Goal: Task Accomplishment & Management: Use online tool/utility

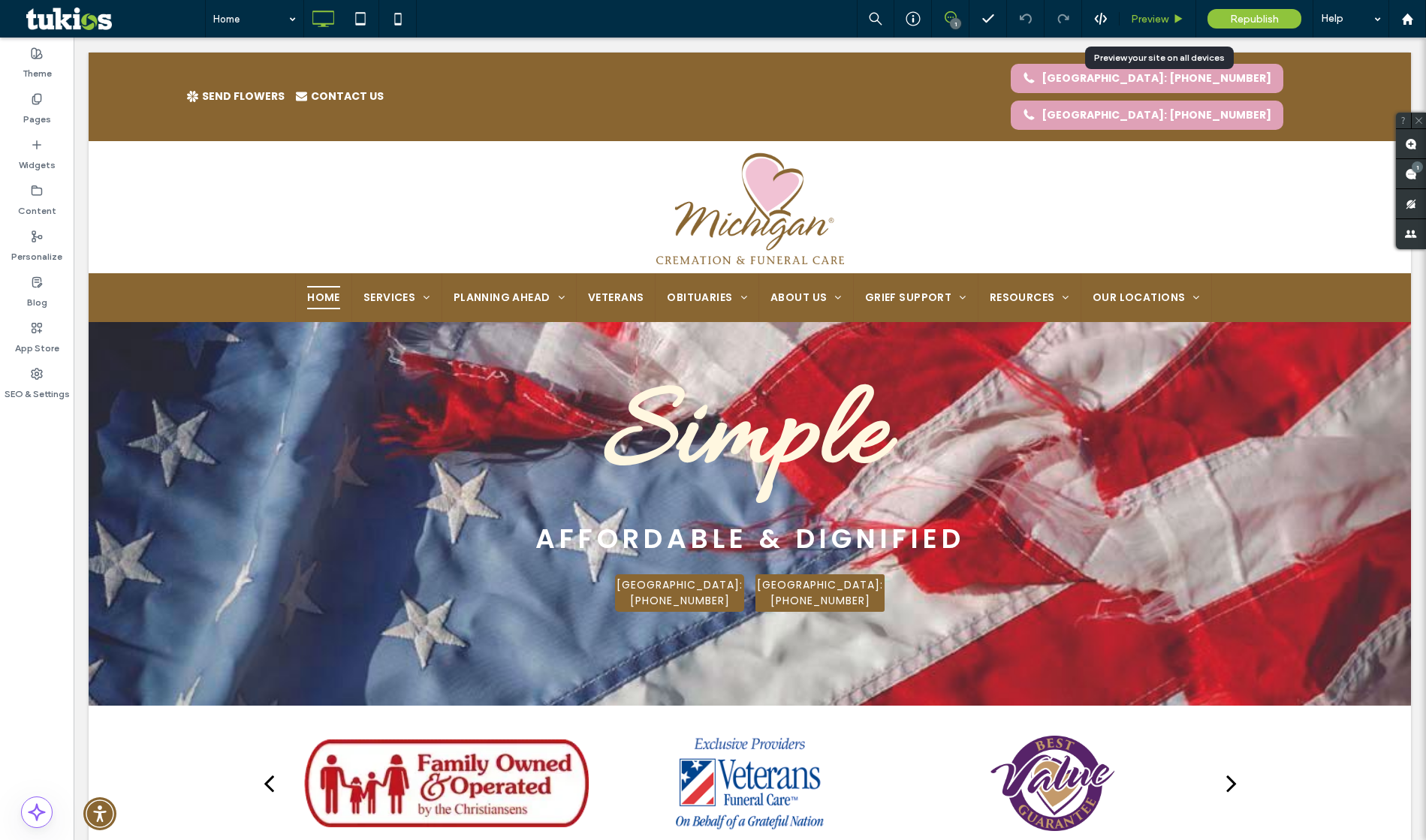
click at [1163, 17] on span "Preview" at bounding box center [1149, 19] width 37 height 13
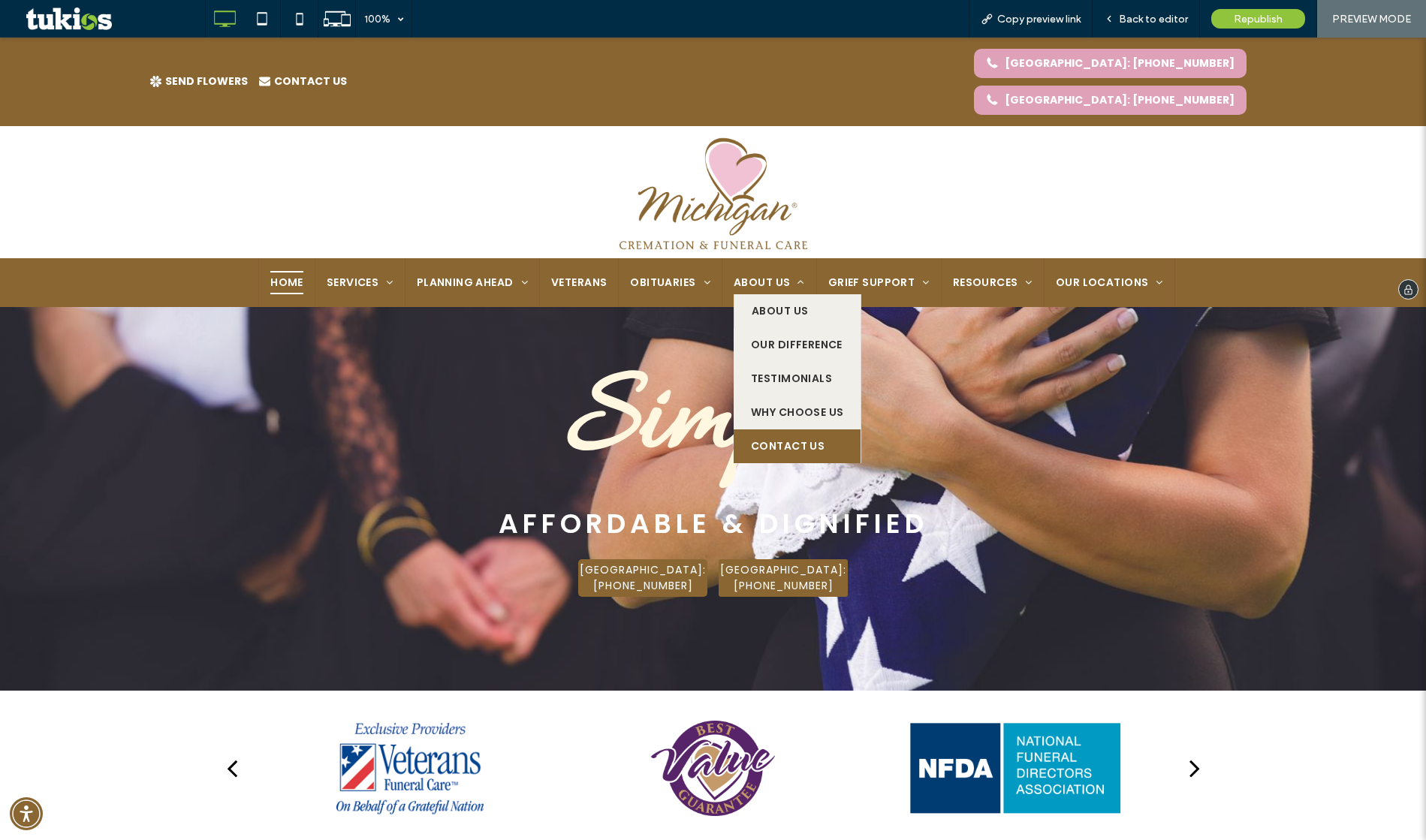
click at [785, 438] on span "Contact Us" at bounding box center [788, 446] width 74 height 16
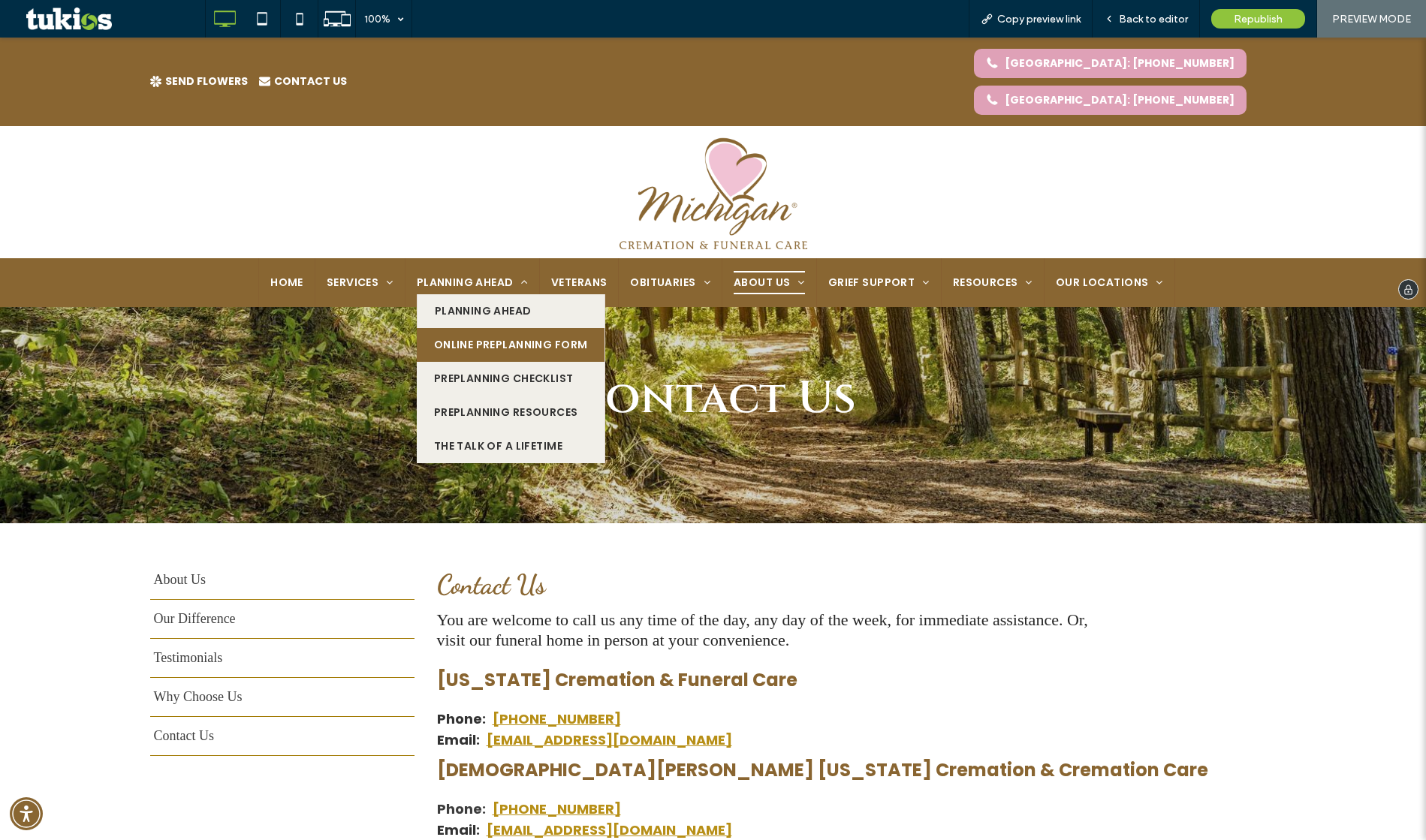
click at [466, 337] on span "Online Preplanning Form" at bounding box center [511, 345] width 154 height 16
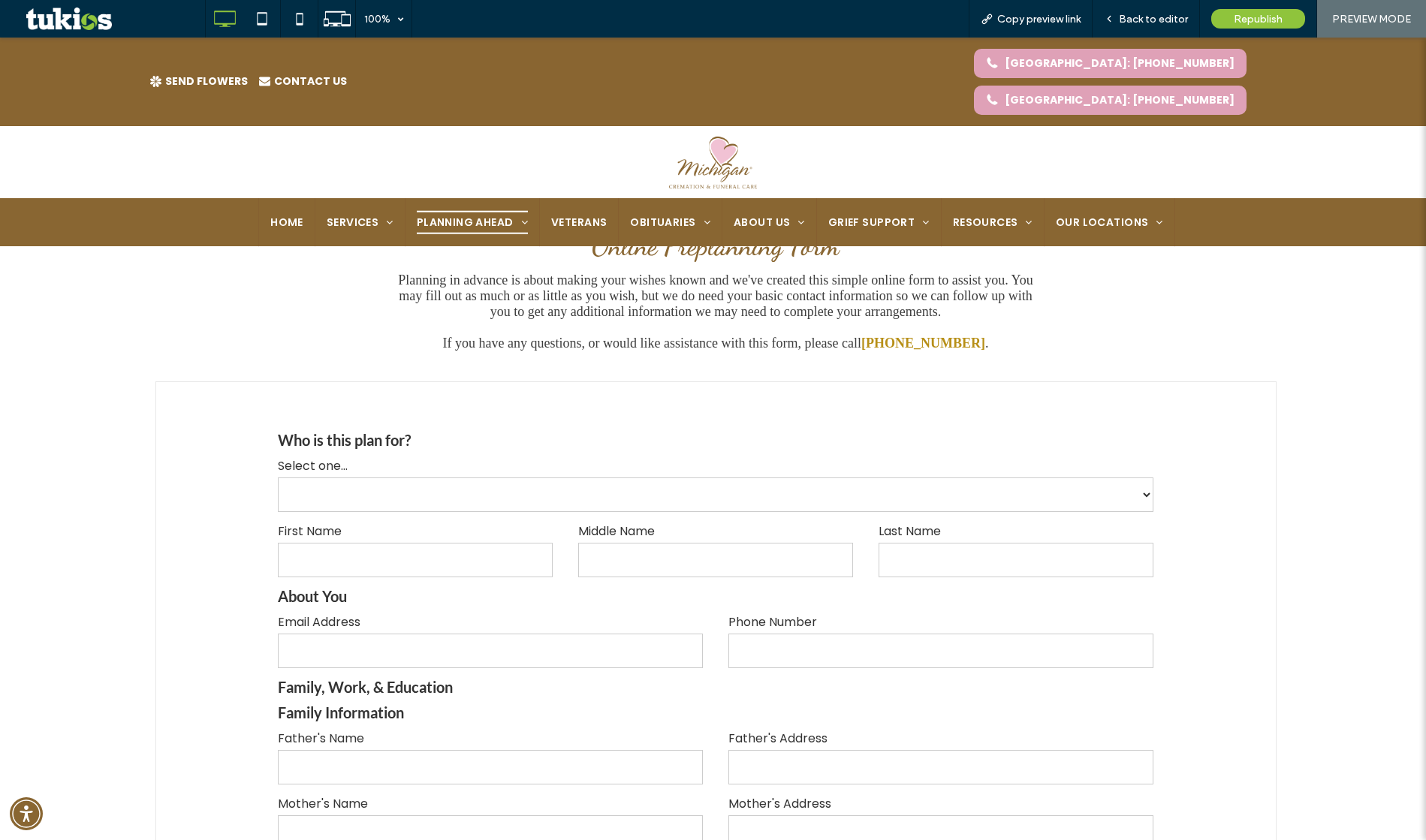
scroll to position [381, 0]
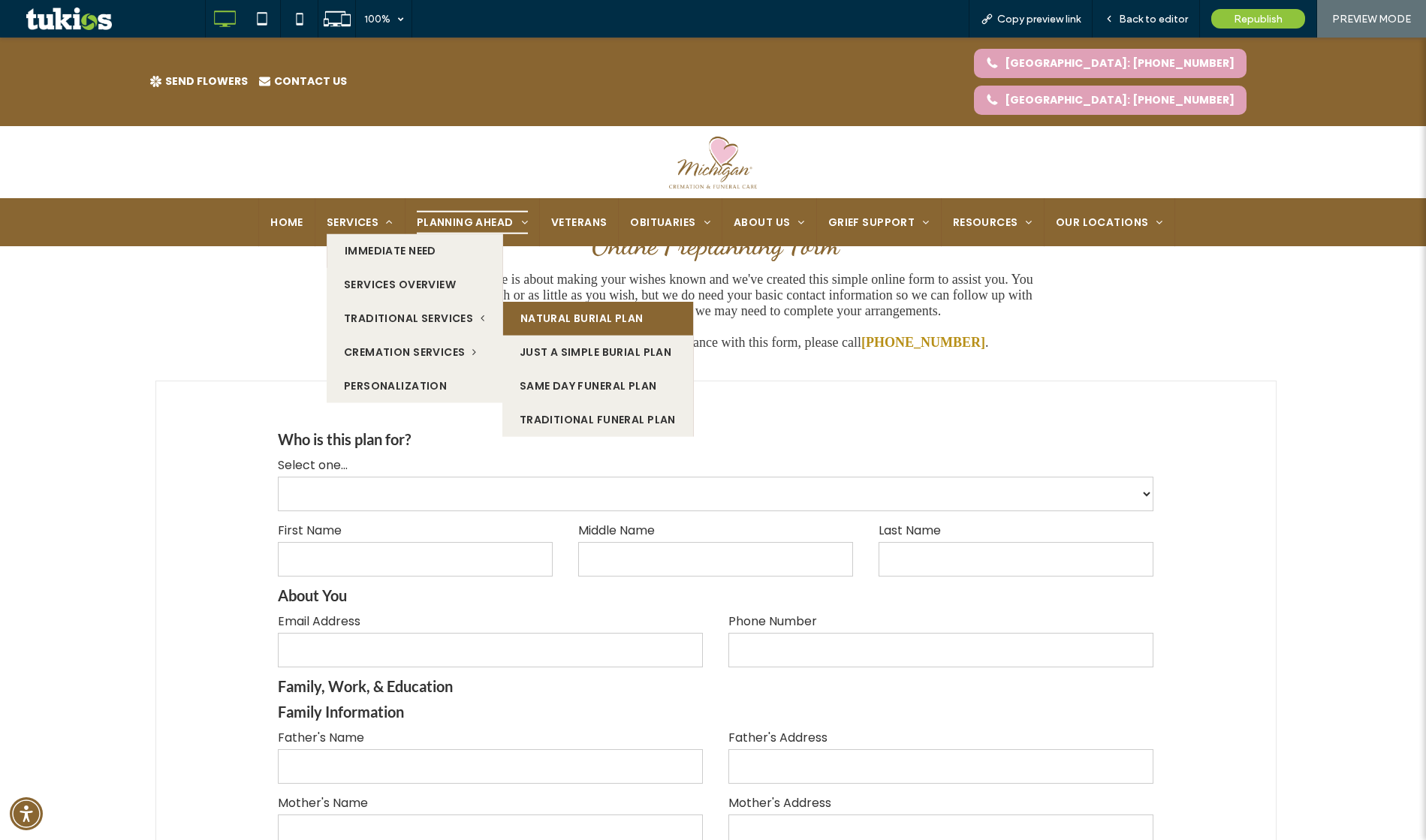
click at [561, 301] on link "Natural Burial Plan" at bounding box center [598, 318] width 190 height 34
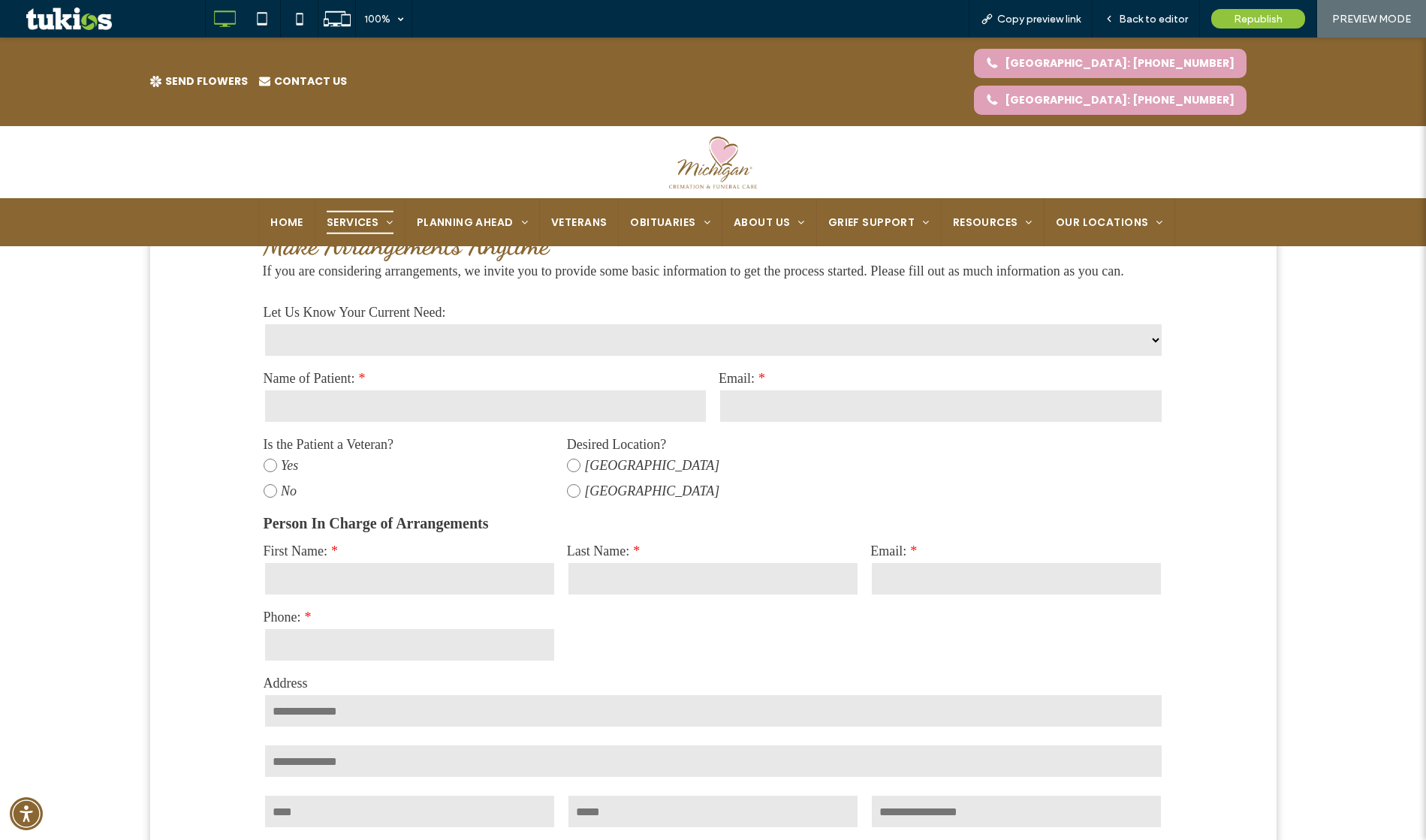
scroll to position [1109, 0]
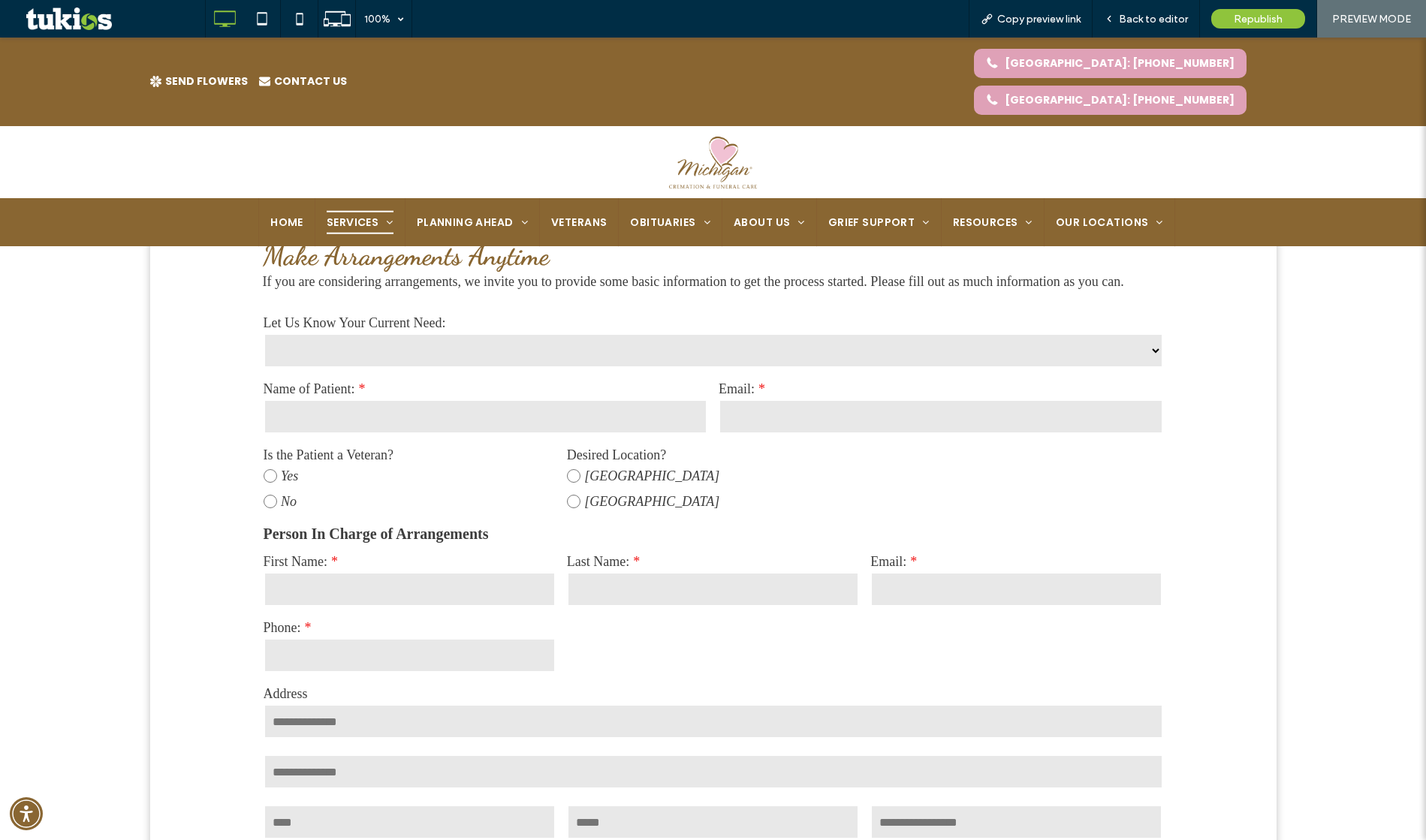
click at [484, 367] on select "**********" at bounding box center [713, 351] width 900 height 35
select select "**********"
click at [264, 333] on select "**********" at bounding box center [713, 351] width 900 height 35
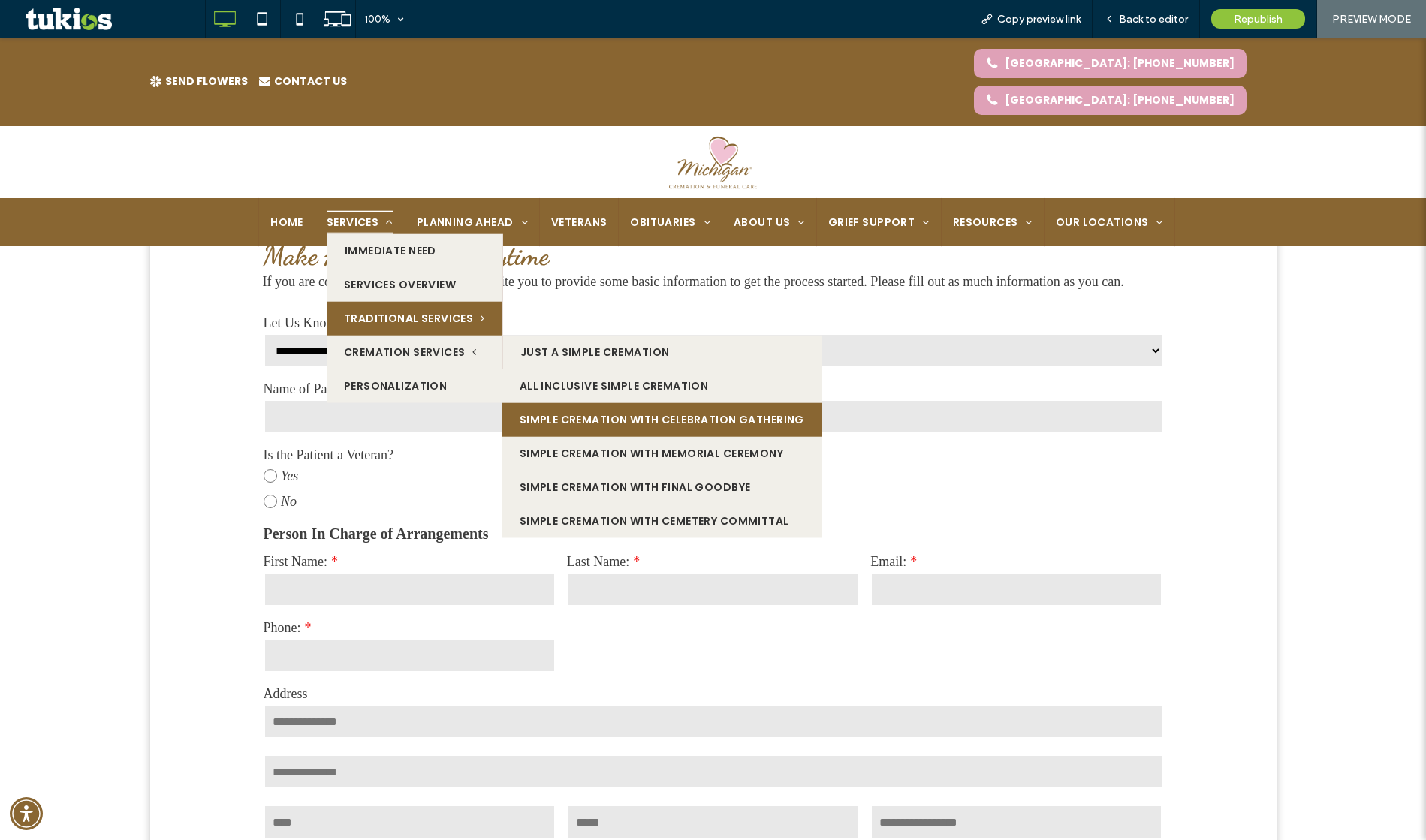
click at [557, 403] on link "Simple Cremation With Celebration Gathering" at bounding box center [662, 419] width 319 height 34
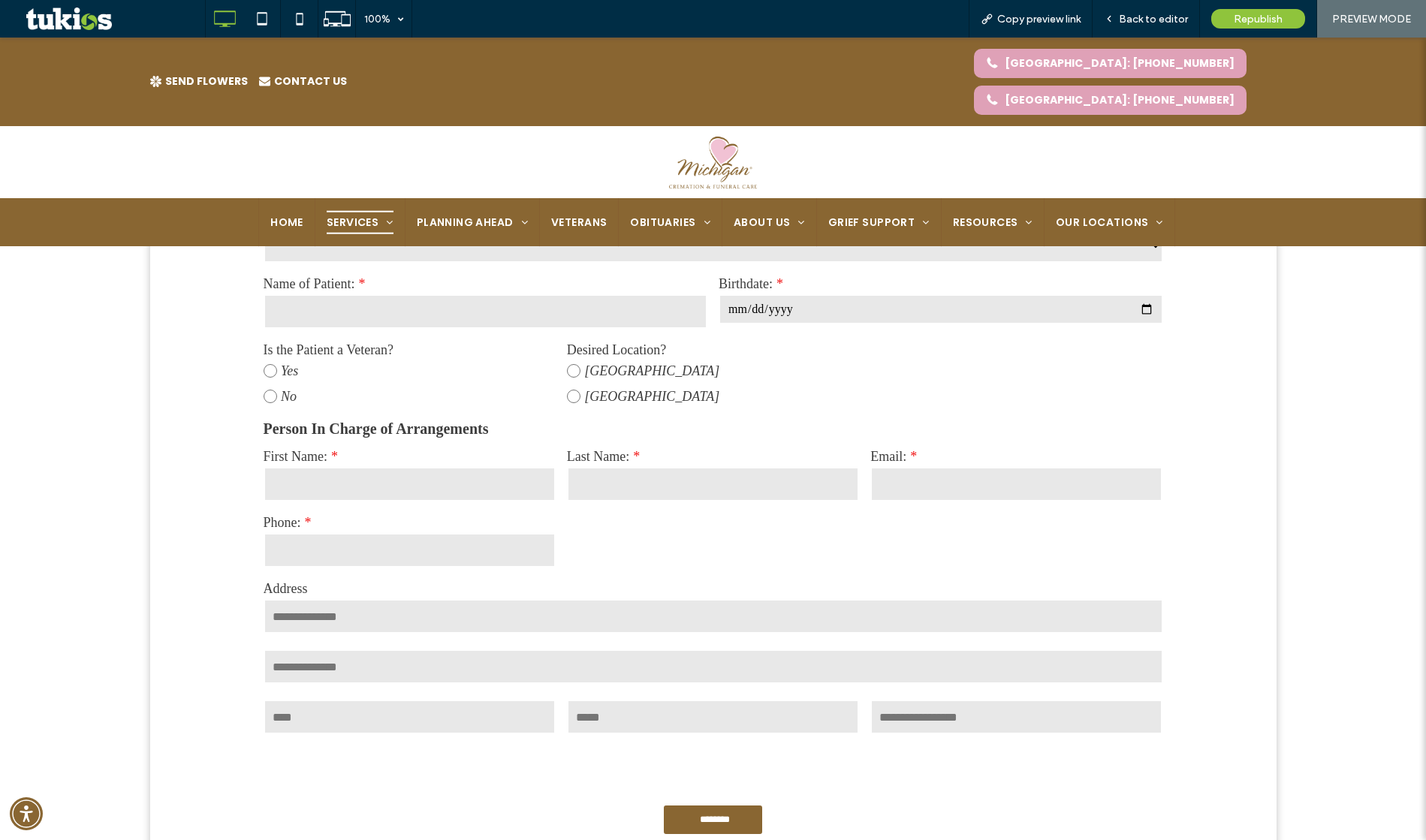
scroll to position [1096, 0]
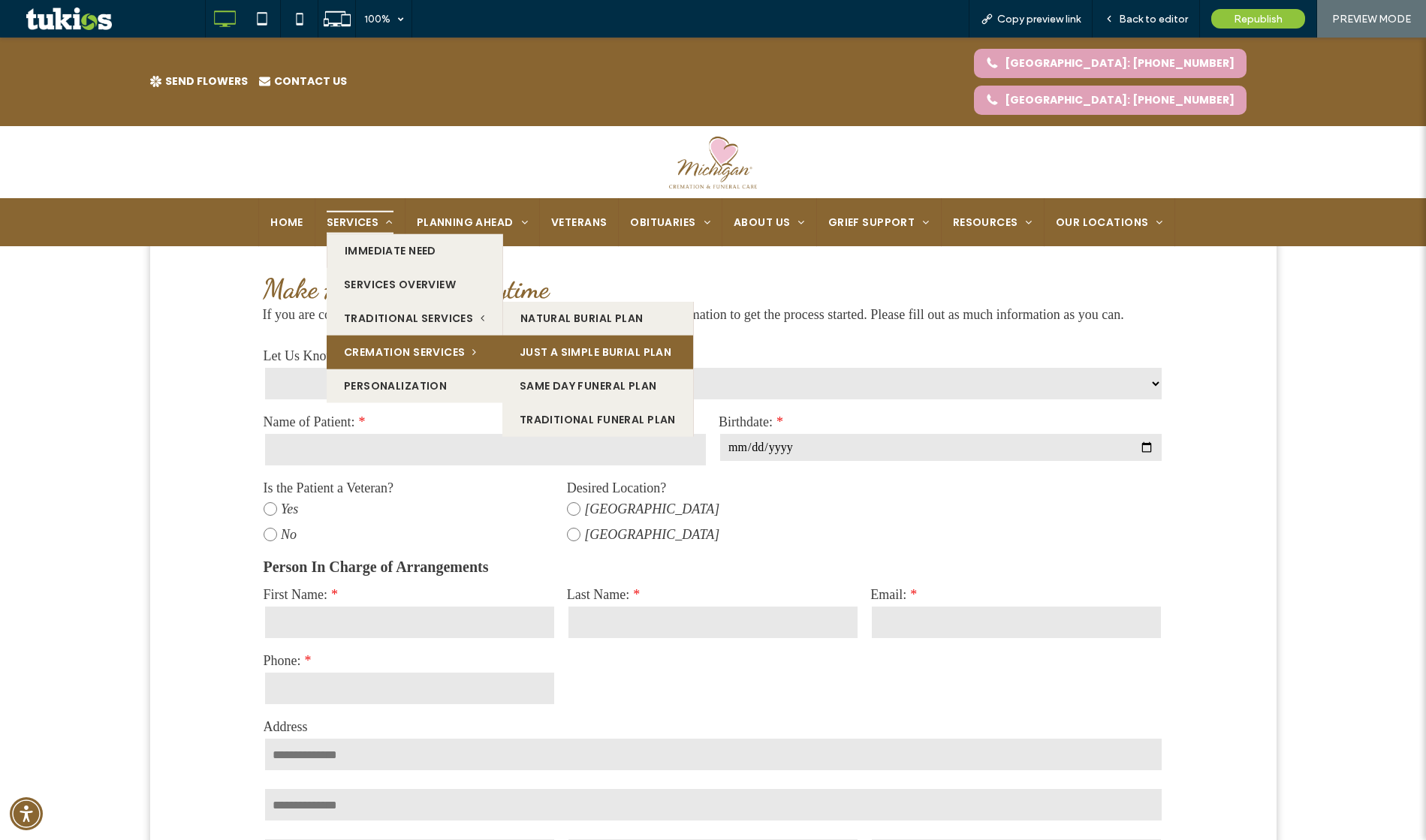
click at [560, 335] on link "Just A Simple Burial Plan" at bounding box center [598, 352] width 191 height 34
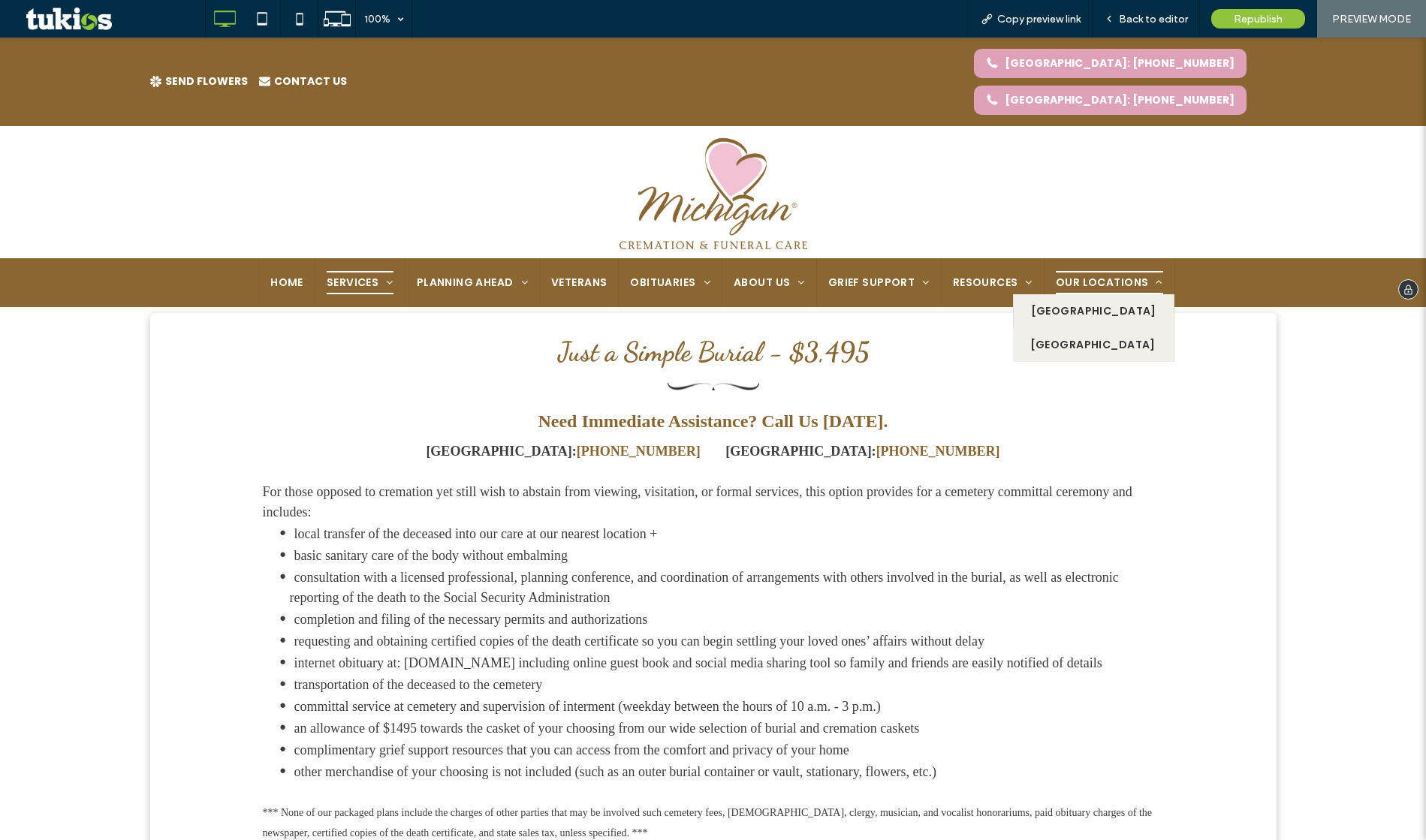
scroll to position [520, 0]
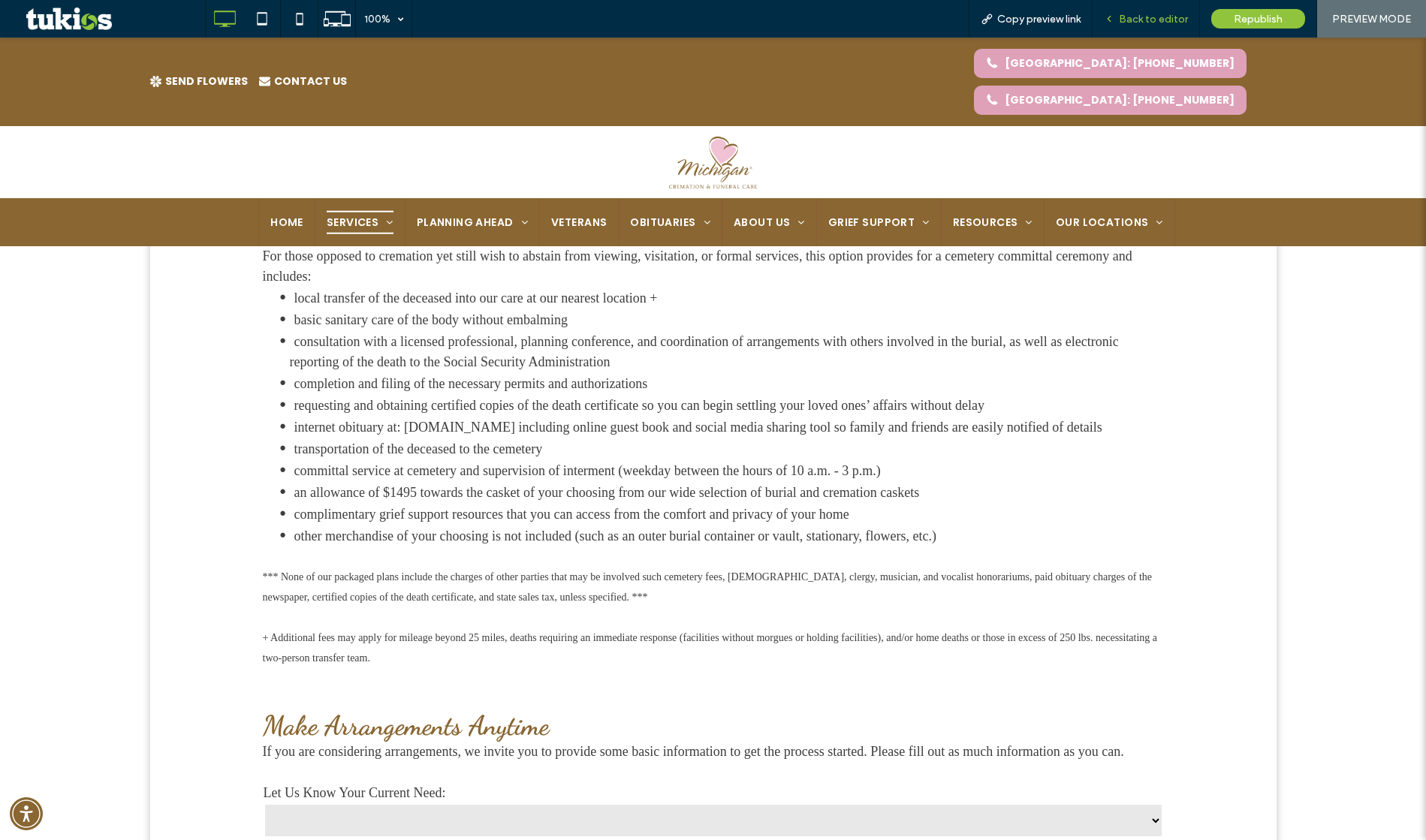
click at [1162, 16] on span "Back to editor" at bounding box center [1153, 19] width 69 height 13
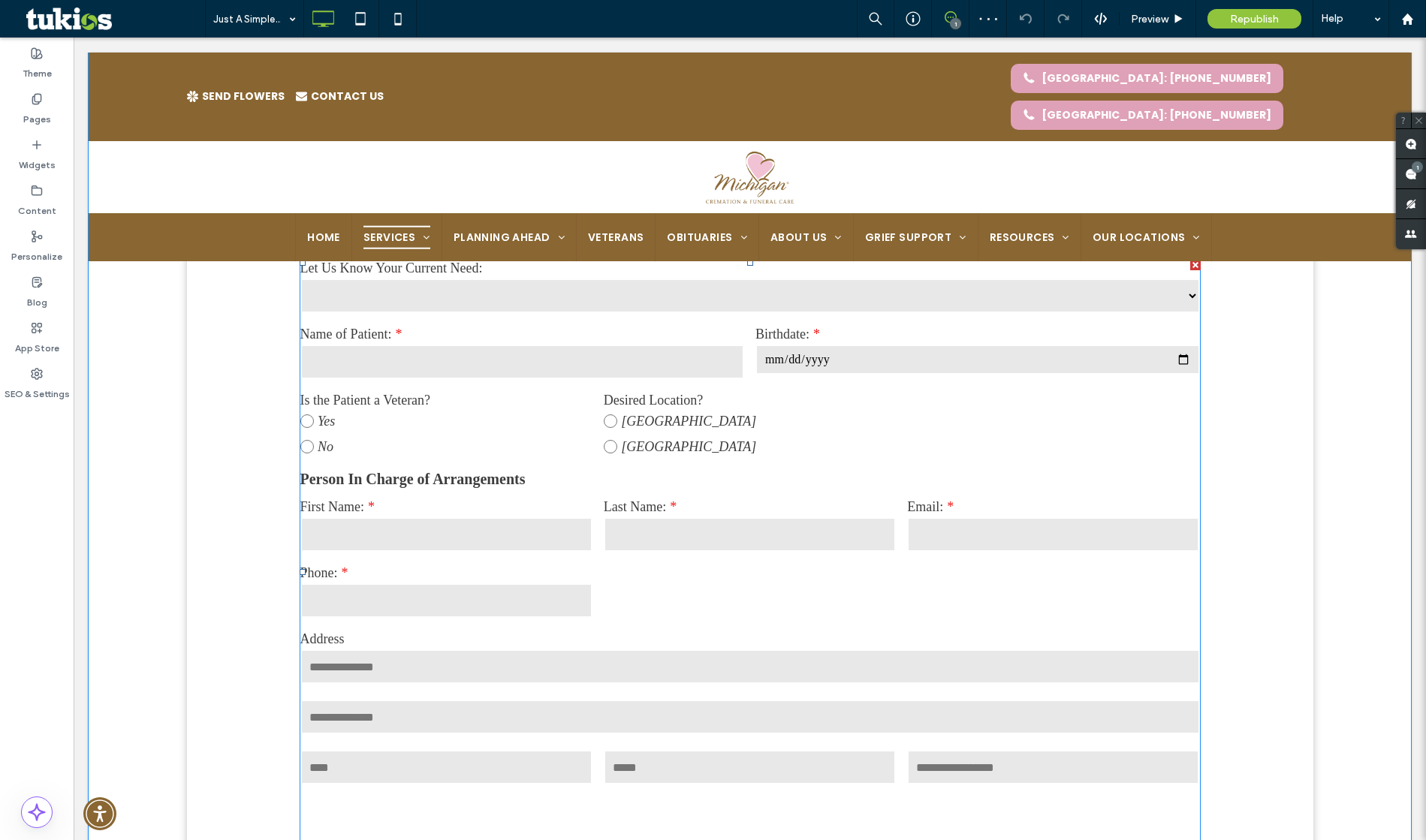
scroll to position [1066, 0]
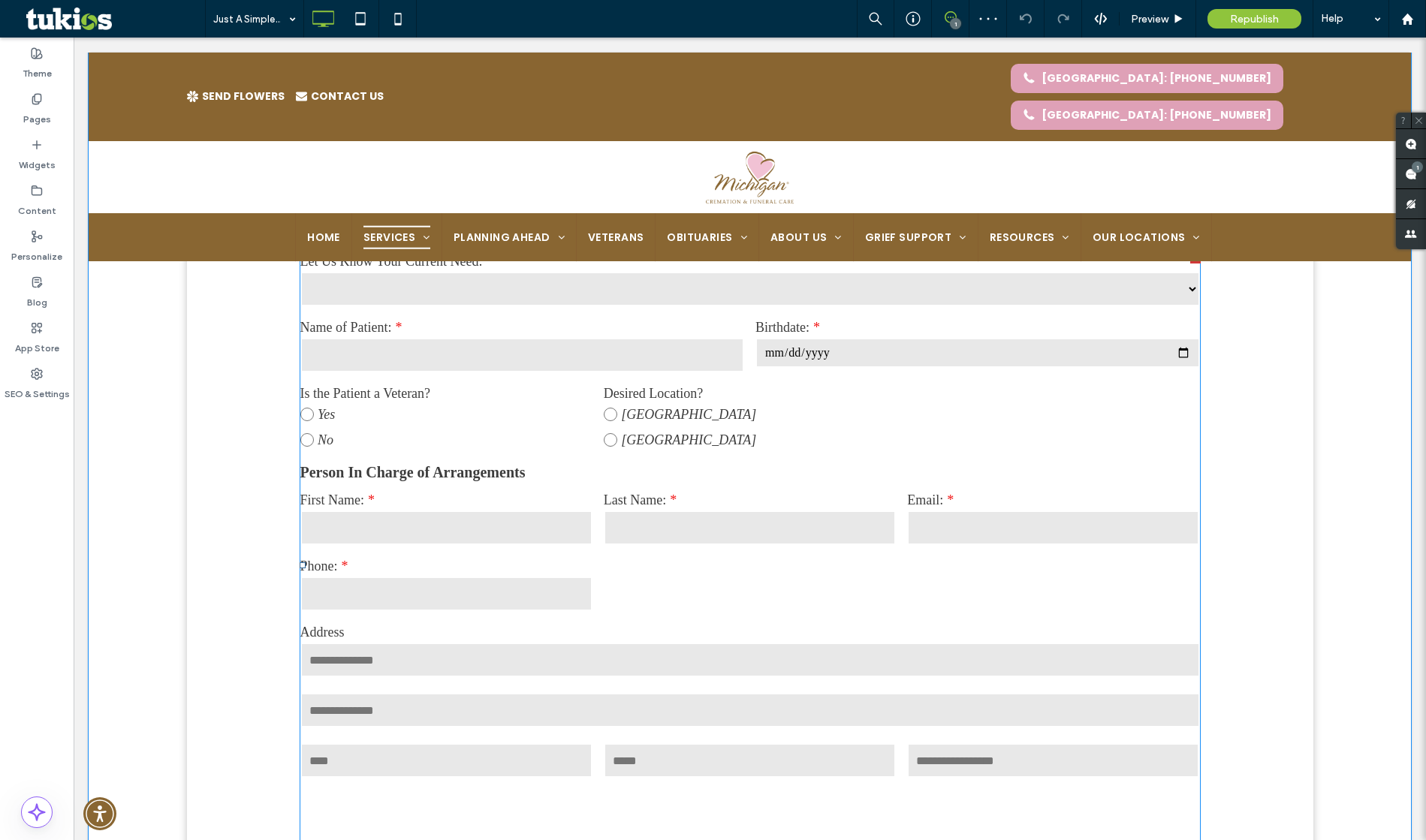
click at [700, 481] on p "Person In Charge of Arrangements" at bounding box center [750, 473] width 900 height 17
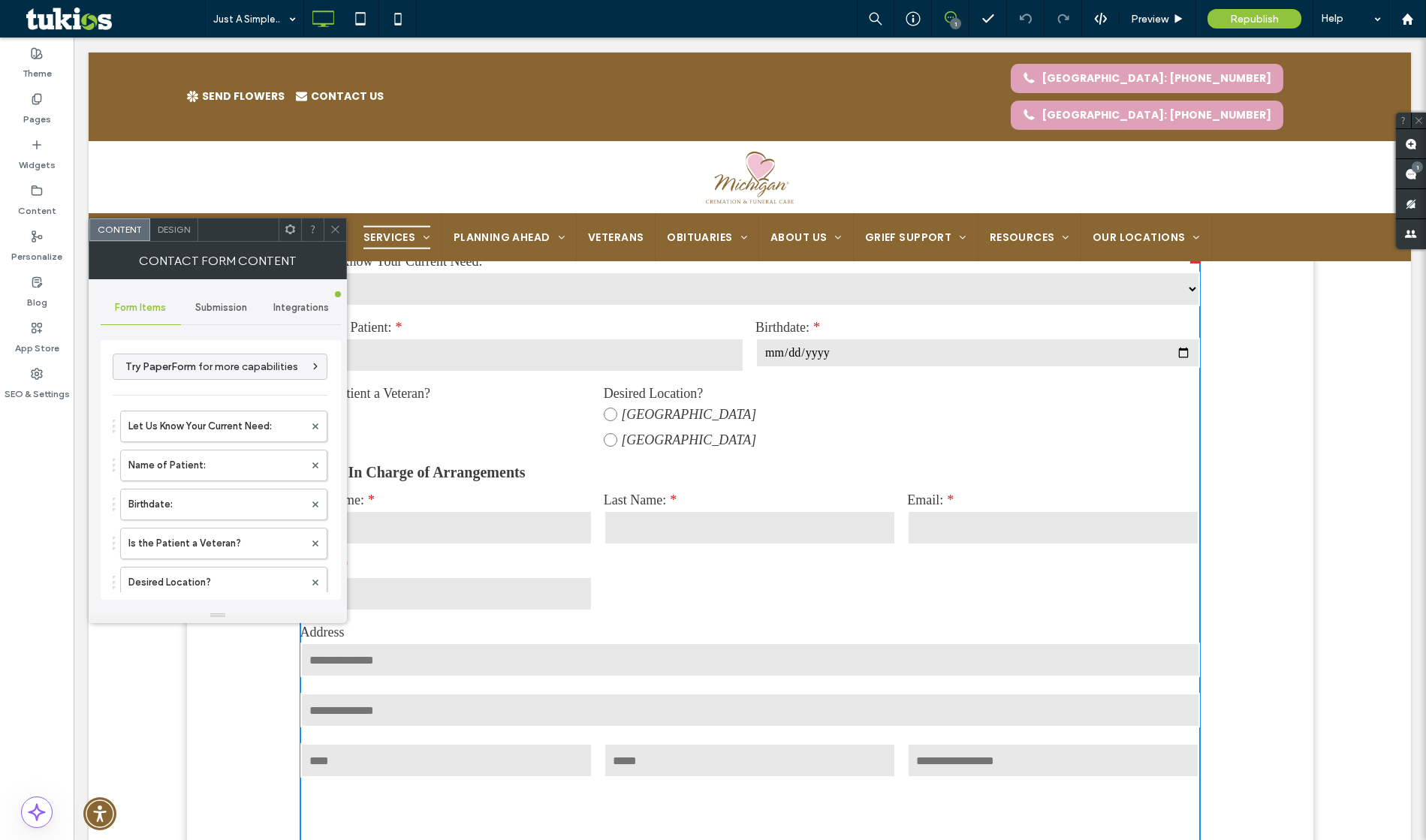
click at [242, 302] on span "Submission" at bounding box center [221, 307] width 52 height 12
click at [245, 374] on label "New submission notification" at bounding box center [221, 379] width 201 height 30
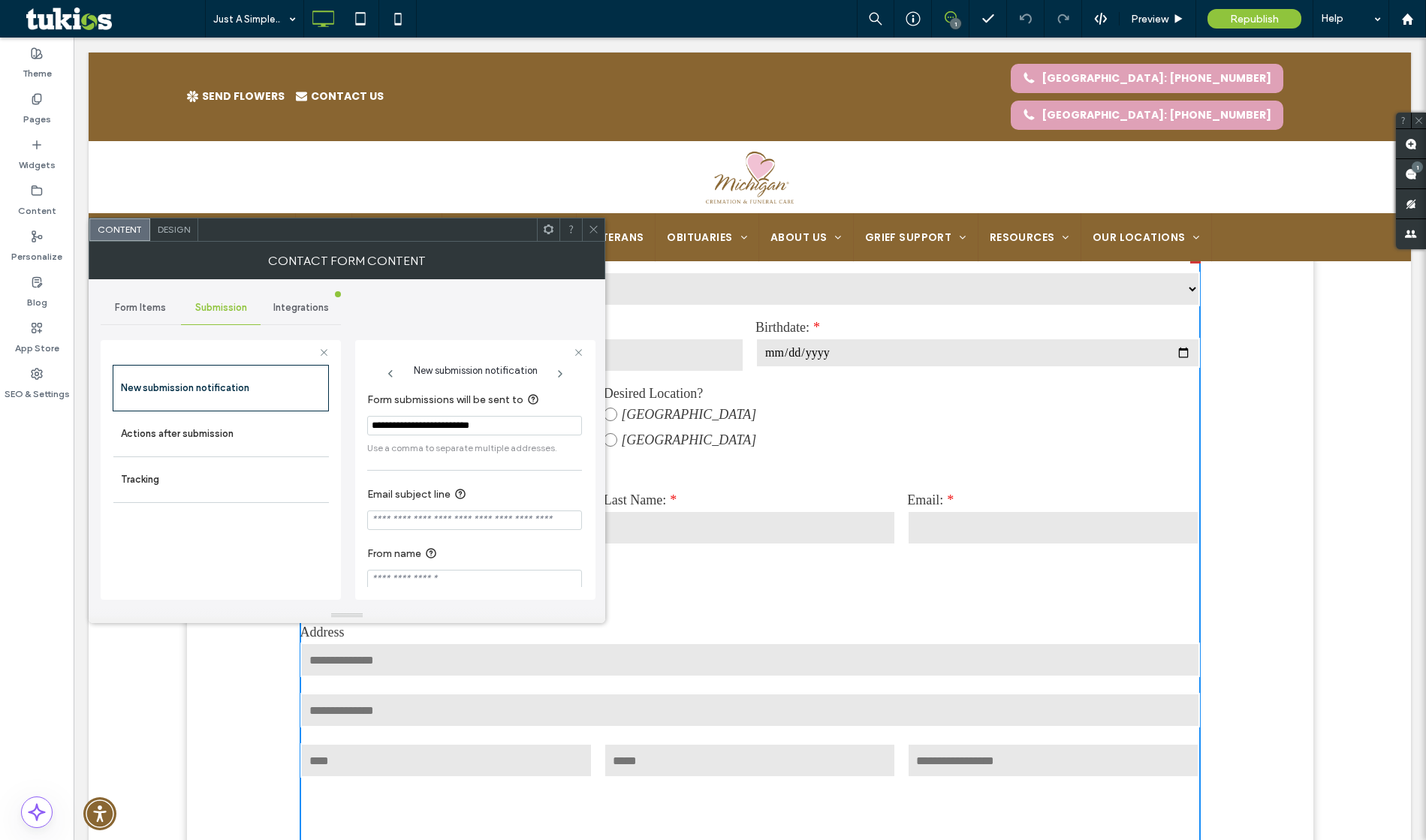
click at [148, 310] on span "Form Items" at bounding box center [141, 307] width 51 height 12
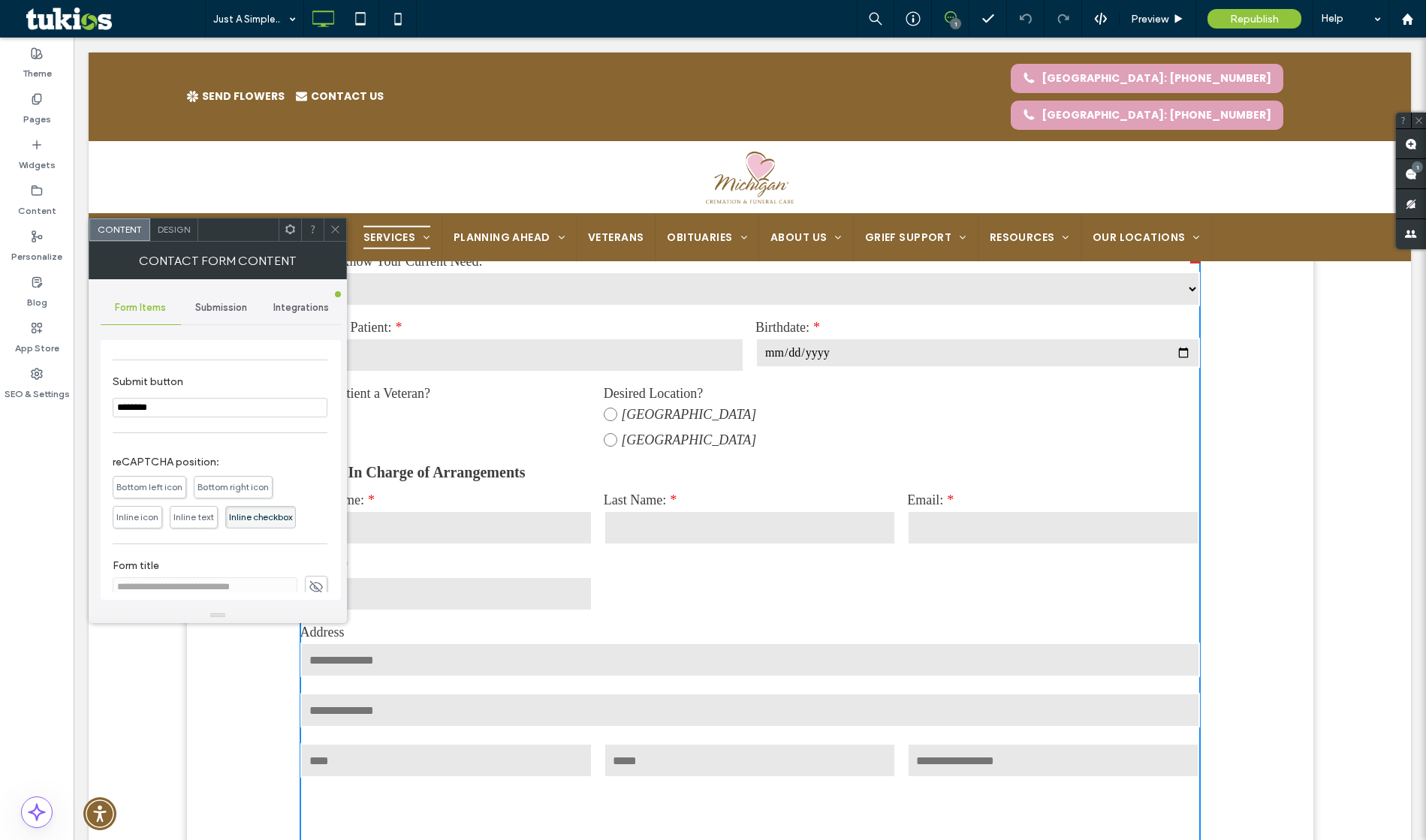
scroll to position [686, 0]
click at [332, 226] on use at bounding box center [334, 229] width 7 height 7
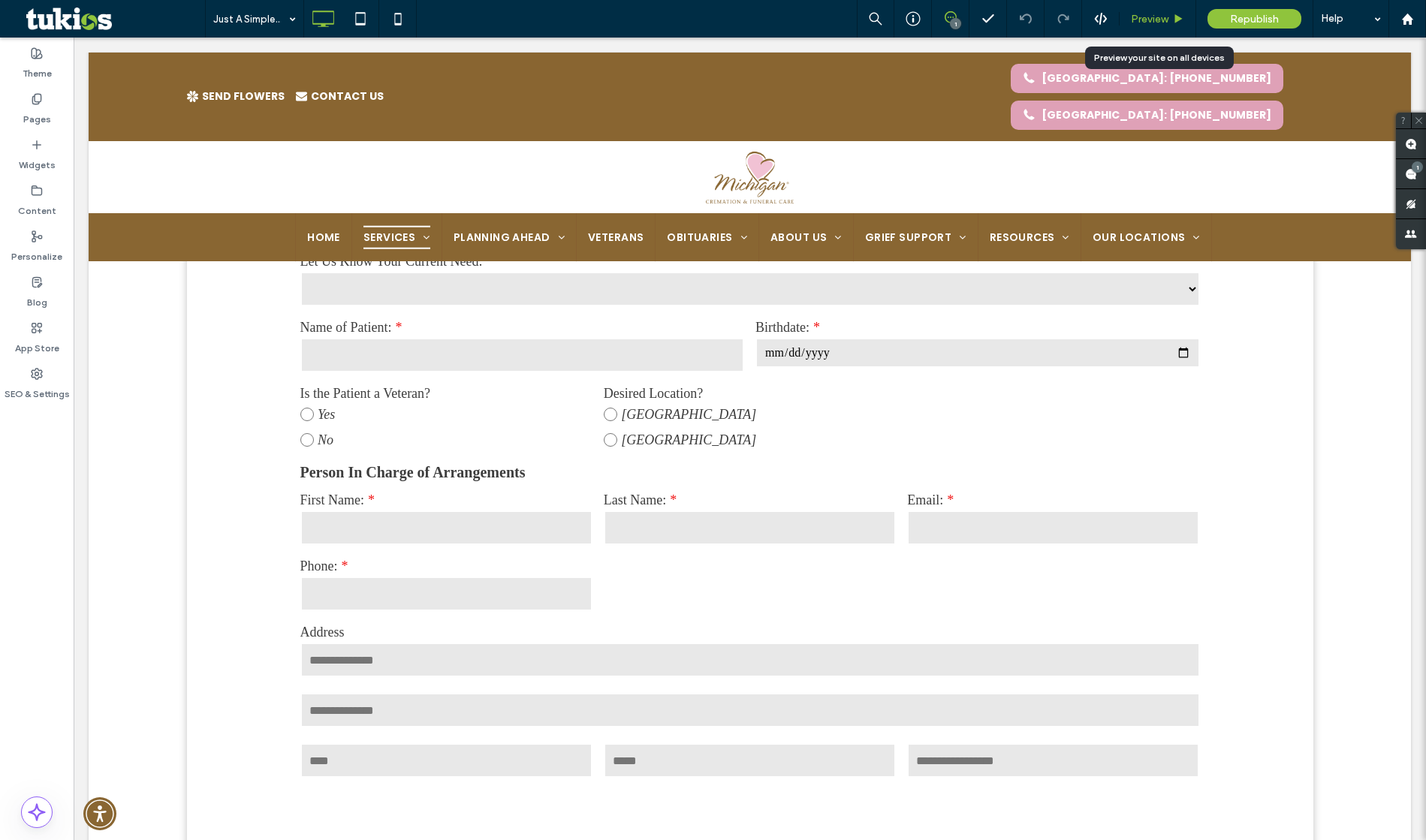
click at [1156, 8] on div "Preview" at bounding box center [1158, 18] width 76 height 37
click at [1143, 29] on div "Preview" at bounding box center [1158, 18] width 76 height 37
click at [1140, 20] on span "Preview" at bounding box center [1149, 19] width 37 height 13
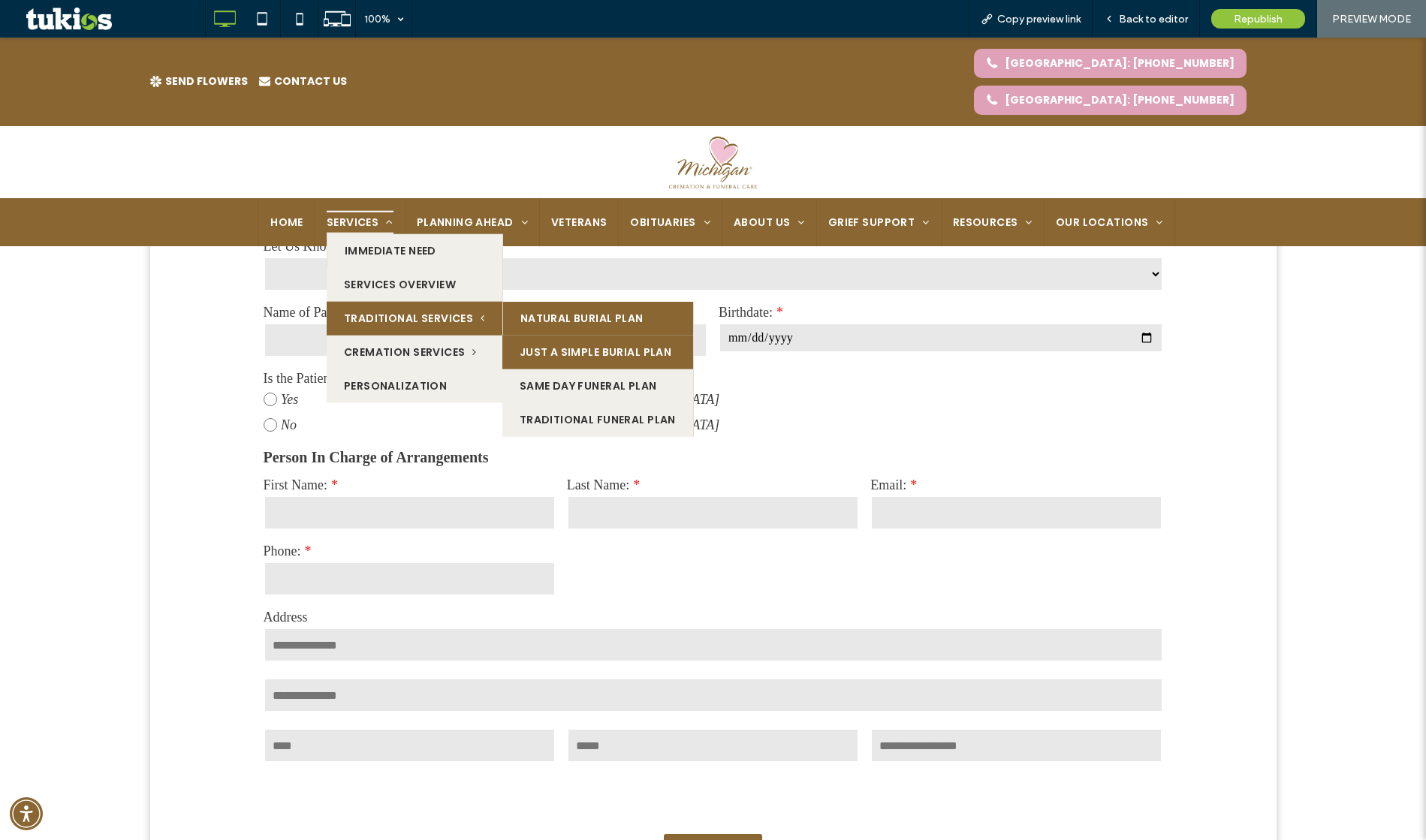
drag, startPoint x: 529, startPoint y: 271, endPoint x: 538, endPoint y: 308, distance: 38.1
click at [529, 301] on link "Natural Burial Plan" at bounding box center [598, 318] width 190 height 34
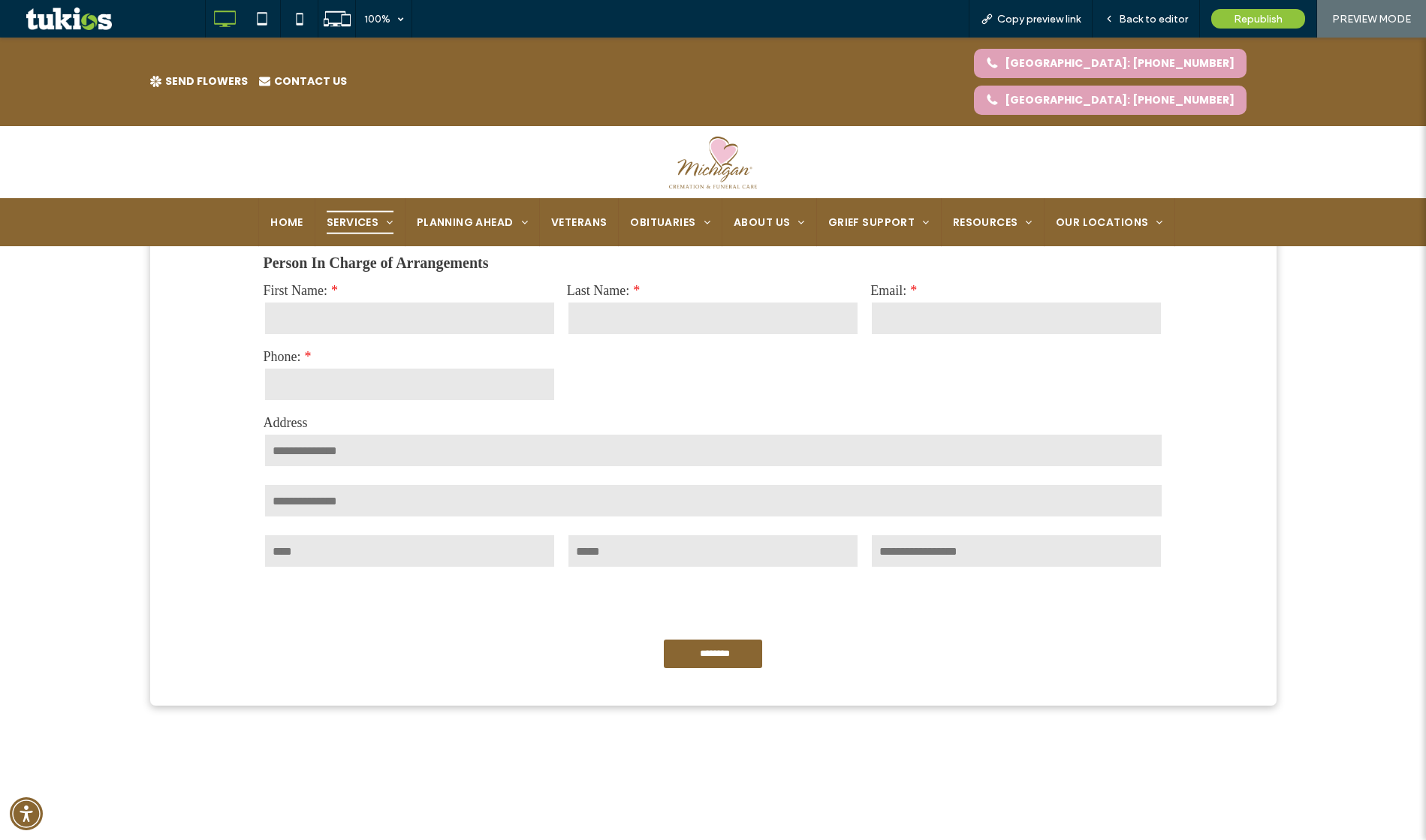
scroll to position [1247, 0]
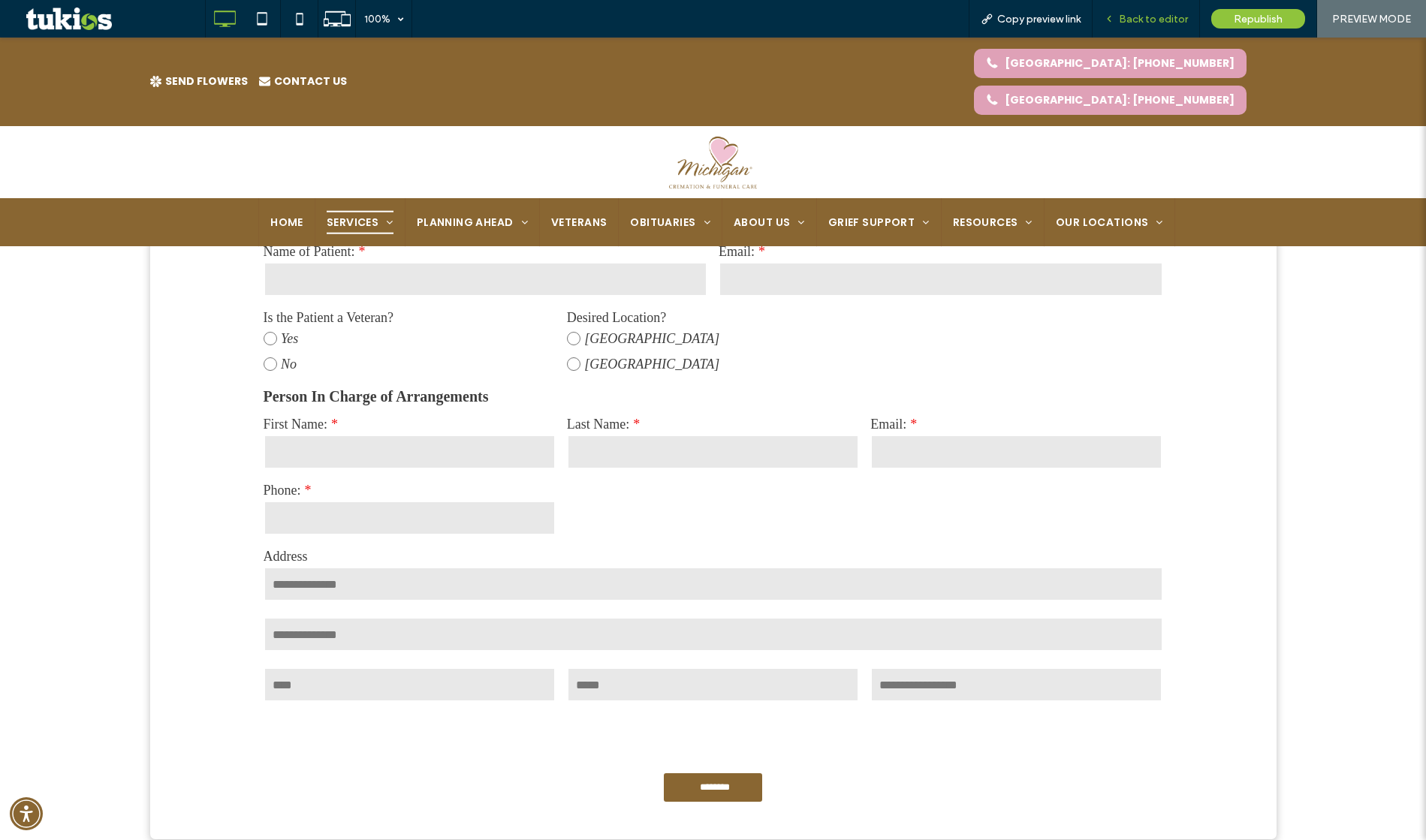
click at [1149, 21] on span "Back to editor" at bounding box center [1153, 19] width 69 height 13
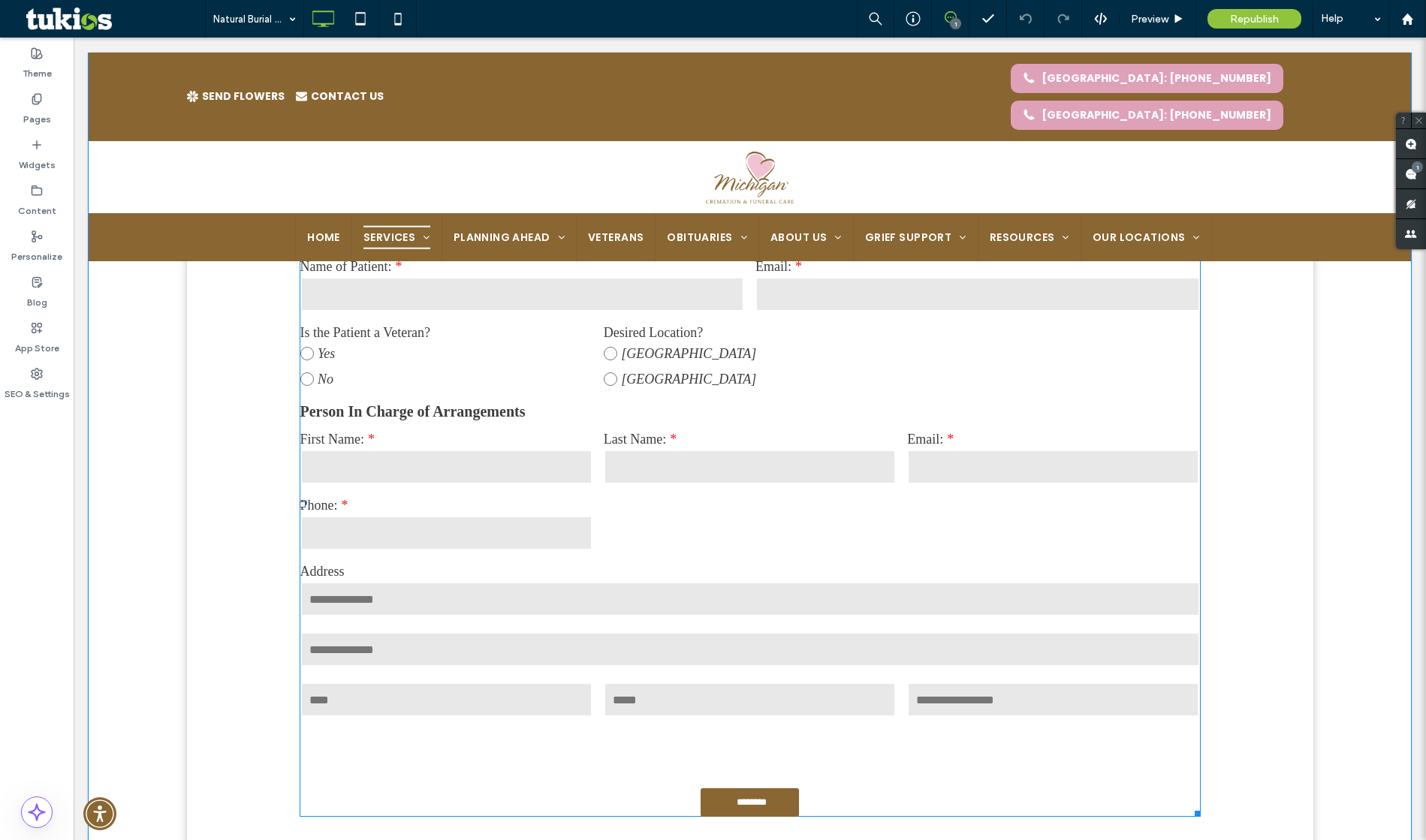
click at [484, 444] on label "First Name:" at bounding box center [446, 440] width 292 height 16
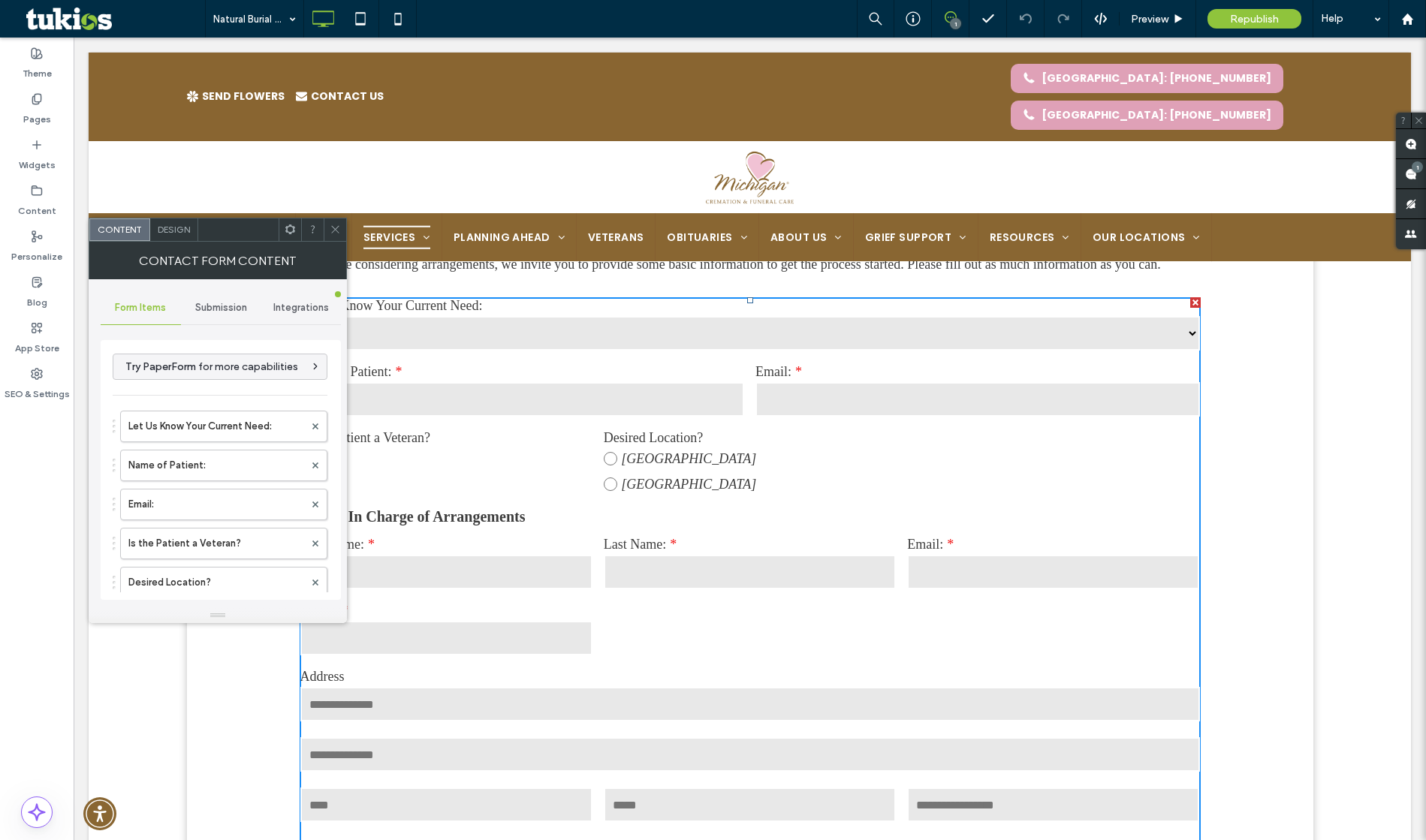
scroll to position [1129, 0]
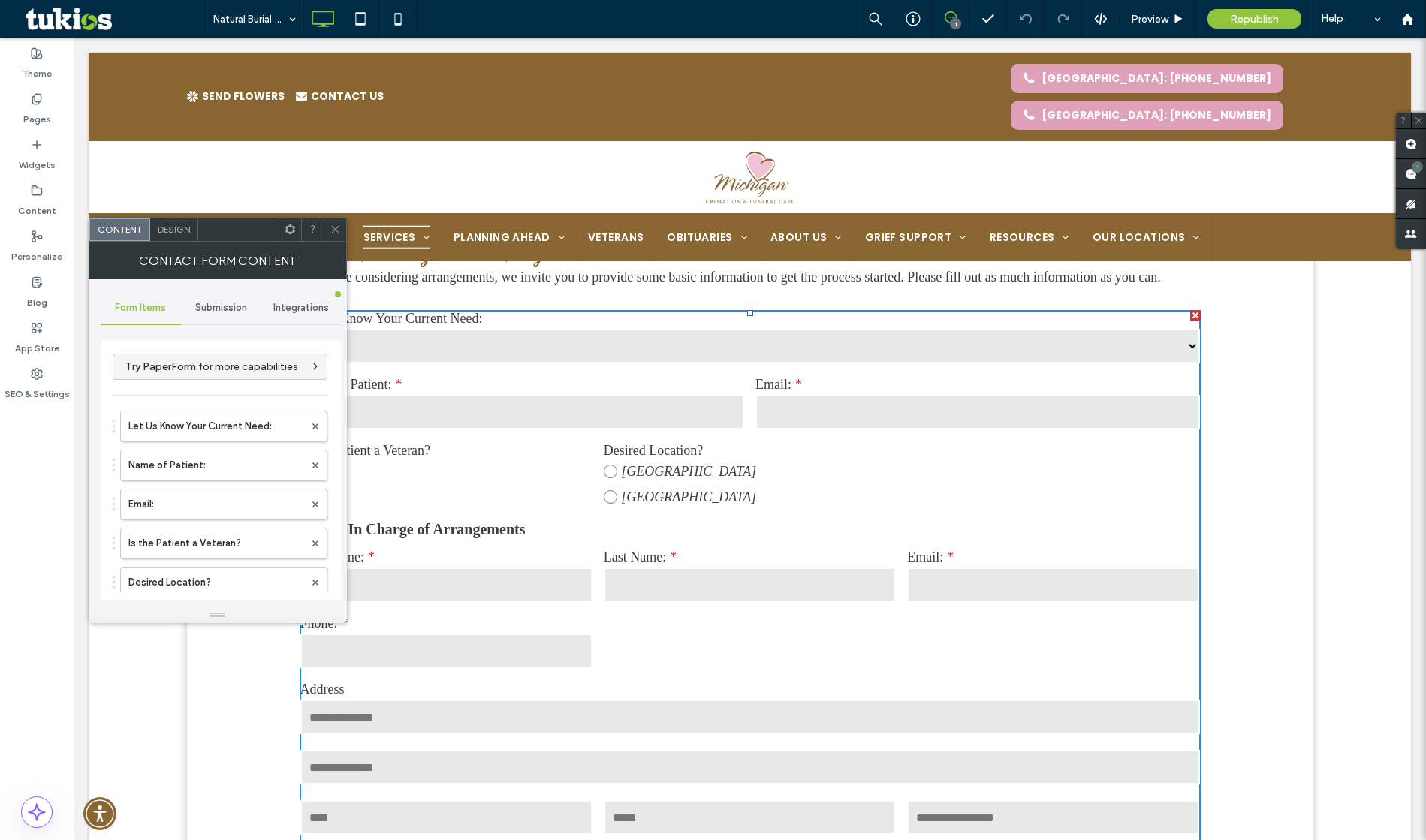
click at [330, 224] on icon at bounding box center [335, 229] width 11 height 11
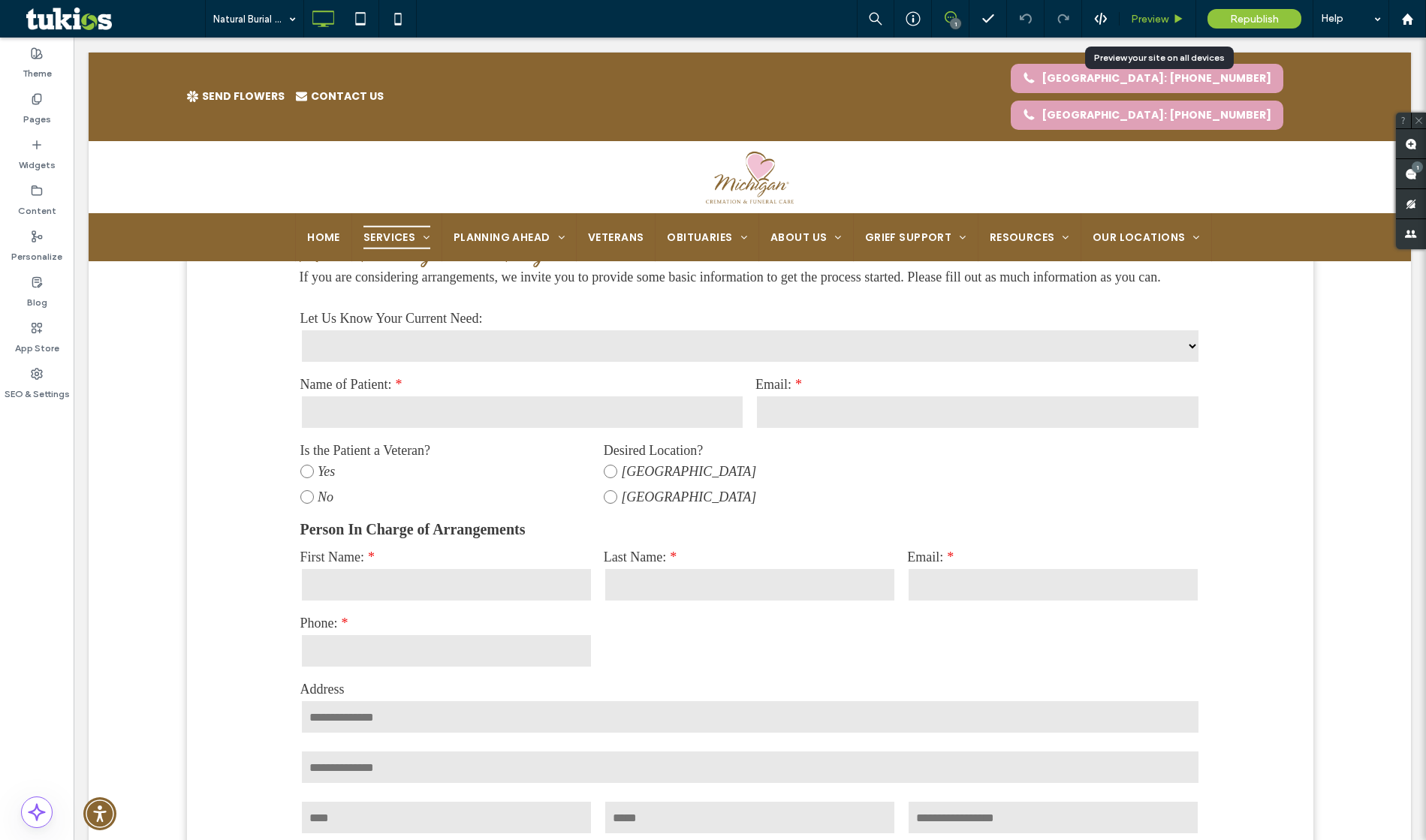
click at [1153, 31] on div "Preview" at bounding box center [1158, 18] width 76 height 37
click at [1162, 13] on span "Preview" at bounding box center [1149, 19] width 37 height 13
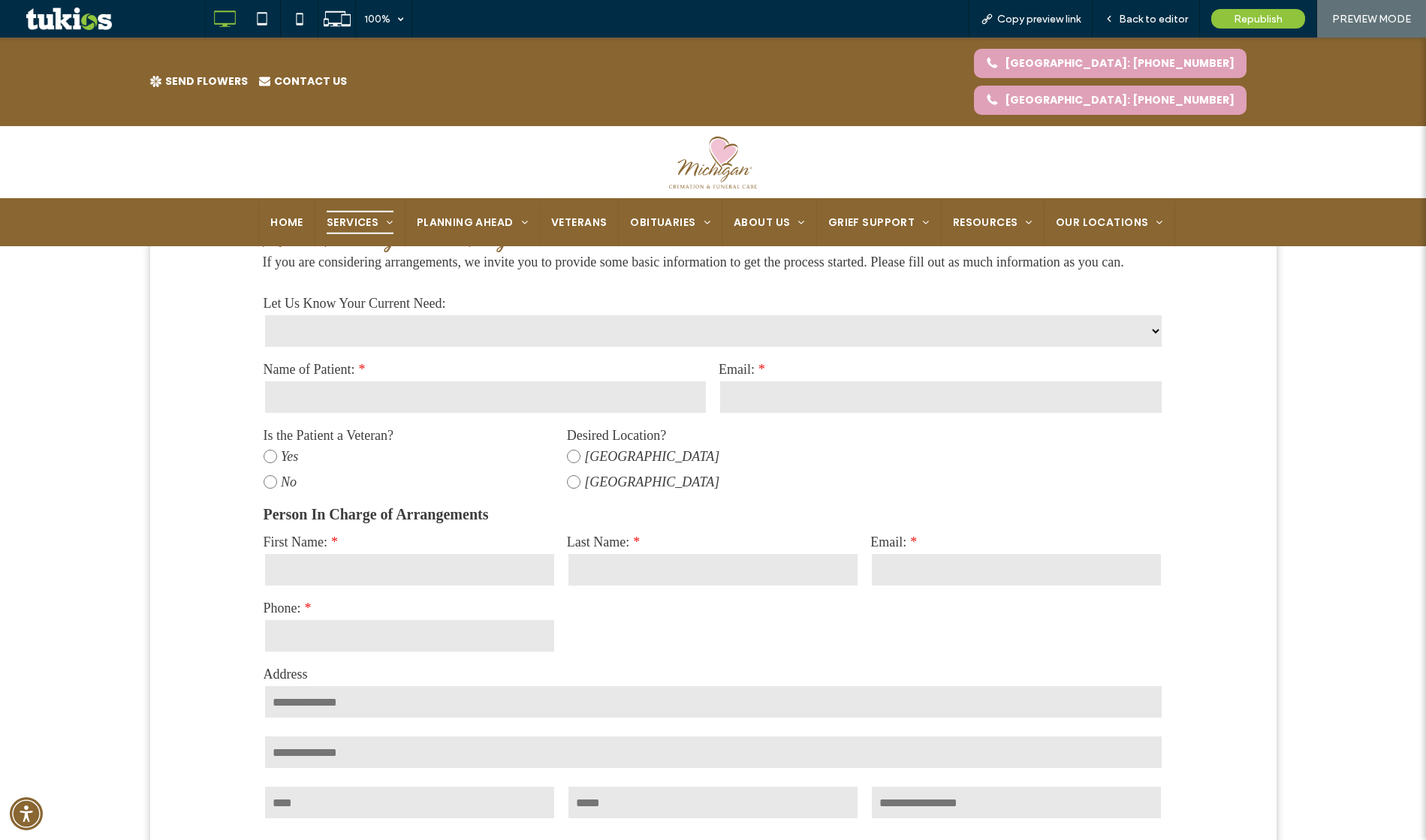
click at [850, 331] on select "**********" at bounding box center [713, 331] width 900 height 35
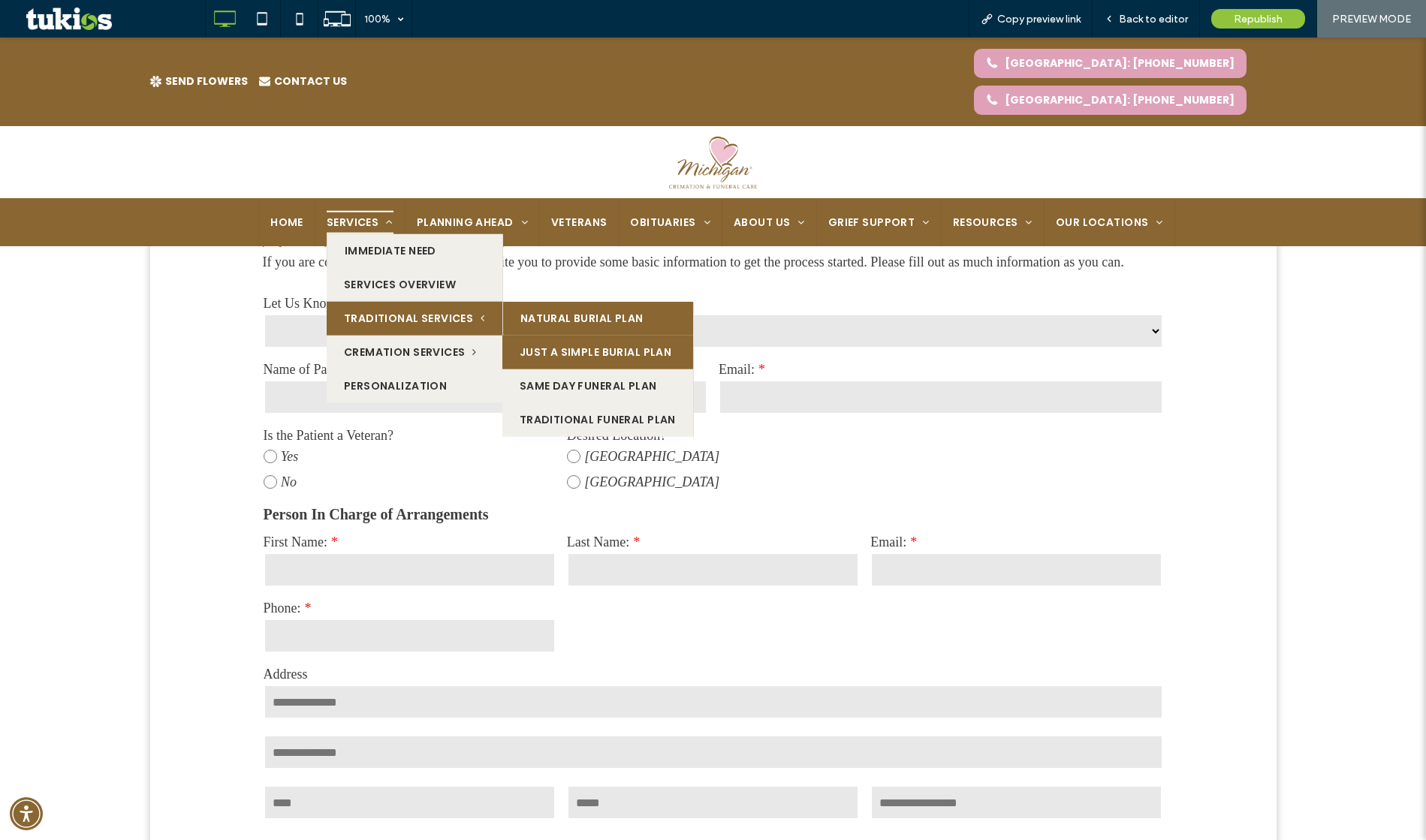
click at [541, 335] on link "Just A Simple Burial Plan" at bounding box center [598, 352] width 191 height 34
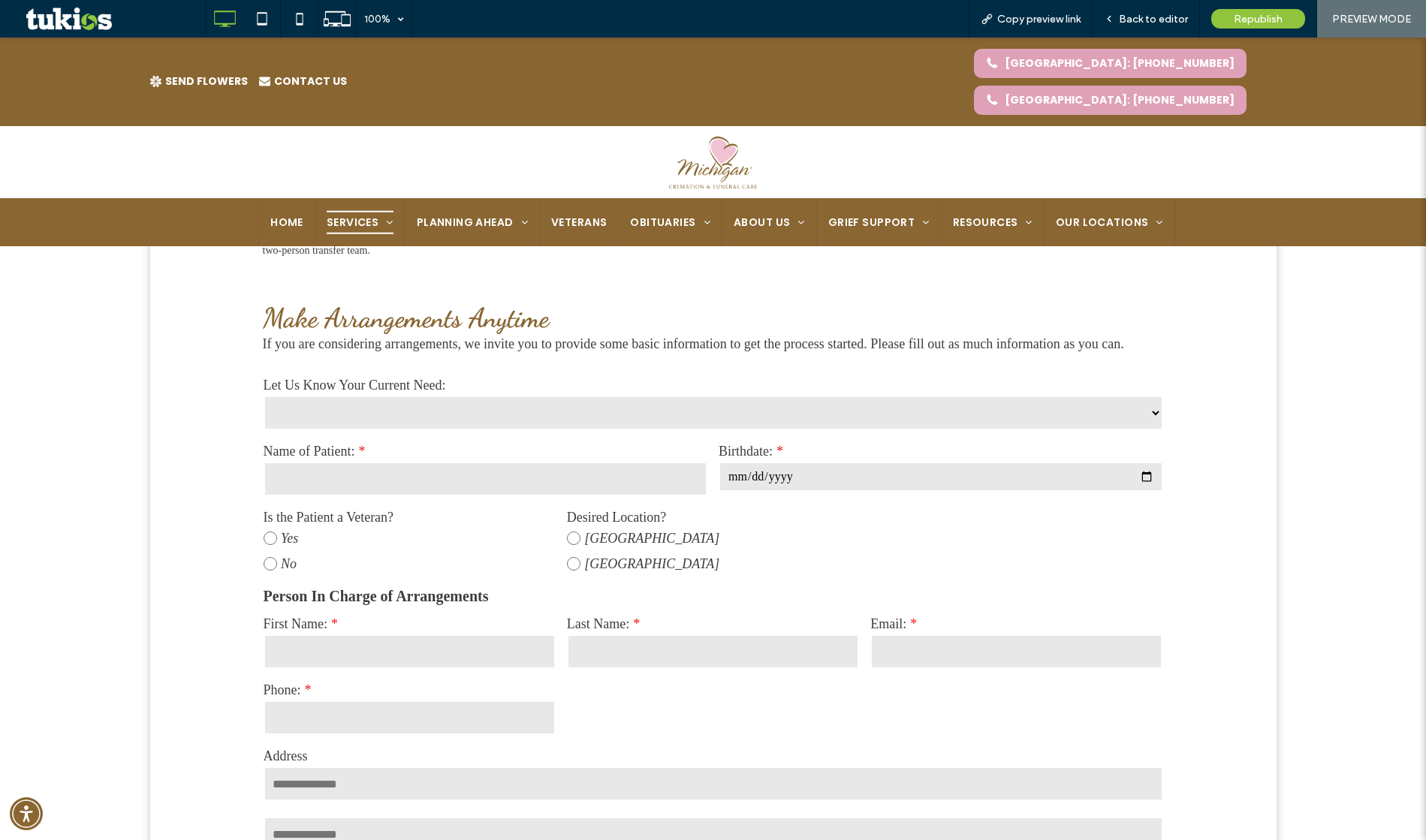
scroll to position [967, 0]
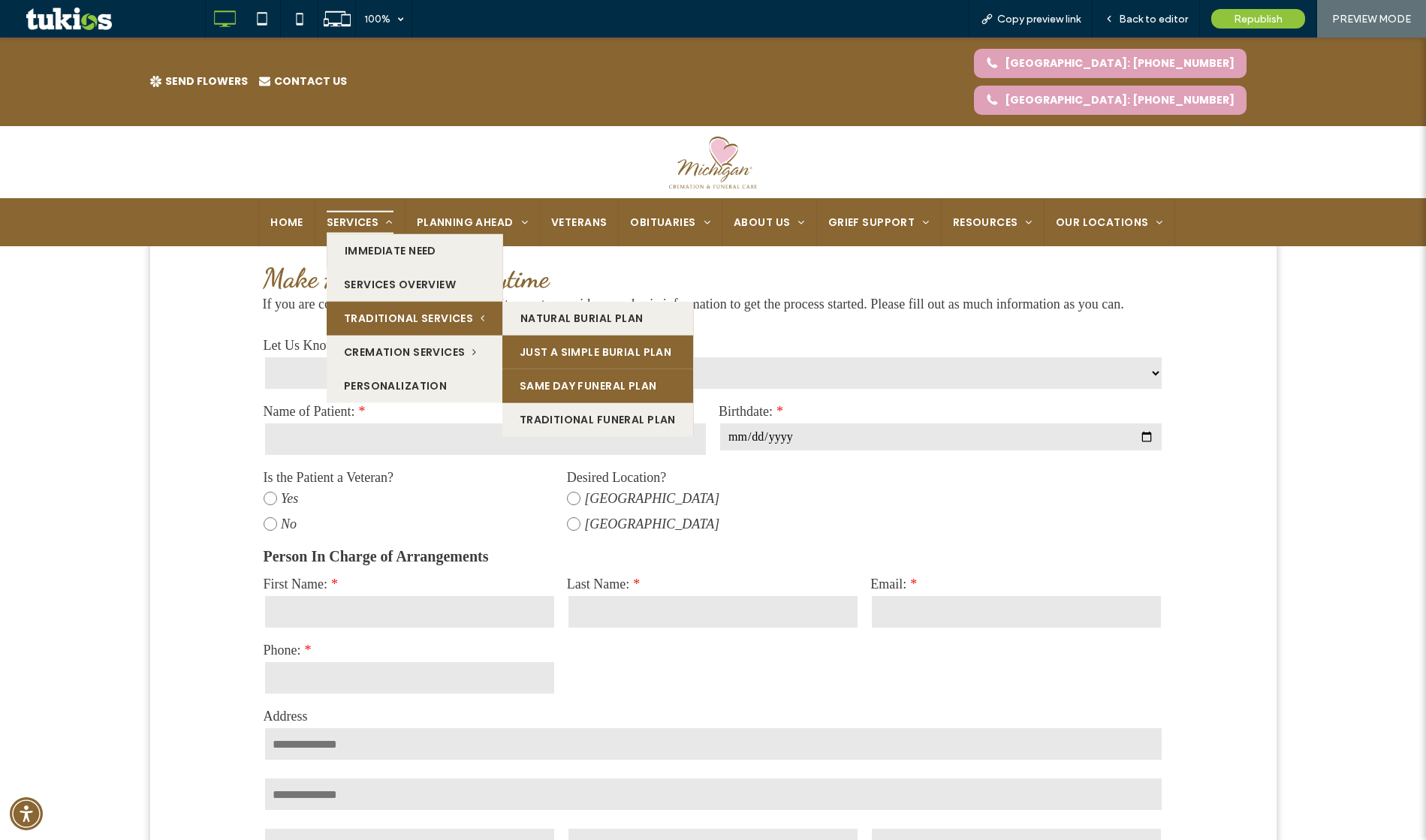
click at [565, 368] on link "Same Day Funeral Plan" at bounding box center [598, 385] width 191 height 34
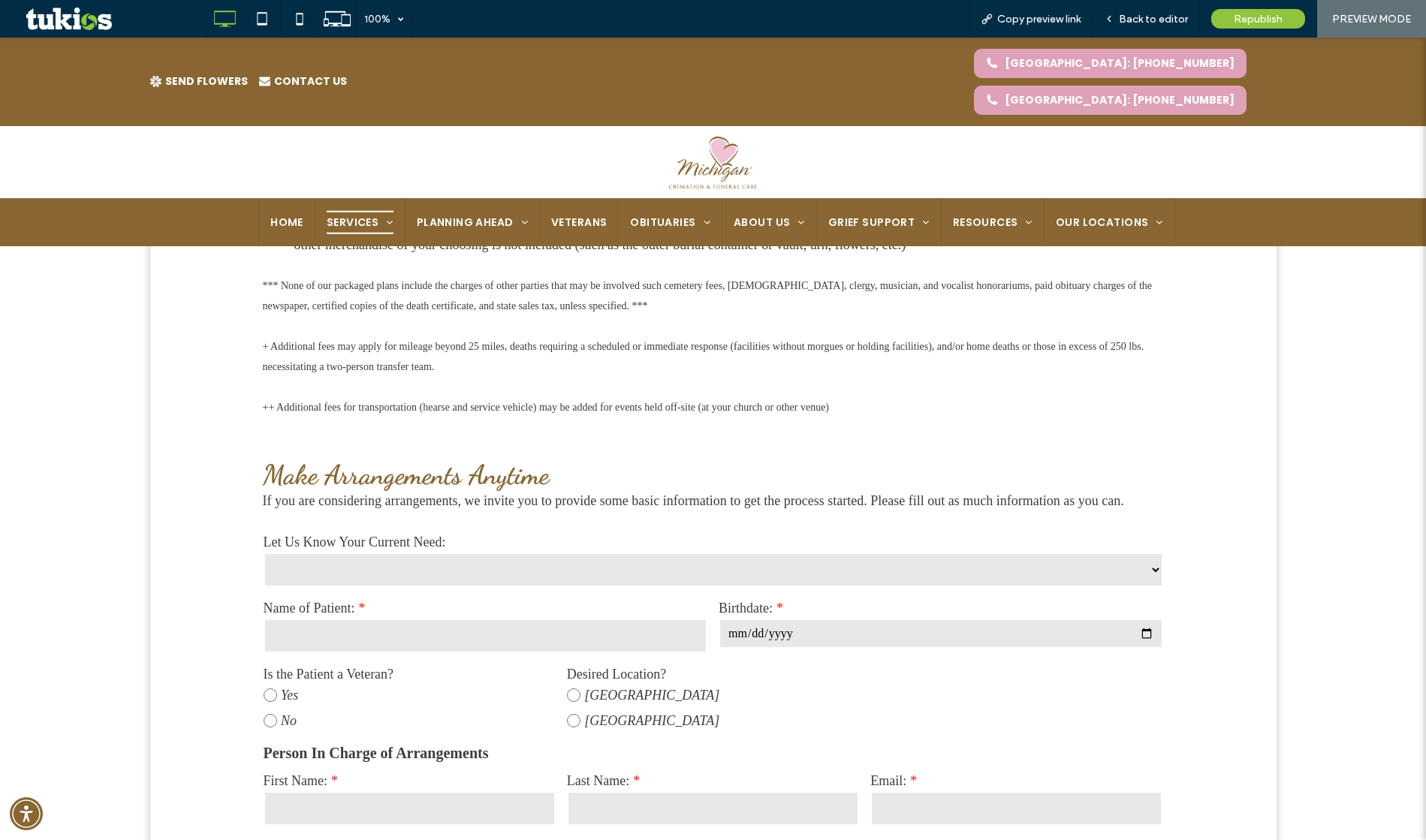
scroll to position [933, 0]
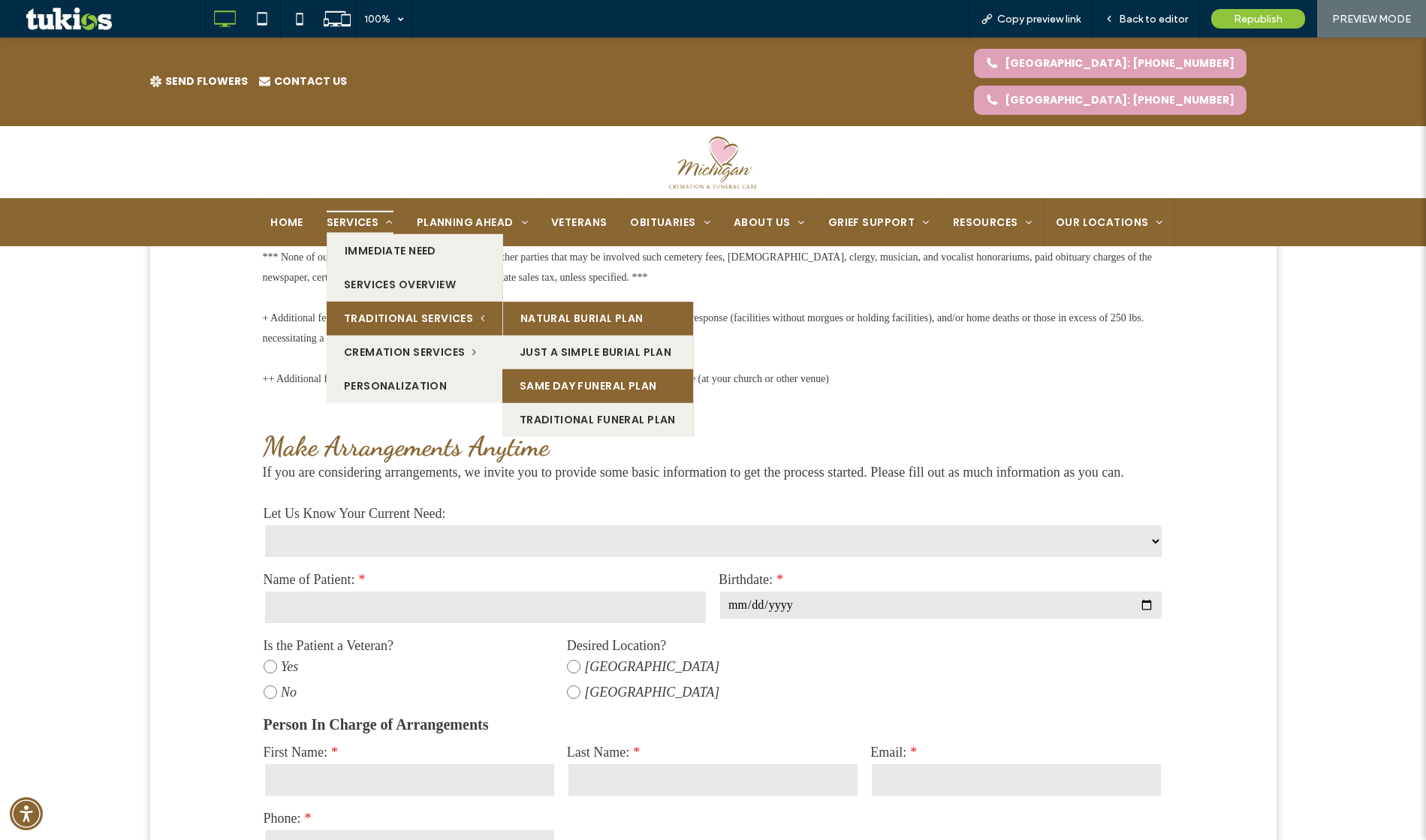
click at [542, 301] on link "Natural Burial Plan" at bounding box center [598, 318] width 190 height 34
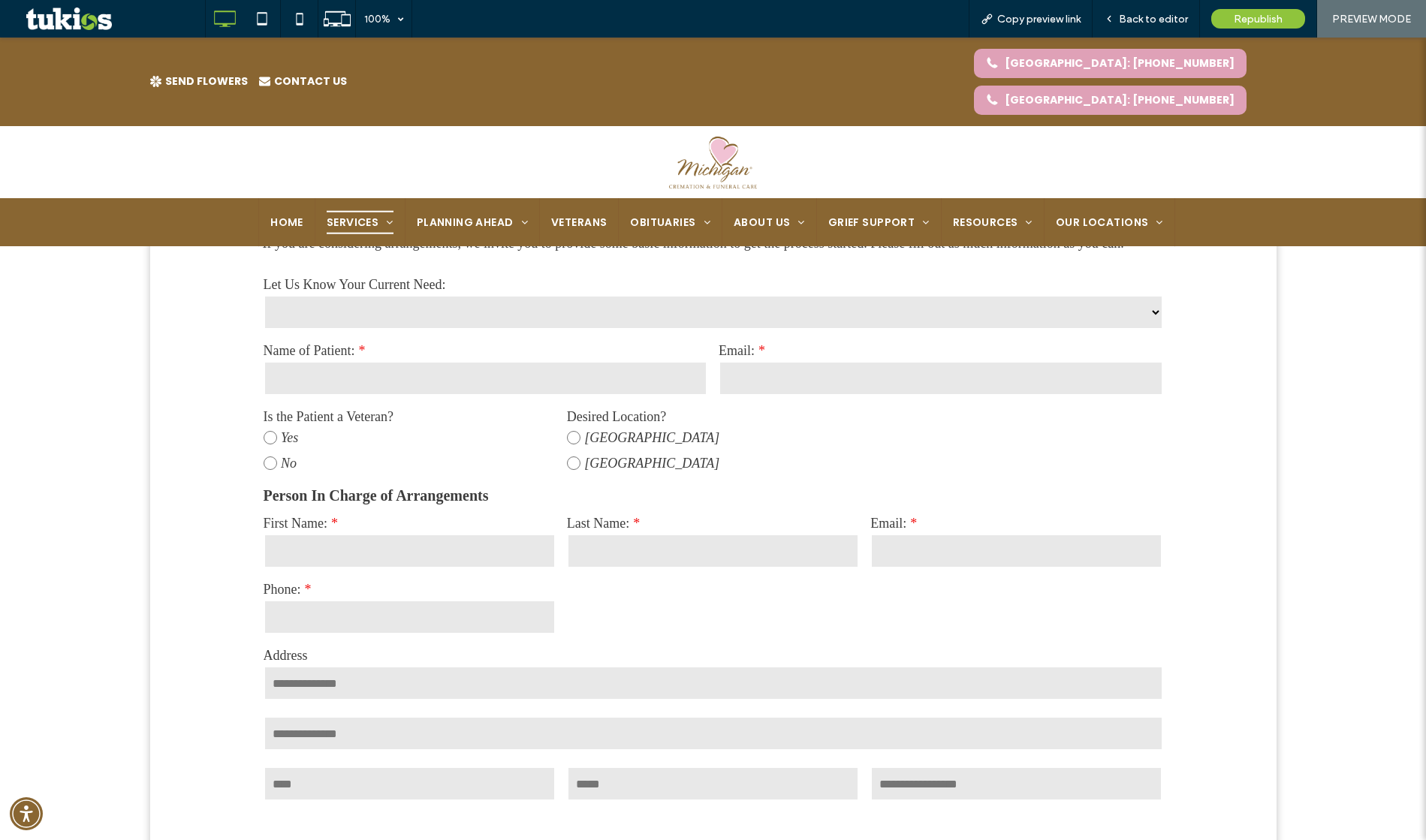
scroll to position [1133, 0]
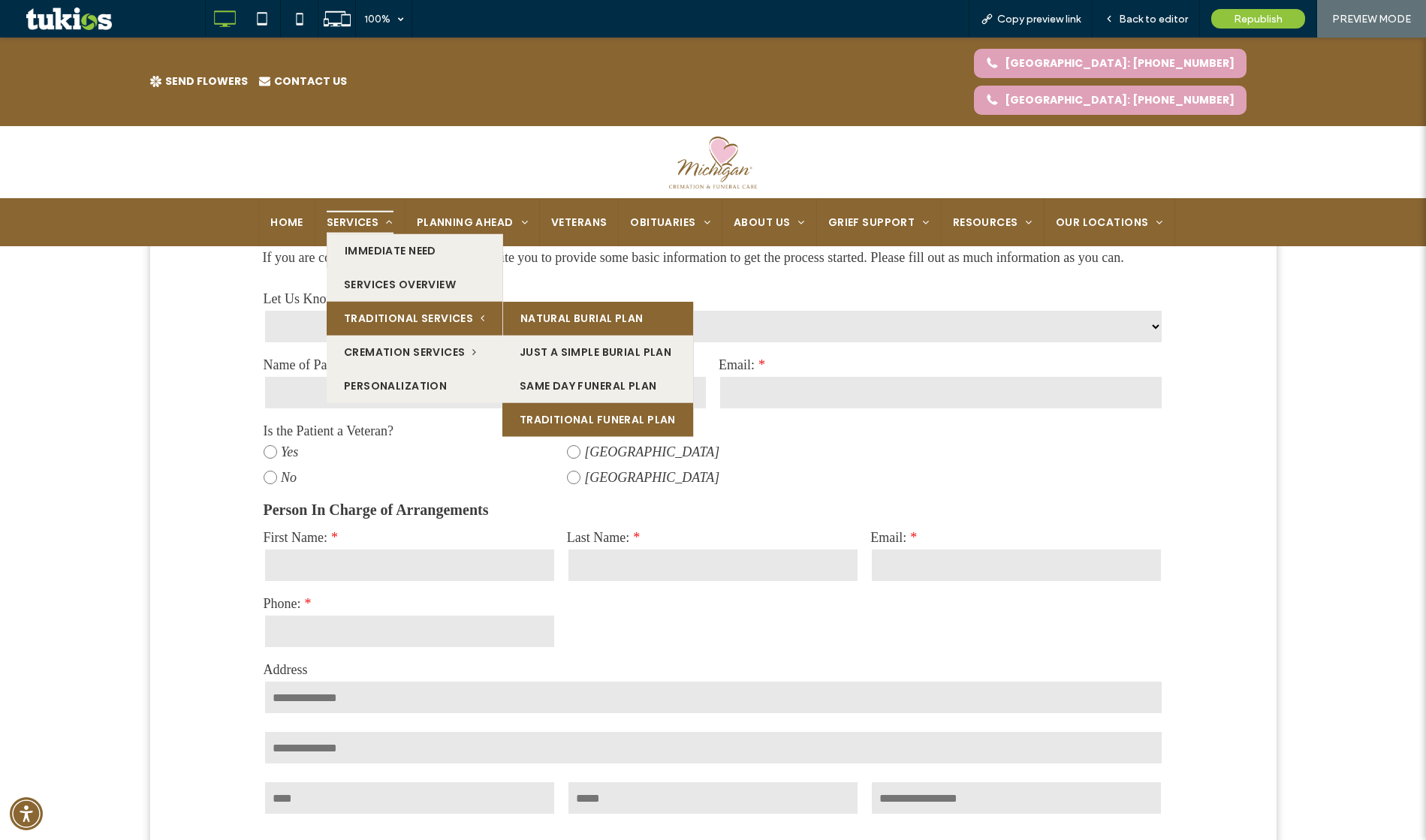
click at [561, 403] on link "Traditional Funeral Plan" at bounding box center [598, 419] width 191 height 34
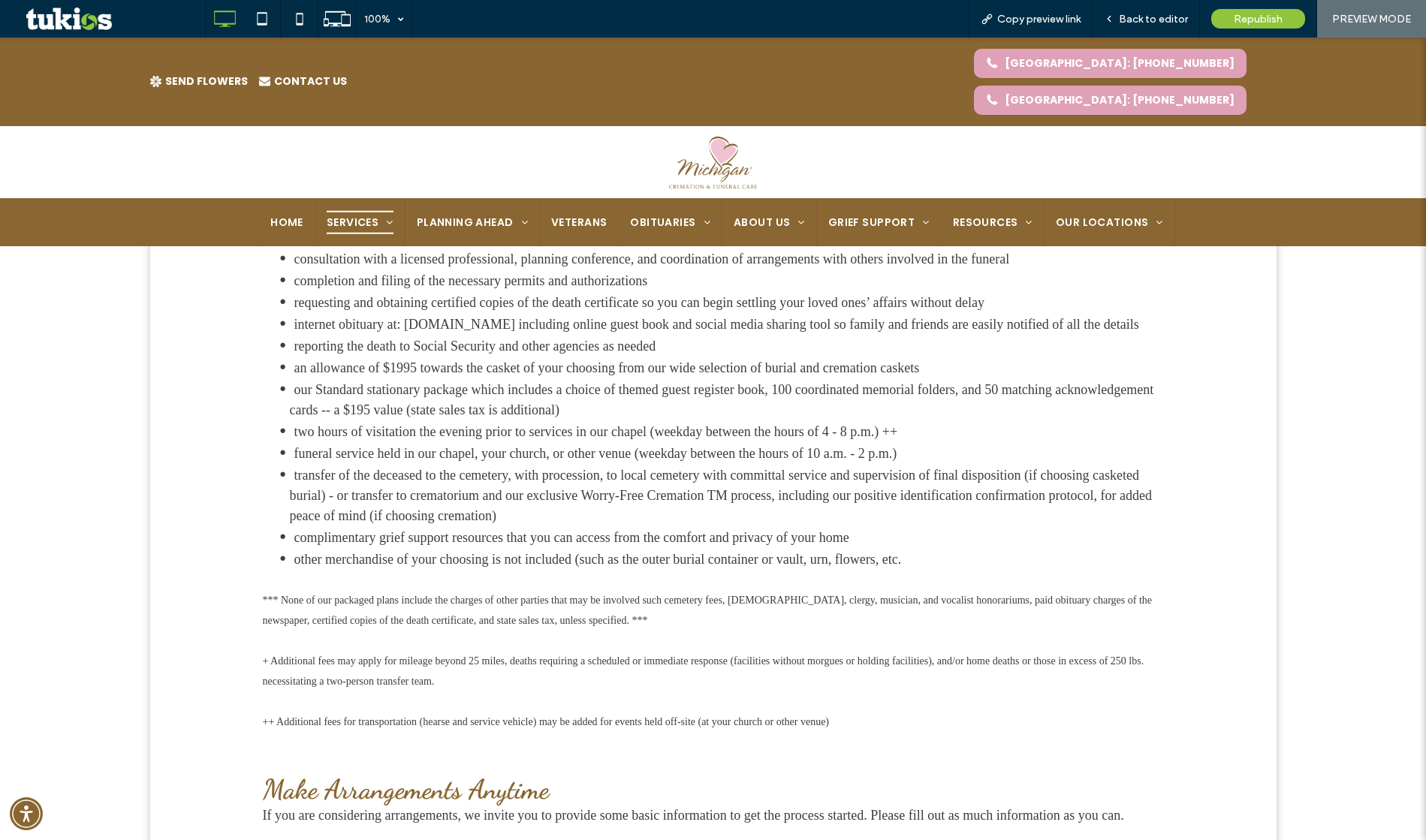
scroll to position [1162, 0]
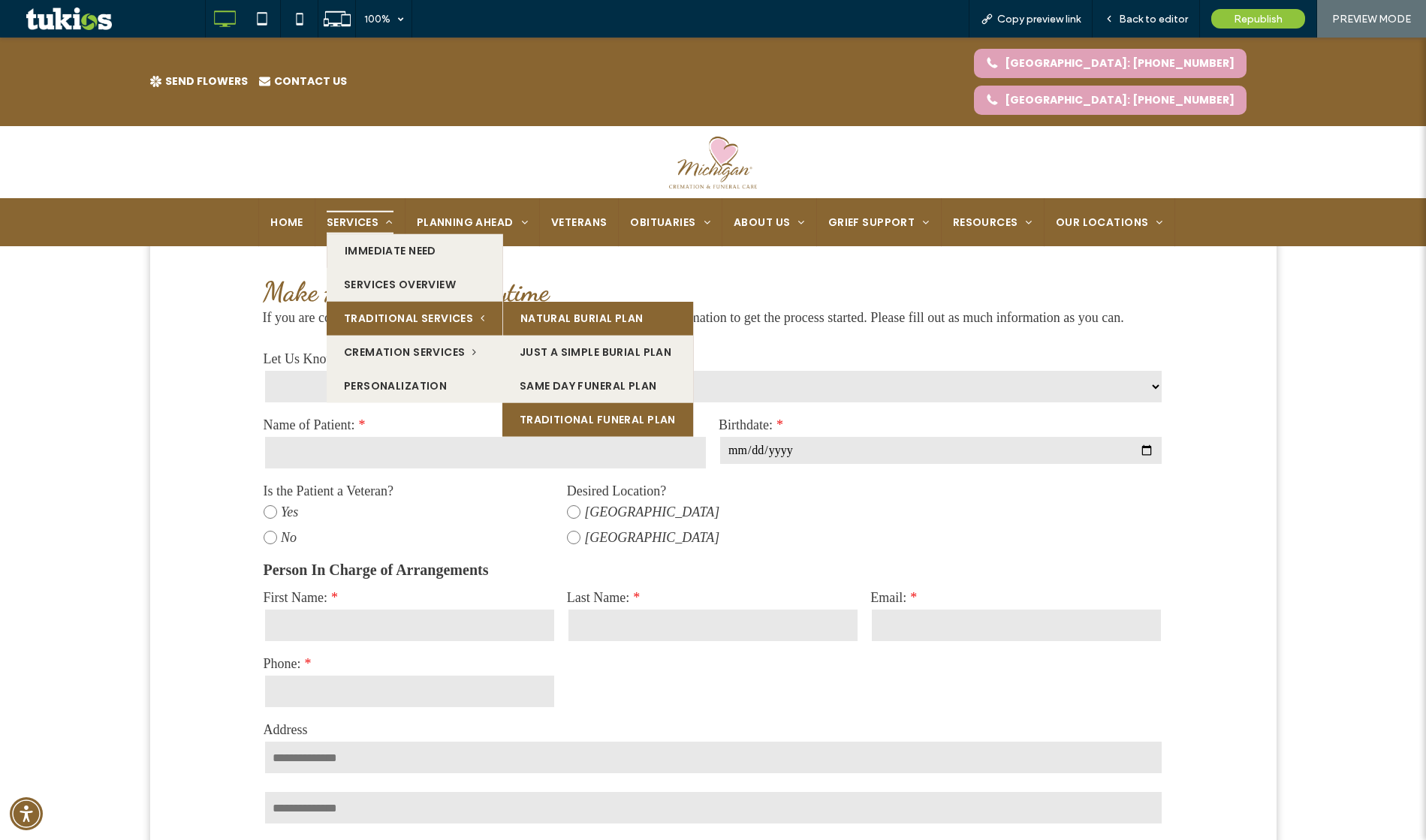
click at [523, 301] on link "Natural Burial Plan" at bounding box center [598, 318] width 190 height 34
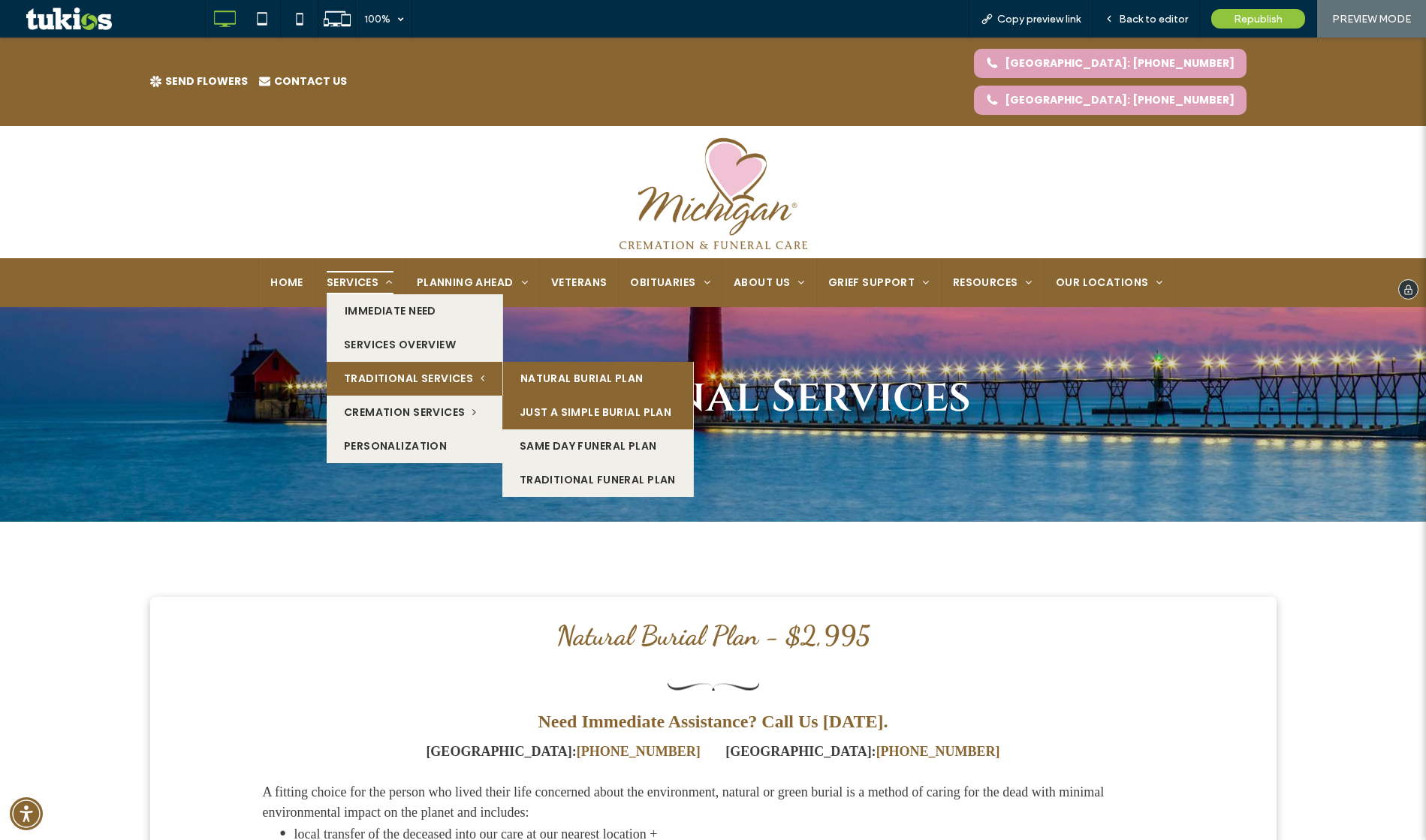
drag, startPoint x: 567, startPoint y: 366, endPoint x: 580, endPoint y: 402, distance: 38.3
click at [567, 395] on link "Just A Simple Burial Plan" at bounding box center [598, 412] width 191 height 34
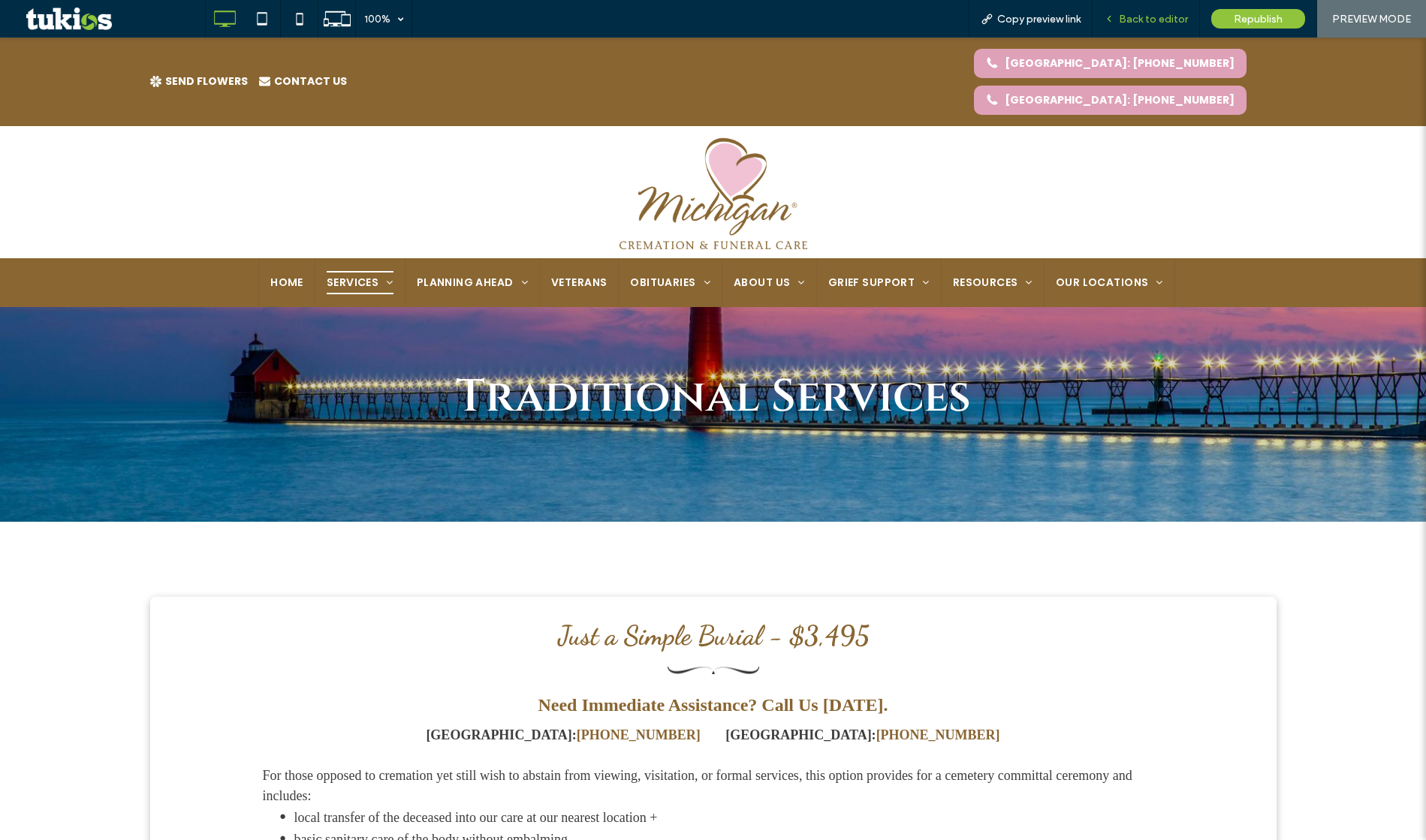
click at [1148, 20] on span "Back to editor" at bounding box center [1153, 19] width 69 height 13
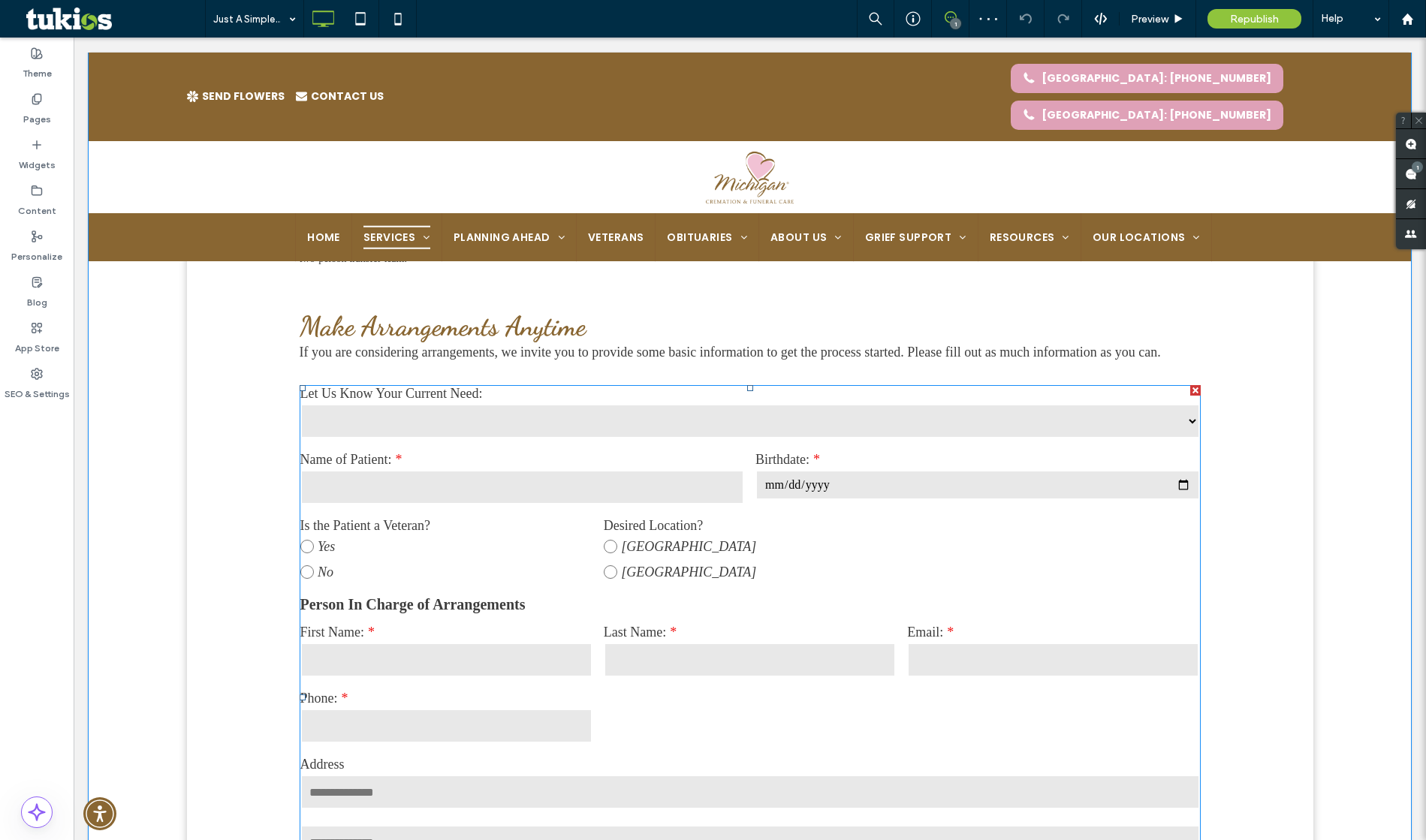
scroll to position [1173, 0]
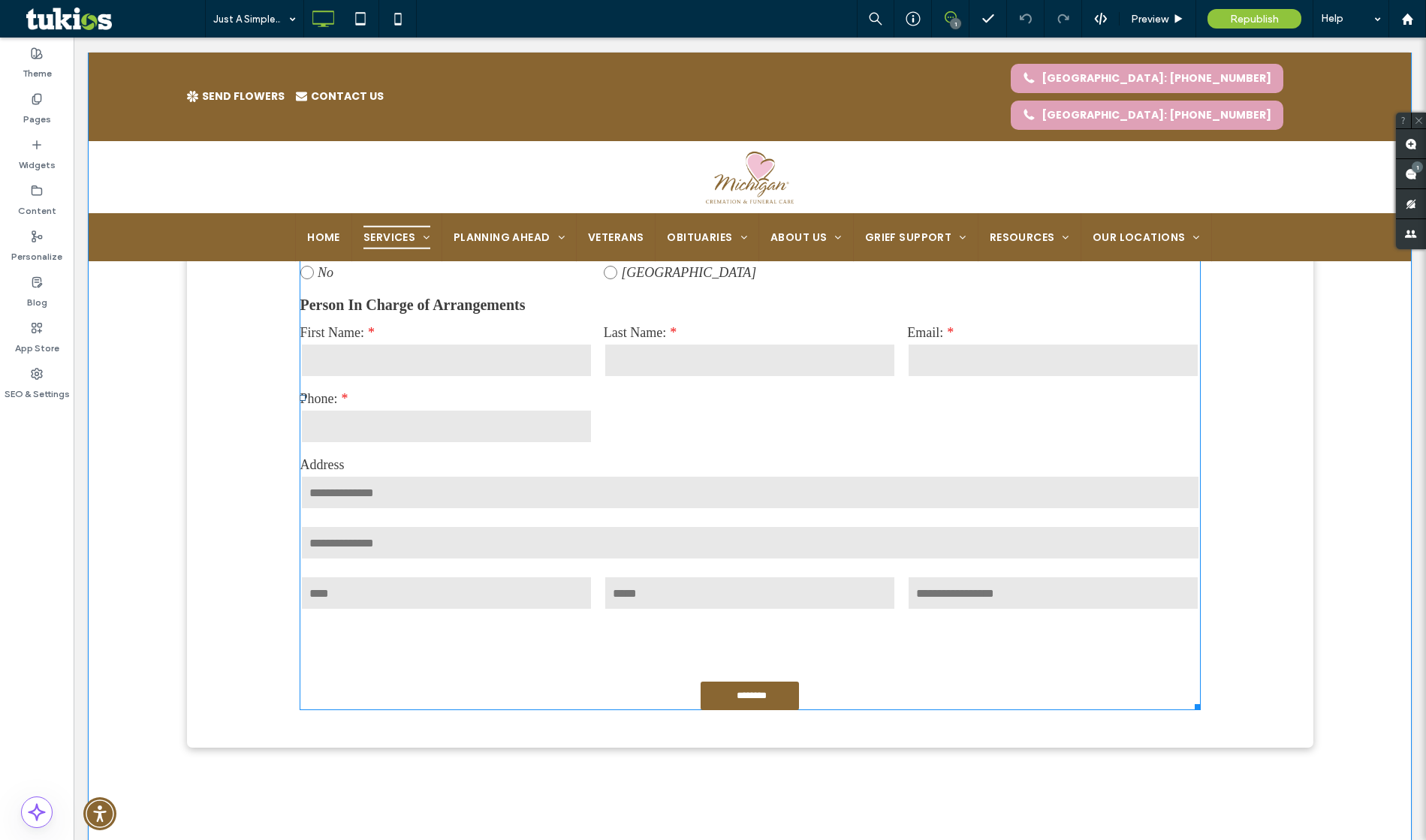
click at [531, 473] on label "Address" at bounding box center [750, 465] width 900 height 16
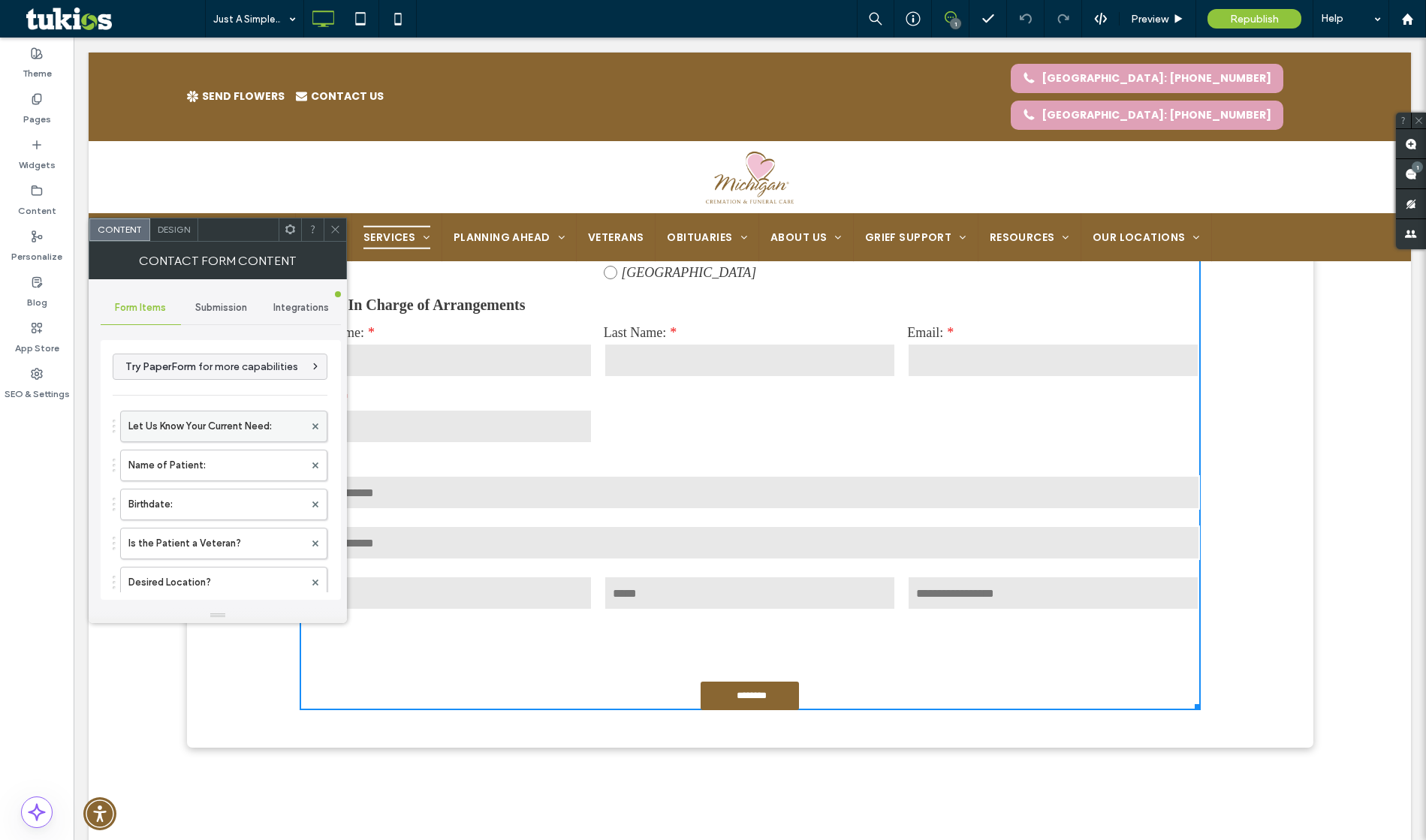
click at [210, 426] on label "Let Us Know Your Current Need:" at bounding box center [216, 426] width 175 height 30
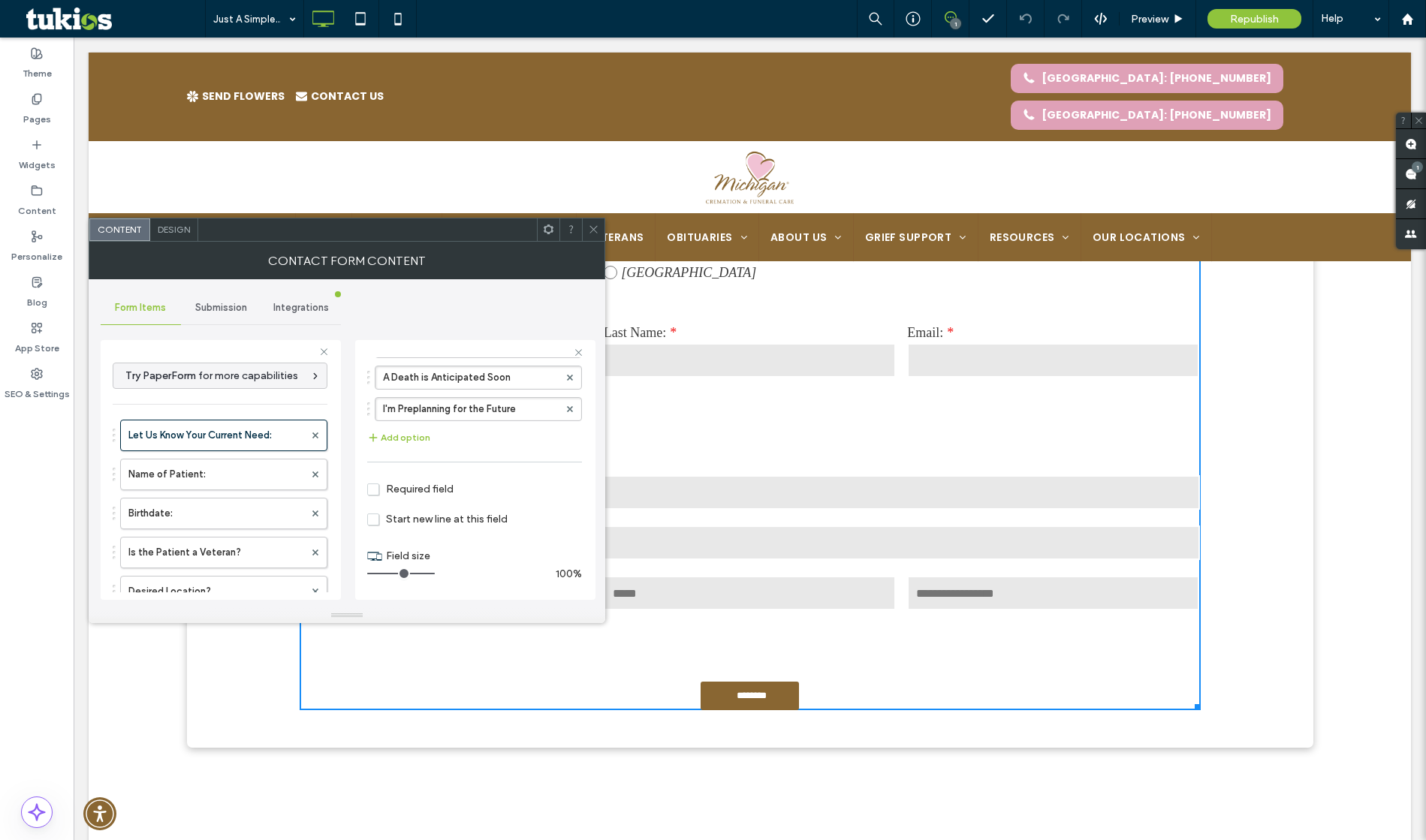
scroll to position [172, 0]
drag, startPoint x: 424, startPoint y: 572, endPoint x: 400, endPoint y: 572, distance: 24.0
type input "*"
click at [400, 576] on input "range" at bounding box center [401, 576] width 67 height 2
click at [218, 476] on label "Name of Patient:" at bounding box center [216, 475] width 175 height 30
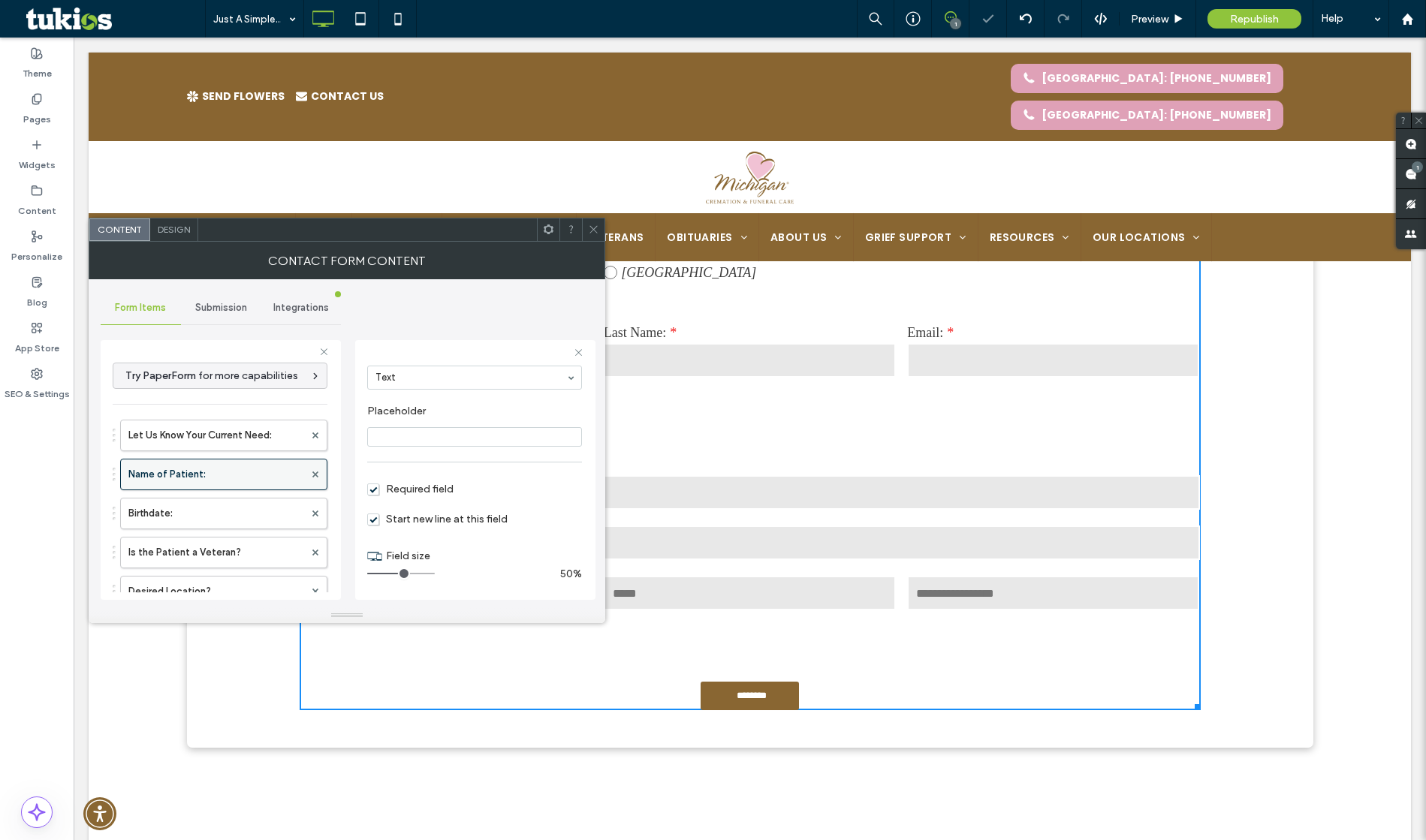
scroll to position [105, 0]
click at [372, 519] on span "Start new line at this field" at bounding box center [437, 519] width 141 height 13
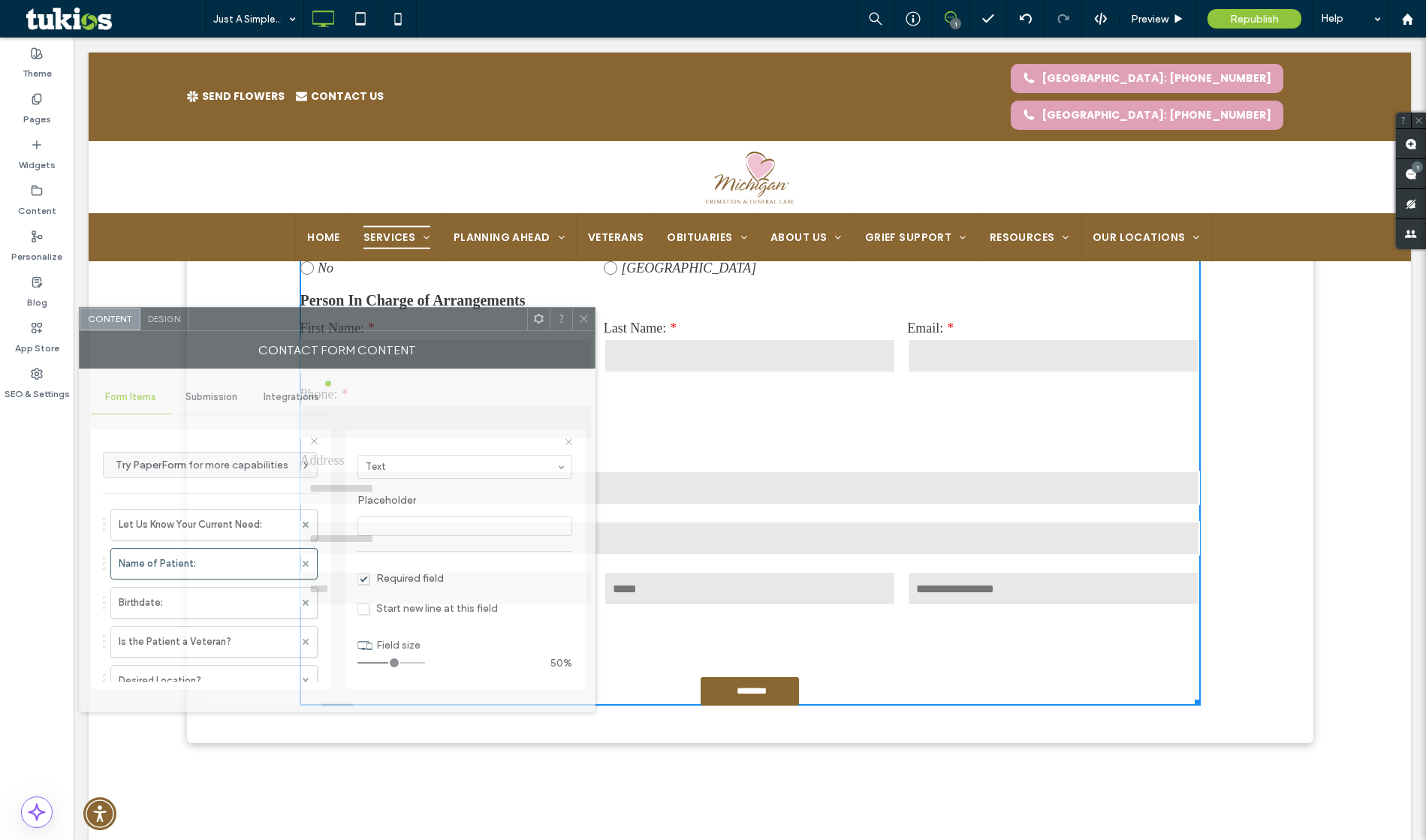
drag, startPoint x: 414, startPoint y: 237, endPoint x: 305, endPoint y: 379, distance: 179.0
click at [305, 330] on div at bounding box center [357, 319] width 339 height 22
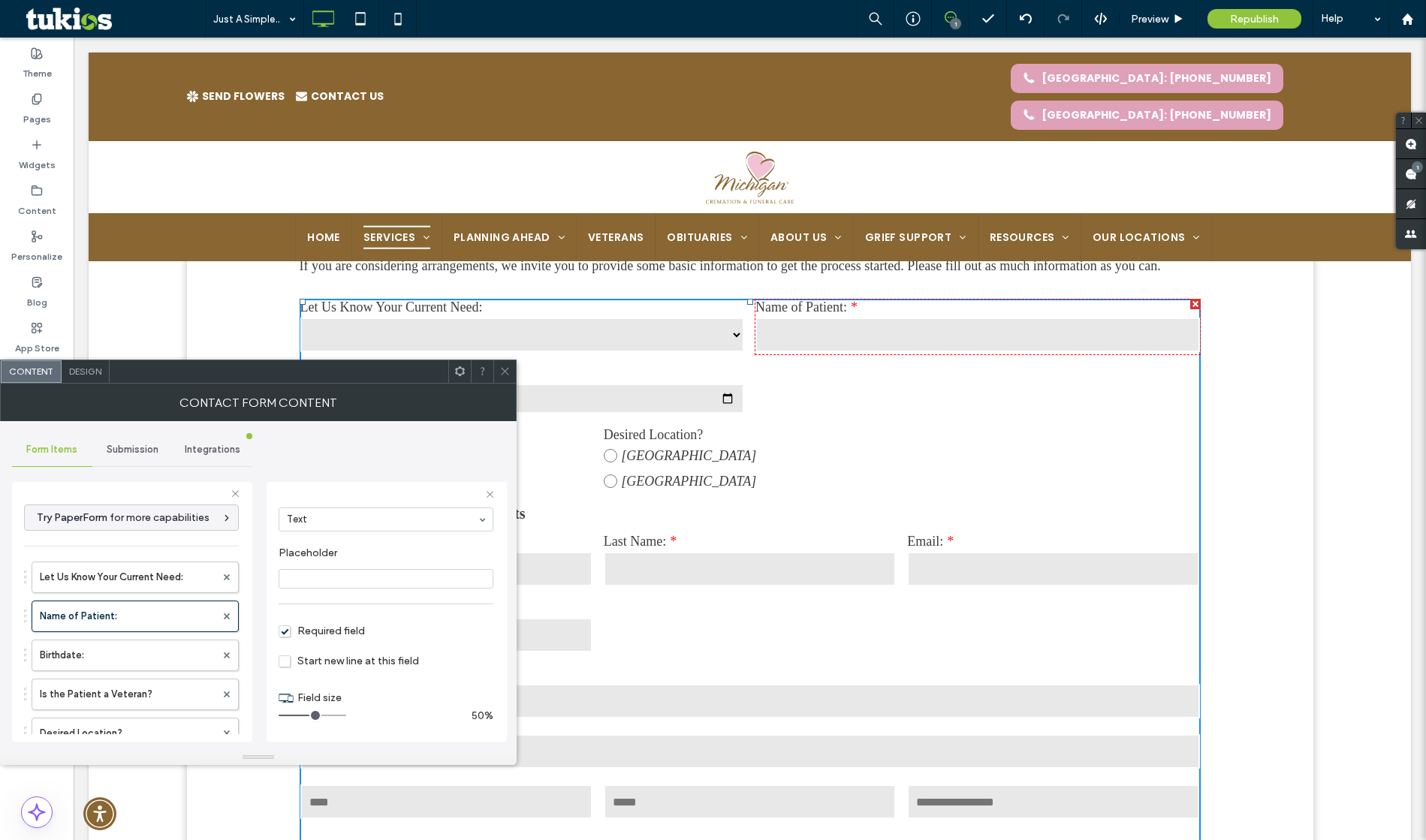
scroll to position [950, 0]
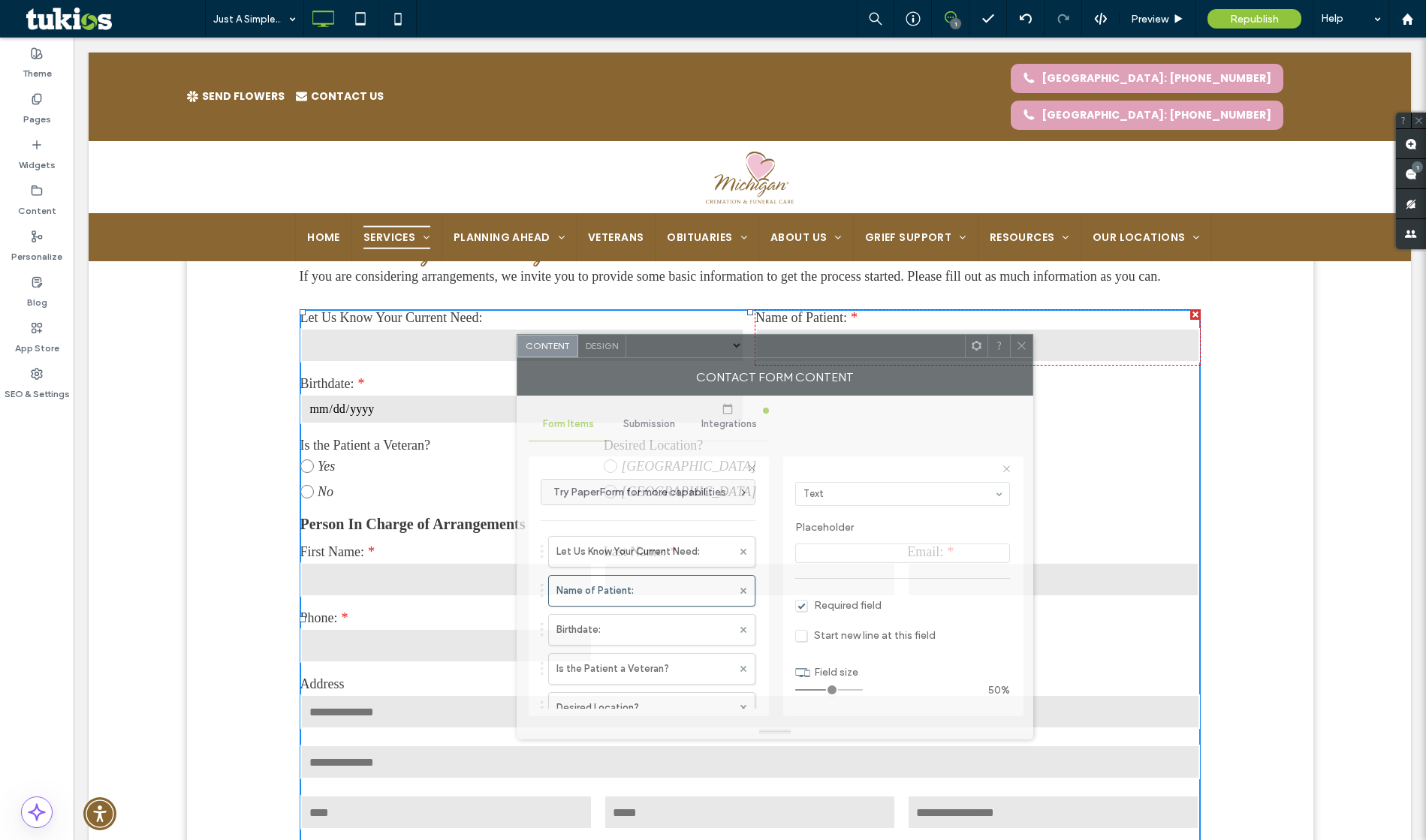
drag, startPoint x: 308, startPoint y: 379, endPoint x: 798, endPoint y: 346, distance: 491.1
click at [800, 346] on div at bounding box center [796, 346] width 339 height 22
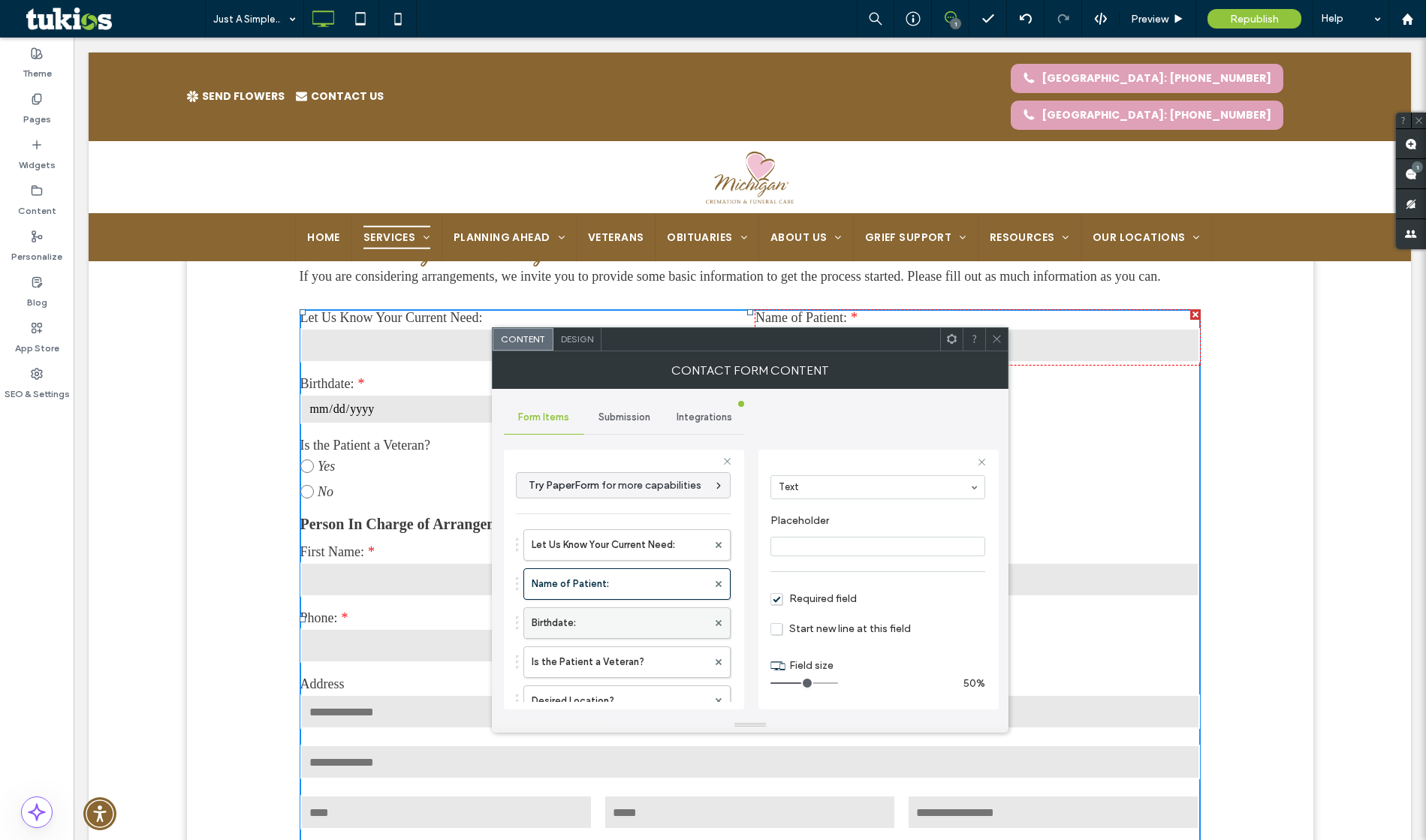
click at [598, 625] on label "Birthdate:" at bounding box center [619, 623] width 175 height 30
click at [816, 450] on div "**********" at bounding box center [878, 580] width 241 height 260
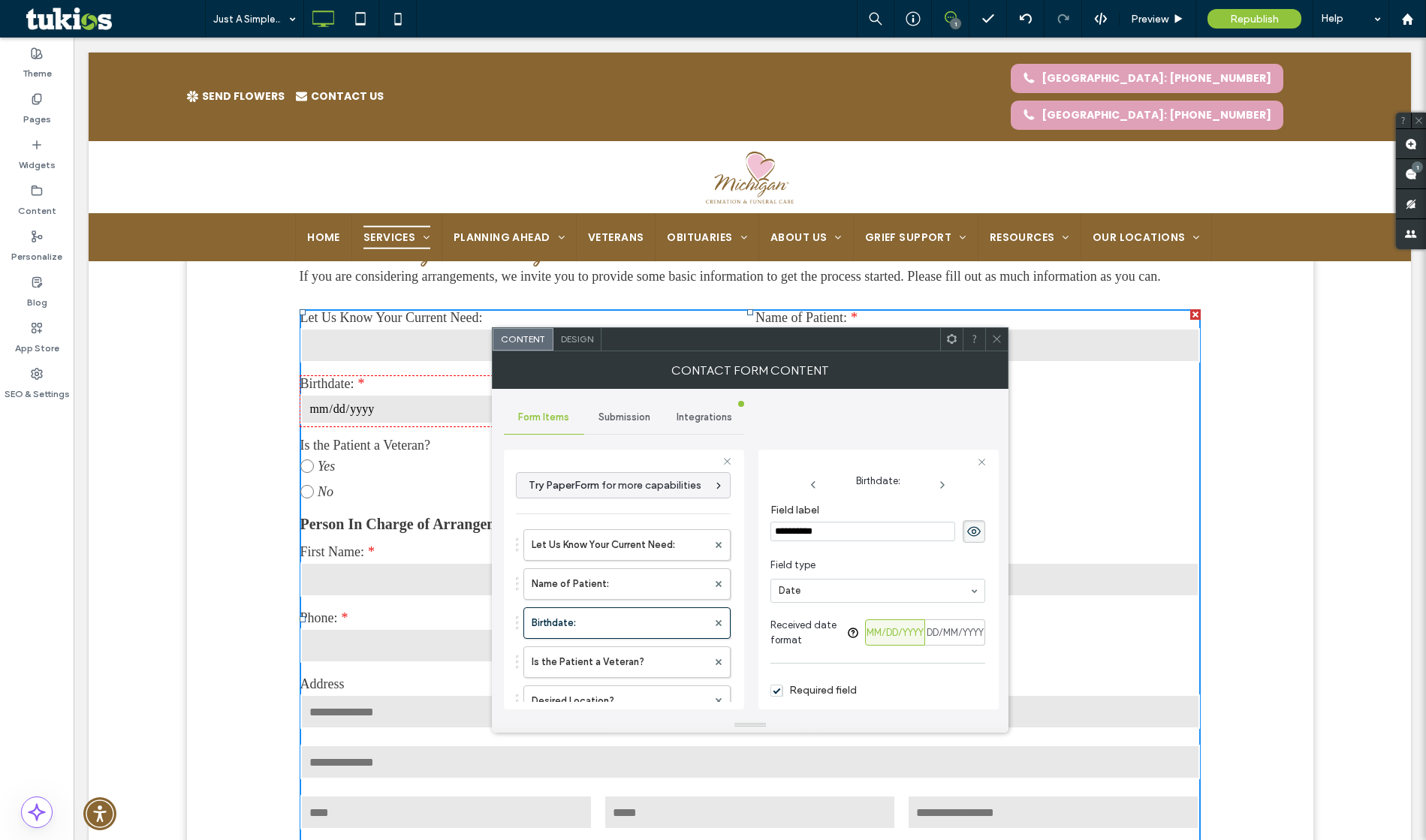
scroll to position [0, 0]
click at [776, 534] on input "**********" at bounding box center [862, 532] width 185 height 20
type input "**********"
click at [788, 433] on div "**********" at bounding box center [750, 553] width 492 height 329
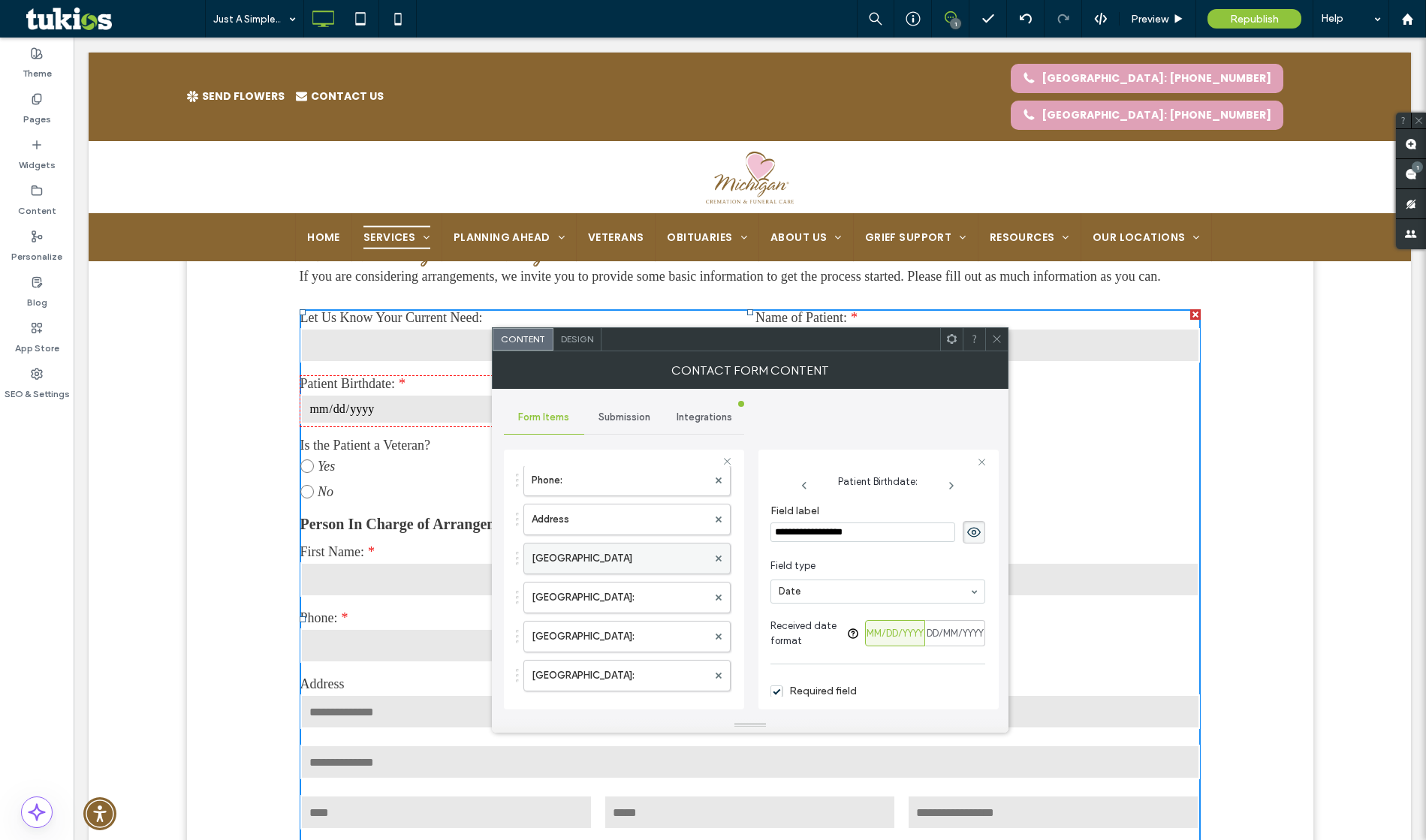
scroll to position [561, 0]
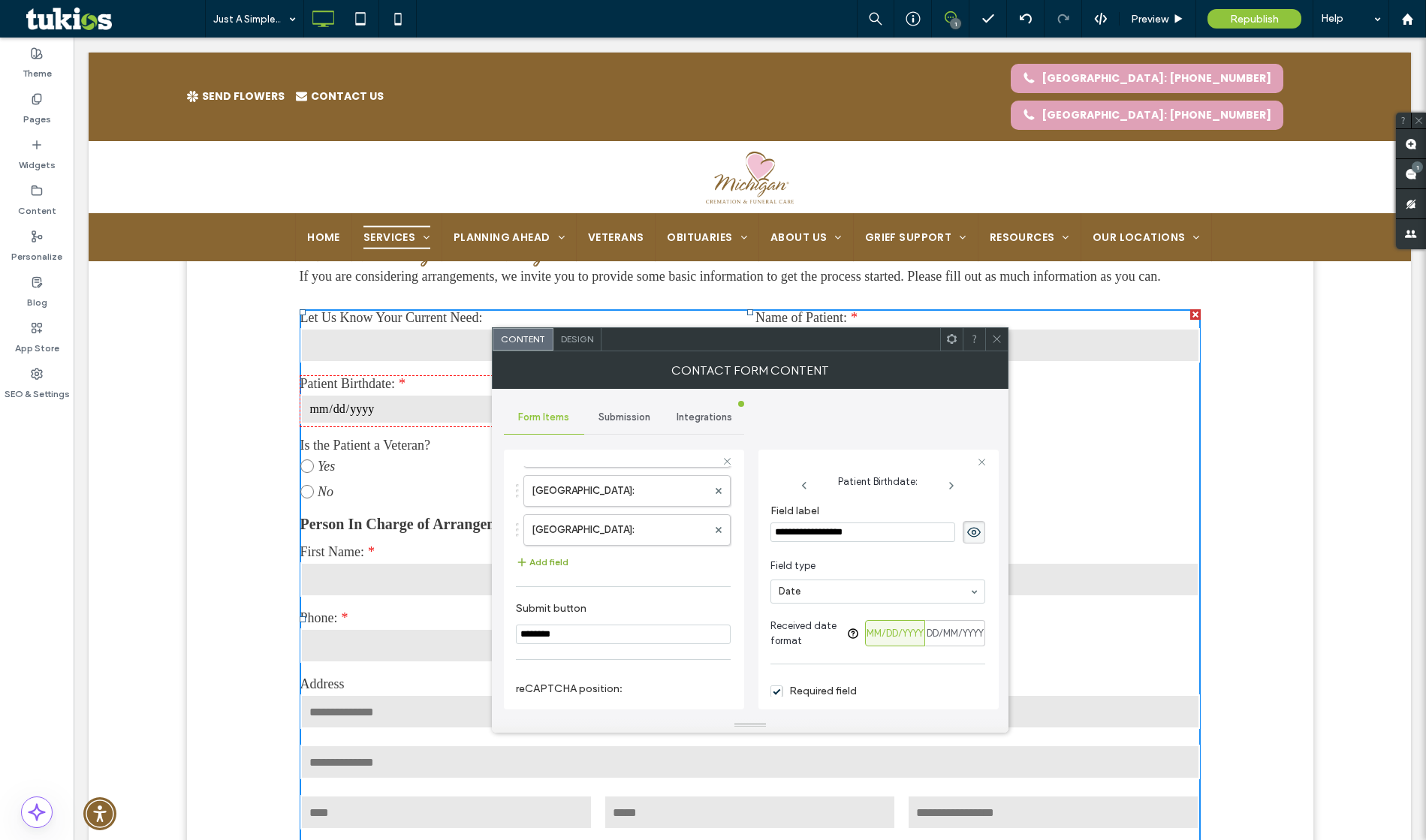
click at [538, 561] on button "Add field" at bounding box center [542, 562] width 52 height 18
type input "*"
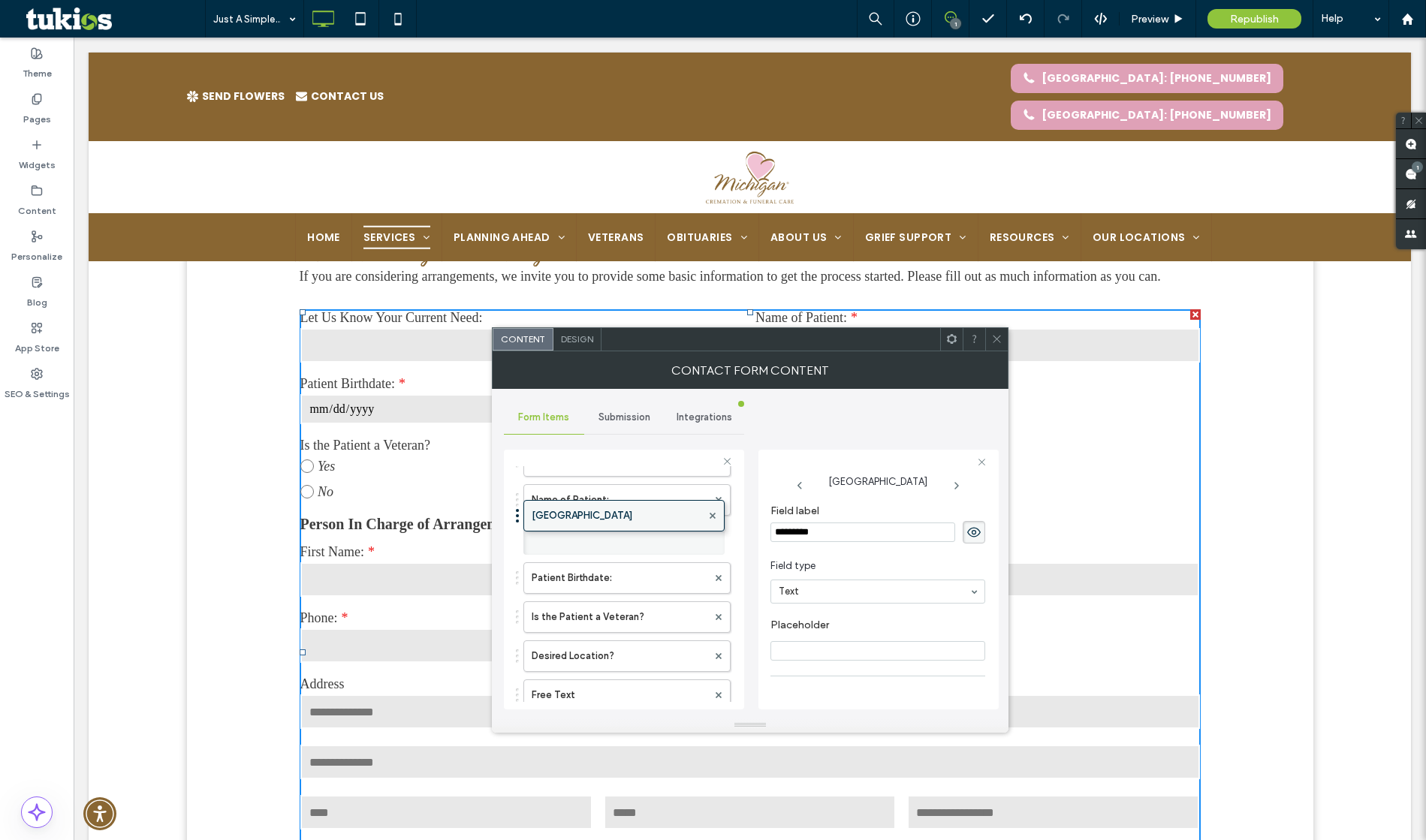
scroll to position [79, 0]
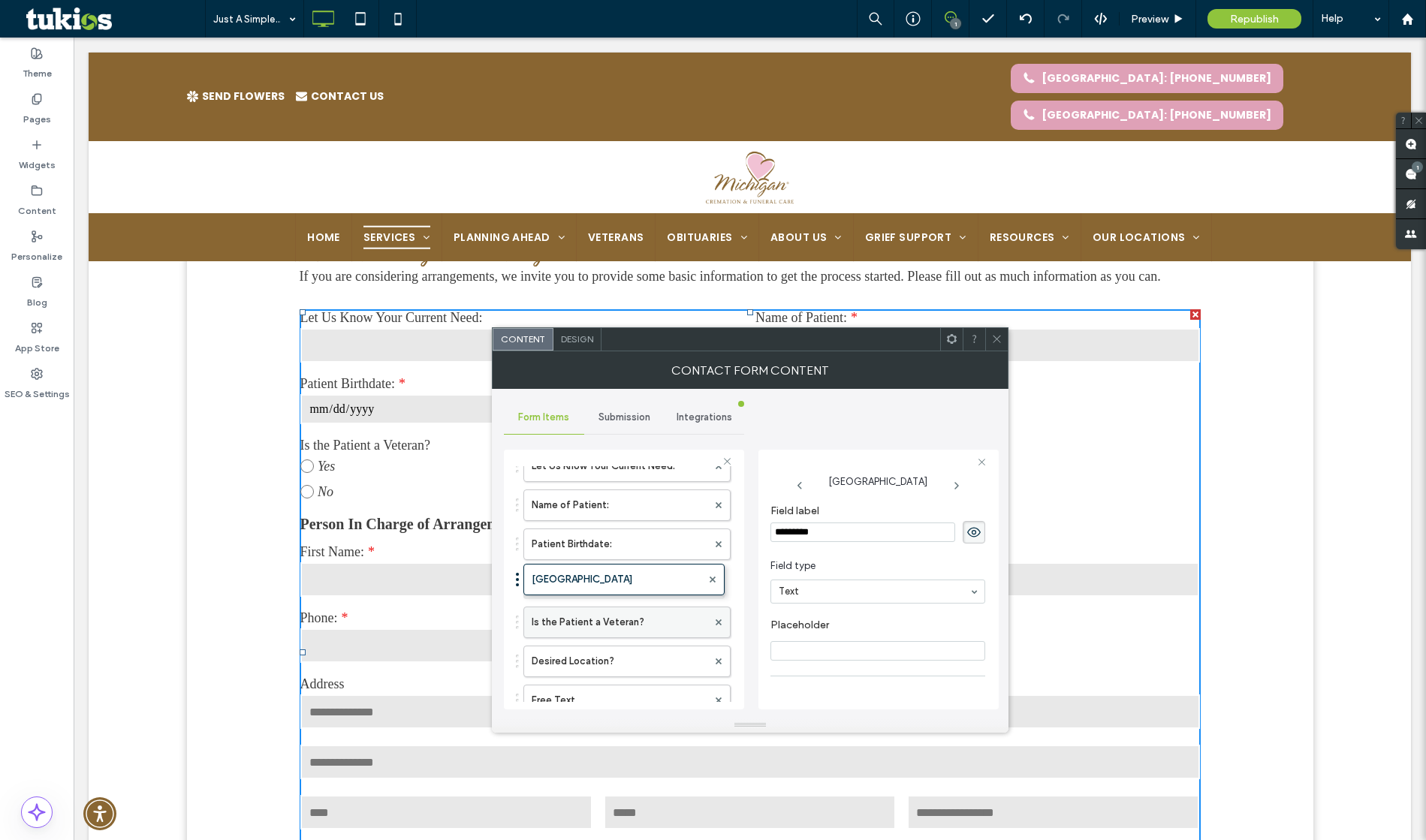
drag, startPoint x: 515, startPoint y: 572, endPoint x: 528, endPoint y: 571, distance: 13.0
click at [826, 530] on input "*********" at bounding box center [862, 532] width 185 height 20
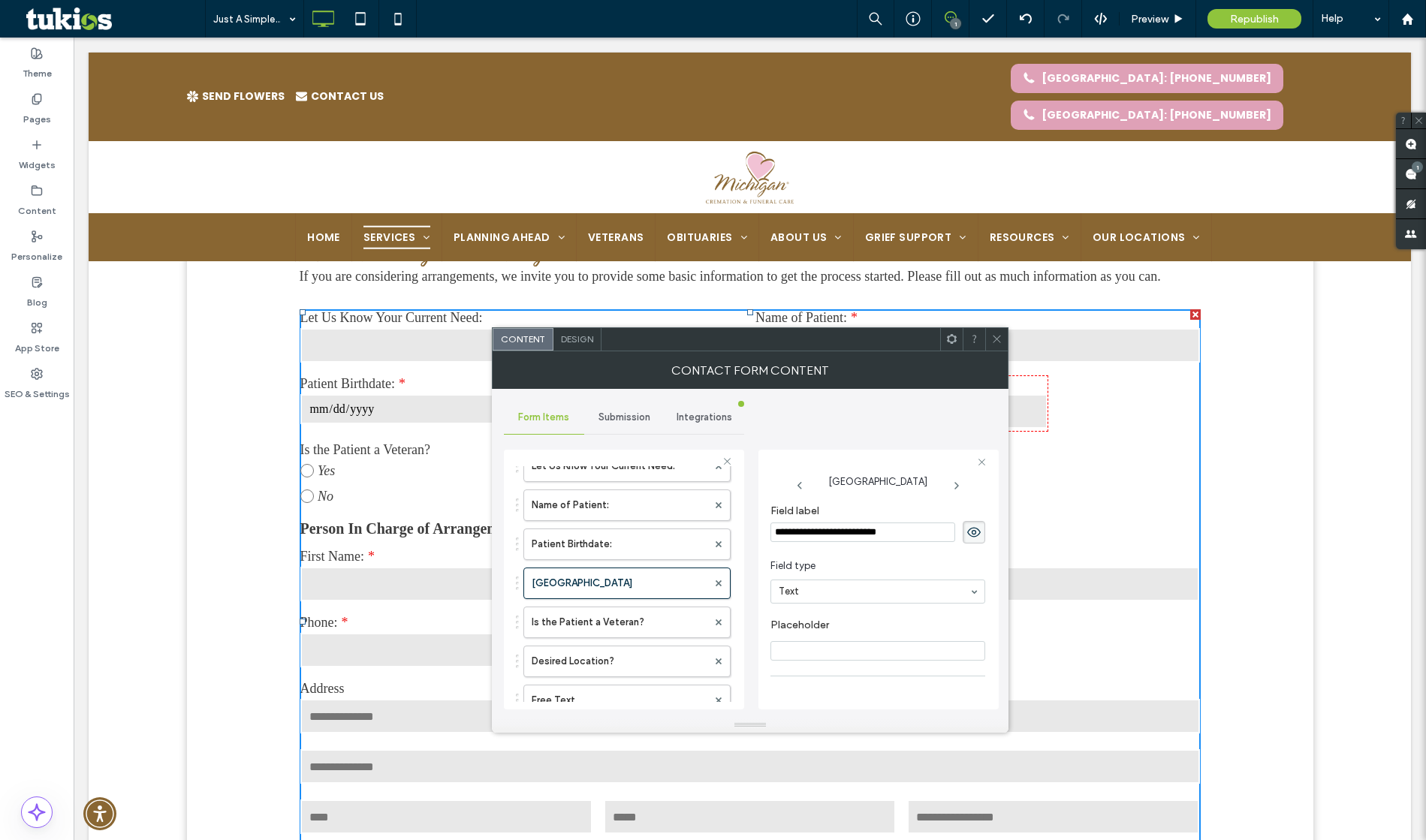
type input "**********"
click at [908, 426] on div "**********" at bounding box center [750, 553] width 492 height 329
click at [777, 603] on span "Required field" at bounding box center [813, 599] width 87 height 13
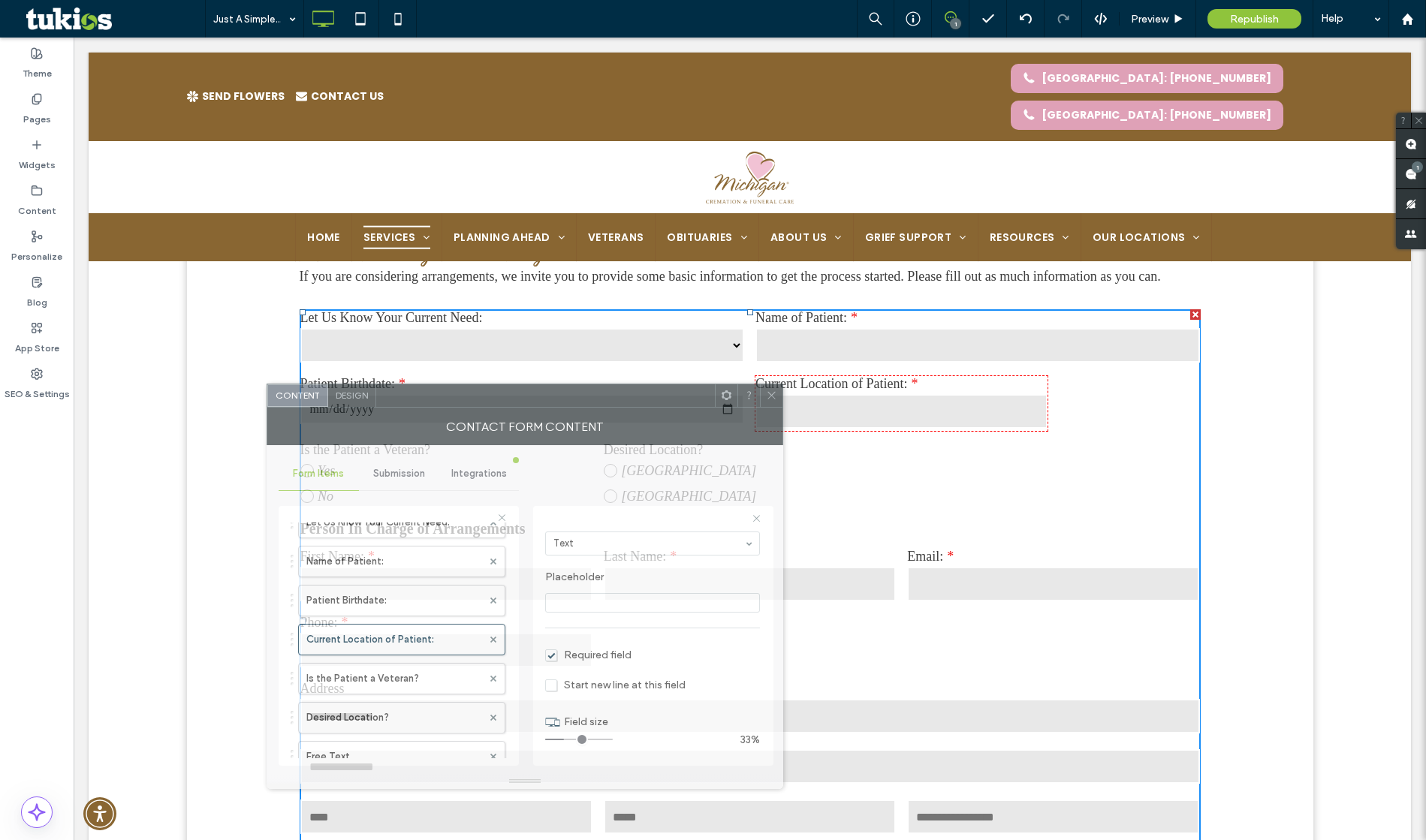
drag, startPoint x: 824, startPoint y: 344, endPoint x: 618, endPoint y: 351, distance: 206.1
click at [618, 384] on div at bounding box center [545, 395] width 339 height 22
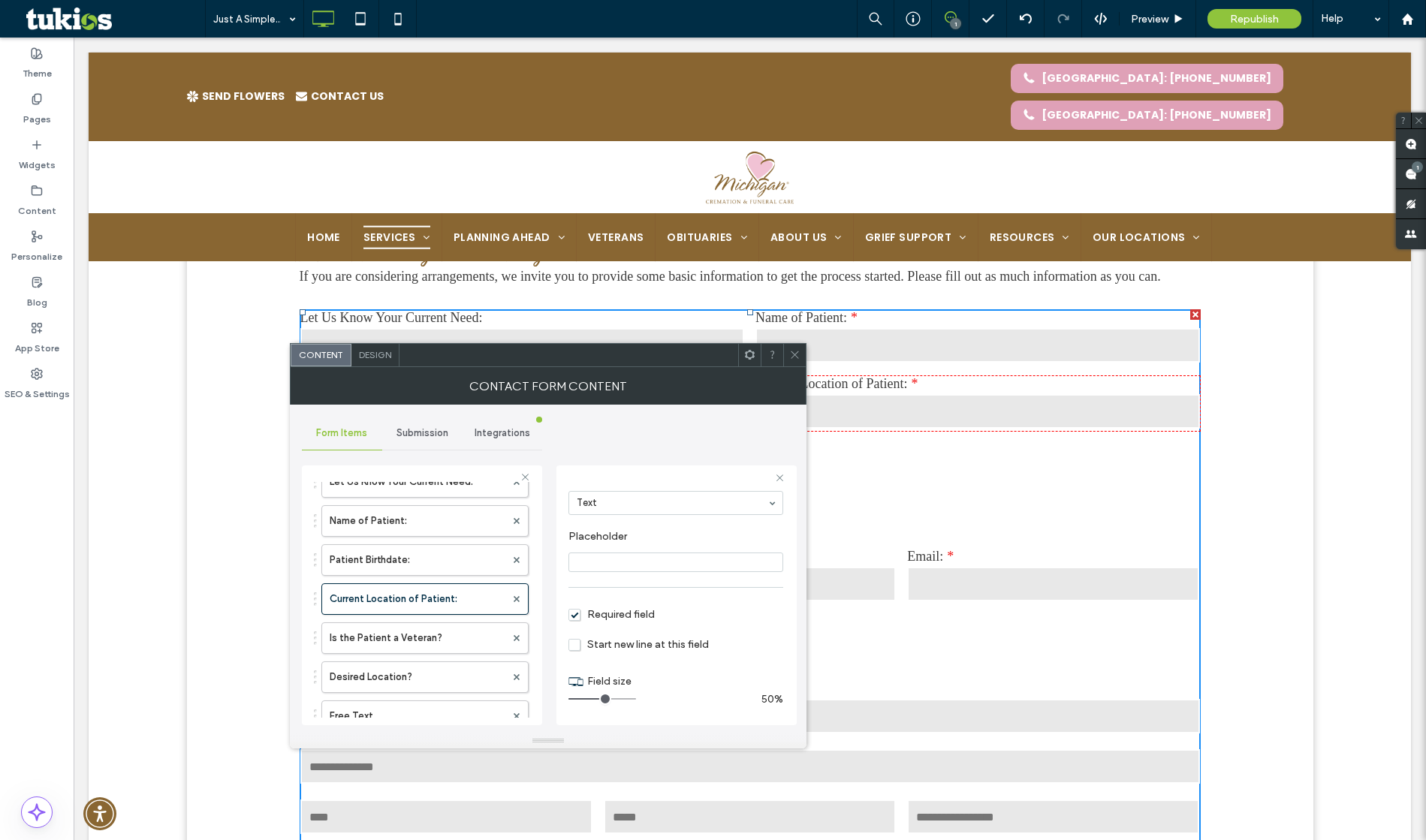
type input "*"
click at [597, 699] on input "range" at bounding box center [602, 699] width 67 height 2
click at [790, 352] on icon at bounding box center [795, 355] width 11 height 11
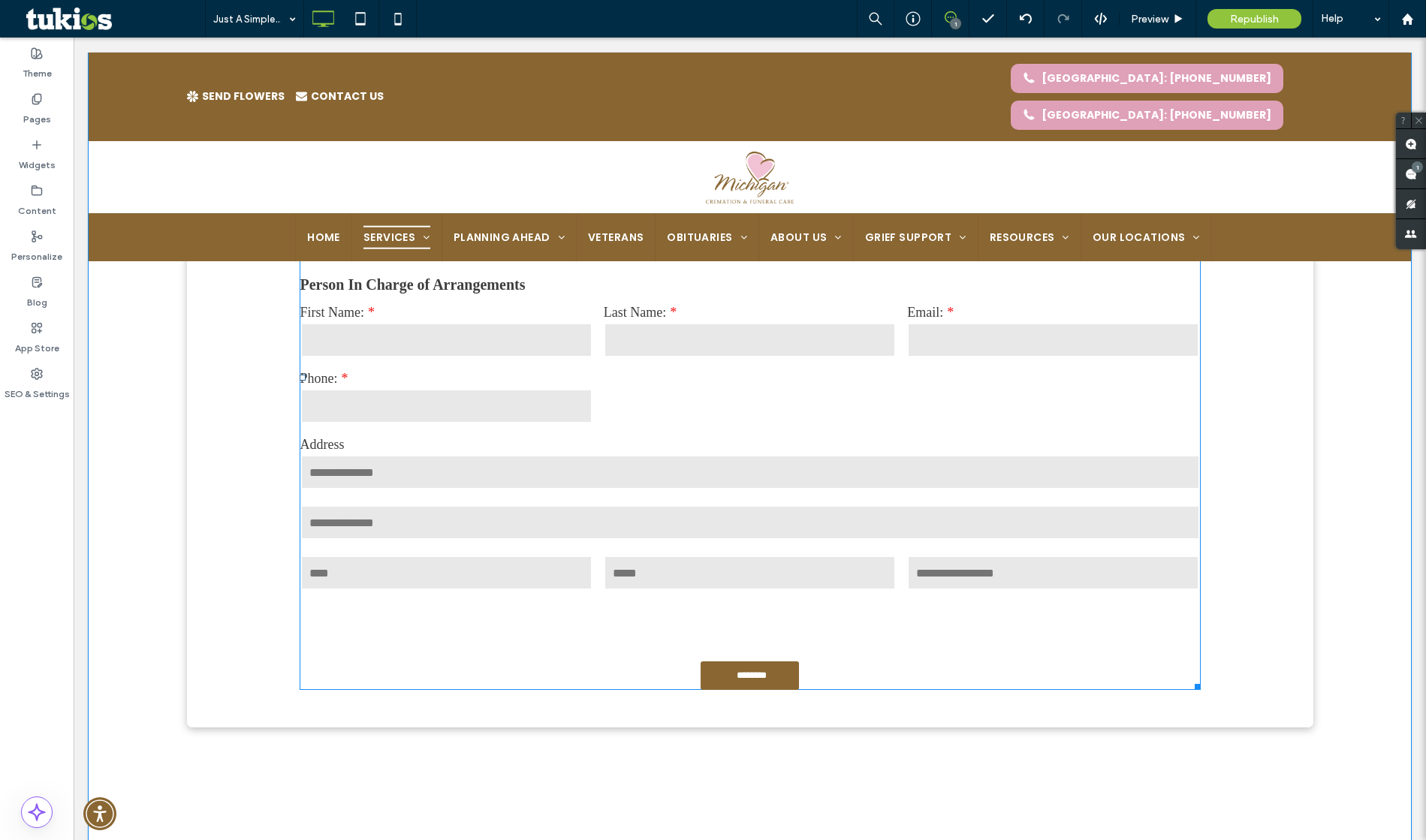
scroll to position [1103, 0]
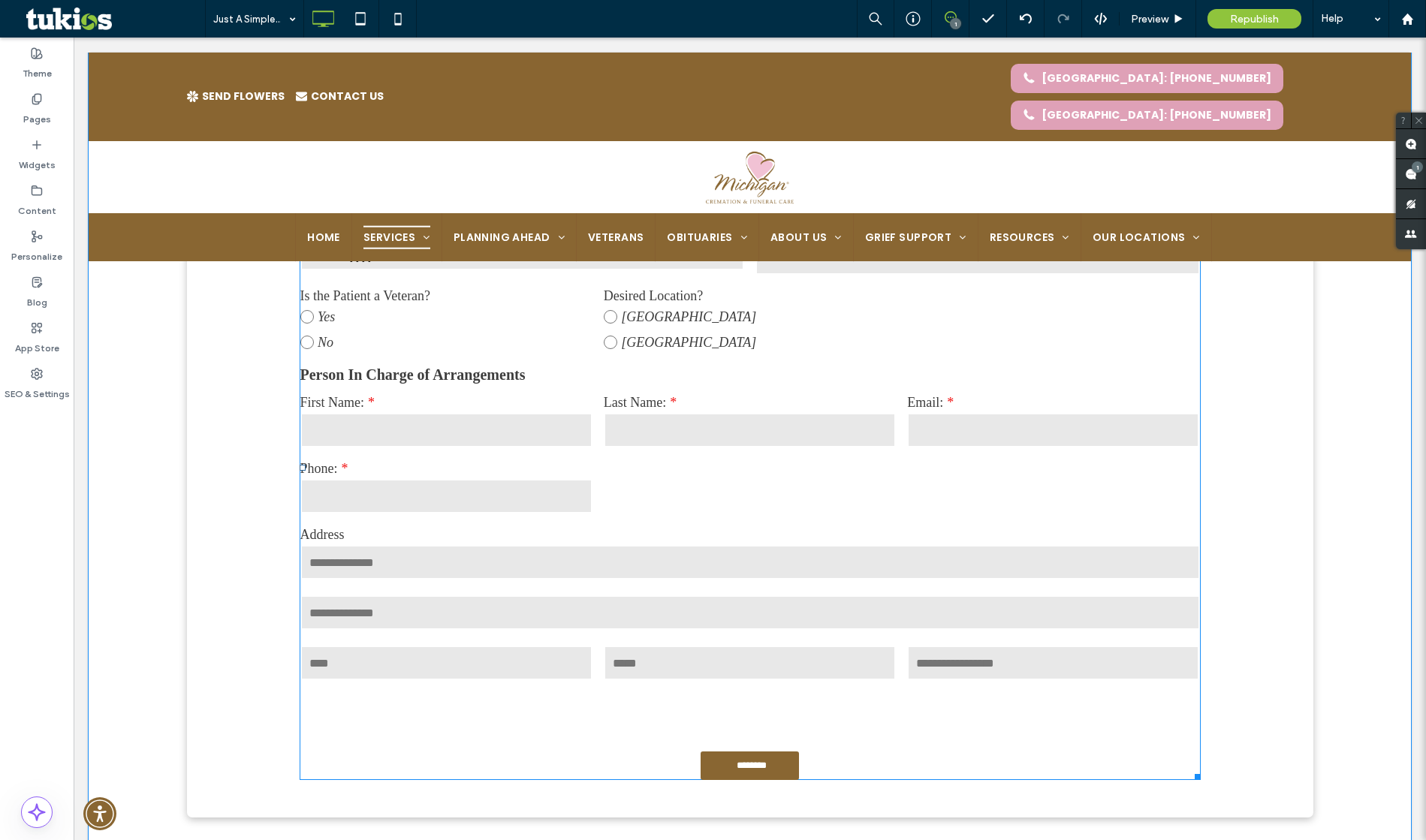
click at [657, 523] on div "**********" at bounding box center [750, 454] width 912 height 609
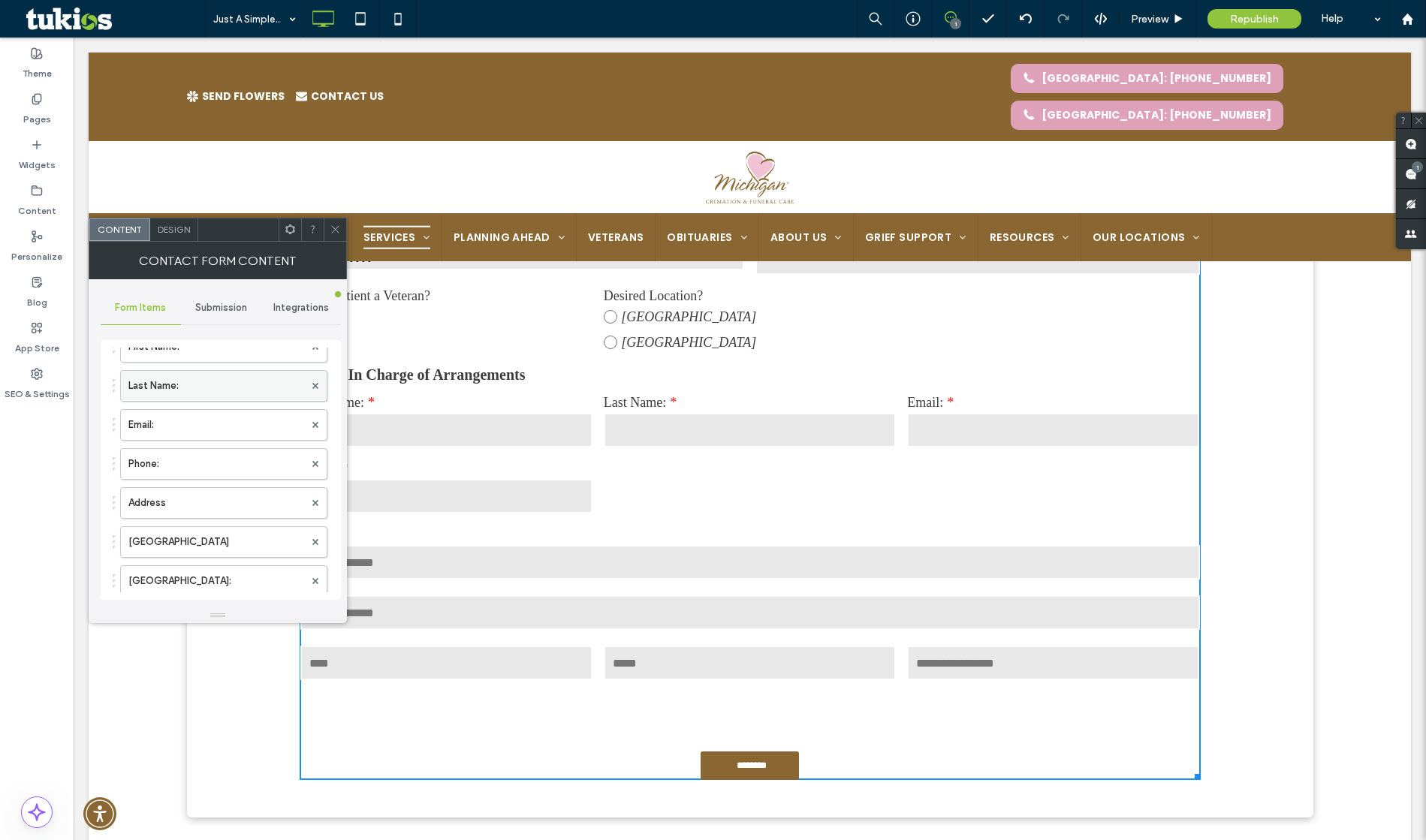
scroll to position [350, 0]
click at [184, 349] on label "First Name:" at bounding box center [216, 350] width 175 height 30
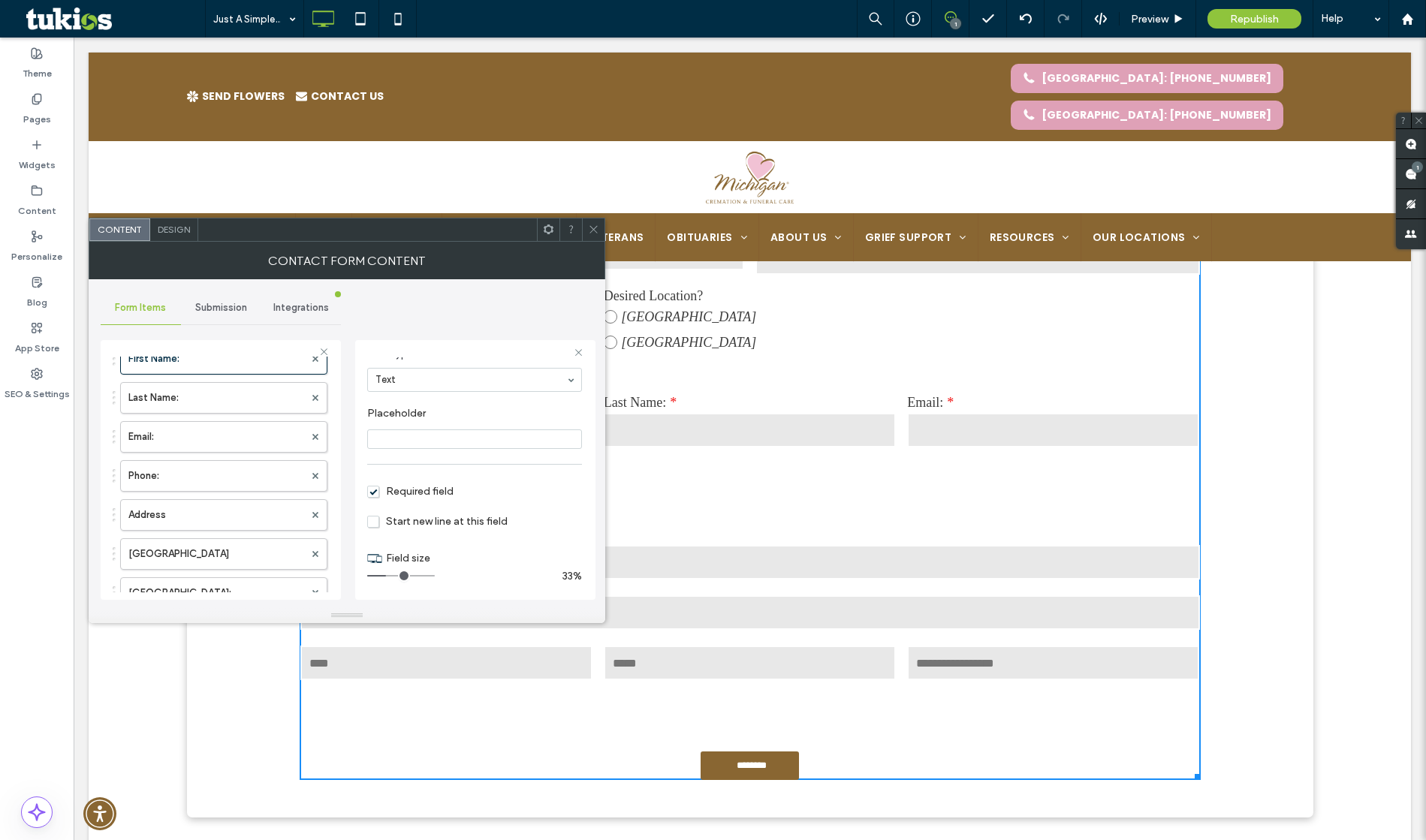
scroll to position [105, 0]
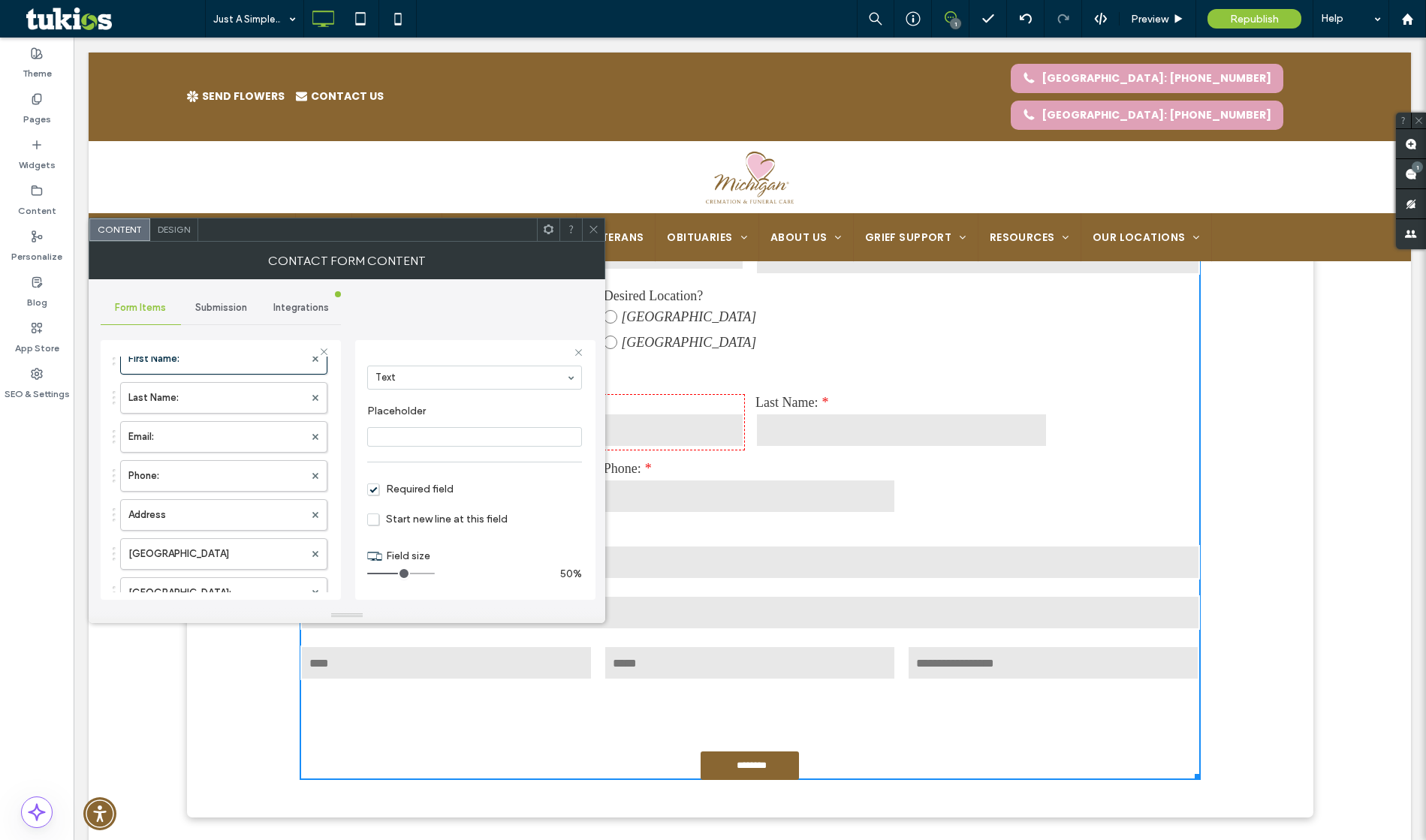
drag, startPoint x: 388, startPoint y: 573, endPoint x: 397, endPoint y: 573, distance: 9.0
click at [397, 573] on input "range" at bounding box center [401, 574] width 67 height 2
click at [201, 395] on label "Last Name:" at bounding box center [216, 398] width 175 height 30
drag, startPoint x: 388, startPoint y: 574, endPoint x: 398, endPoint y: 575, distance: 10.0
click at [398, 575] on input "range" at bounding box center [401, 574] width 67 height 2
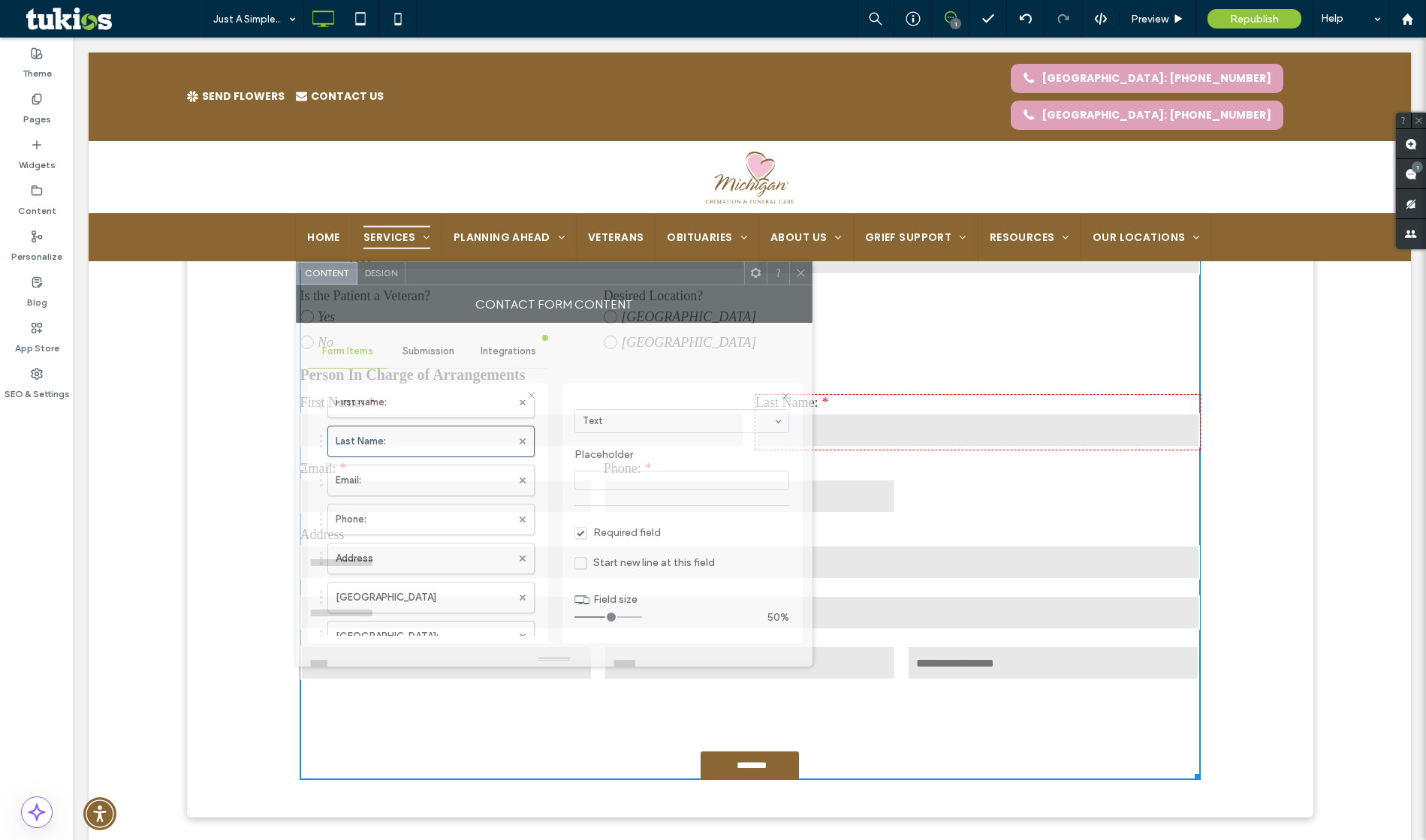
drag, startPoint x: 284, startPoint y: 237, endPoint x: 475, endPoint y: 283, distance: 196.5
click at [478, 281] on div at bounding box center [575, 273] width 339 height 22
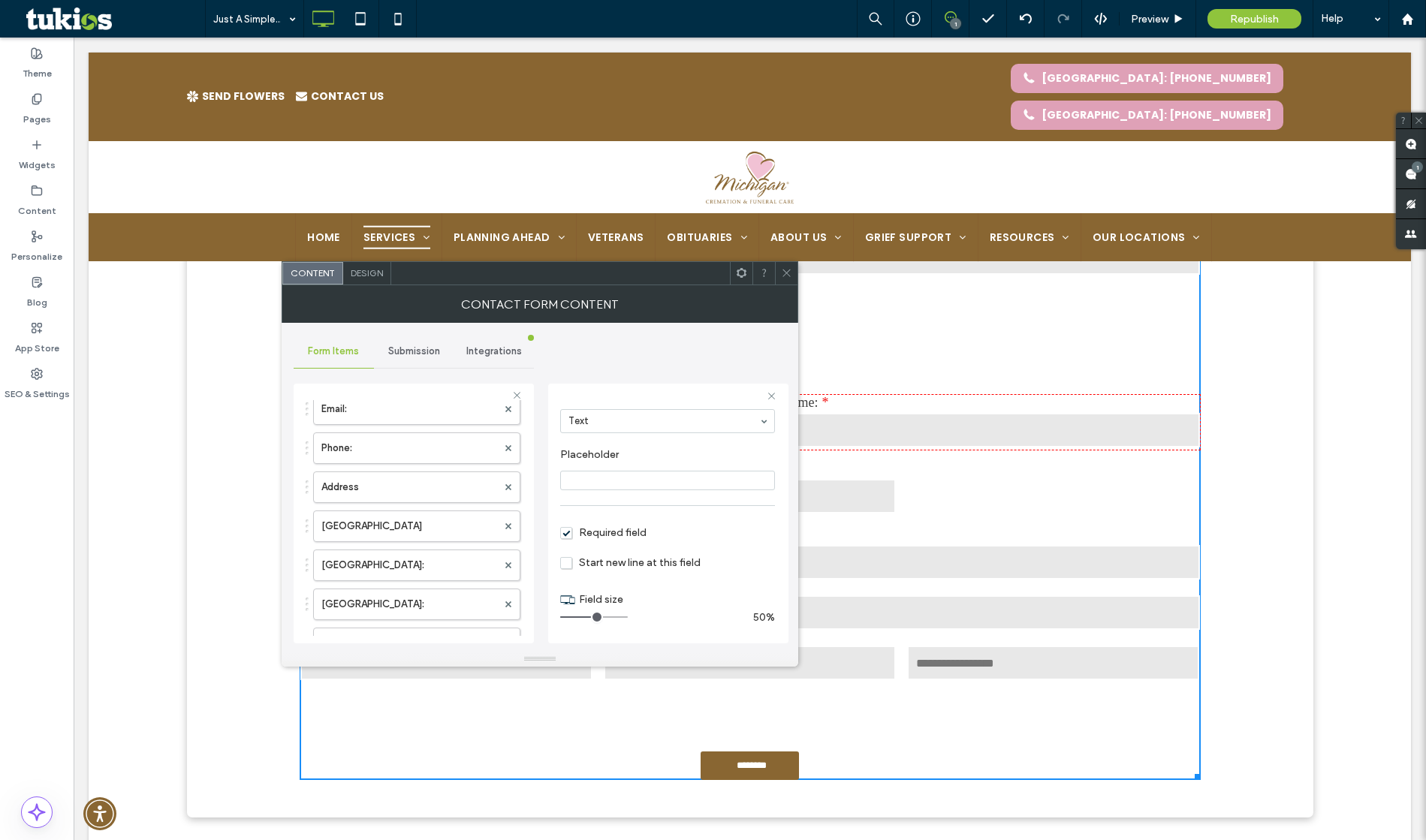
scroll to position [606, 0]
click at [326, 498] on button "Add field" at bounding box center [332, 491] width 52 height 18
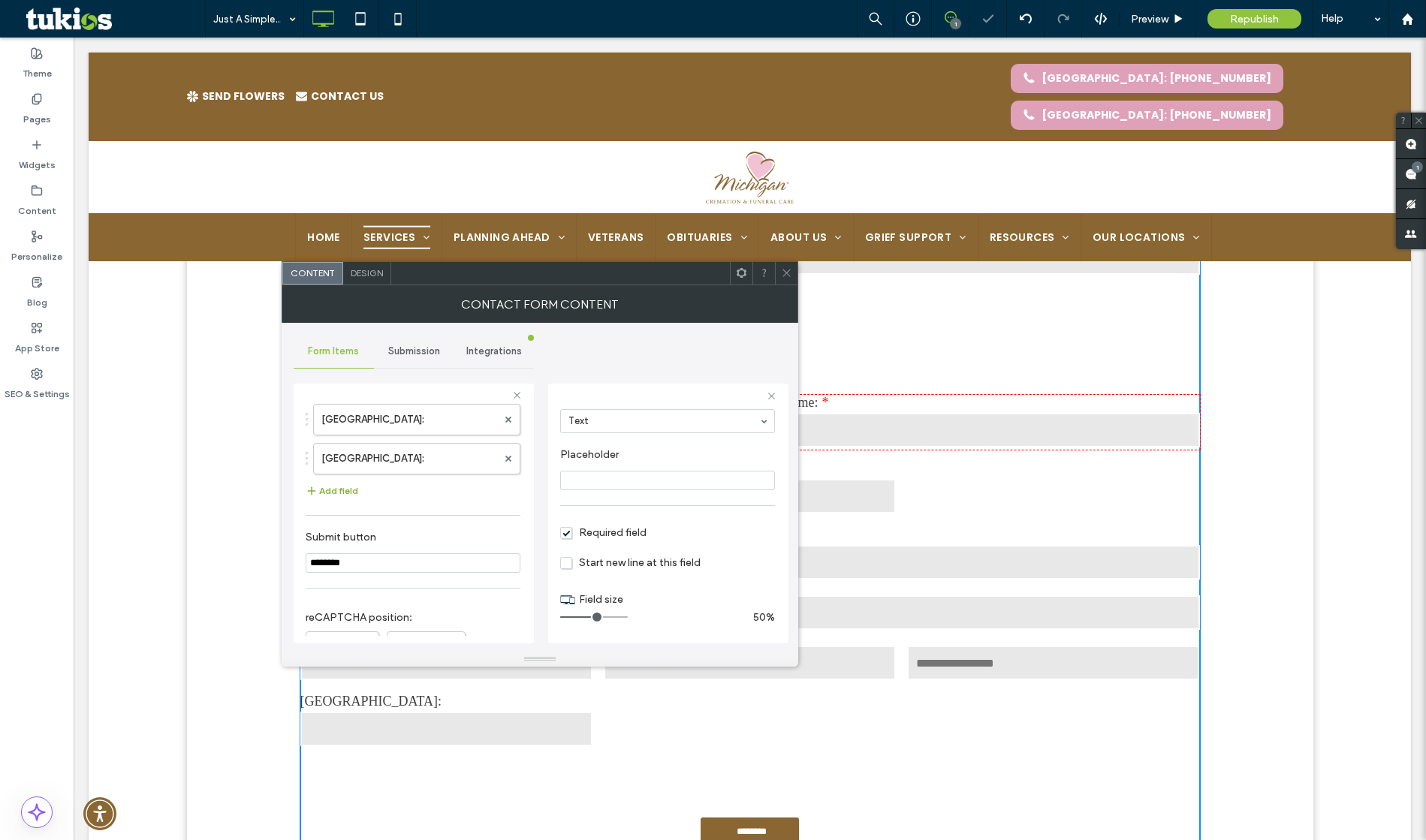
type input "*"
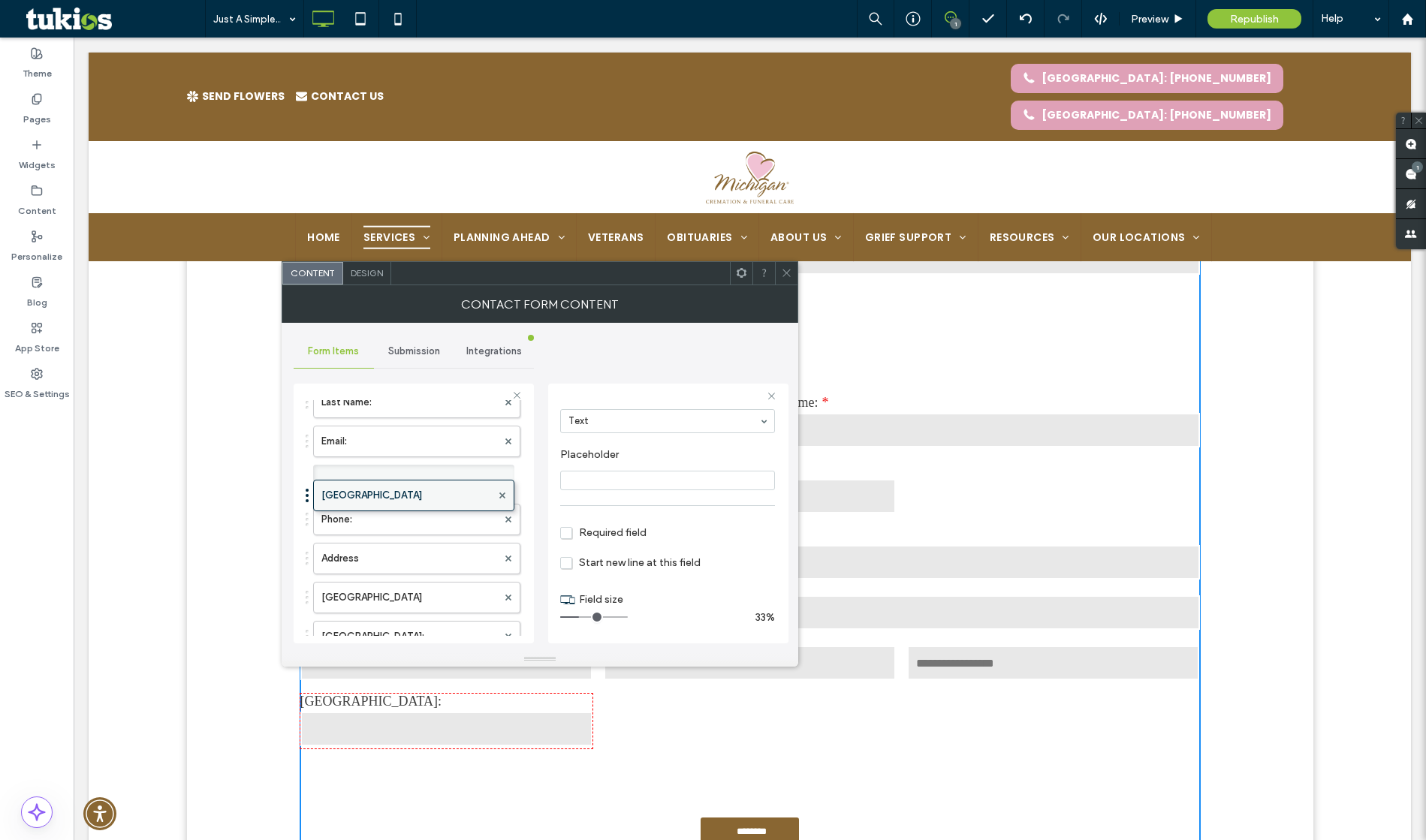
scroll to position [386, 0]
drag, startPoint x: 306, startPoint y: 501, endPoint x: 330, endPoint y: 476, distance: 34.7
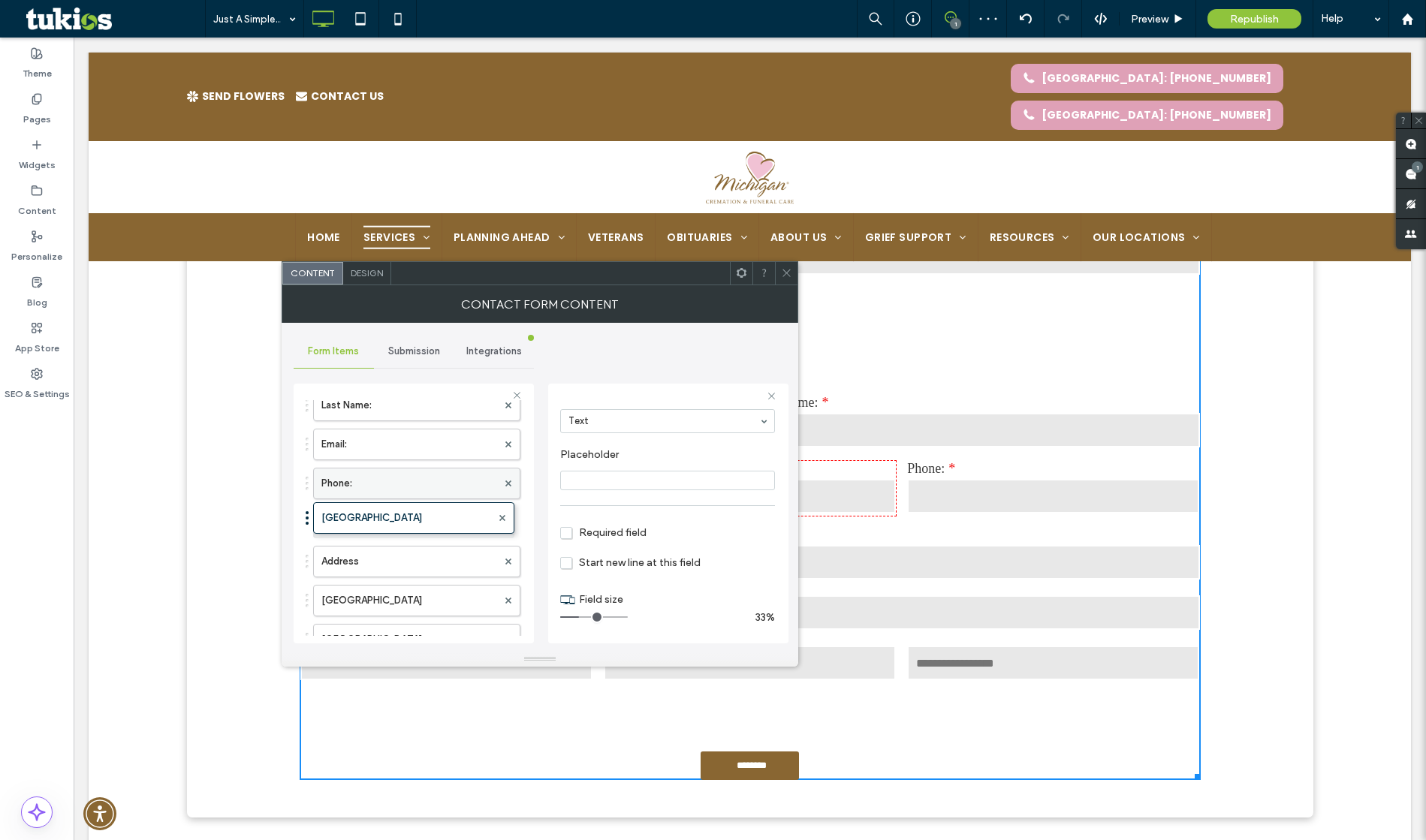
drag, startPoint x: 310, startPoint y: 487, endPoint x: 314, endPoint y: 515, distance: 28.3
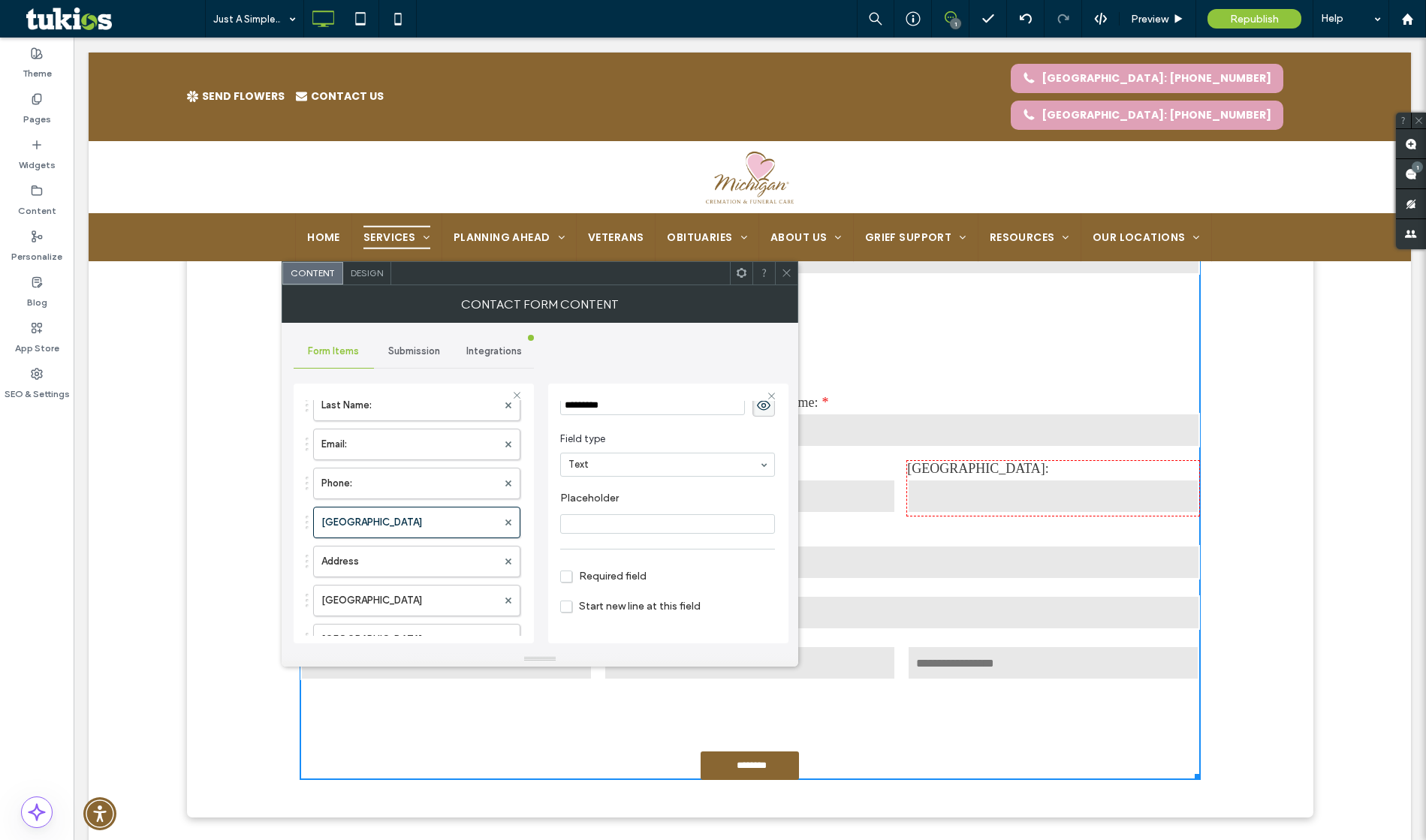
scroll to position [0, 0]
click at [635, 464] on input "*********" at bounding box center [653, 466] width 185 height 20
type input "**********"
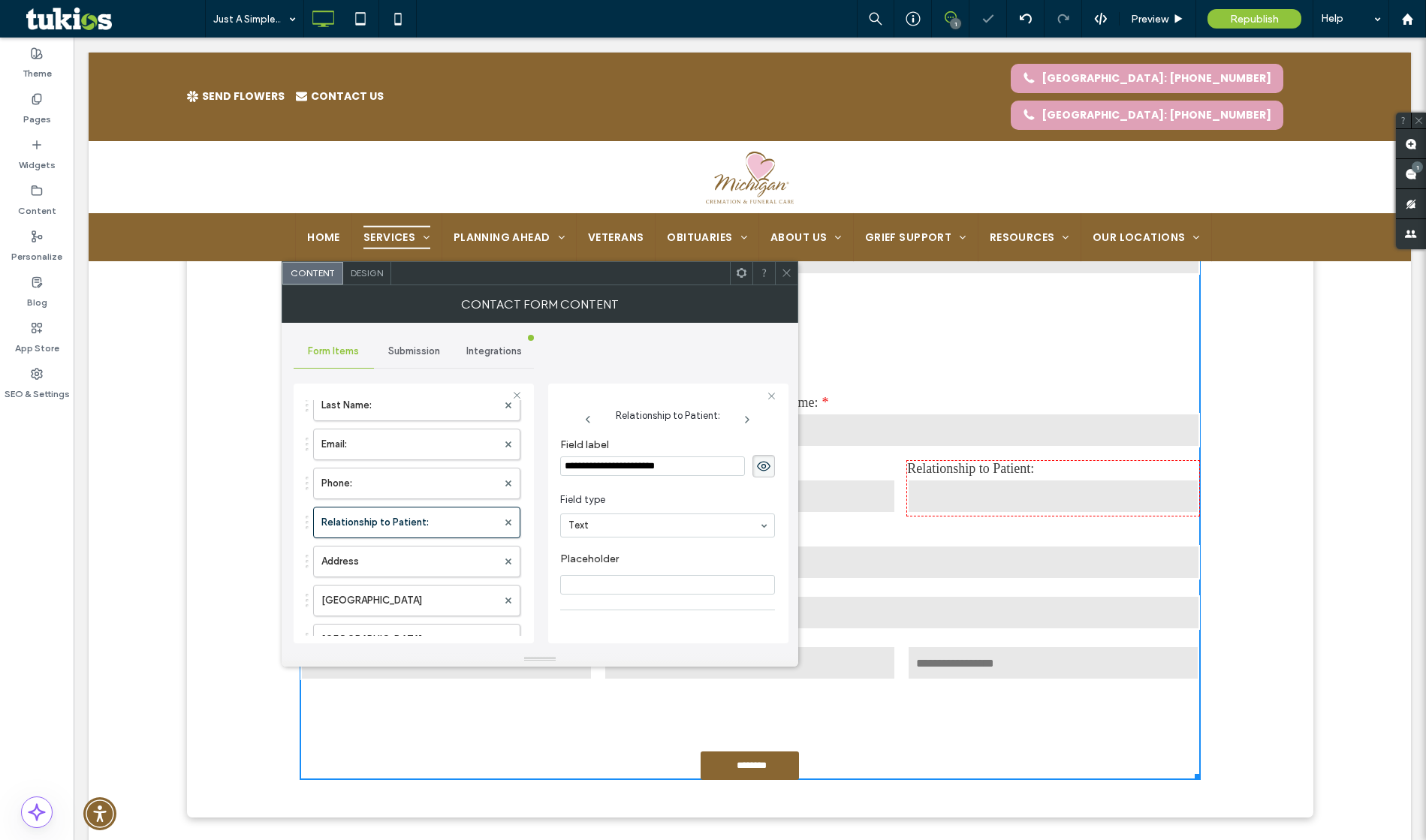
click at [617, 374] on div "**********" at bounding box center [668, 511] width 241 height 279
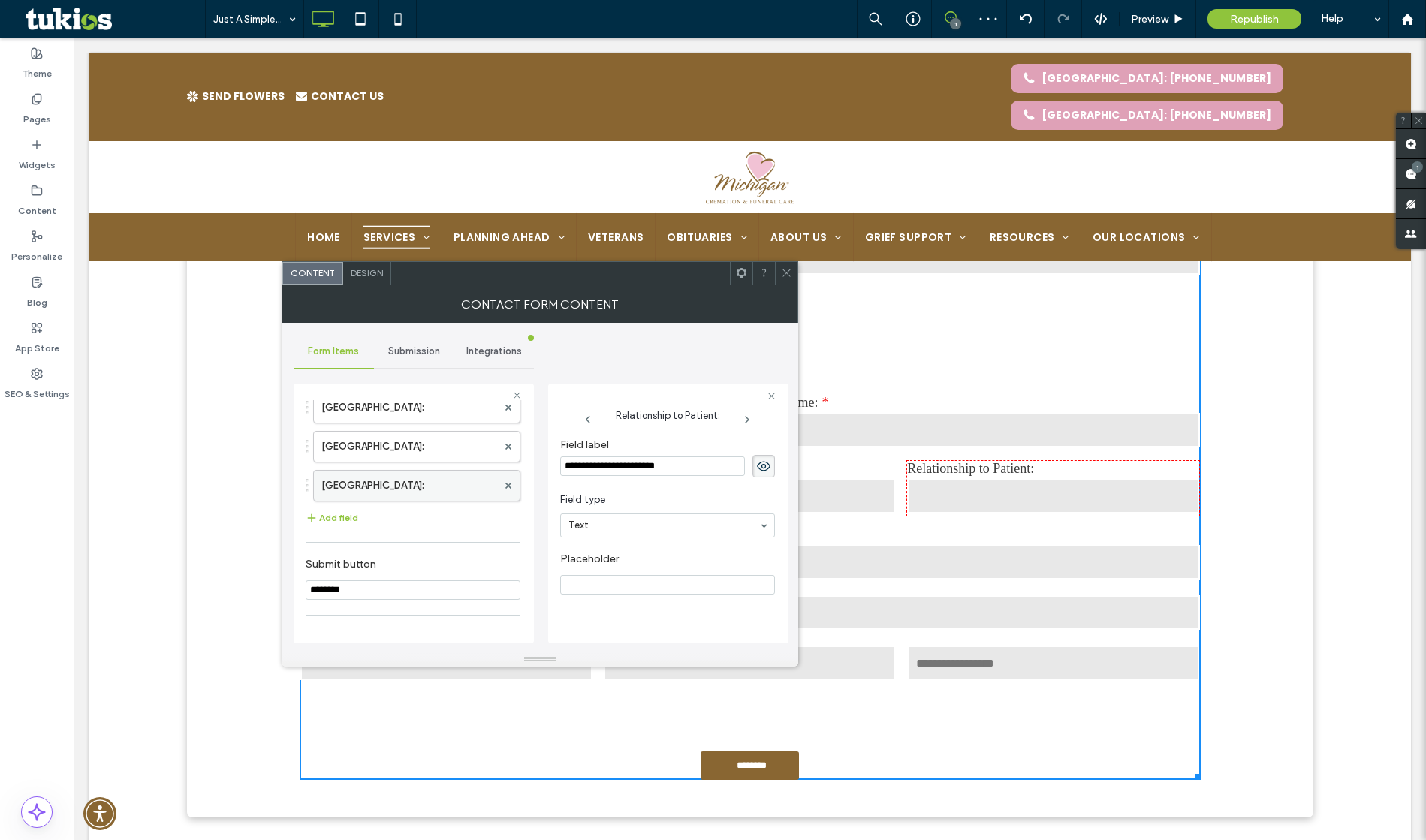
click at [382, 483] on label "New Field:" at bounding box center [409, 486] width 175 height 30
type input "**********"
click at [757, 464] on use at bounding box center [763, 465] width 13 height 12
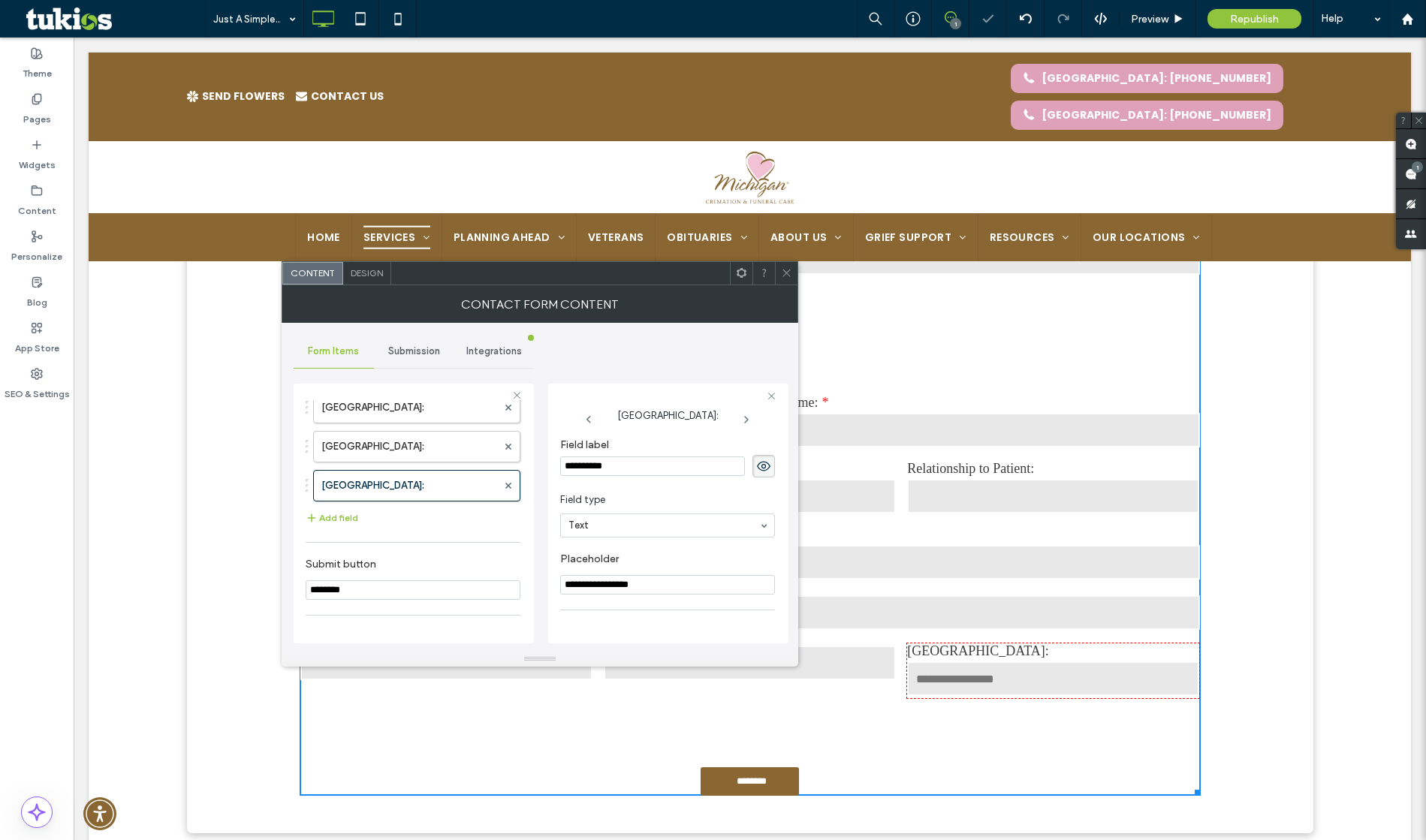
click at [674, 465] on input "**********" at bounding box center [653, 466] width 185 height 20
type input "**********"
click at [756, 470] on icon at bounding box center [763, 466] width 15 height 17
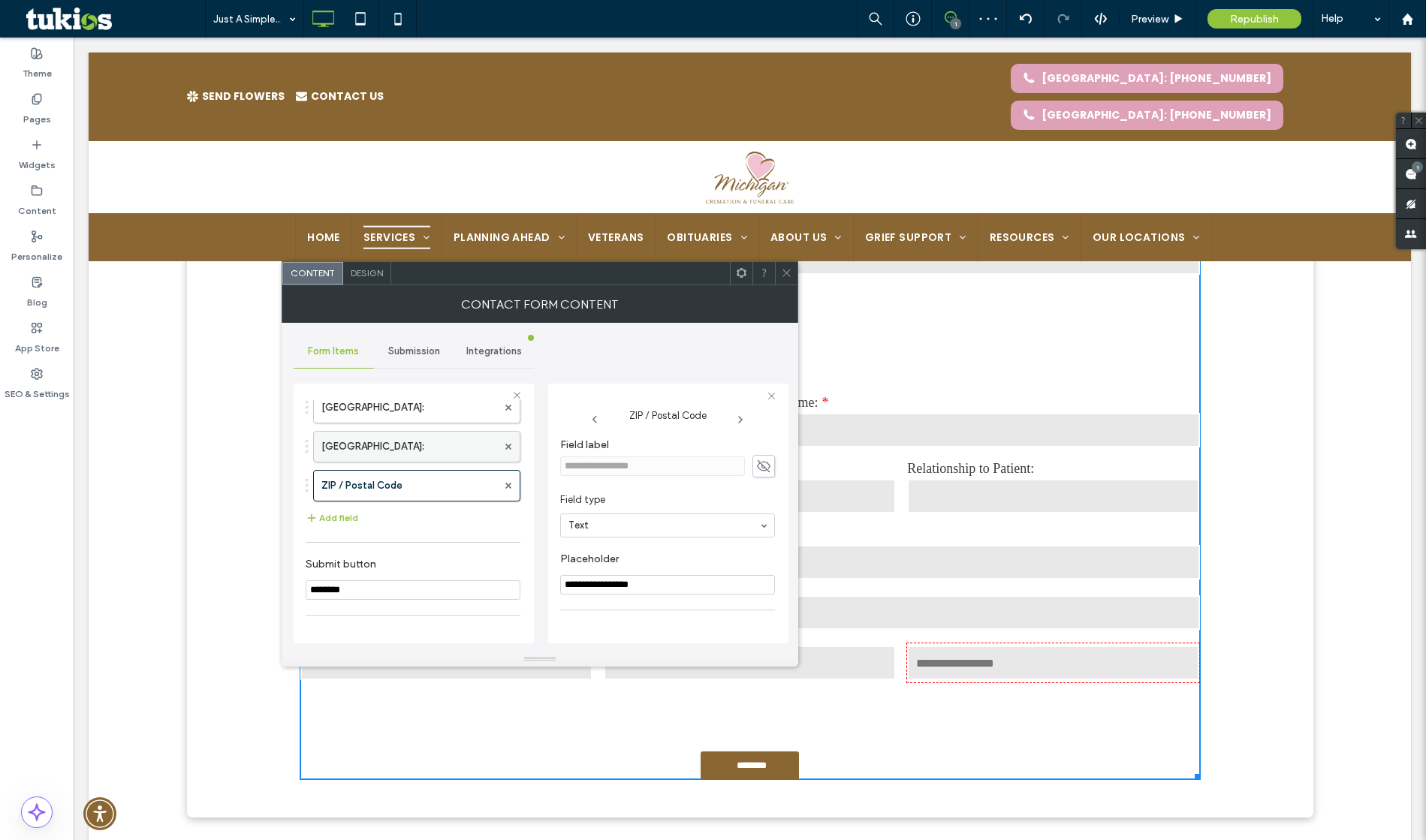
click at [400, 439] on label "New Field:" at bounding box center [409, 447] width 175 height 30
type input "*****"
click at [764, 465] on use at bounding box center [763, 465] width 13 height 12
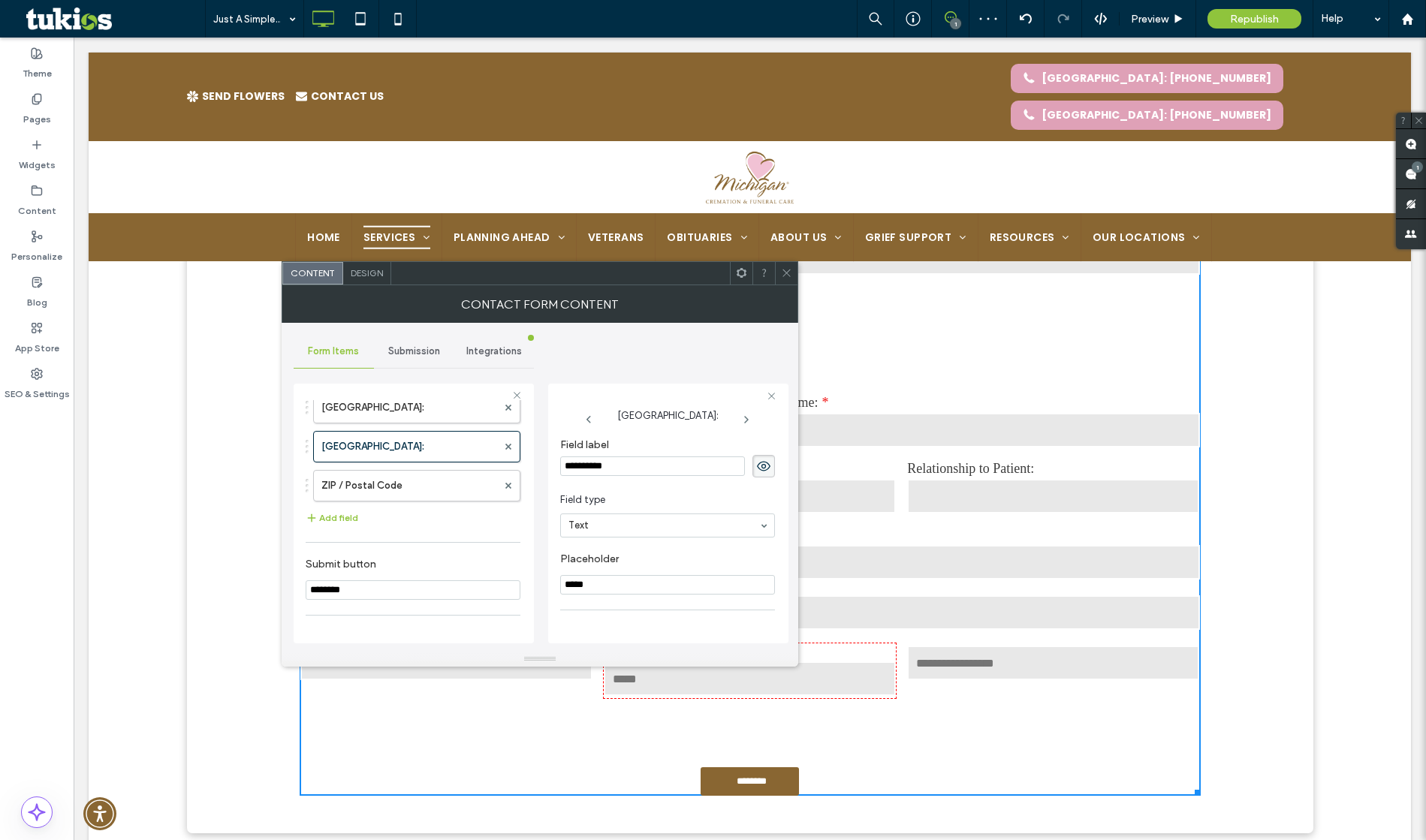
click at [644, 468] on input "**********" at bounding box center [653, 466] width 185 height 20
type input "******"
click at [757, 467] on use at bounding box center [763, 466] width 13 height 10
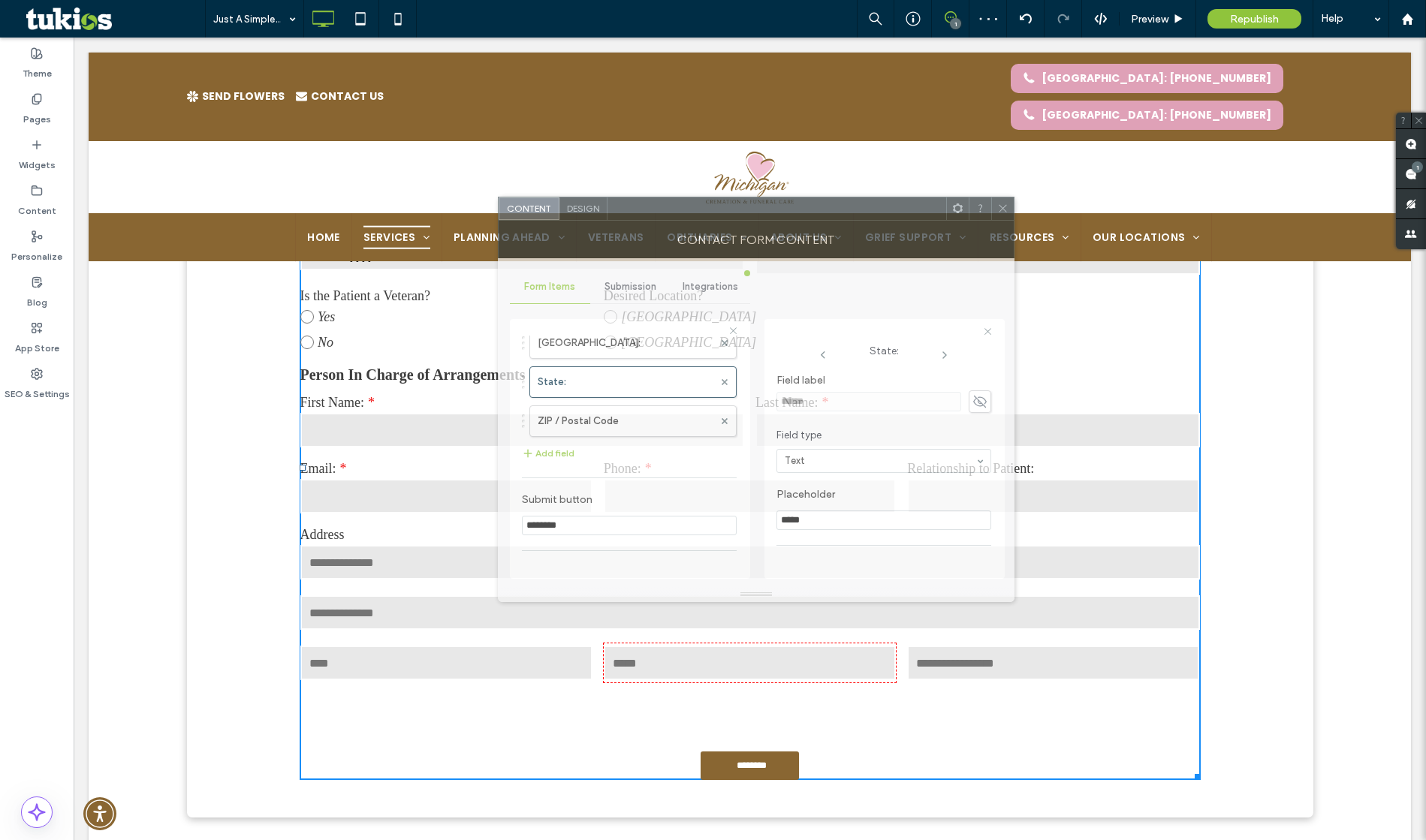
drag, startPoint x: 412, startPoint y: 280, endPoint x: 613, endPoint y: 215, distance: 211.2
click at [613, 215] on div at bounding box center [777, 209] width 339 height 22
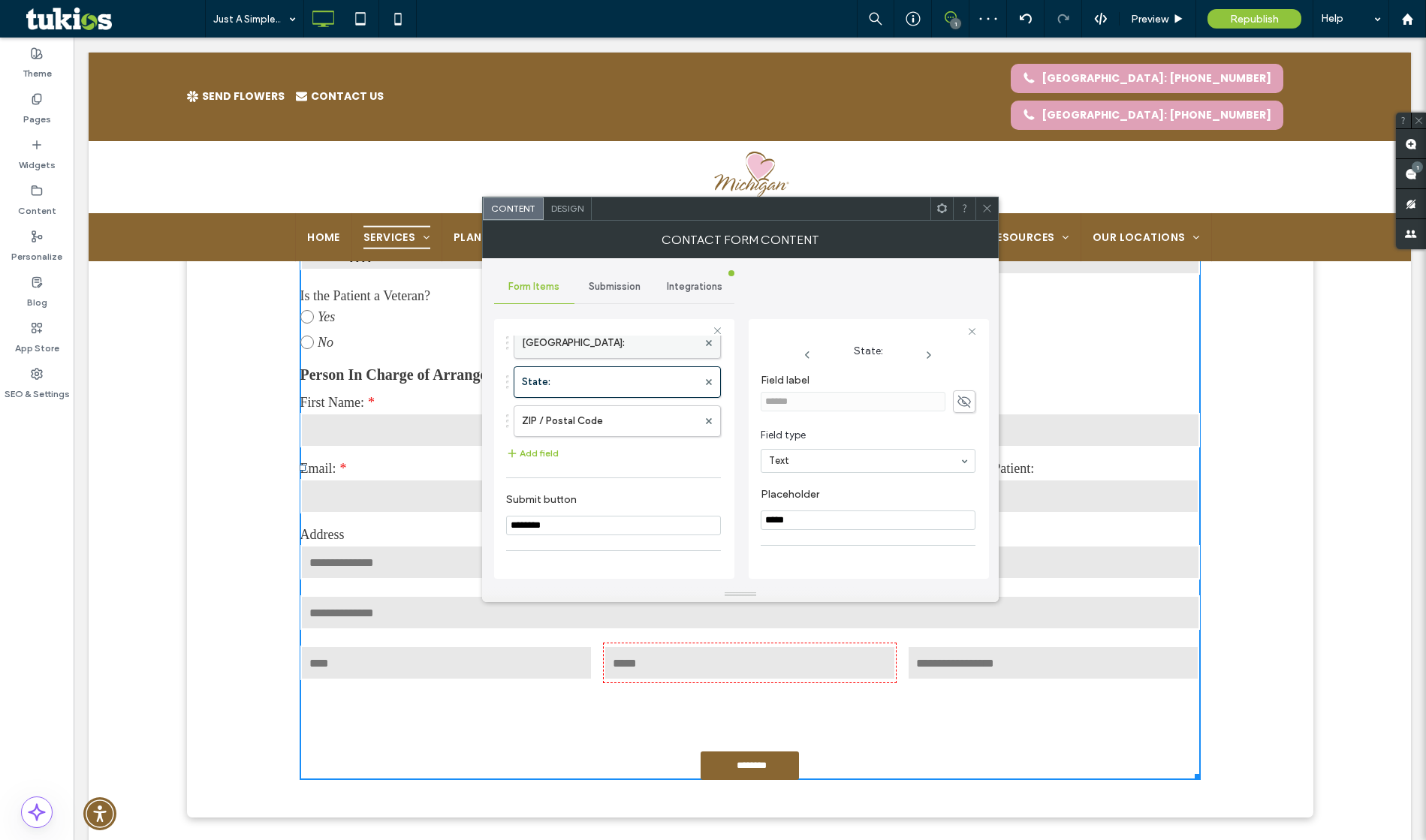
drag, startPoint x: 580, startPoint y: 346, endPoint x: 599, endPoint y: 358, distance: 22.5
click at [579, 346] on label "New Field:" at bounding box center [609, 343] width 175 height 30
type input "****"
click at [958, 397] on icon at bounding box center [964, 402] width 15 height 17
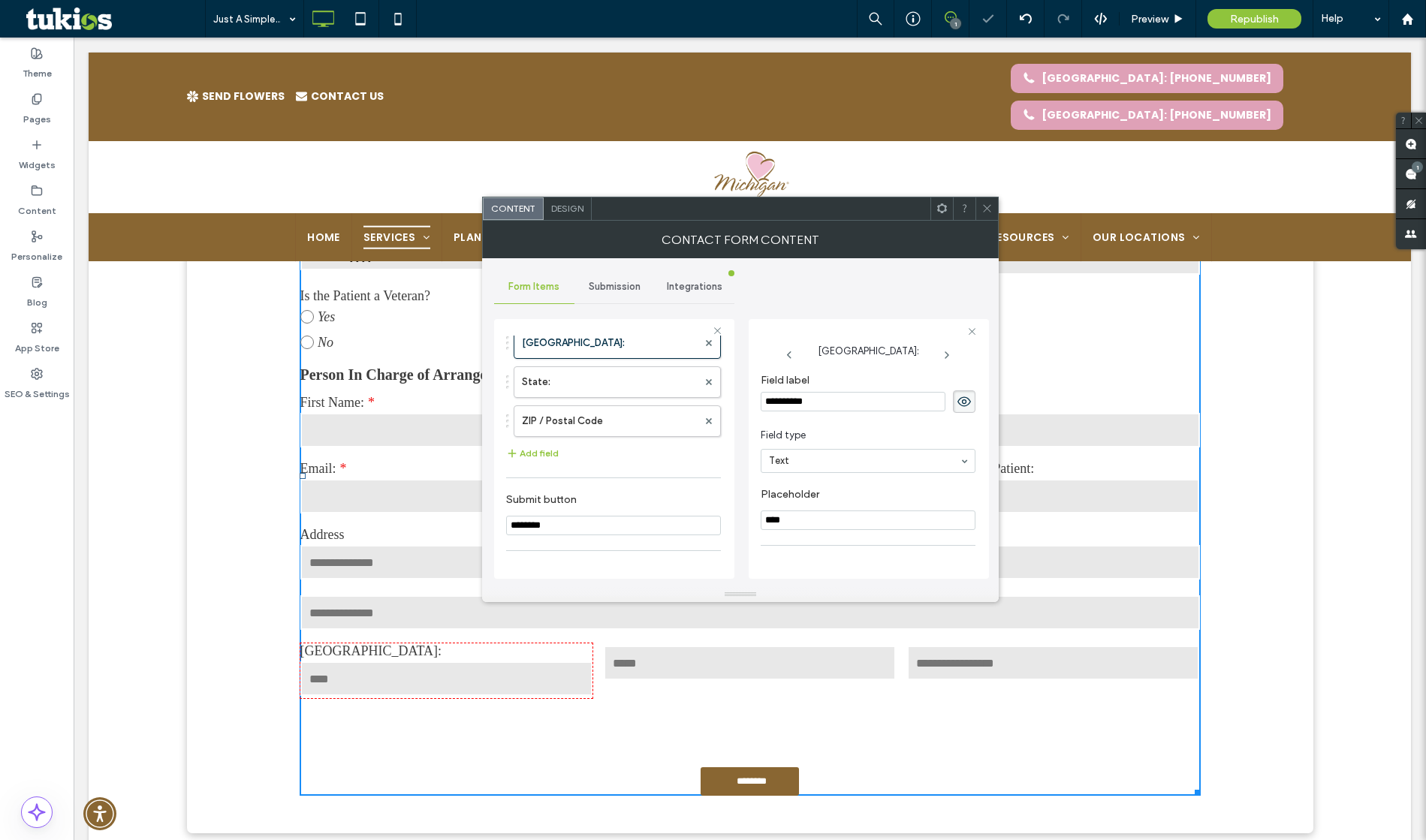
click at [854, 408] on input "**********" at bounding box center [853, 402] width 185 height 20
type input "*****"
click at [965, 406] on span at bounding box center [964, 402] width 22 height 22
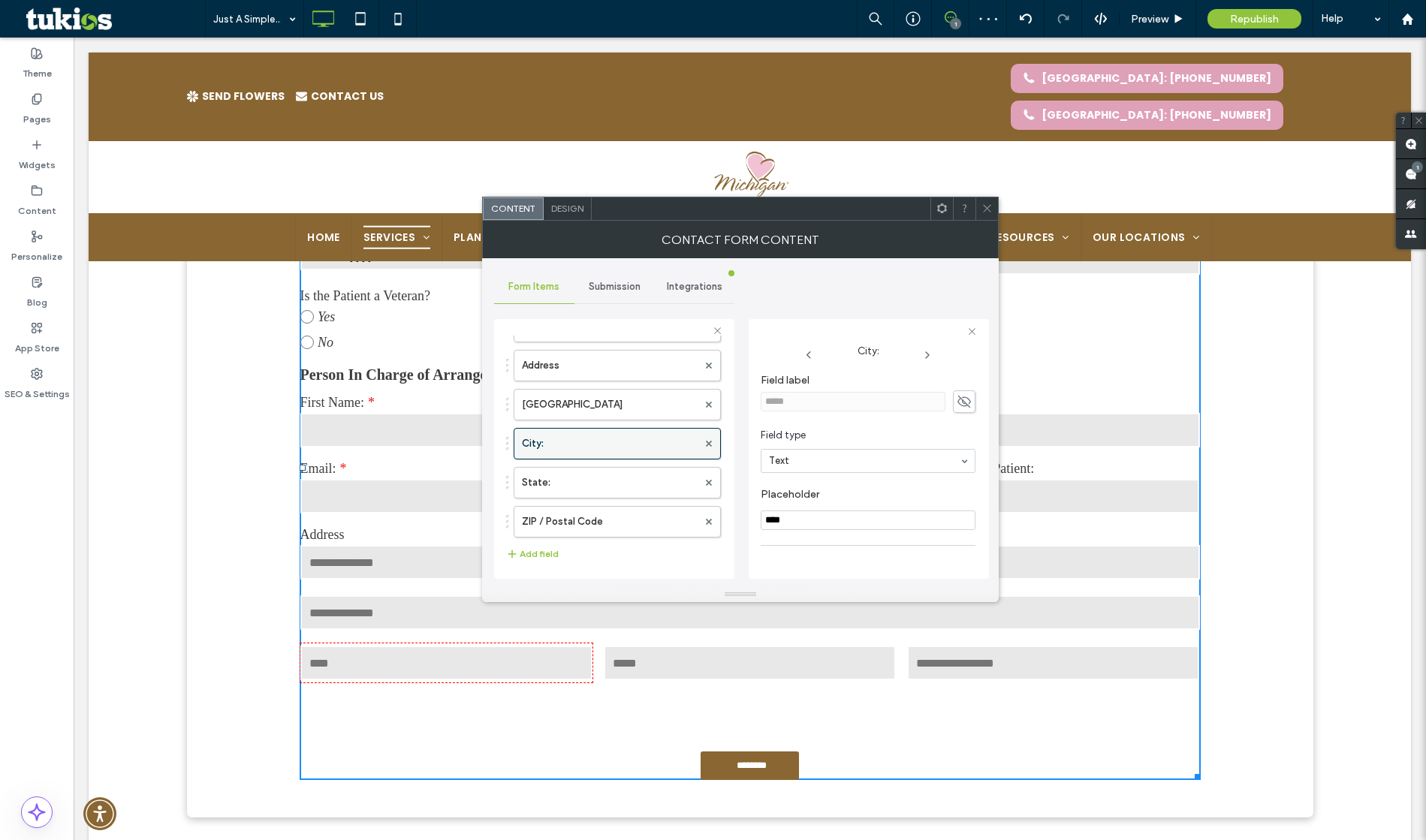
scroll to position [514, 0]
click at [584, 410] on label "New Field" at bounding box center [609, 408] width 175 height 30
type input "**********"
type input "**"
click at [962, 399] on icon at bounding box center [964, 402] width 15 height 17
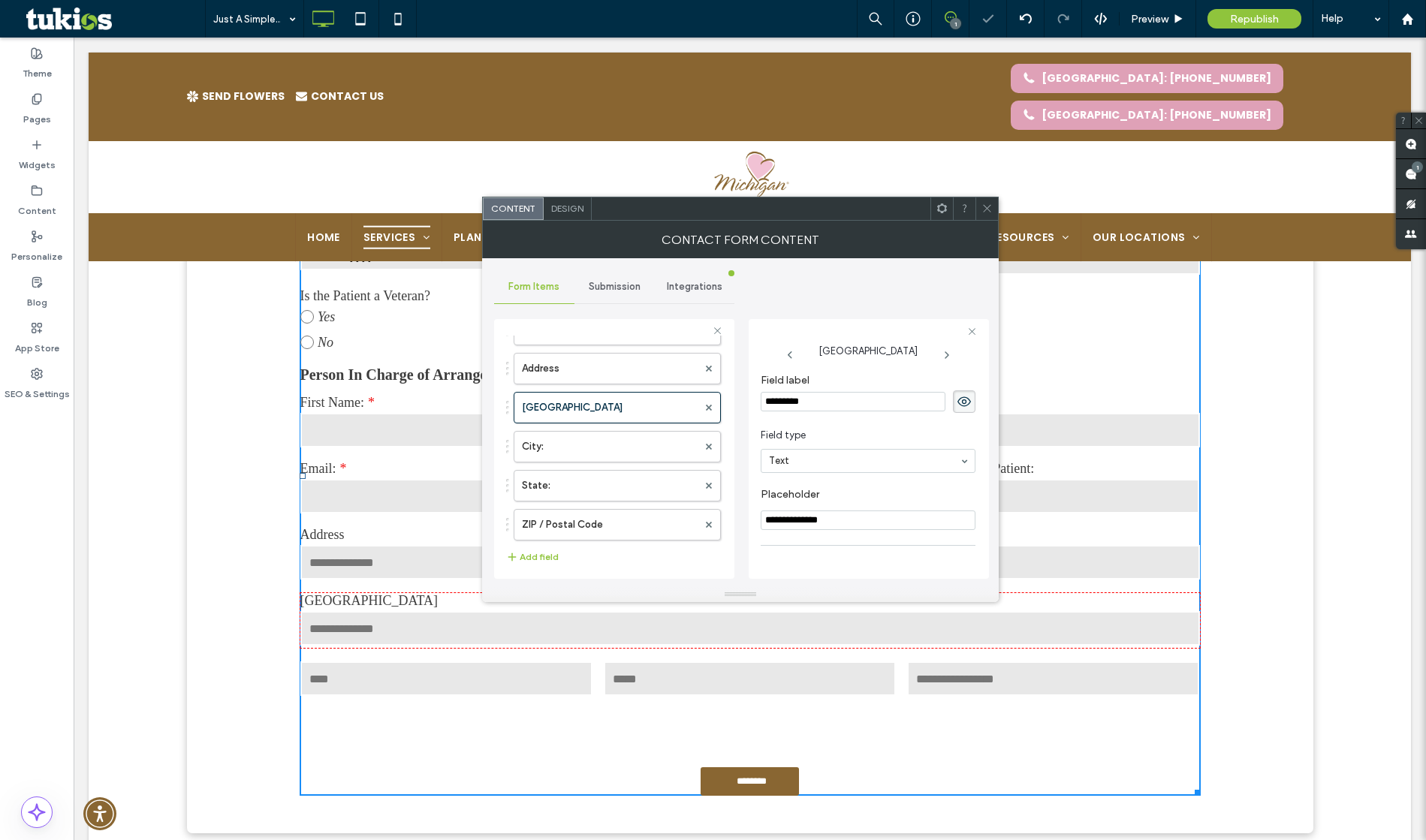
click at [827, 409] on input "*********" at bounding box center [853, 402] width 185 height 20
type input "**********"
click at [957, 400] on icon at bounding box center [964, 402] width 15 height 17
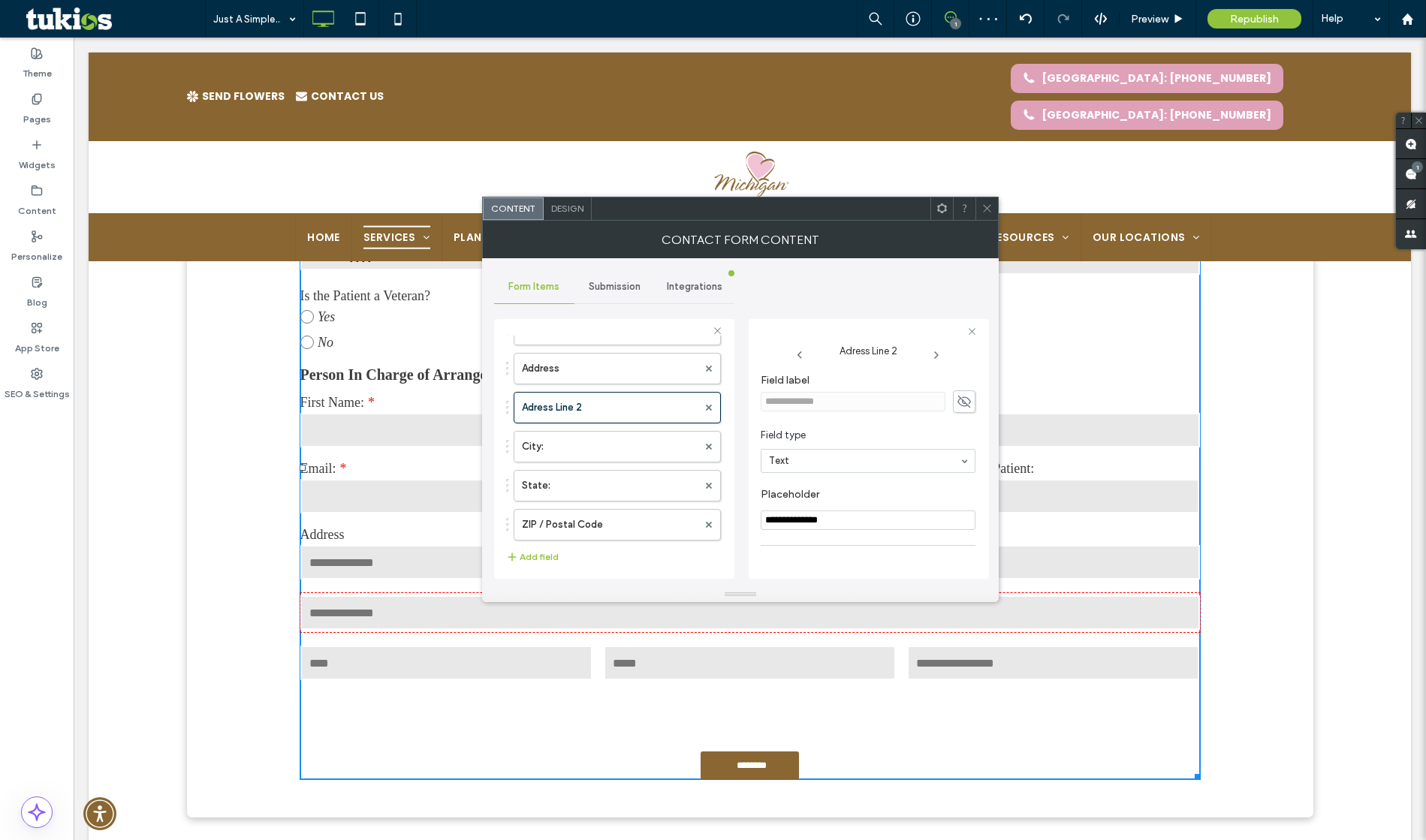
click at [888, 302] on div "**********" at bounding box center [740, 422] width 492 height 329
click at [980, 216] on div at bounding box center [987, 209] width 22 height 22
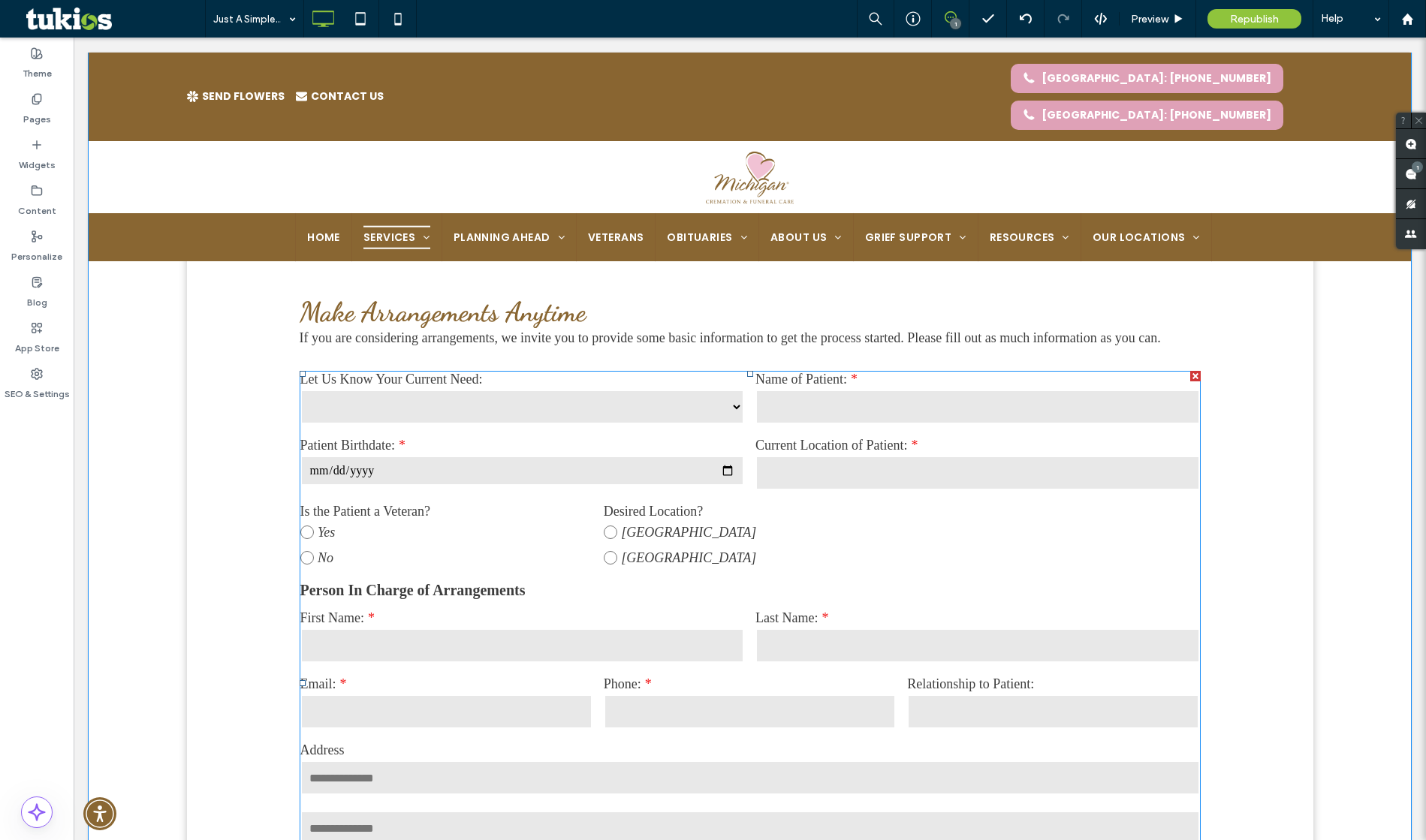
scroll to position [896, 0]
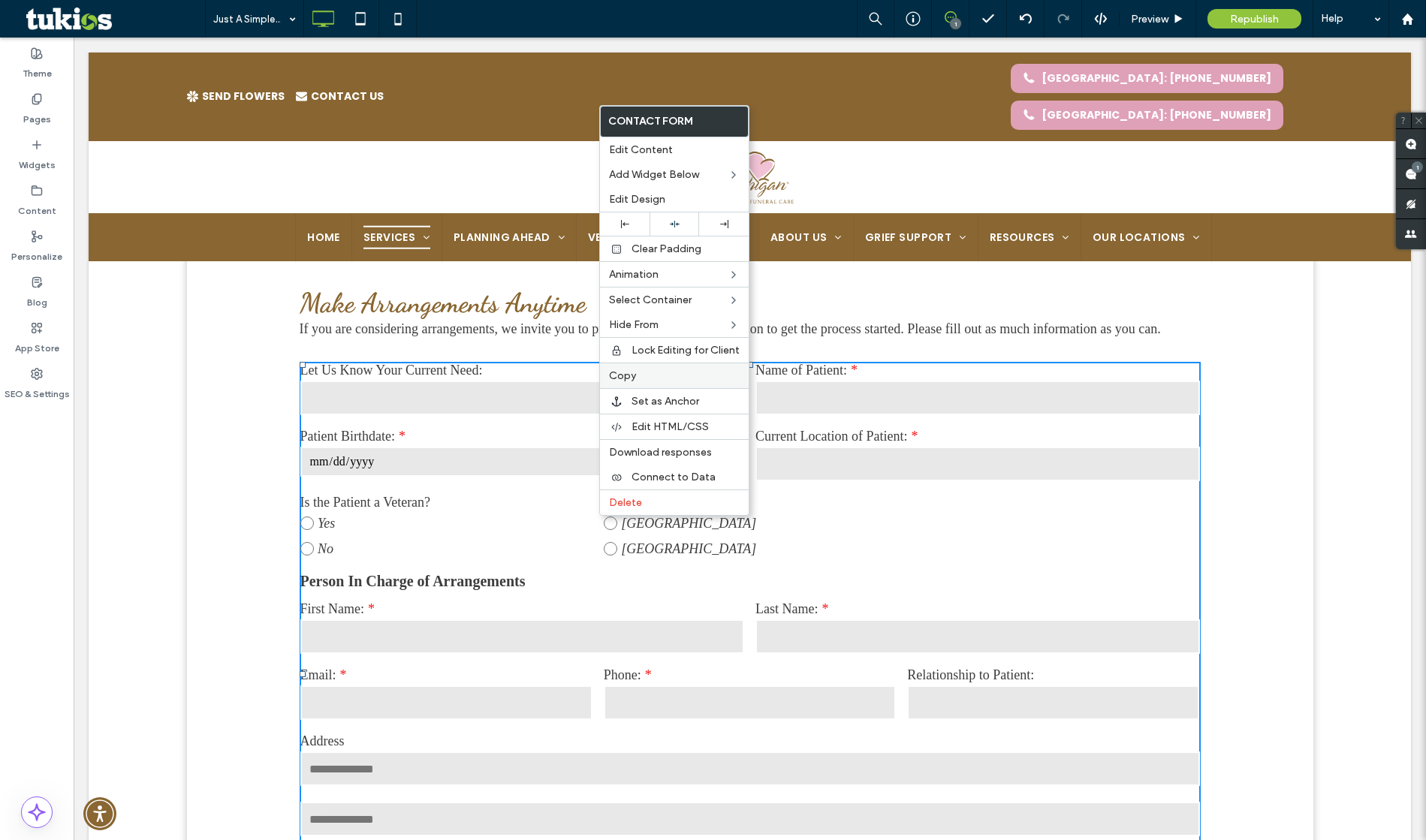
click at [638, 374] on label "Copy" at bounding box center [674, 376] width 131 height 13
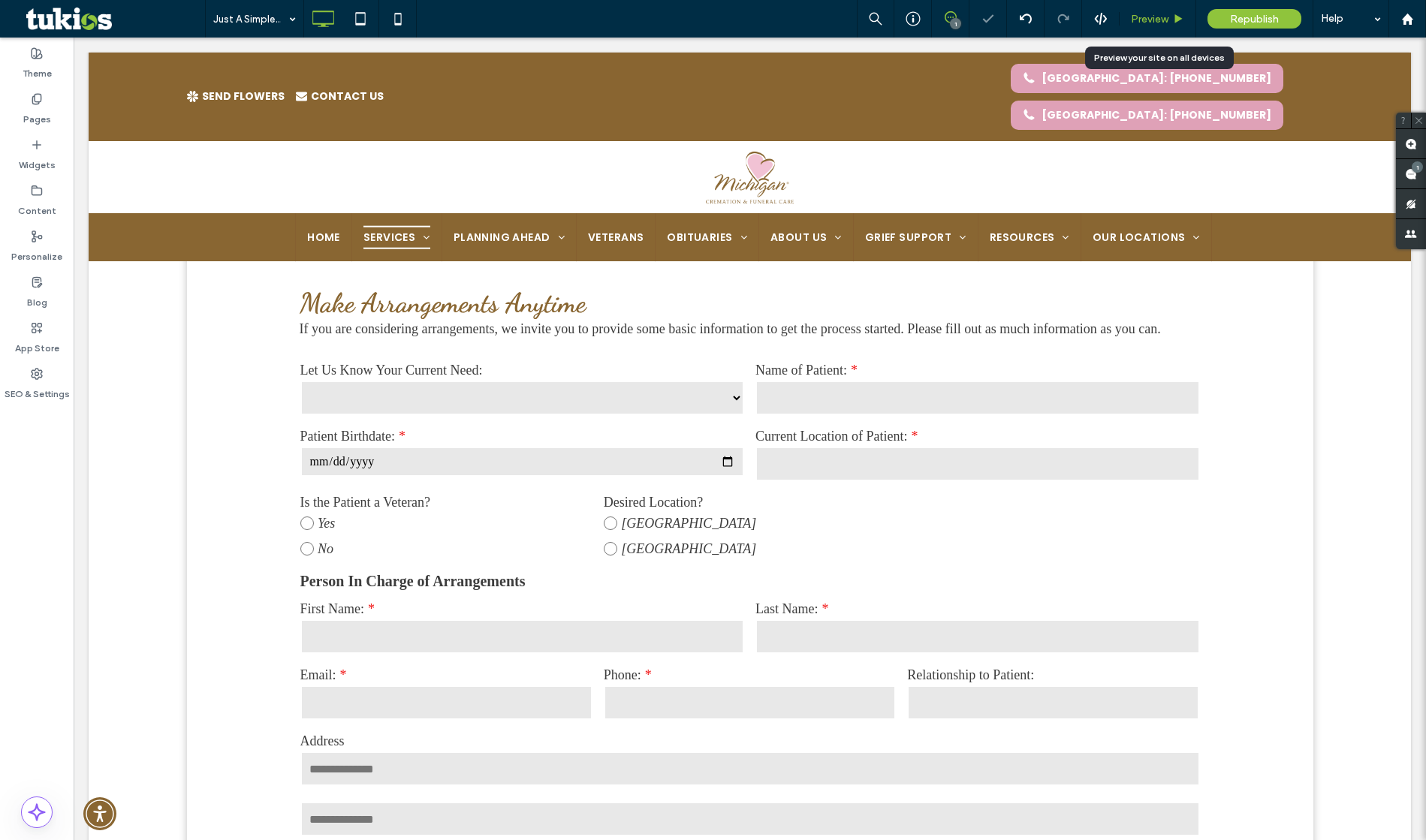
click at [1155, 33] on div "Preview" at bounding box center [1158, 18] width 76 height 37
click at [1161, 17] on span "Preview" at bounding box center [1149, 19] width 37 height 13
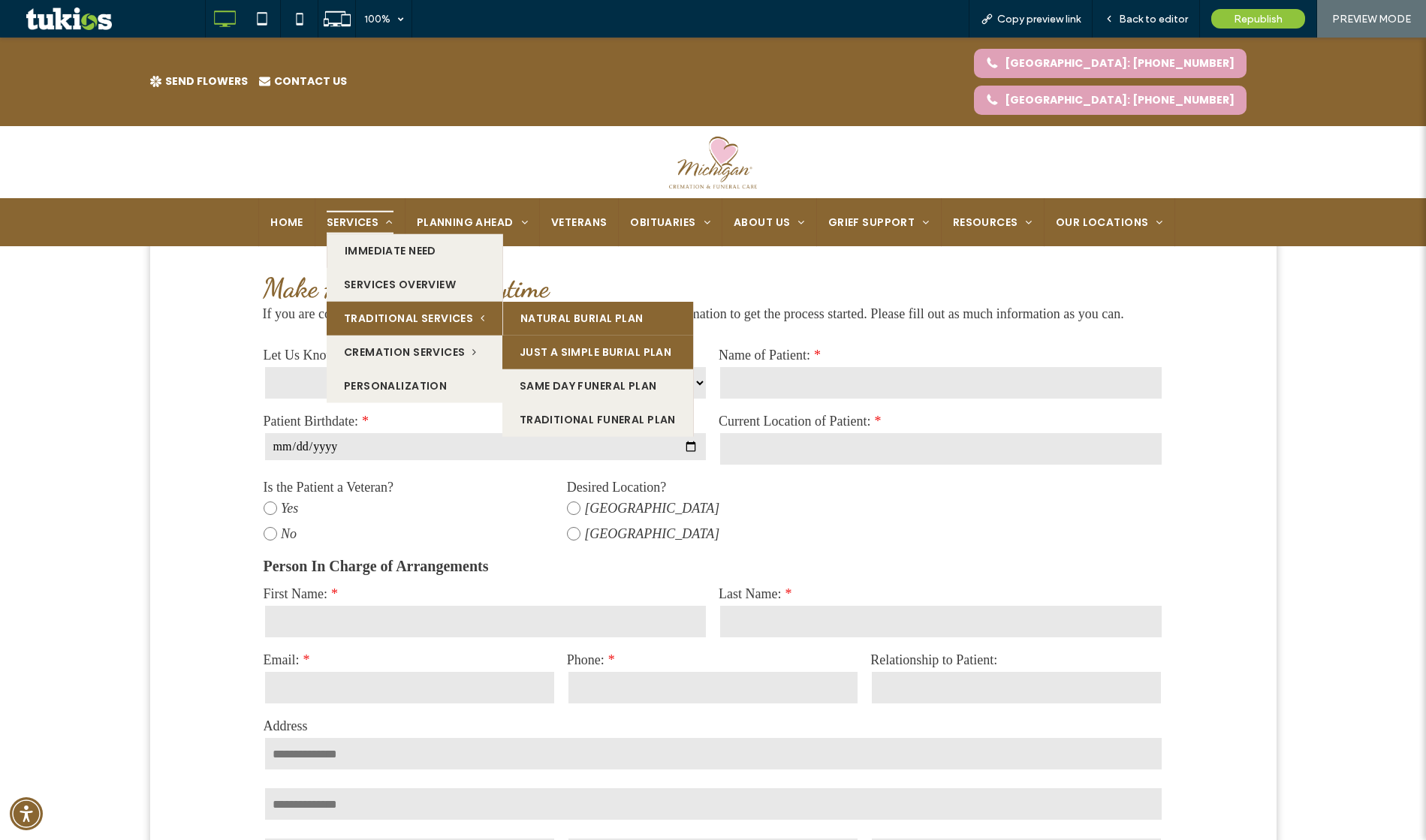
click at [558, 301] on link "Natural Burial Plan" at bounding box center [598, 318] width 190 height 34
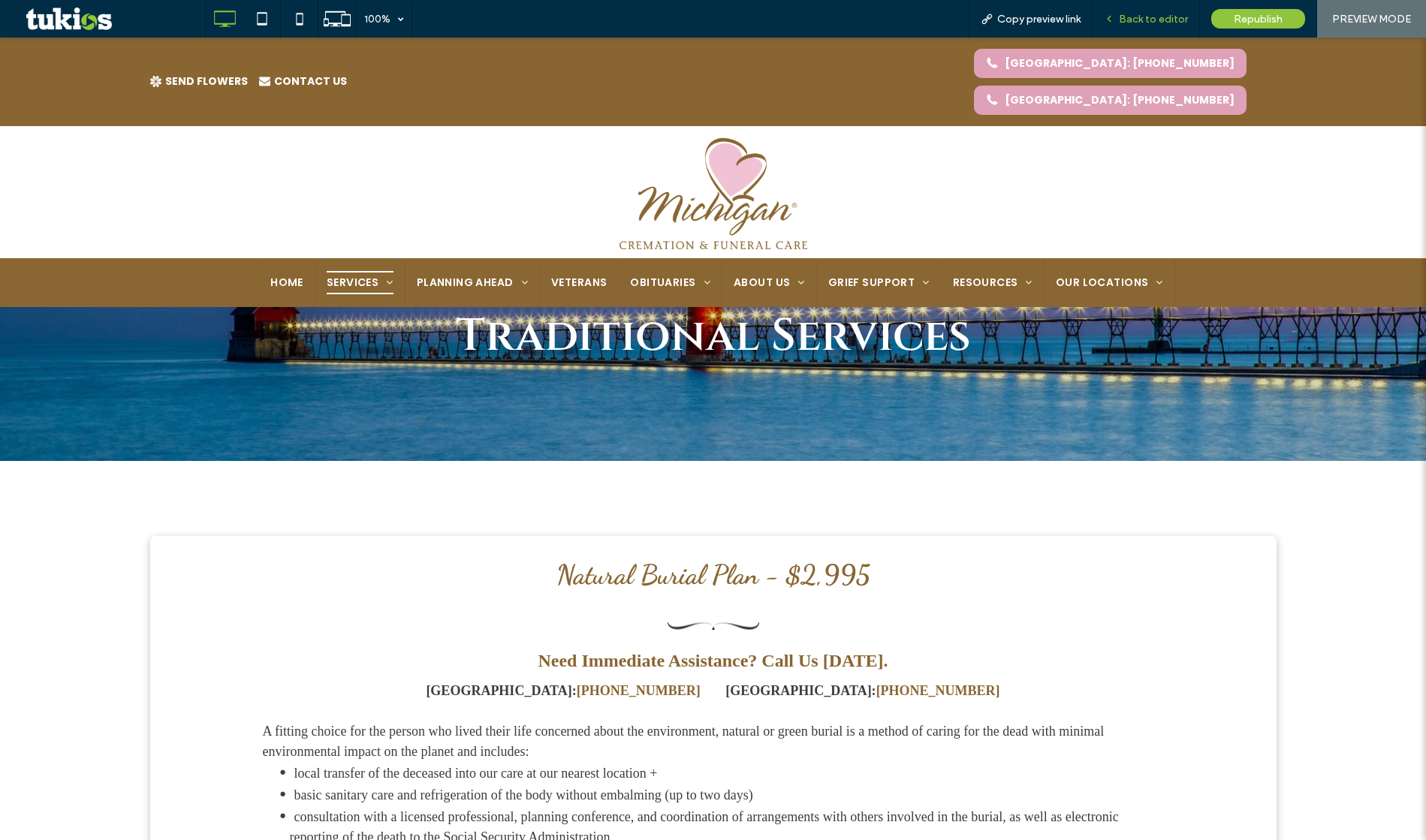
click at [1148, 20] on span "Back to editor" at bounding box center [1153, 19] width 69 height 13
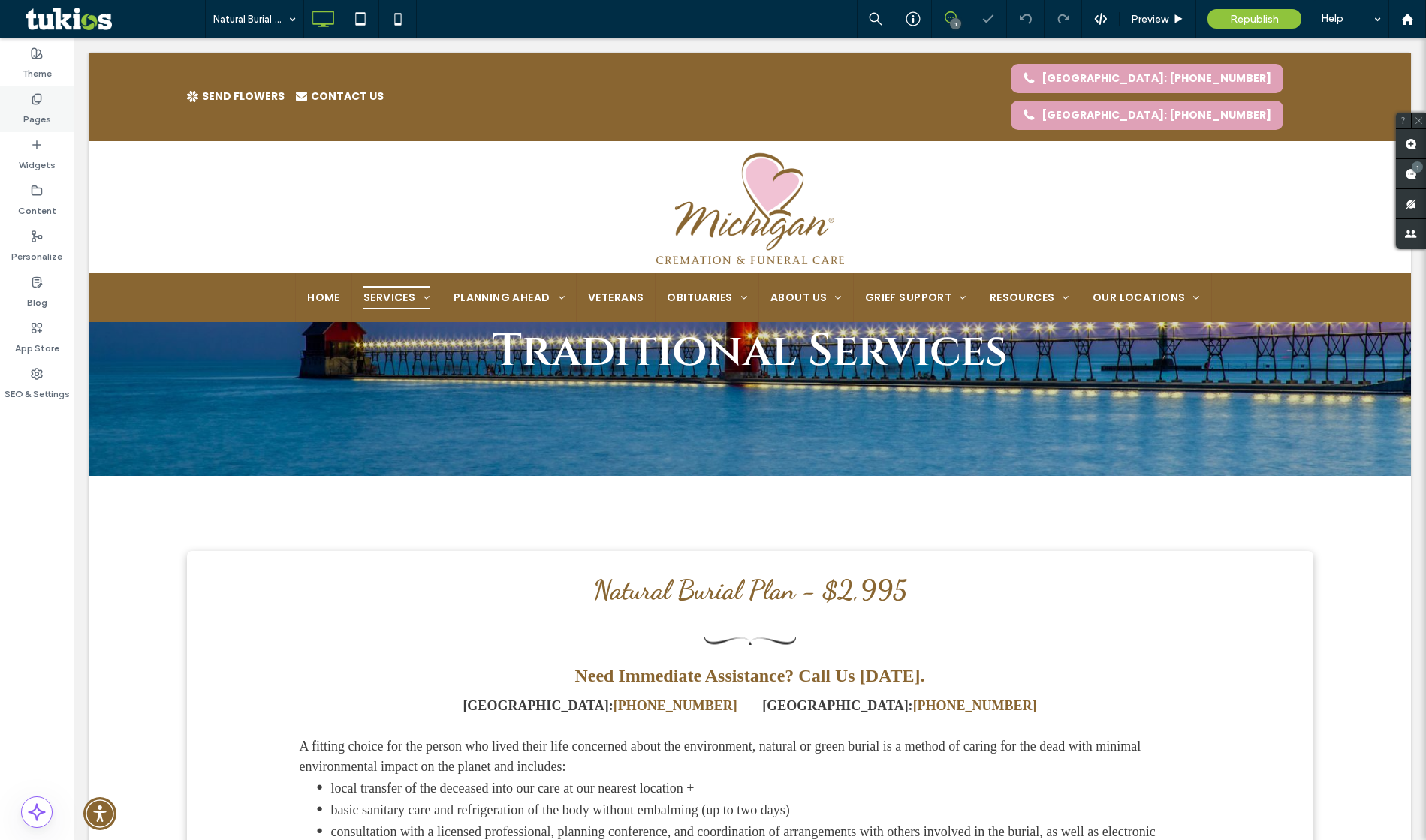
click at [49, 111] on div "Pages" at bounding box center [37, 110] width 74 height 46
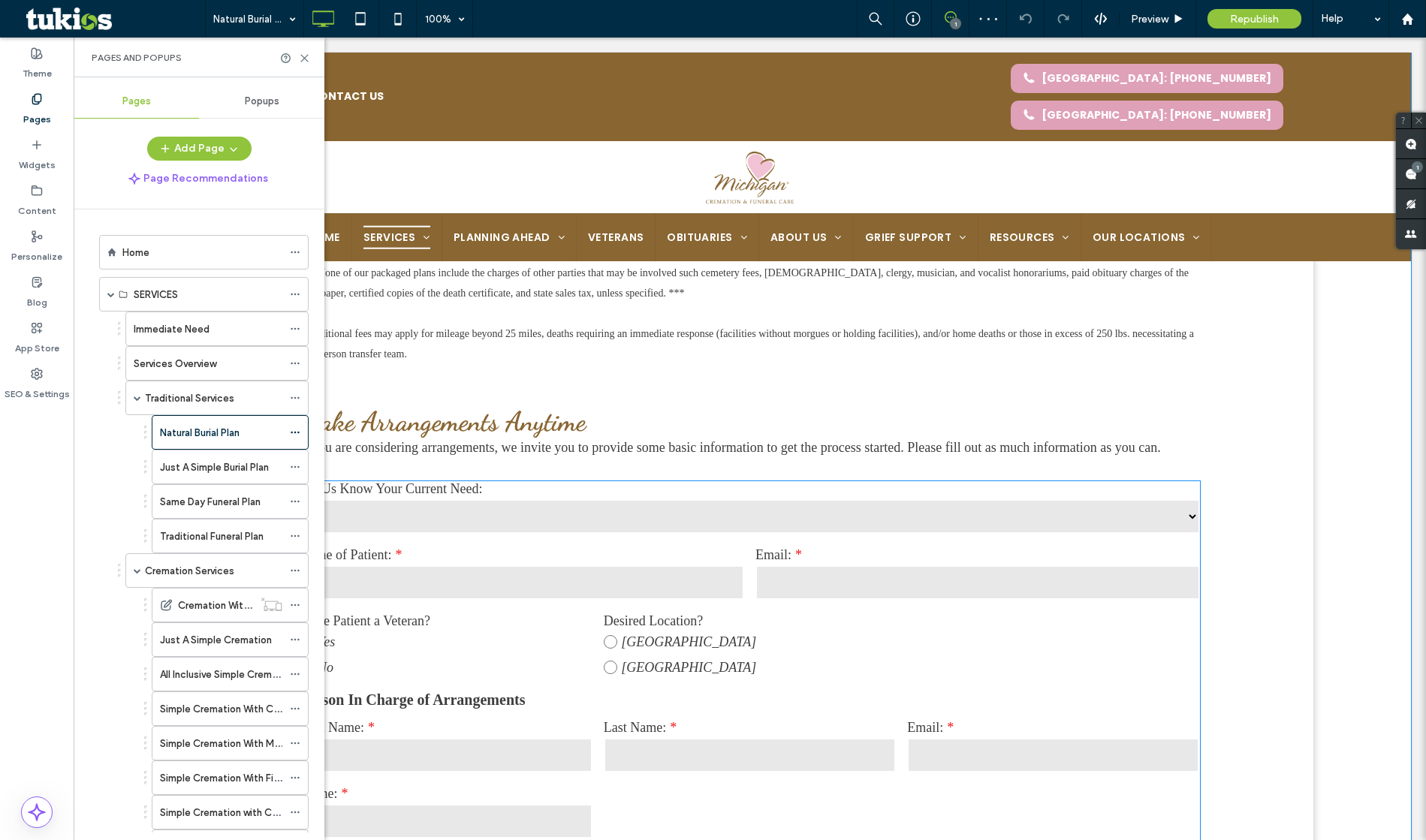
scroll to position [1023, 0]
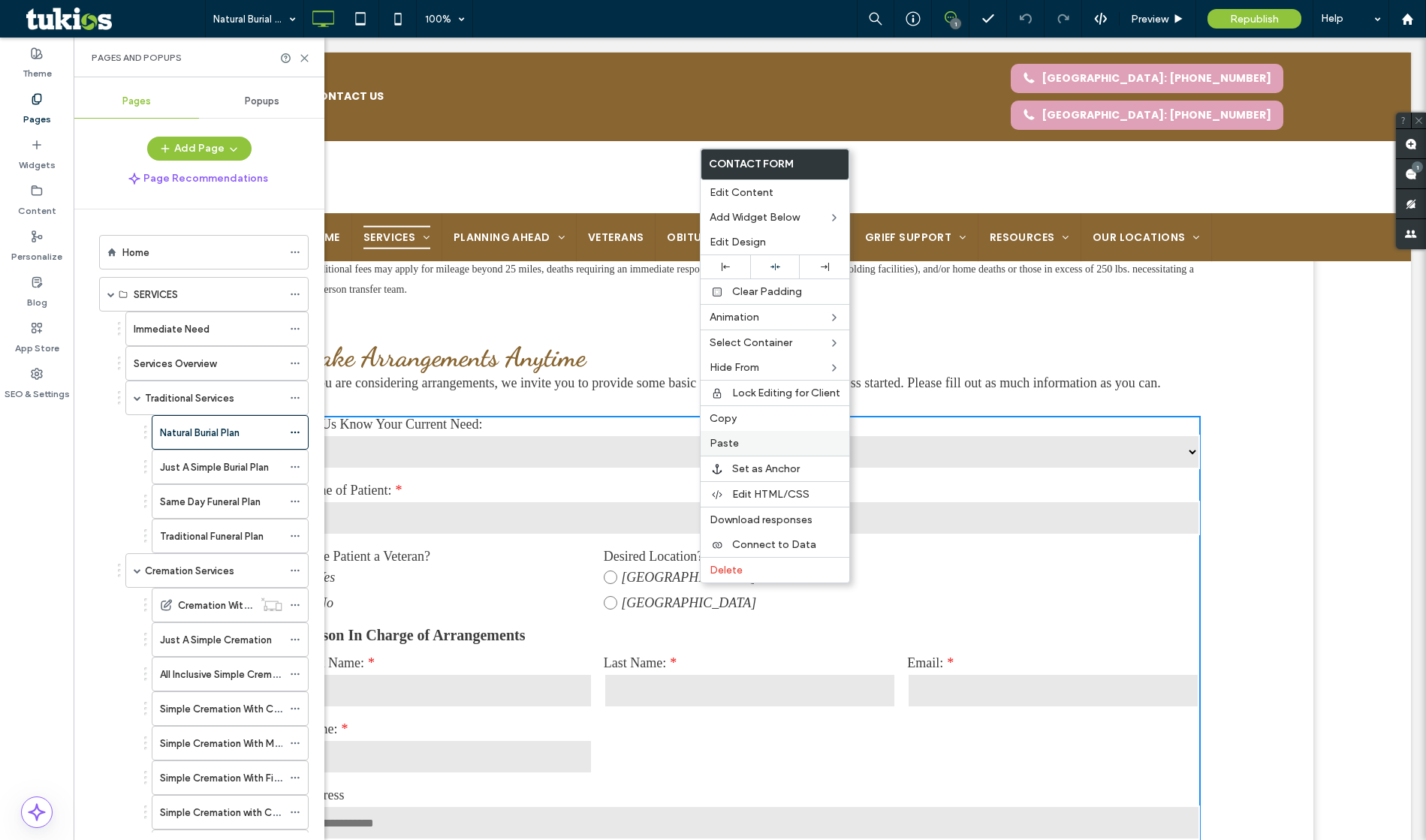
click at [719, 441] on span "Paste" at bounding box center [724, 443] width 29 height 13
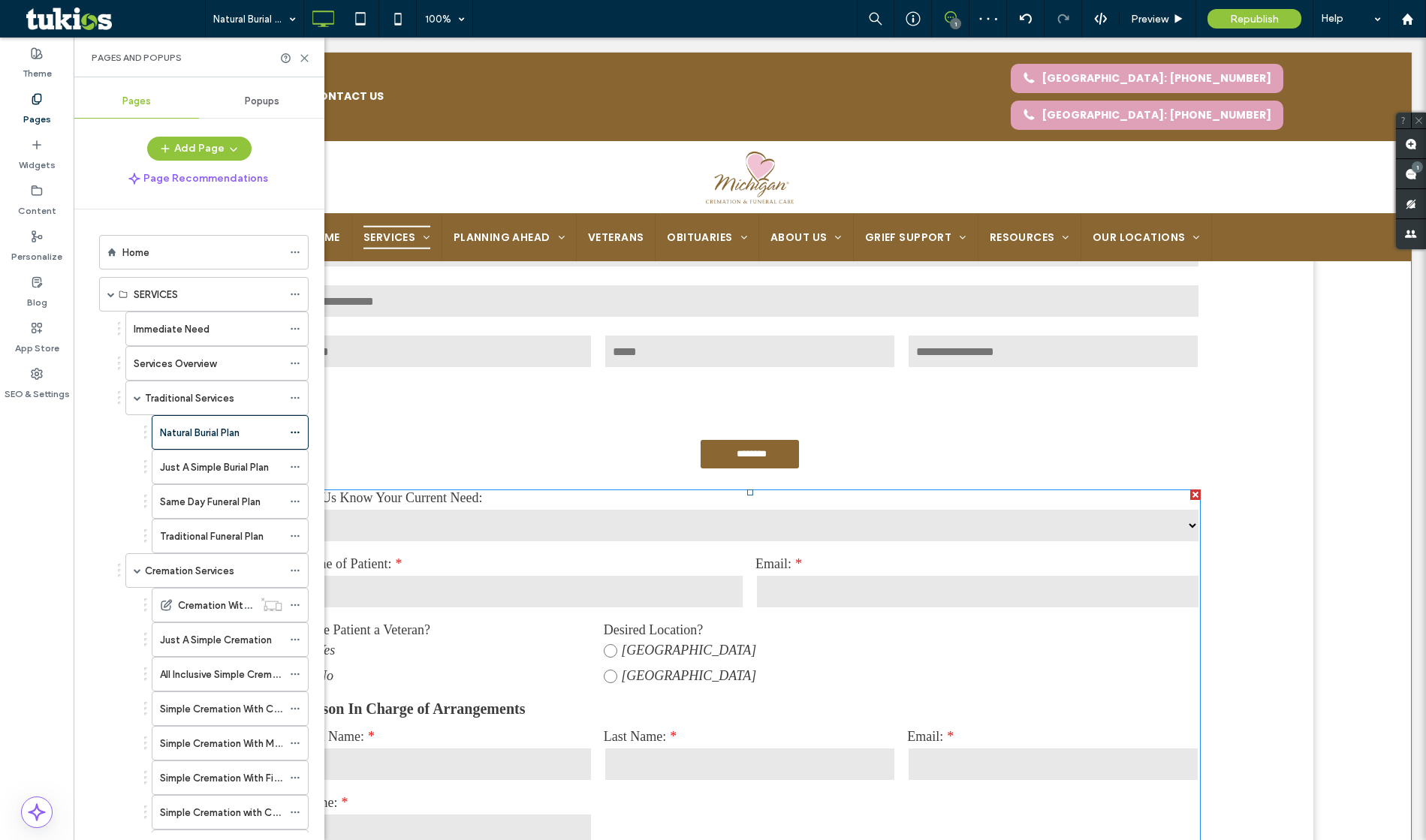
scroll to position [1581, 0]
click at [1191, 499] on div at bounding box center [1195, 494] width 10 height 10
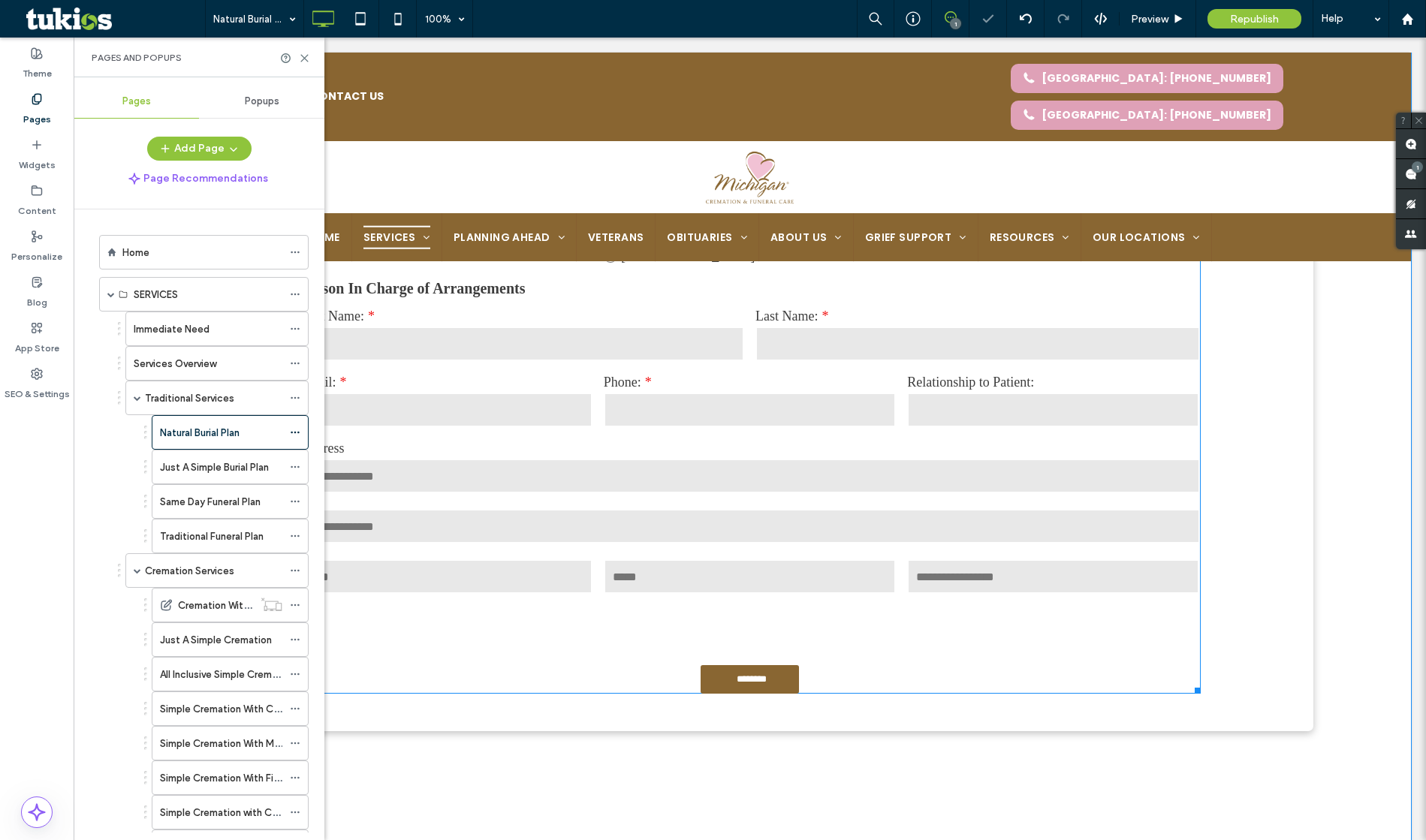
click at [715, 484] on input "text" at bounding box center [750, 476] width 900 height 35
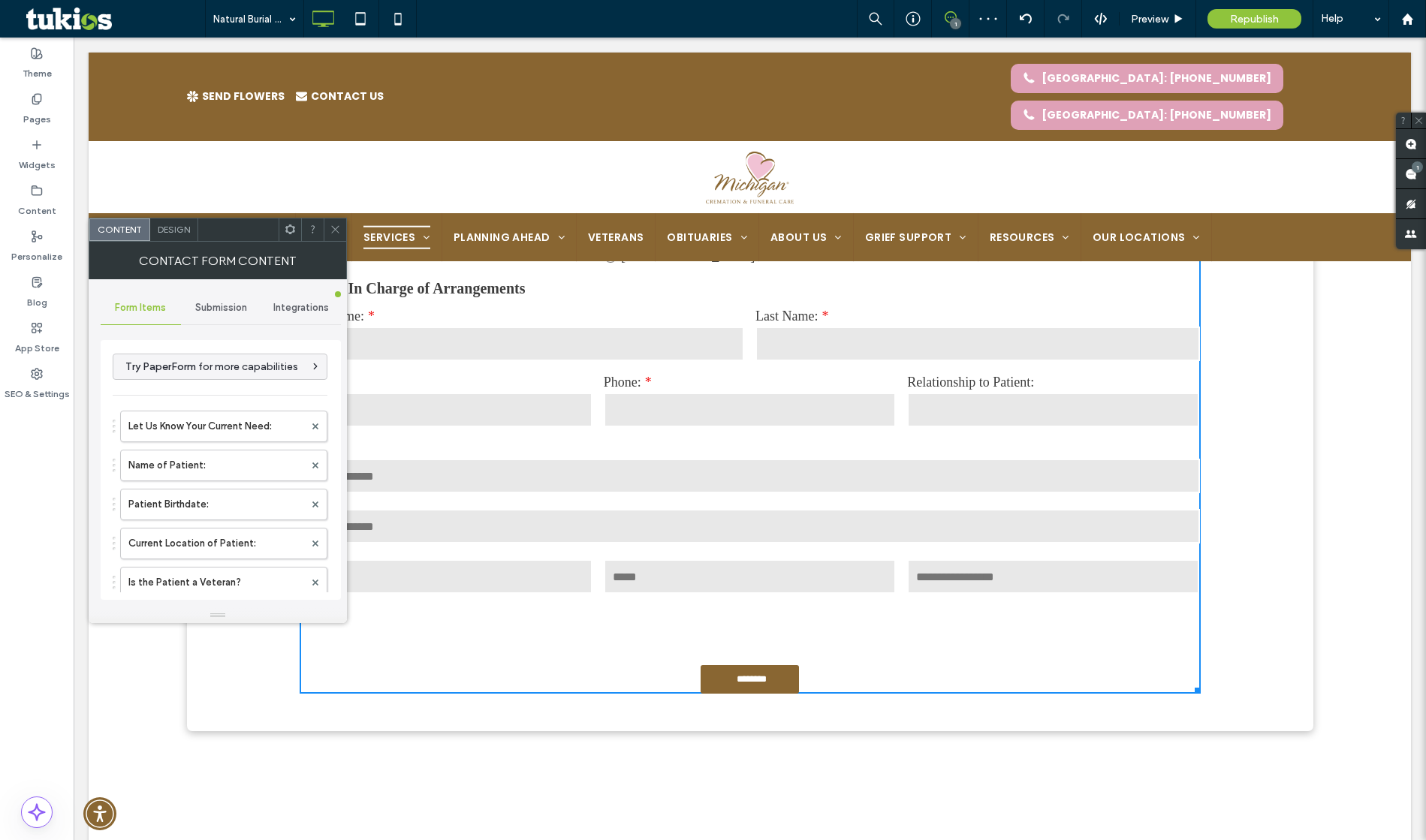
click at [173, 229] on span "Design" at bounding box center [174, 229] width 33 height 11
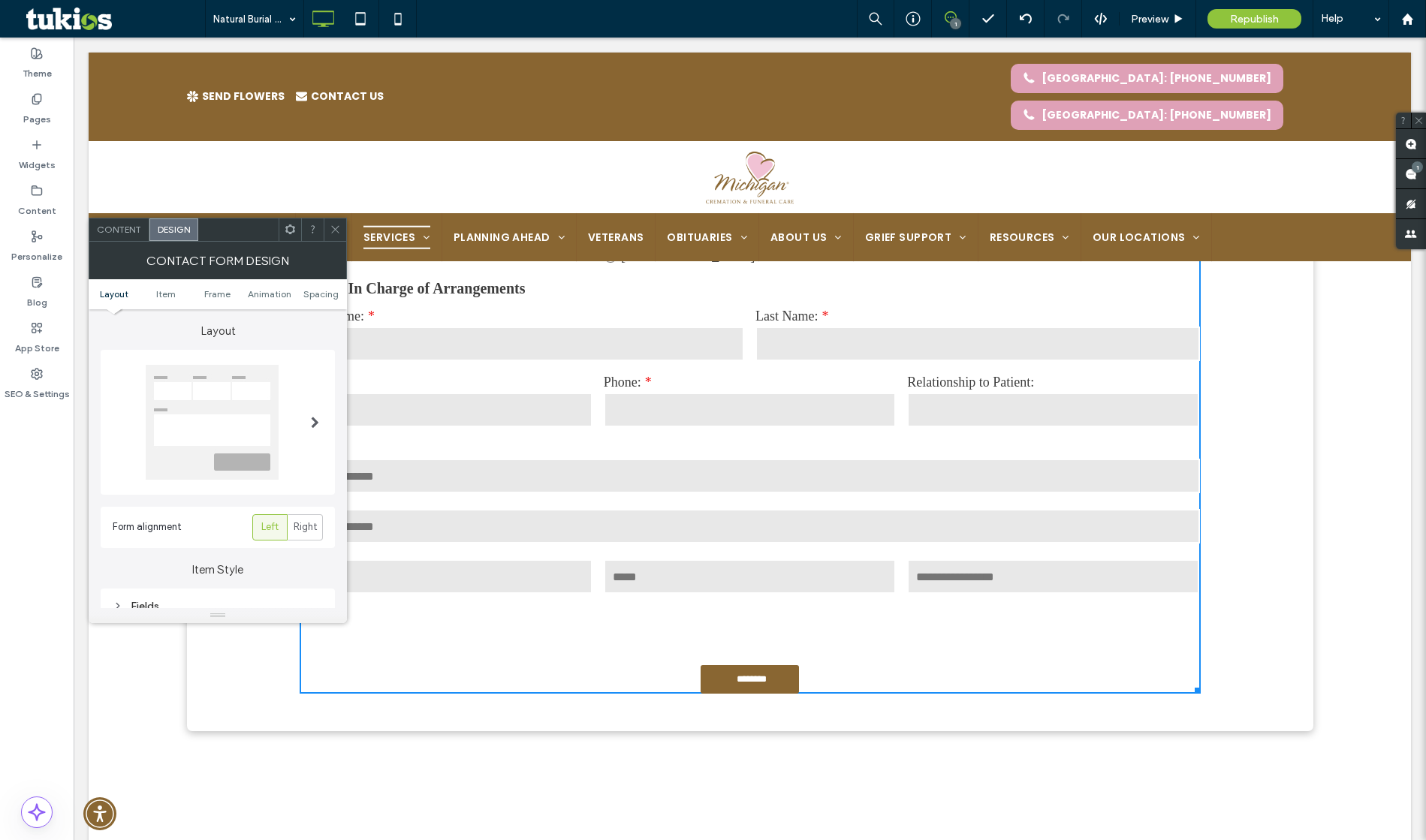
click at [121, 233] on span "Content" at bounding box center [119, 229] width 44 height 11
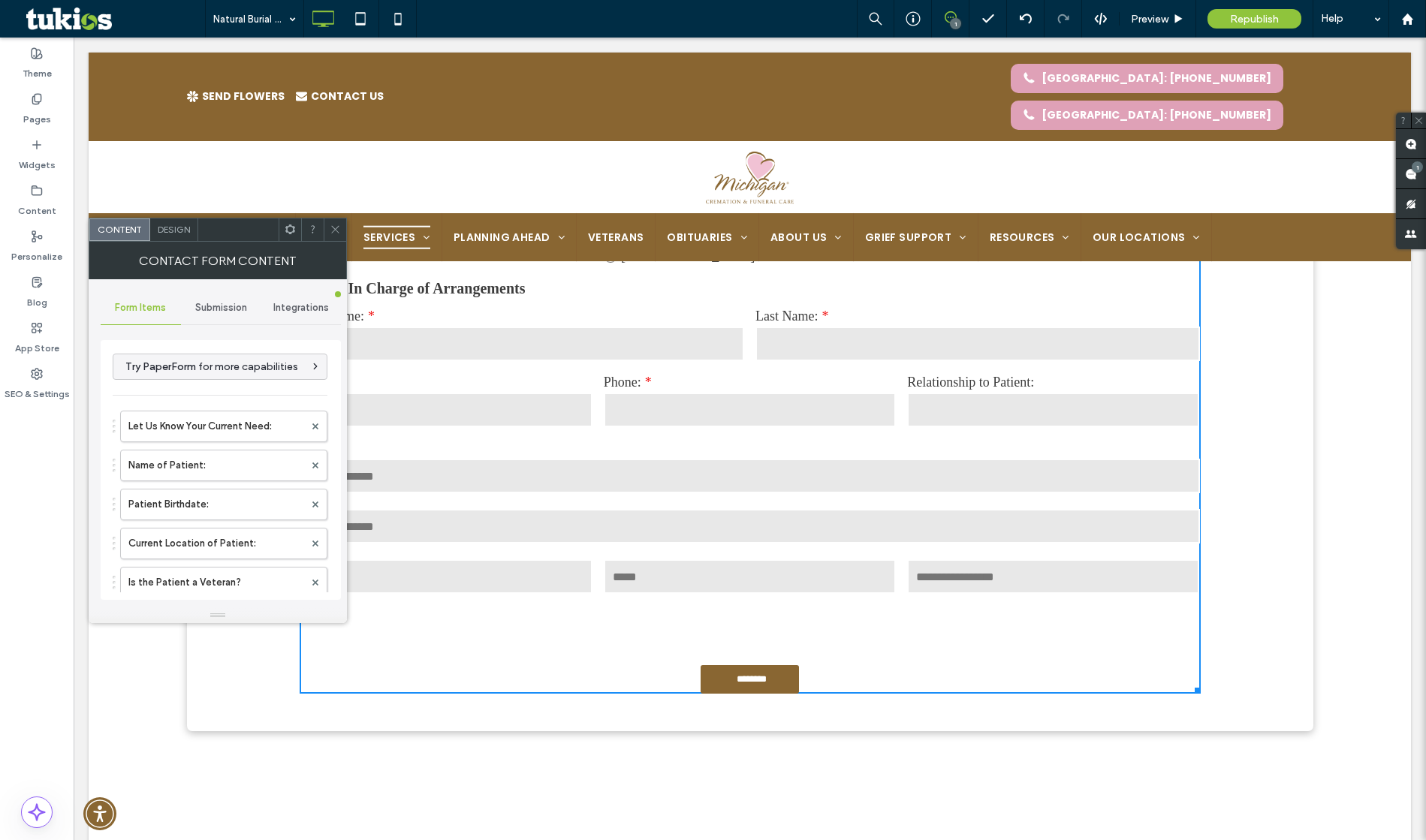
click at [238, 311] on span "Submission" at bounding box center [221, 307] width 52 height 12
click at [132, 302] on span "Form Items" at bounding box center [141, 307] width 51 height 12
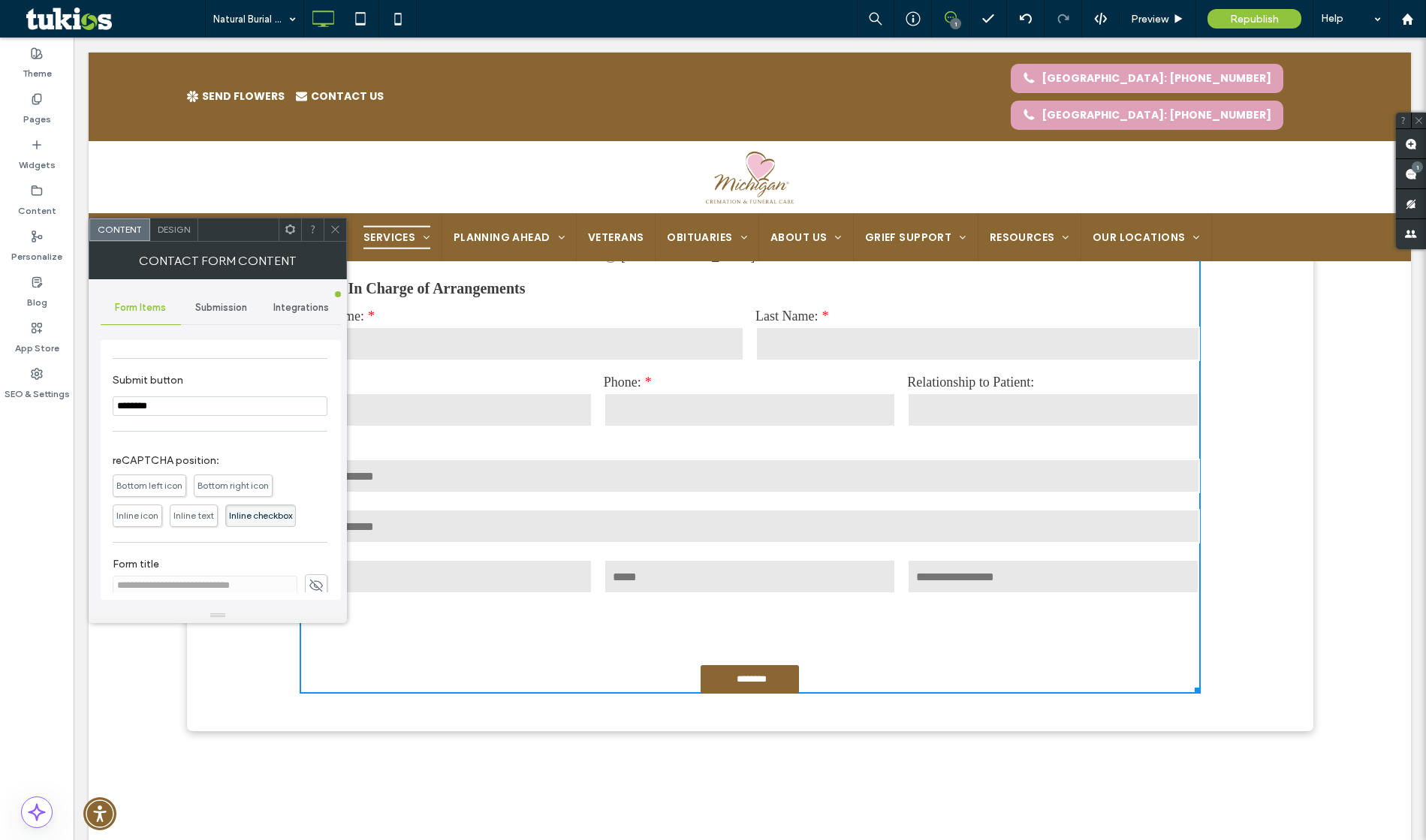
scroll to position [764, 0]
click at [310, 571] on use at bounding box center [316, 571] width 13 height 12
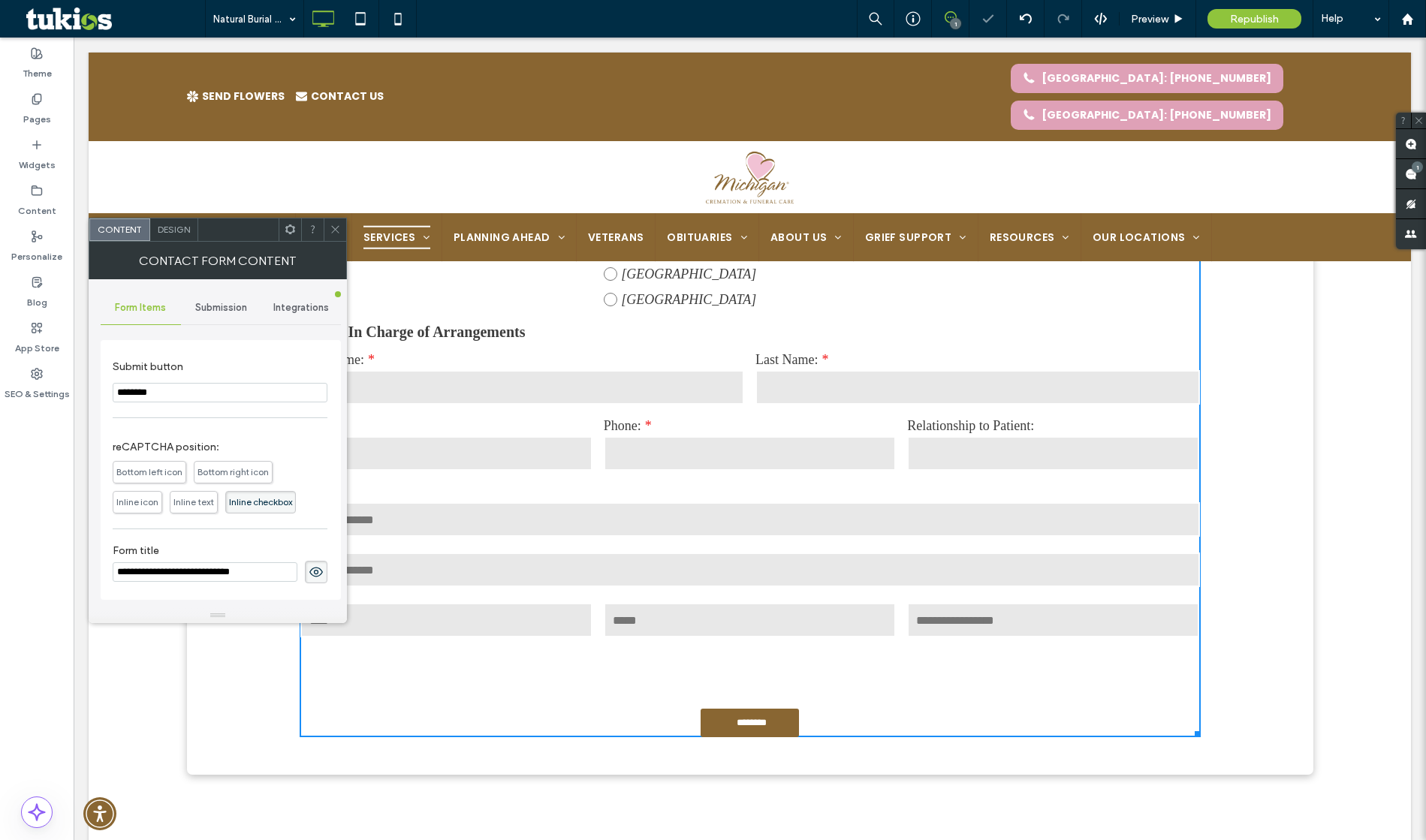
click at [246, 574] on input "**********" at bounding box center [205, 572] width 185 height 20
drag, startPoint x: 226, startPoint y: 572, endPoint x: 119, endPoint y: 569, distance: 107.0
click at [119, 569] on input "**********" at bounding box center [205, 572] width 185 height 20
type input "**********"
click at [241, 552] on label "Form title" at bounding box center [220, 553] width 215 height 17
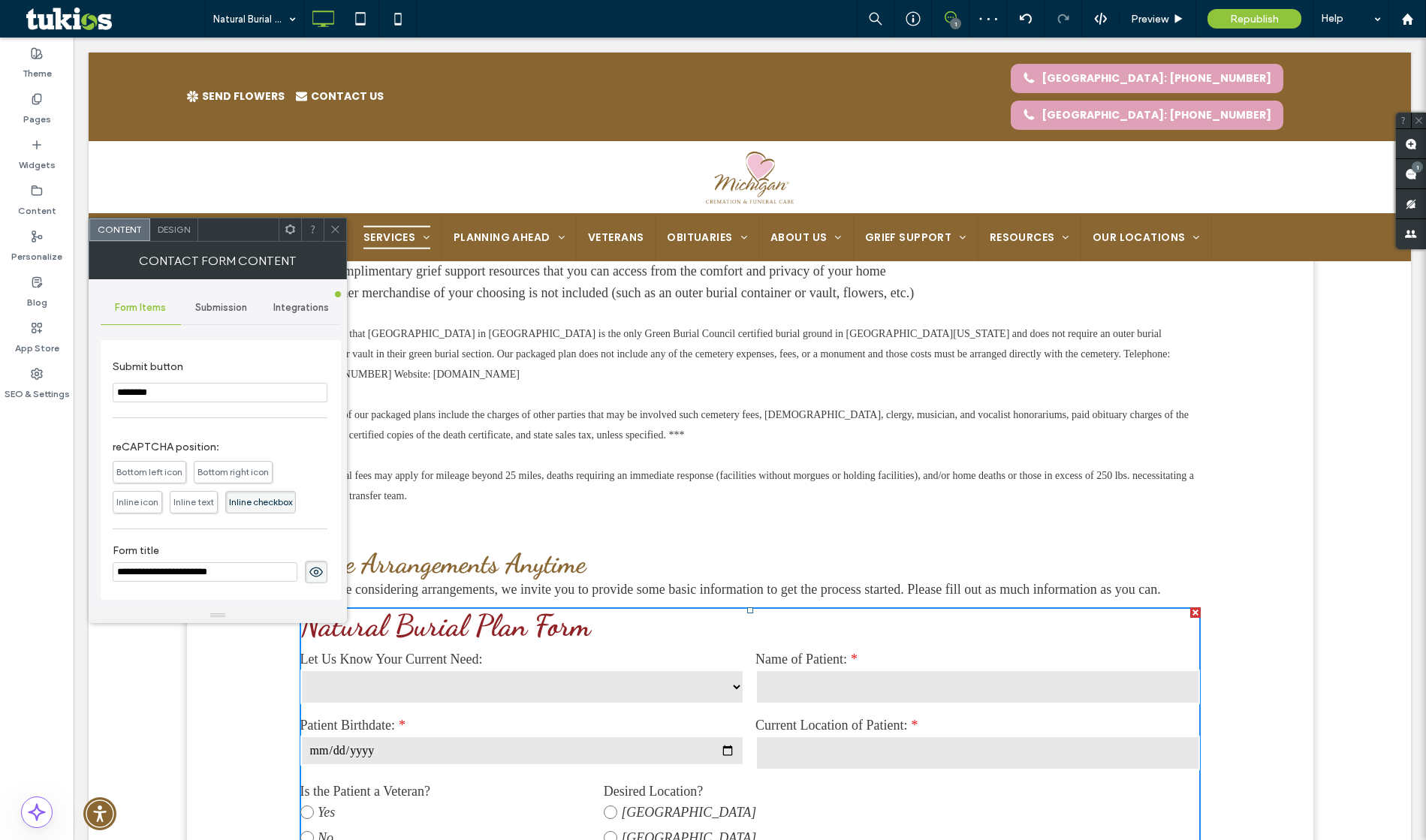
scroll to position [910, 0]
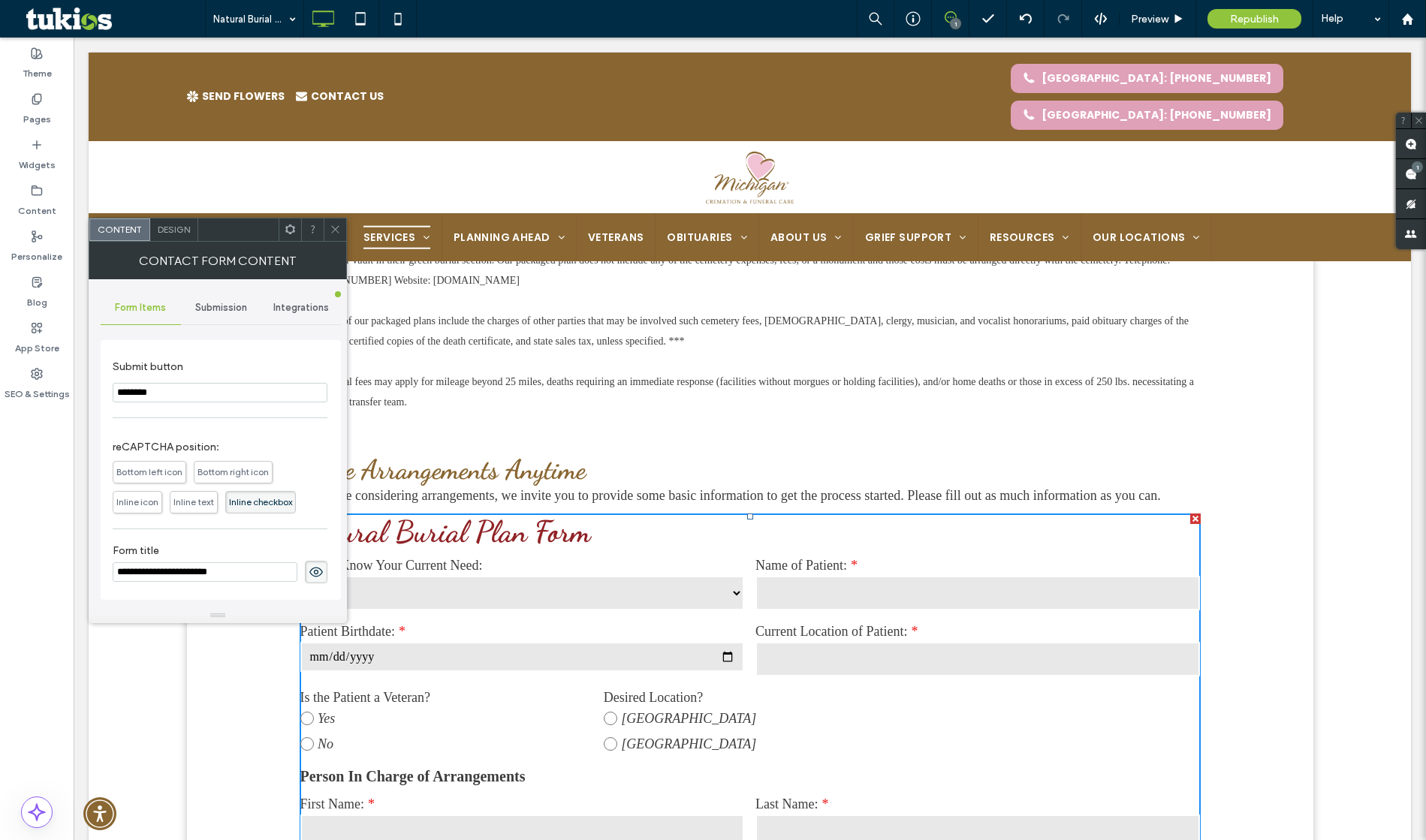
click at [311, 572] on icon at bounding box center [316, 572] width 15 height 17
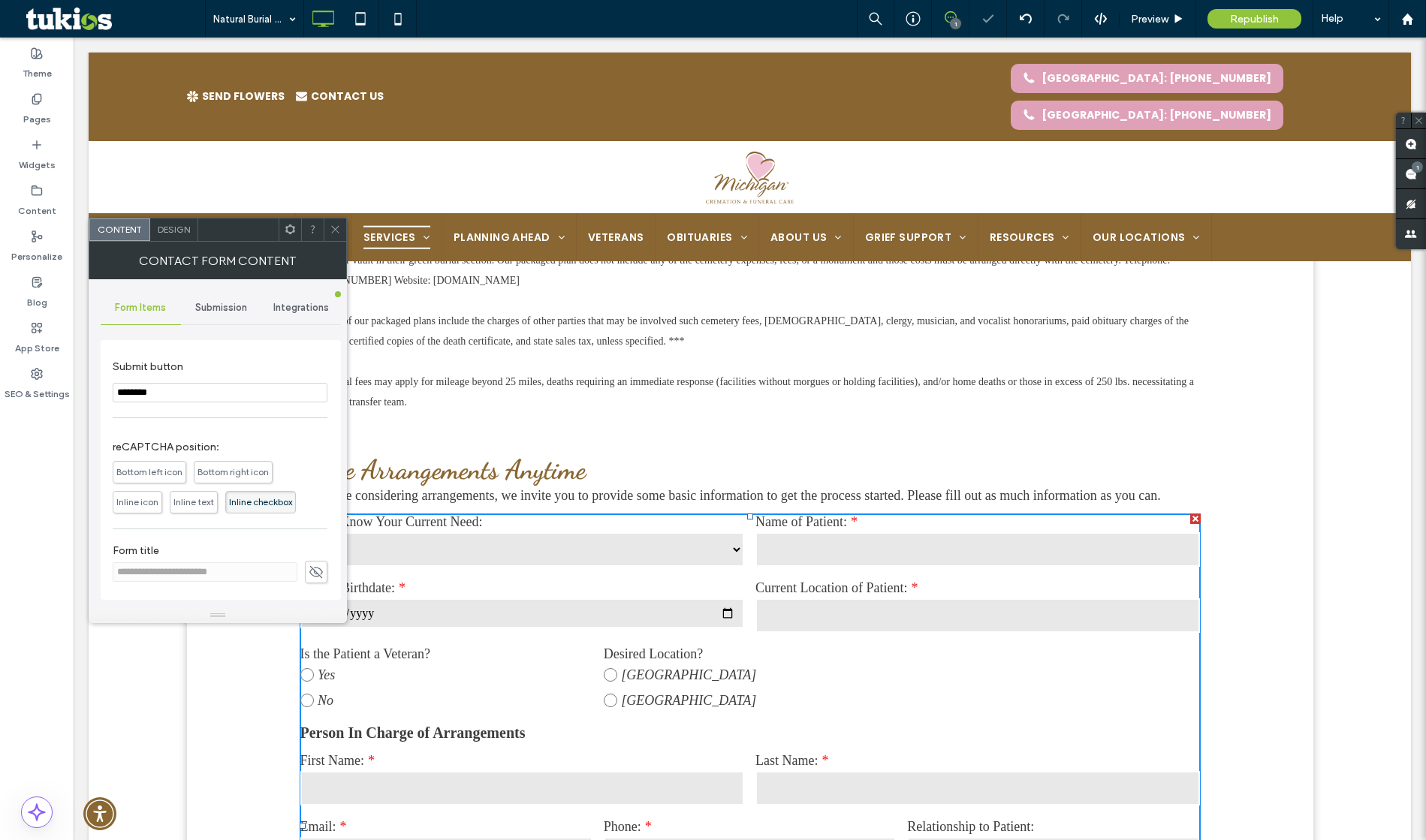
click at [266, 545] on label "Form title" at bounding box center [220, 553] width 215 height 17
click at [330, 229] on icon at bounding box center [335, 229] width 11 height 11
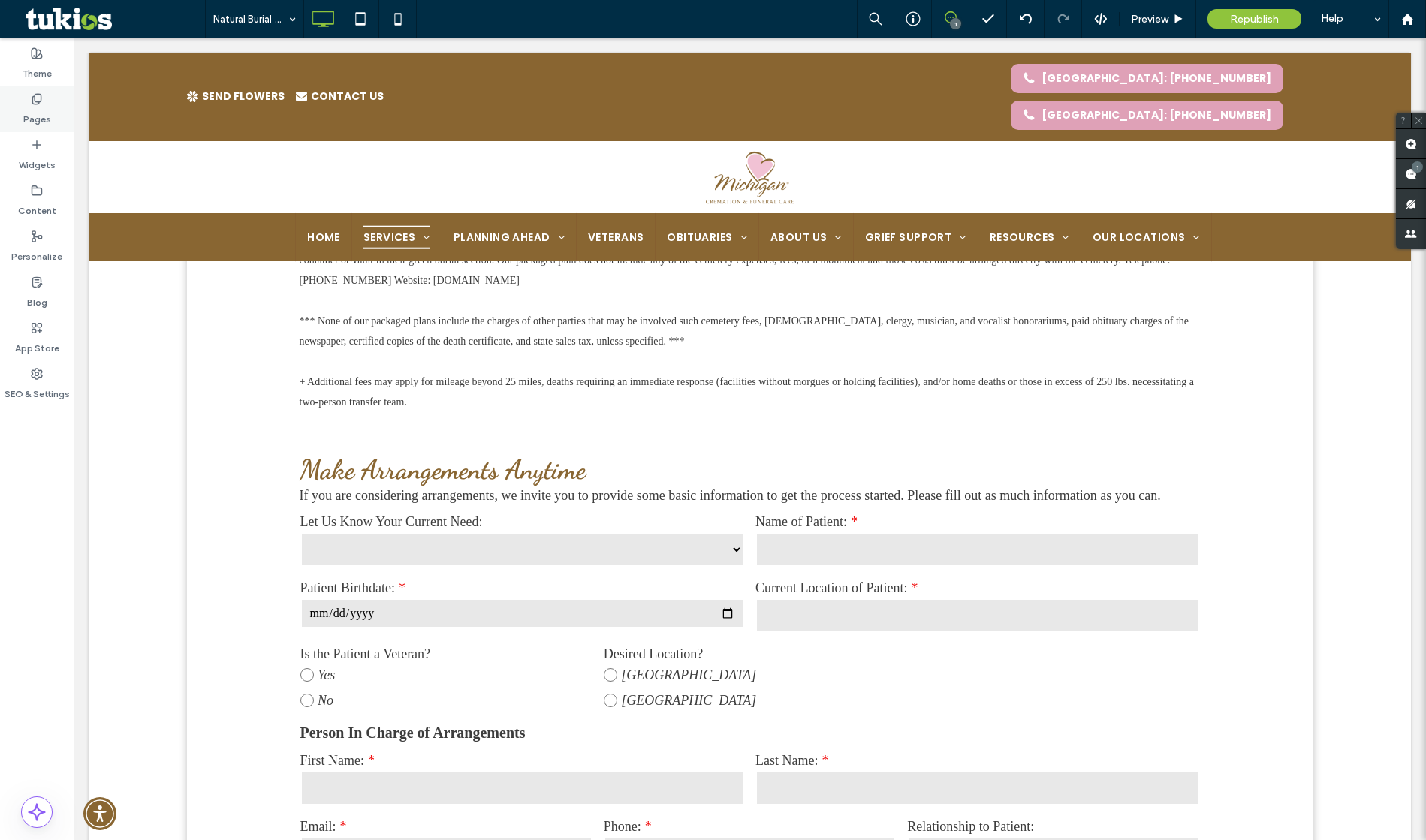
click at [52, 108] on div "Pages" at bounding box center [37, 110] width 74 height 46
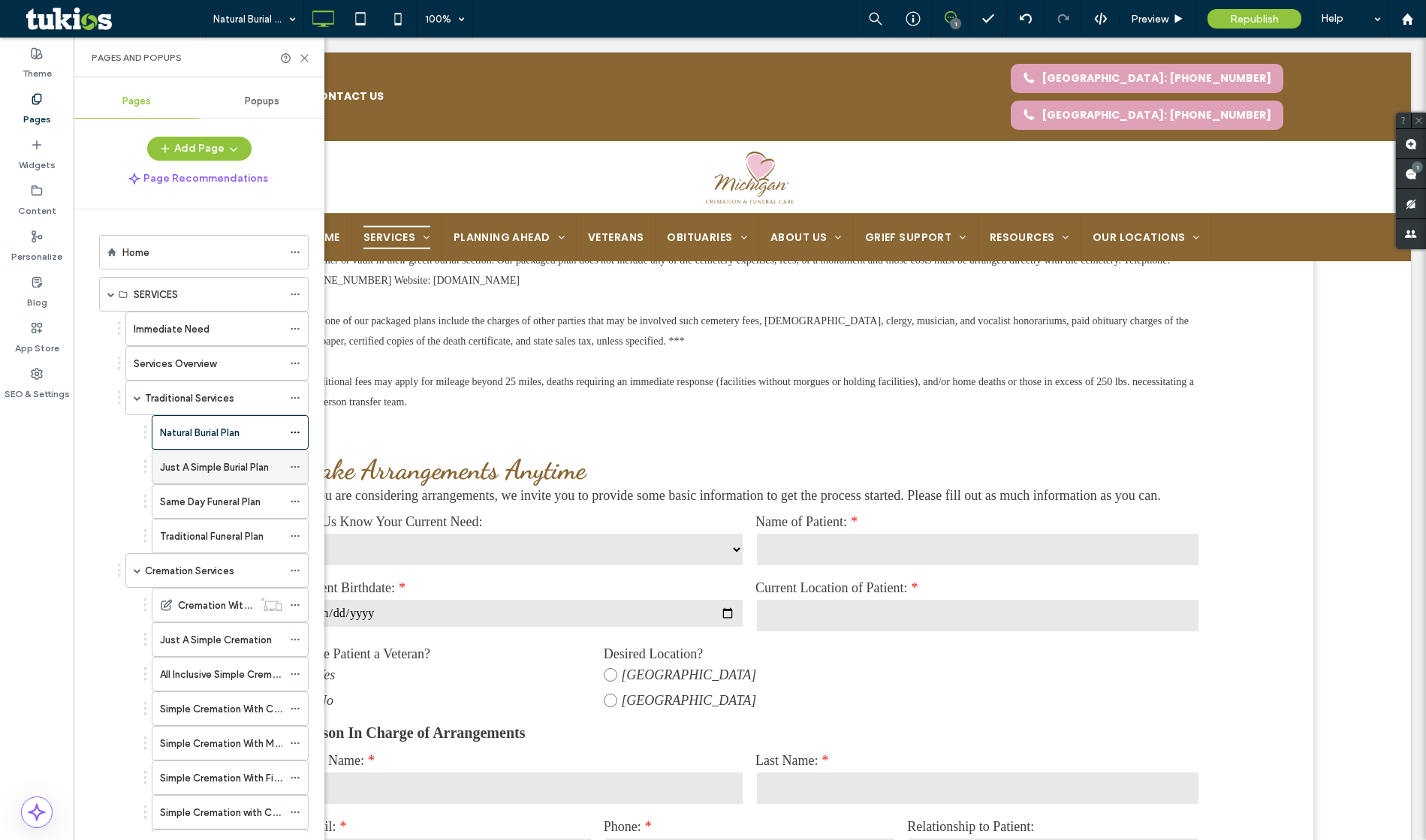
click at [229, 475] on label "Just A Simple Burial Plan" at bounding box center [214, 467] width 109 height 26
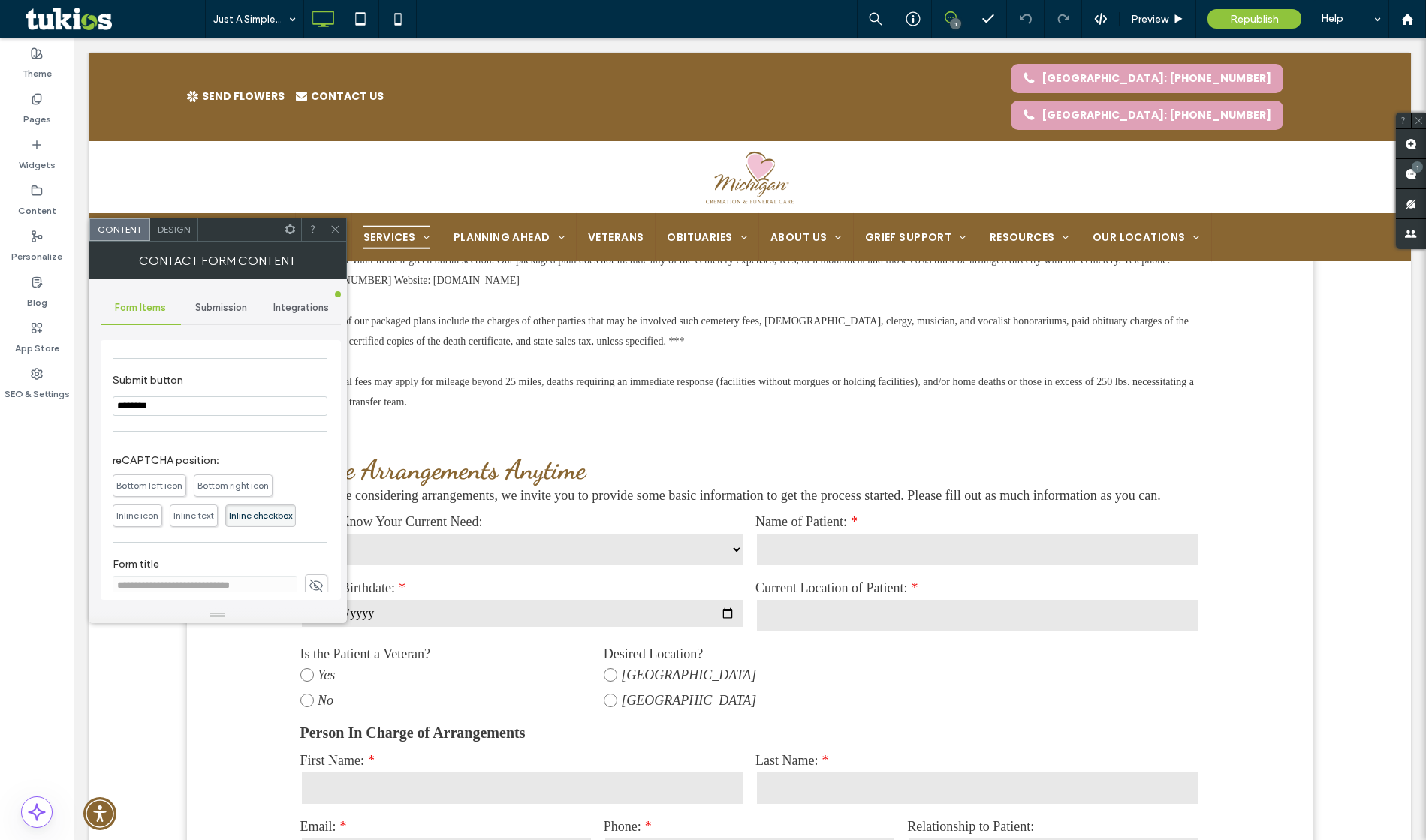
scroll to position [764, 0]
click at [330, 231] on icon at bounding box center [335, 229] width 11 height 11
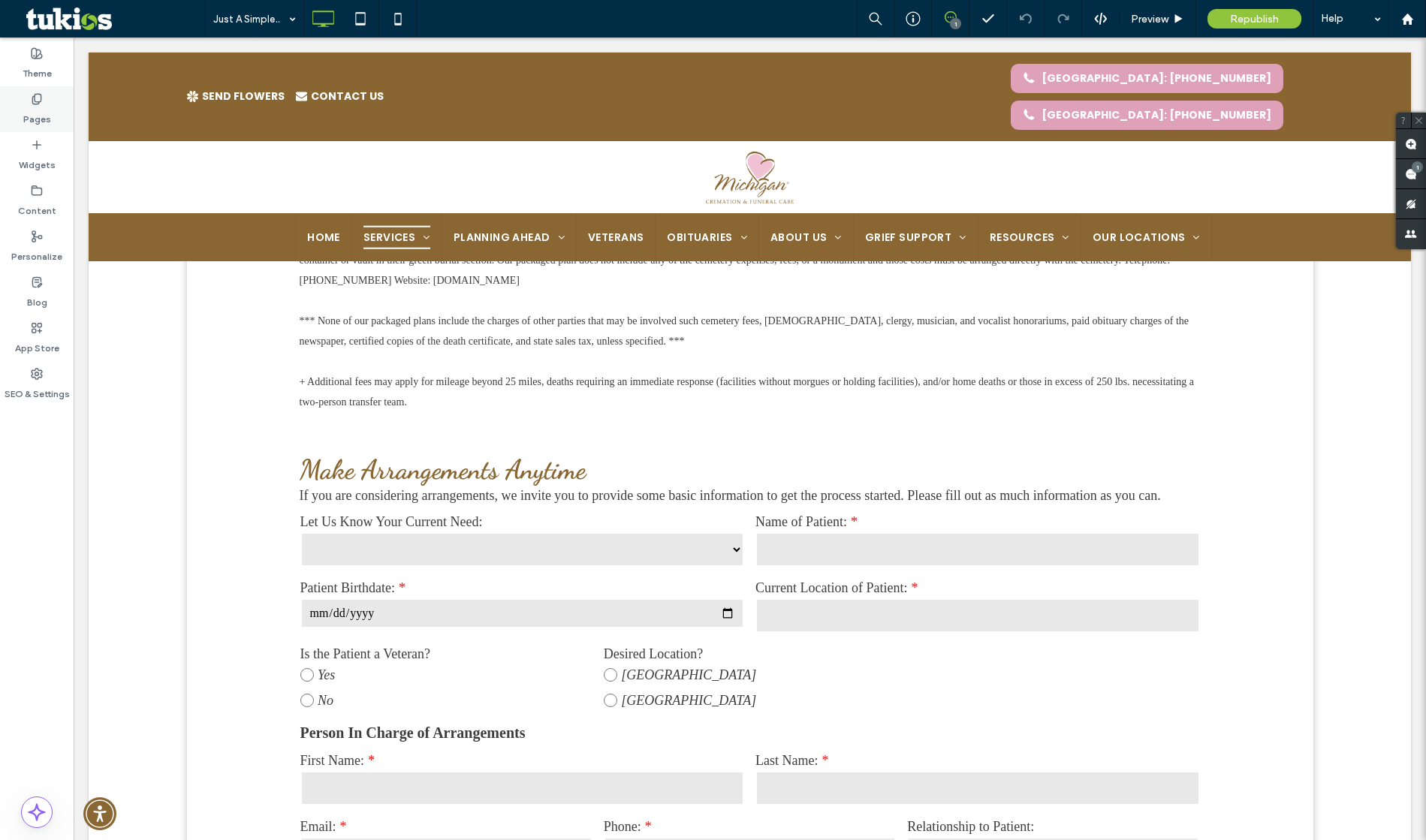
click at [33, 115] on label "Pages" at bounding box center [37, 115] width 28 height 21
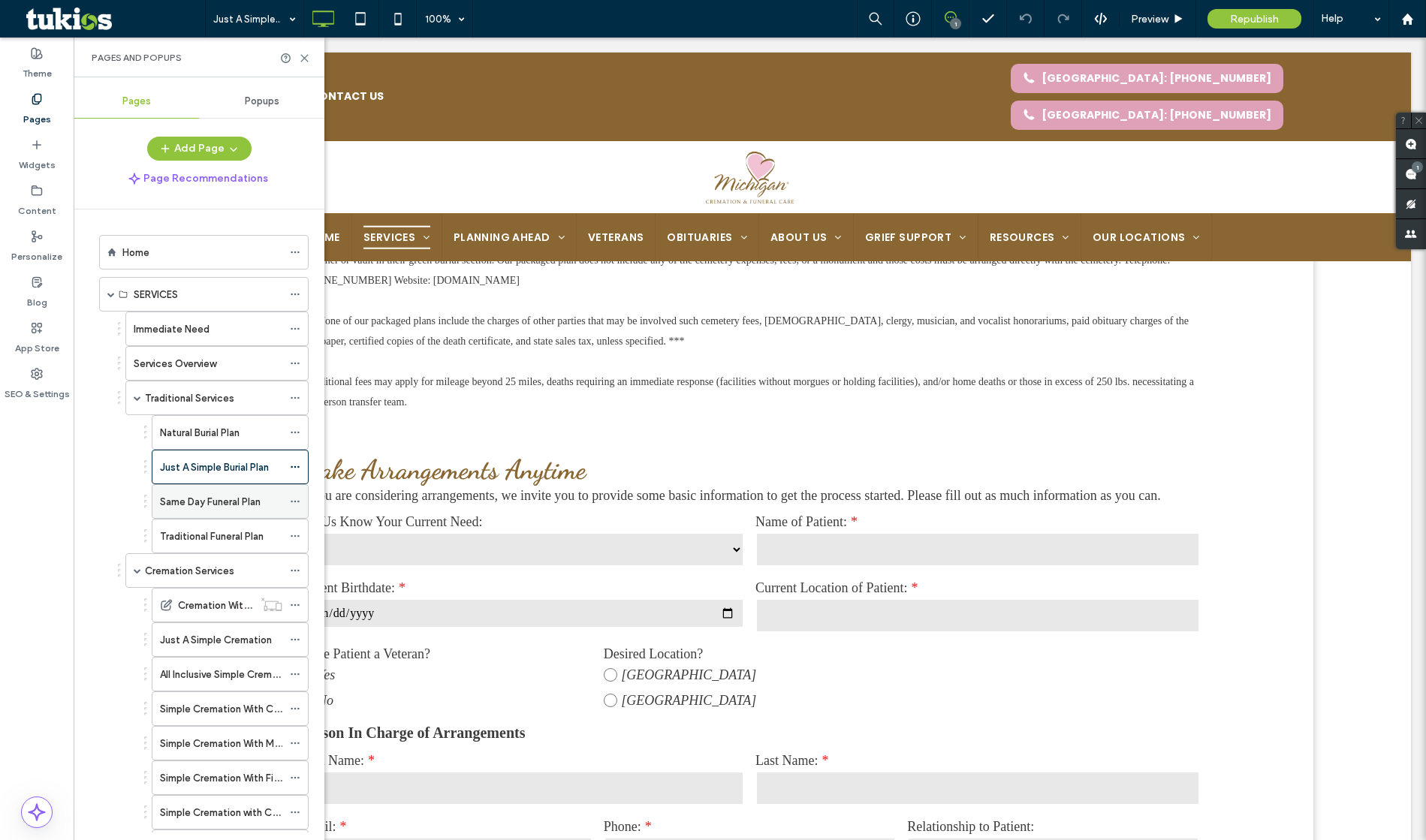
click at [227, 497] on label "Same Day Funeral Plan" at bounding box center [210, 502] width 101 height 26
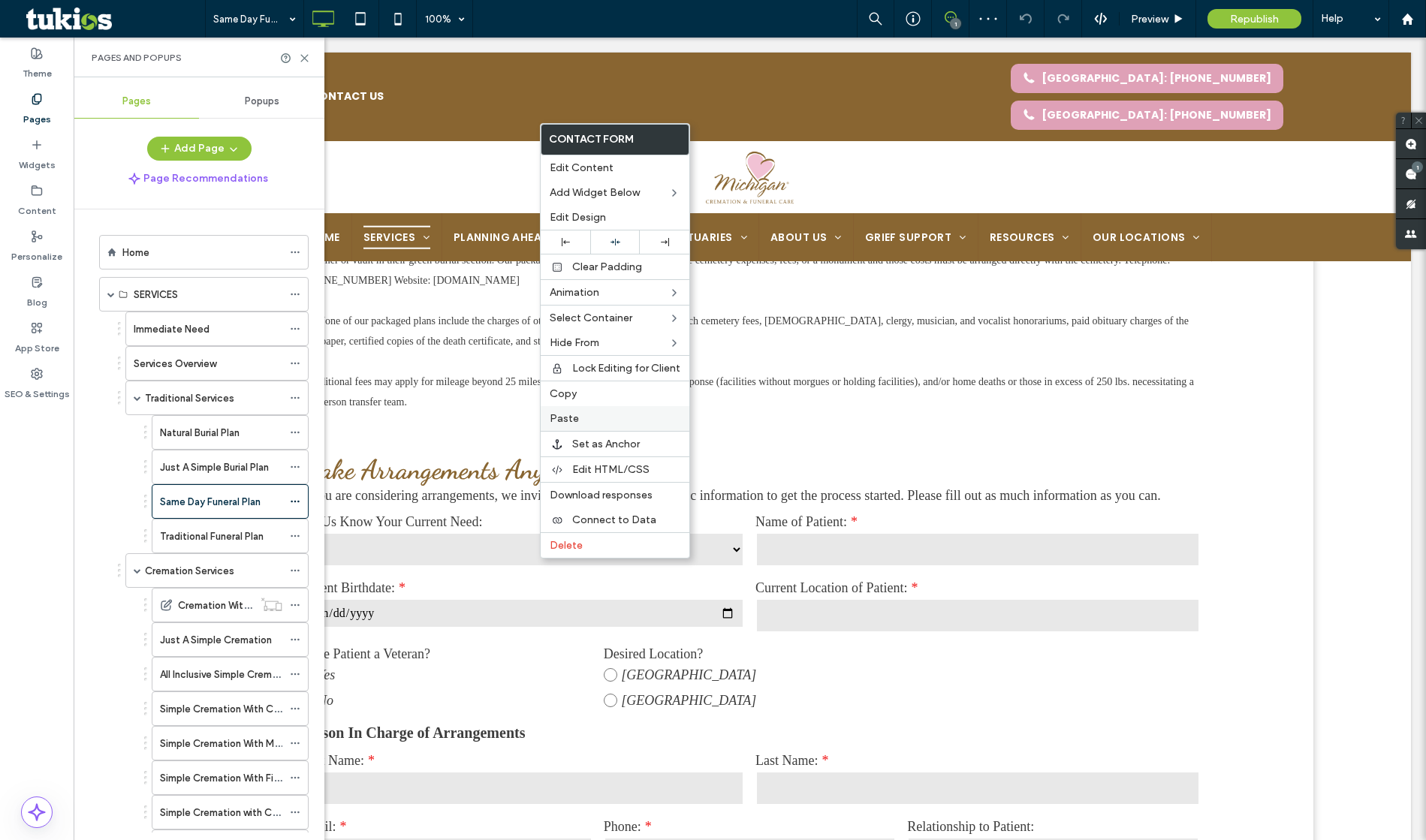
click at [568, 413] on span "Paste" at bounding box center [564, 418] width 29 height 13
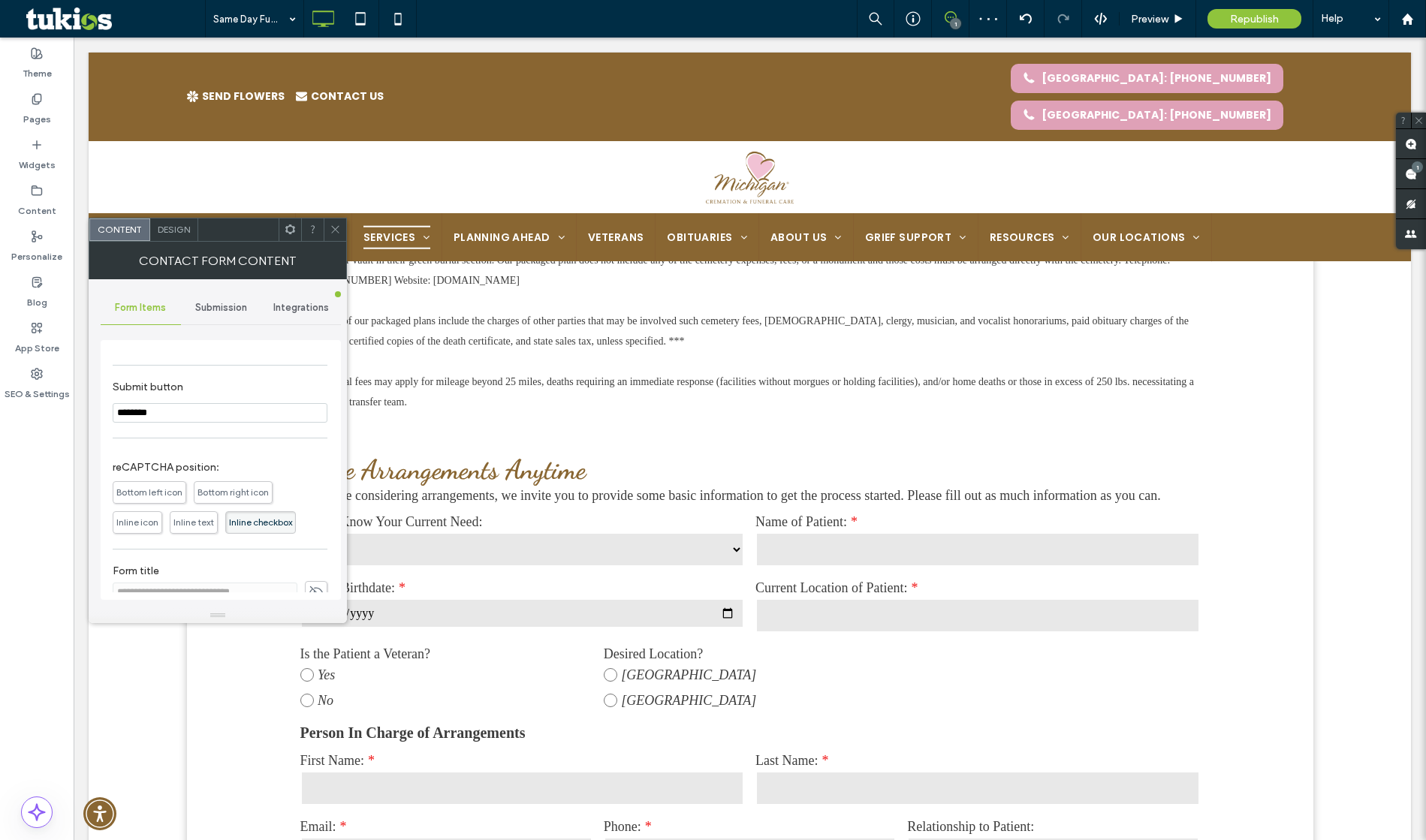
scroll to position [764, 0]
click at [310, 573] on use at bounding box center [316, 571] width 13 height 12
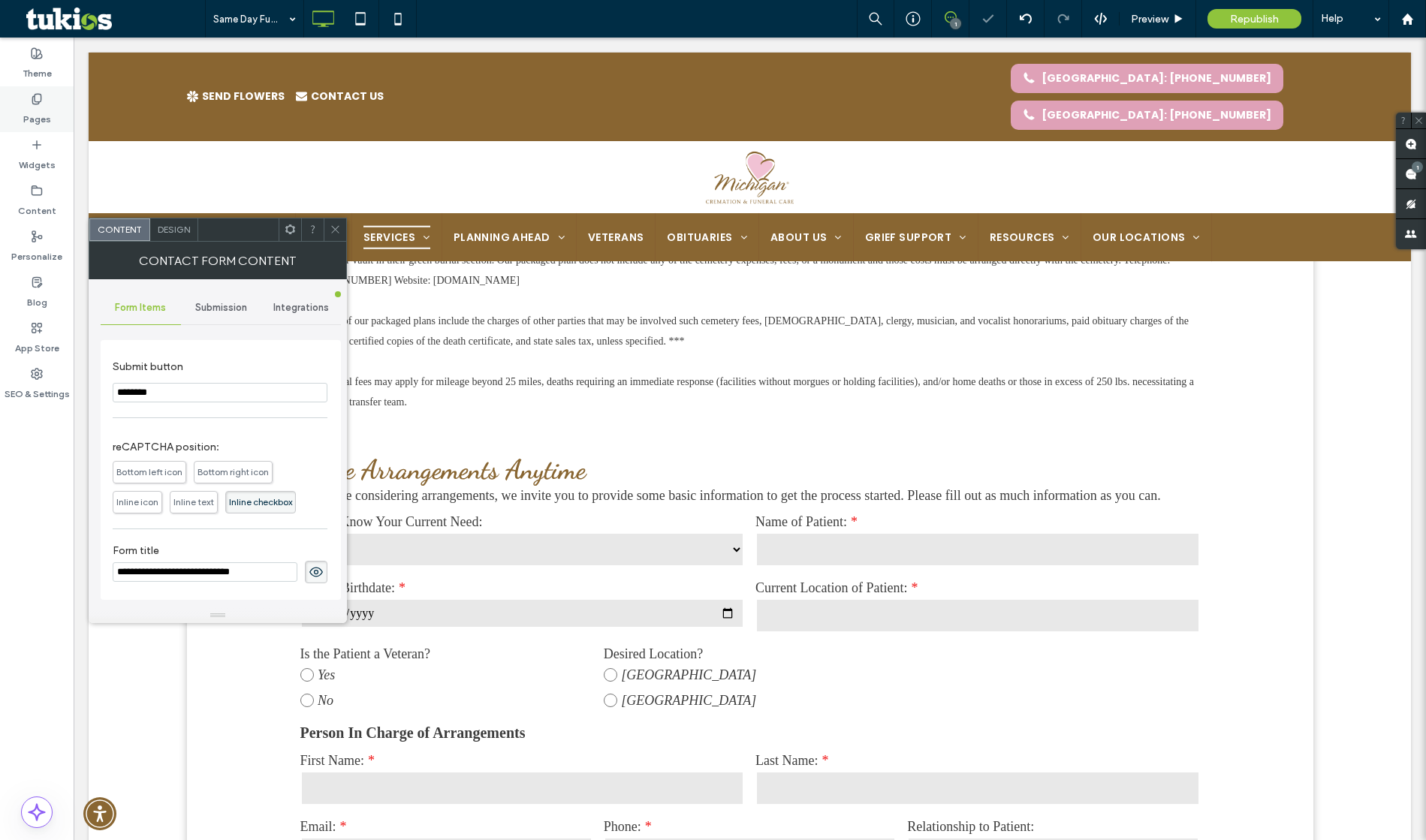
click at [40, 119] on label "Pages" at bounding box center [37, 115] width 28 height 21
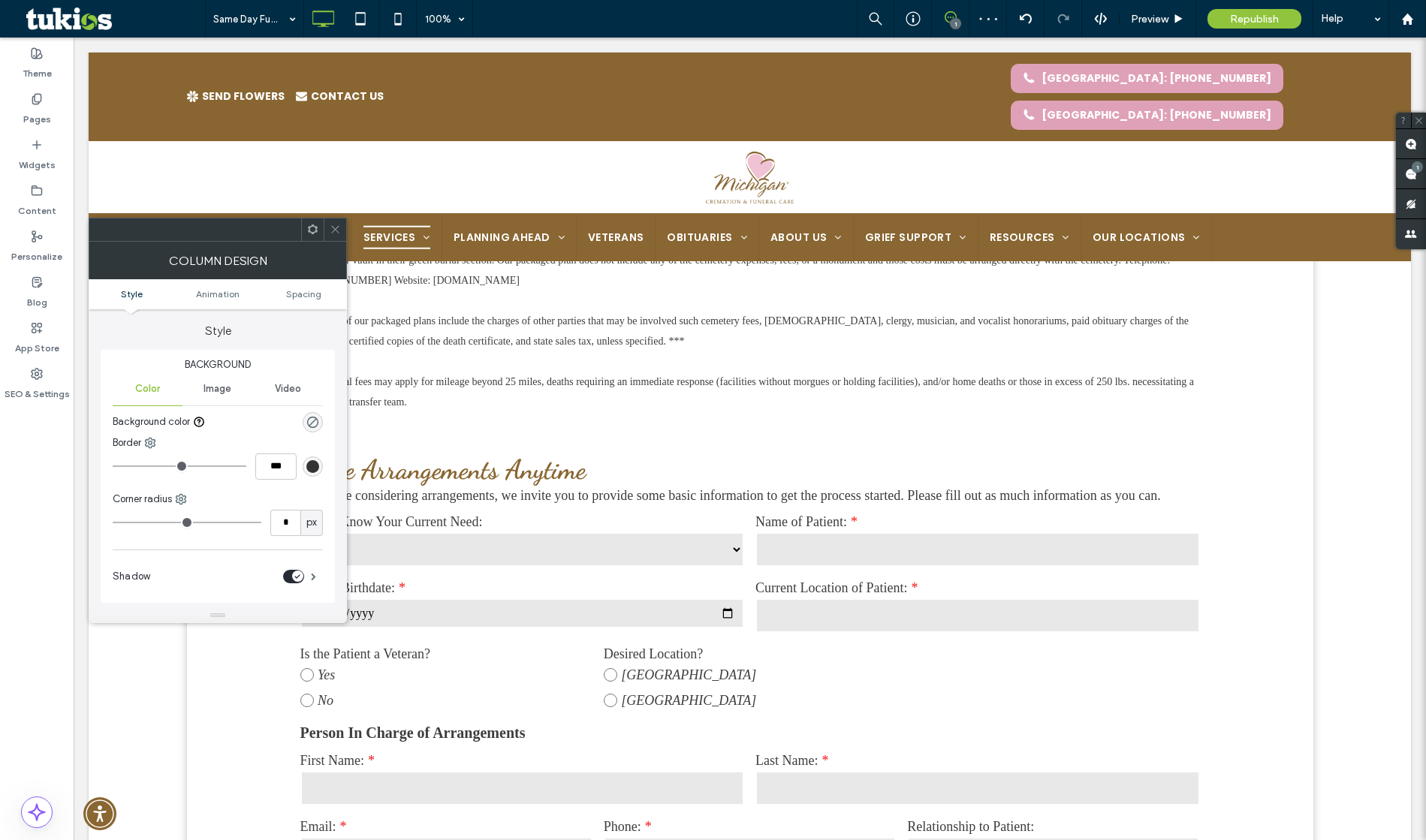
type input "*"
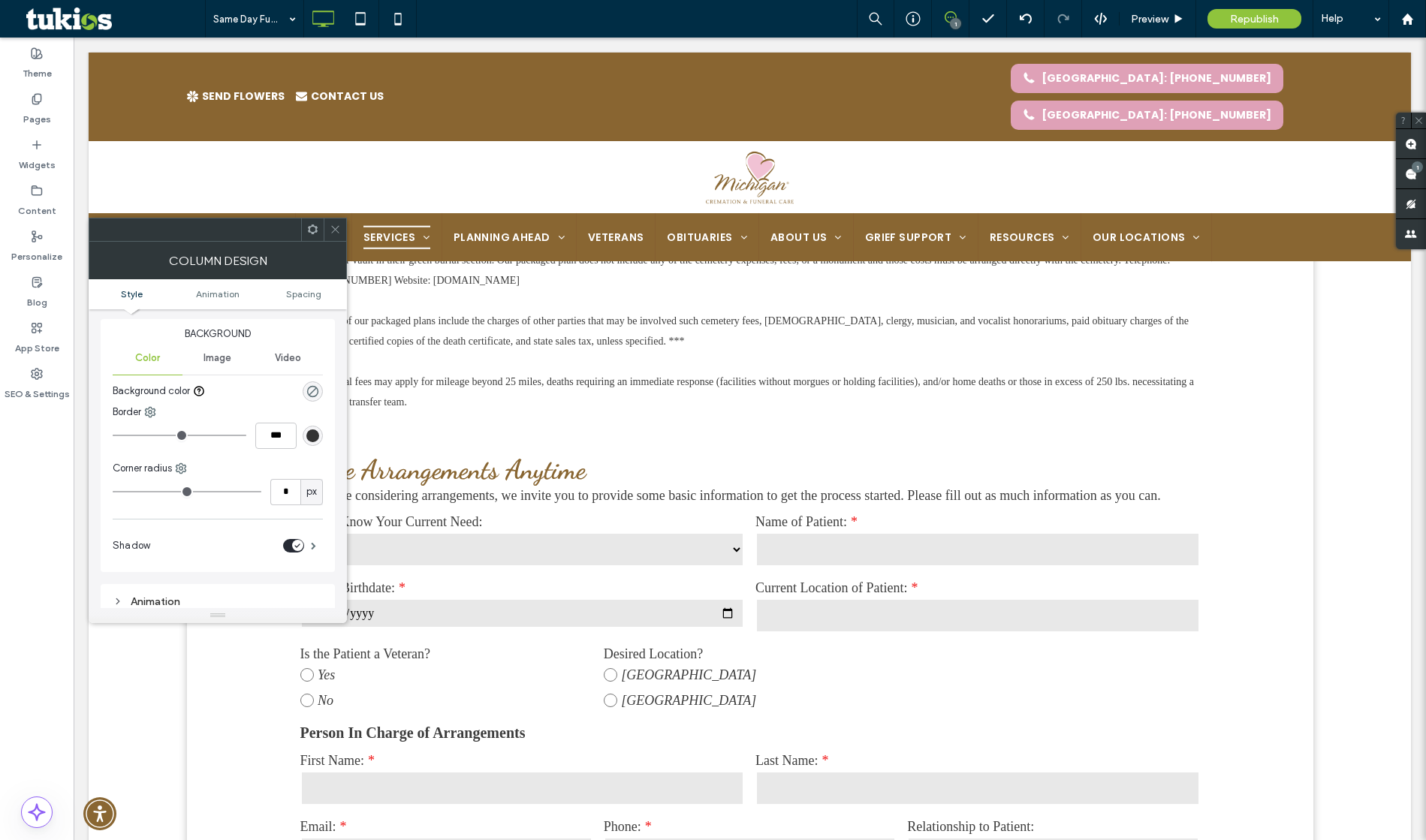
click at [337, 230] on use at bounding box center [334, 229] width 7 height 7
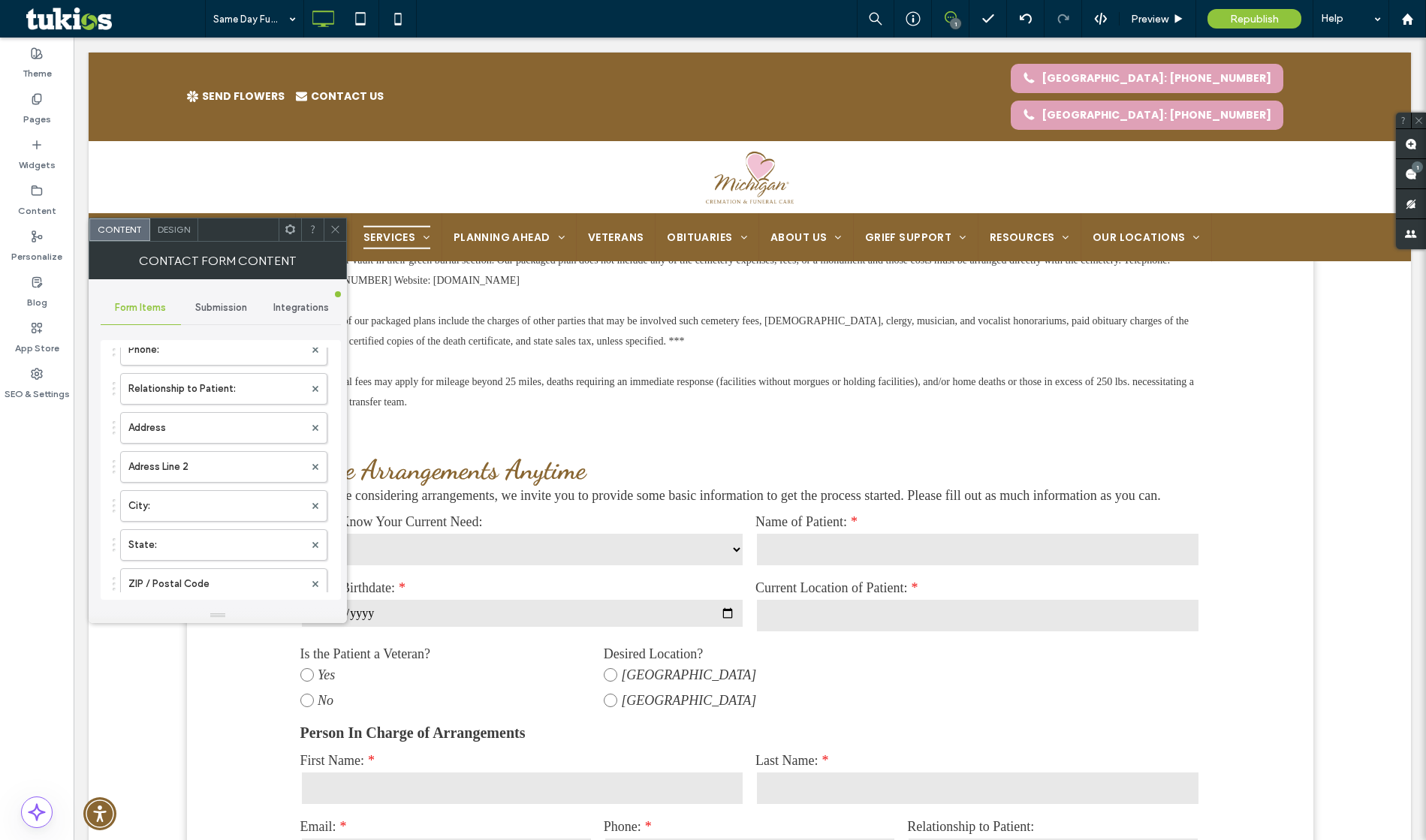
scroll to position [764, 0]
drag, startPoint x: 205, startPoint y: 575, endPoint x: 118, endPoint y: 571, distance: 87.1
click at [118, 571] on input "**********" at bounding box center [205, 572] width 185 height 20
click at [256, 569] on input "**********" at bounding box center [205, 572] width 185 height 20
type input "**********"
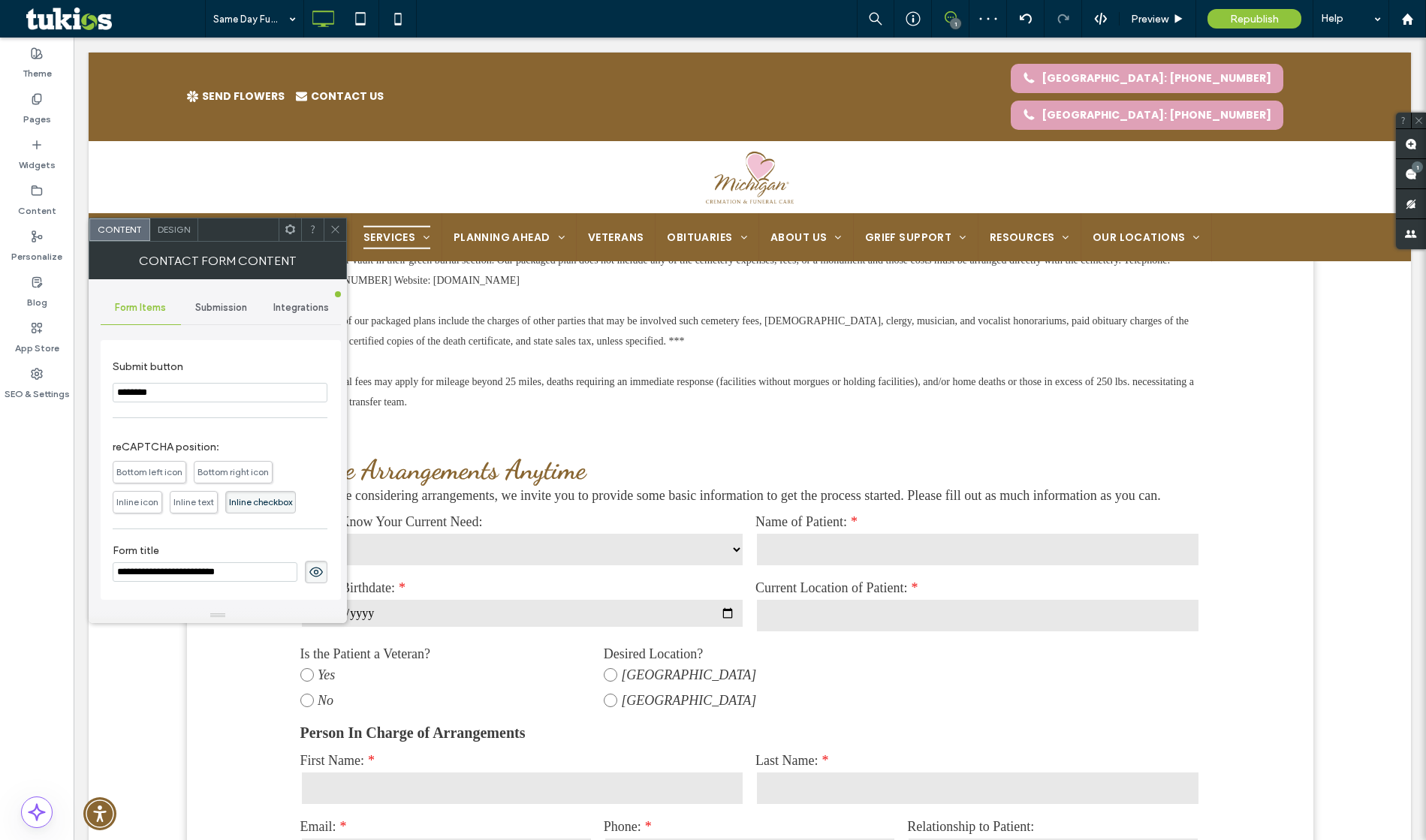
click at [314, 575] on icon at bounding box center [316, 572] width 15 height 17
click at [335, 239] on span at bounding box center [335, 229] width 11 height 22
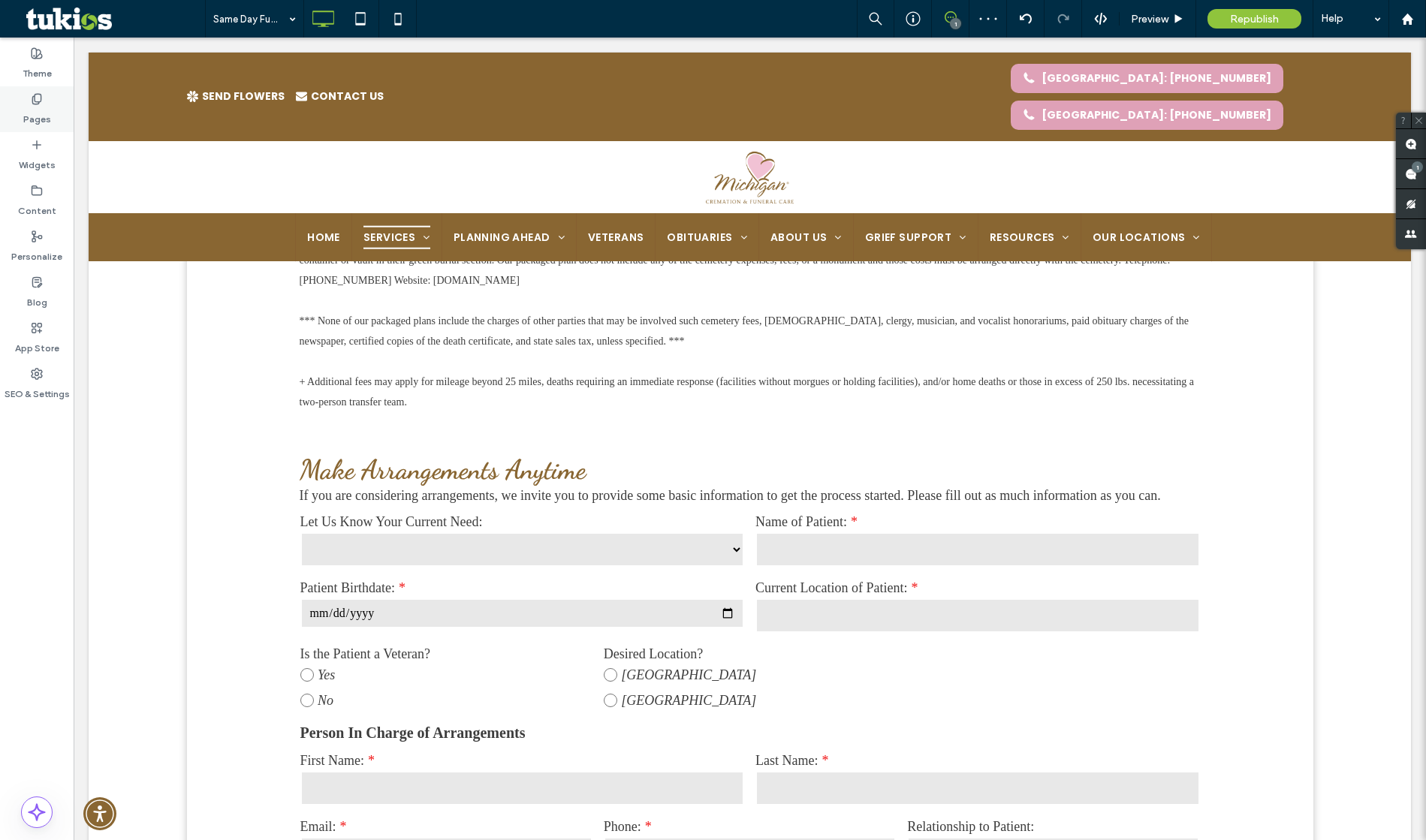
click at [40, 113] on label "Pages" at bounding box center [37, 115] width 28 height 21
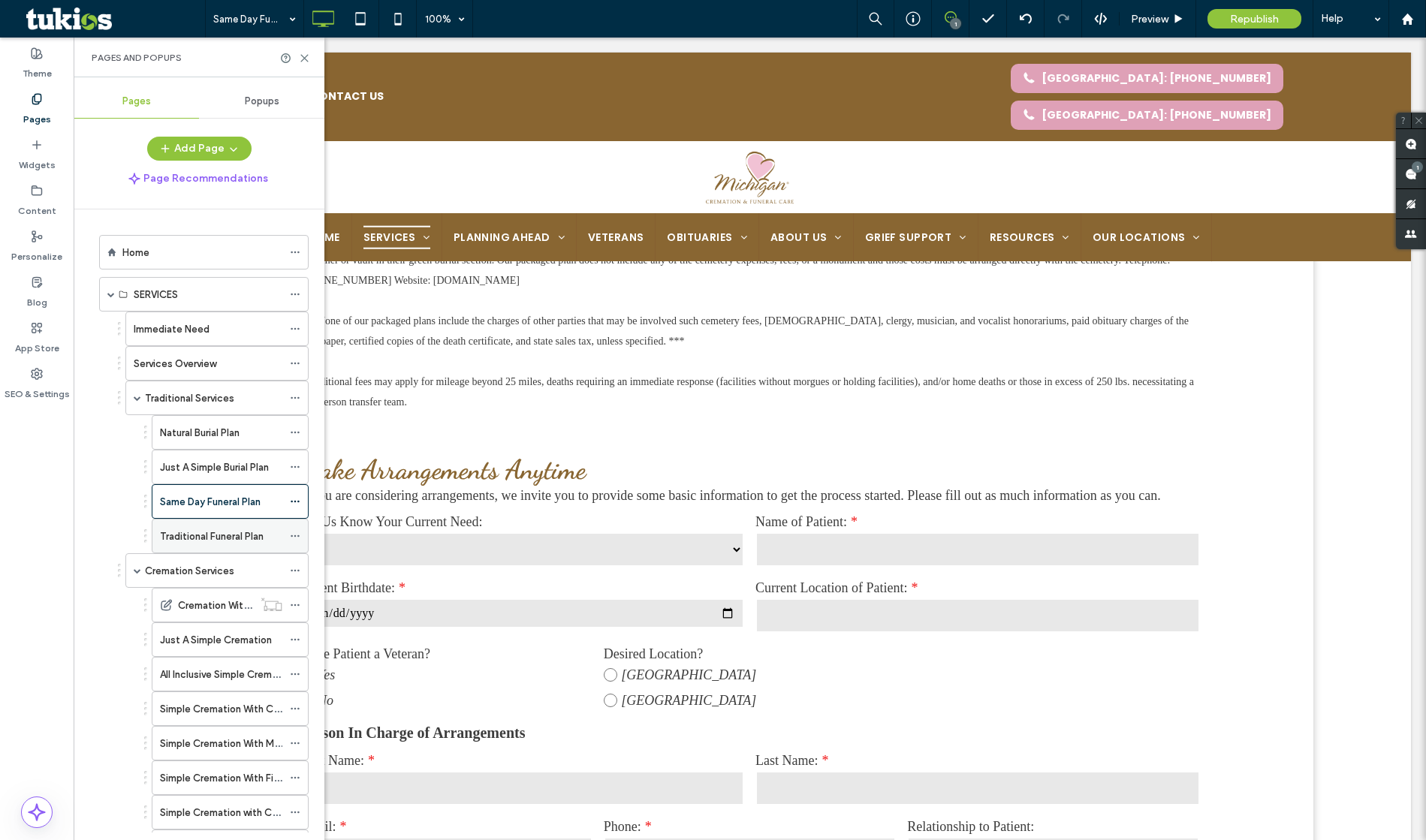
click at [225, 533] on label "Traditional Funeral Plan" at bounding box center [211, 536] width 104 height 26
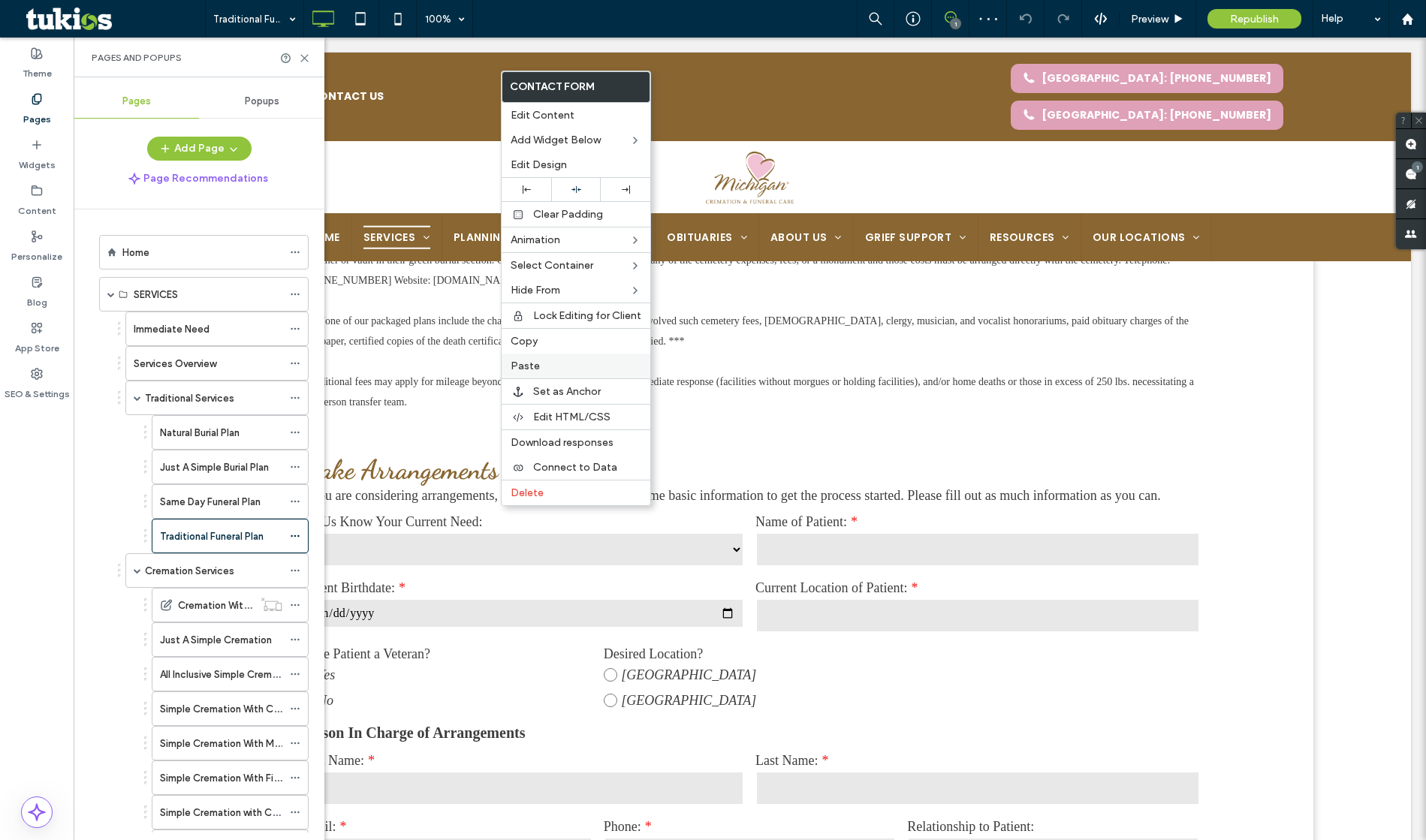
click at [538, 361] on label "Paste" at bounding box center [576, 366] width 131 height 13
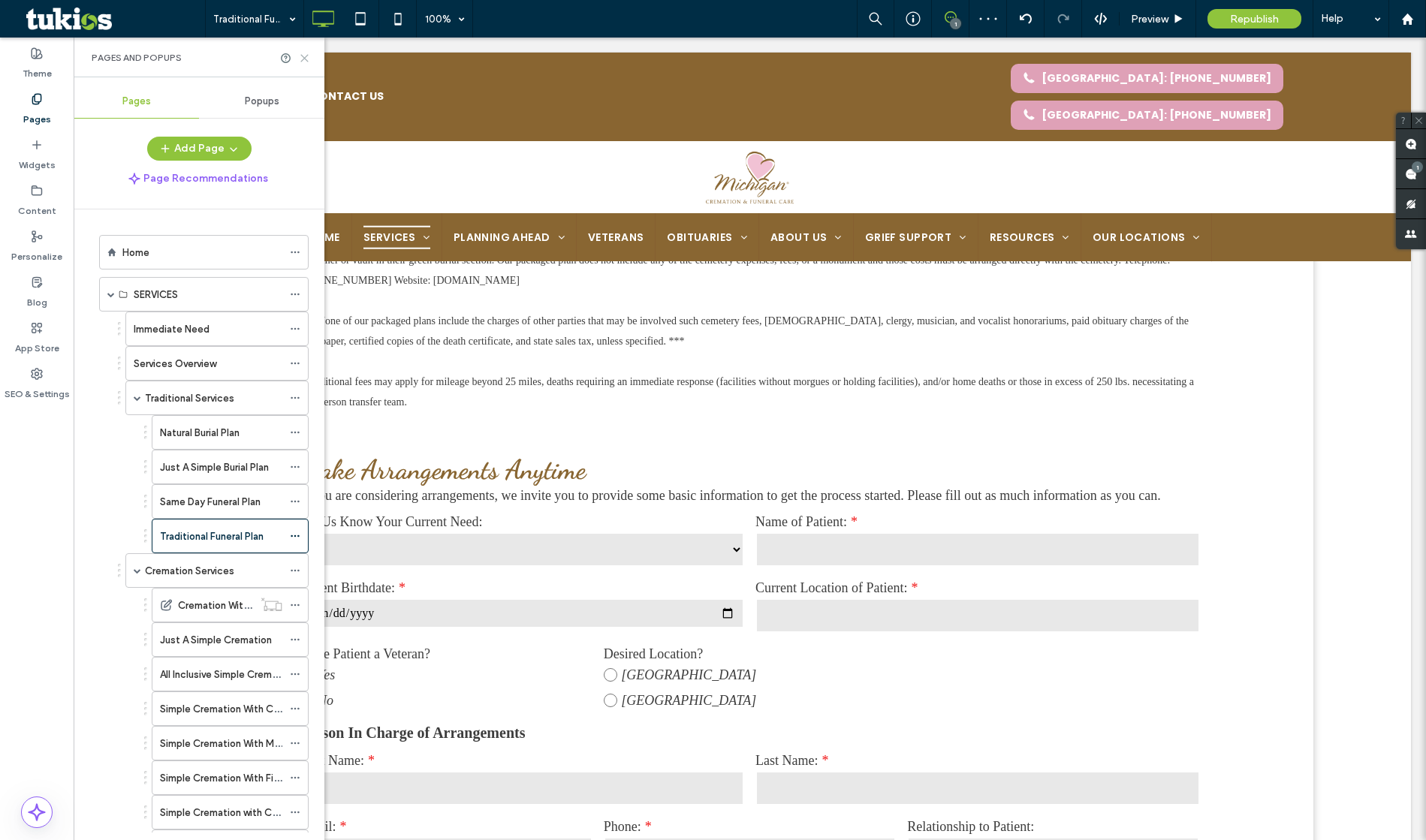
click at [303, 56] on icon at bounding box center [304, 58] width 11 height 11
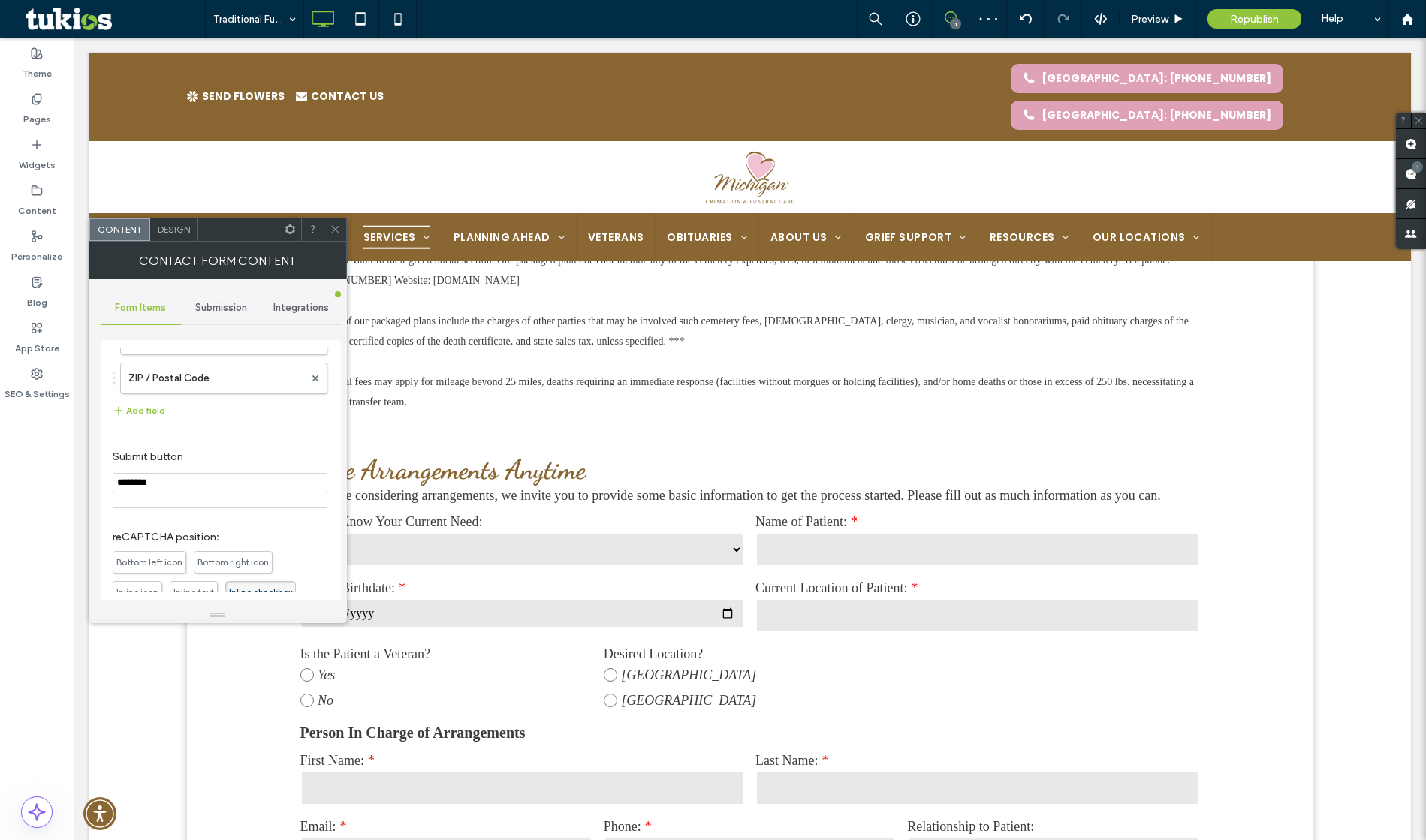
scroll to position [764, 0]
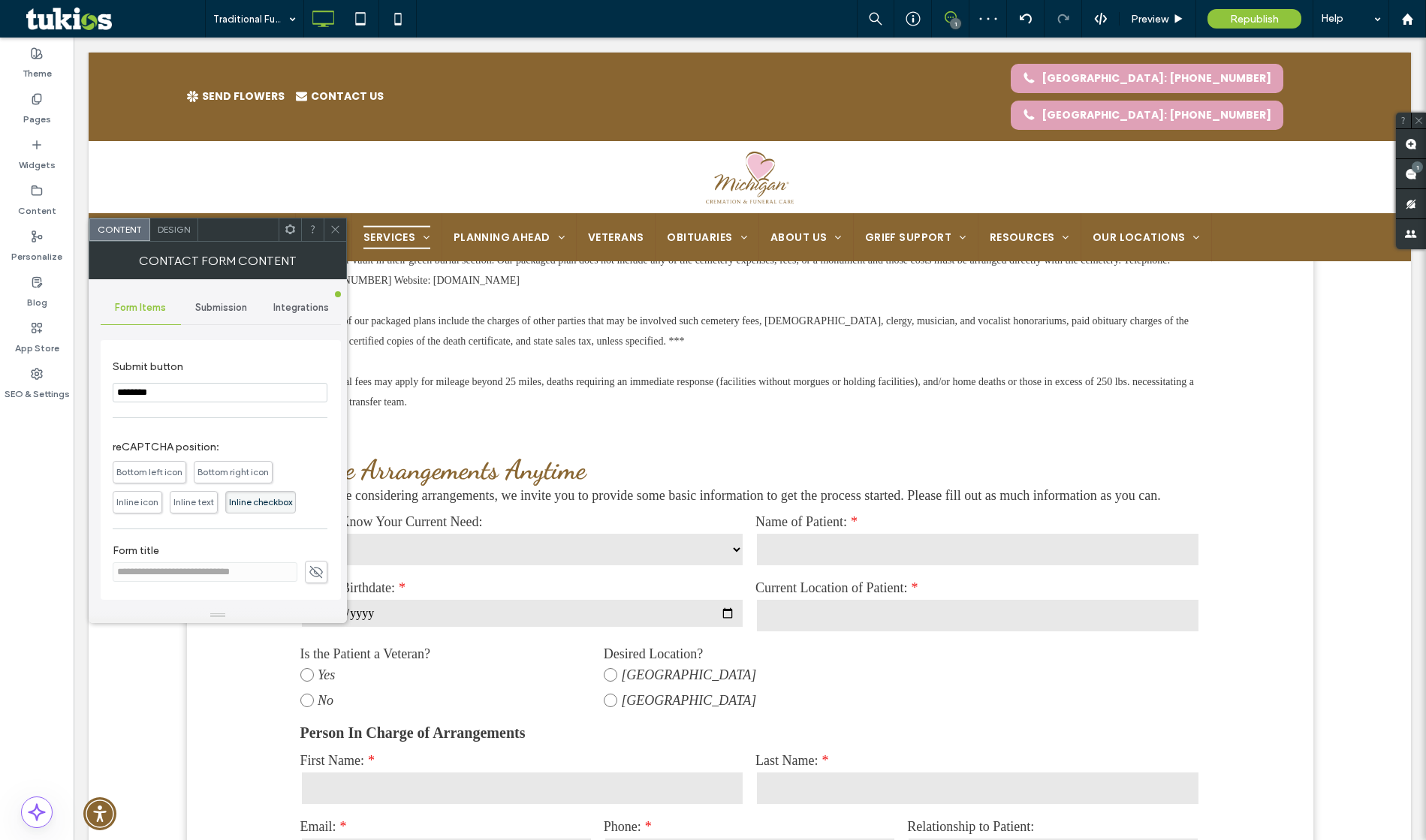
click at [305, 567] on span at bounding box center [316, 572] width 22 height 22
drag, startPoint x: 227, startPoint y: 568, endPoint x: 206, endPoint y: 567, distance: 21.0
click at [139, 568] on input "**********" at bounding box center [205, 572] width 185 height 20
click at [205, 572] on input "**********" at bounding box center [205, 572] width 185 height 20
drag, startPoint x: 204, startPoint y: 572, endPoint x: 92, endPoint y: 575, distance: 112.0
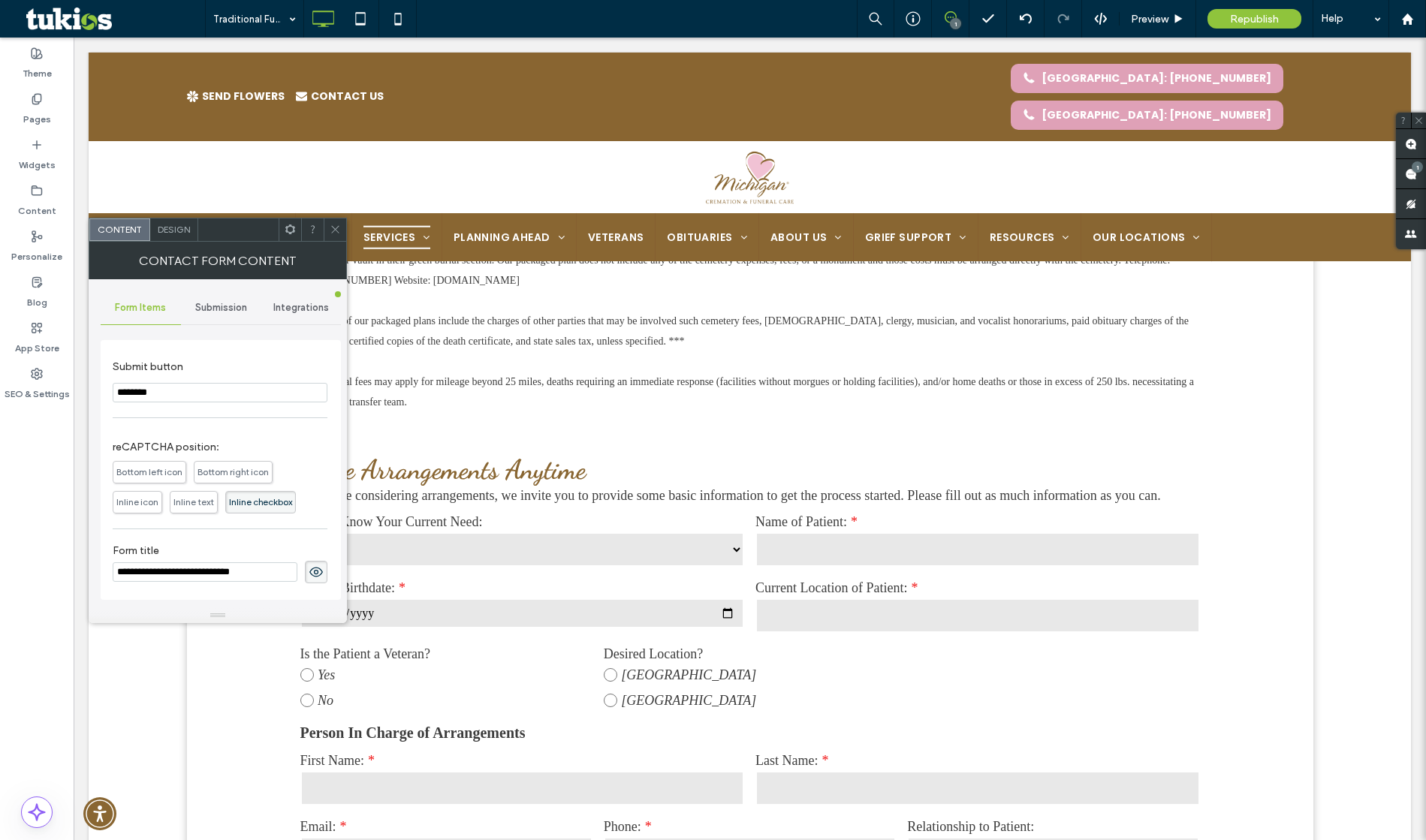
click at [92, 575] on div "**********" at bounding box center [218, 444] width 258 height 329
type input "**********"
click at [265, 534] on div "**********" at bounding box center [220, 87] width 215 height 1006
click at [309, 568] on icon at bounding box center [316, 572] width 15 height 17
click at [333, 229] on icon at bounding box center [335, 229] width 11 height 11
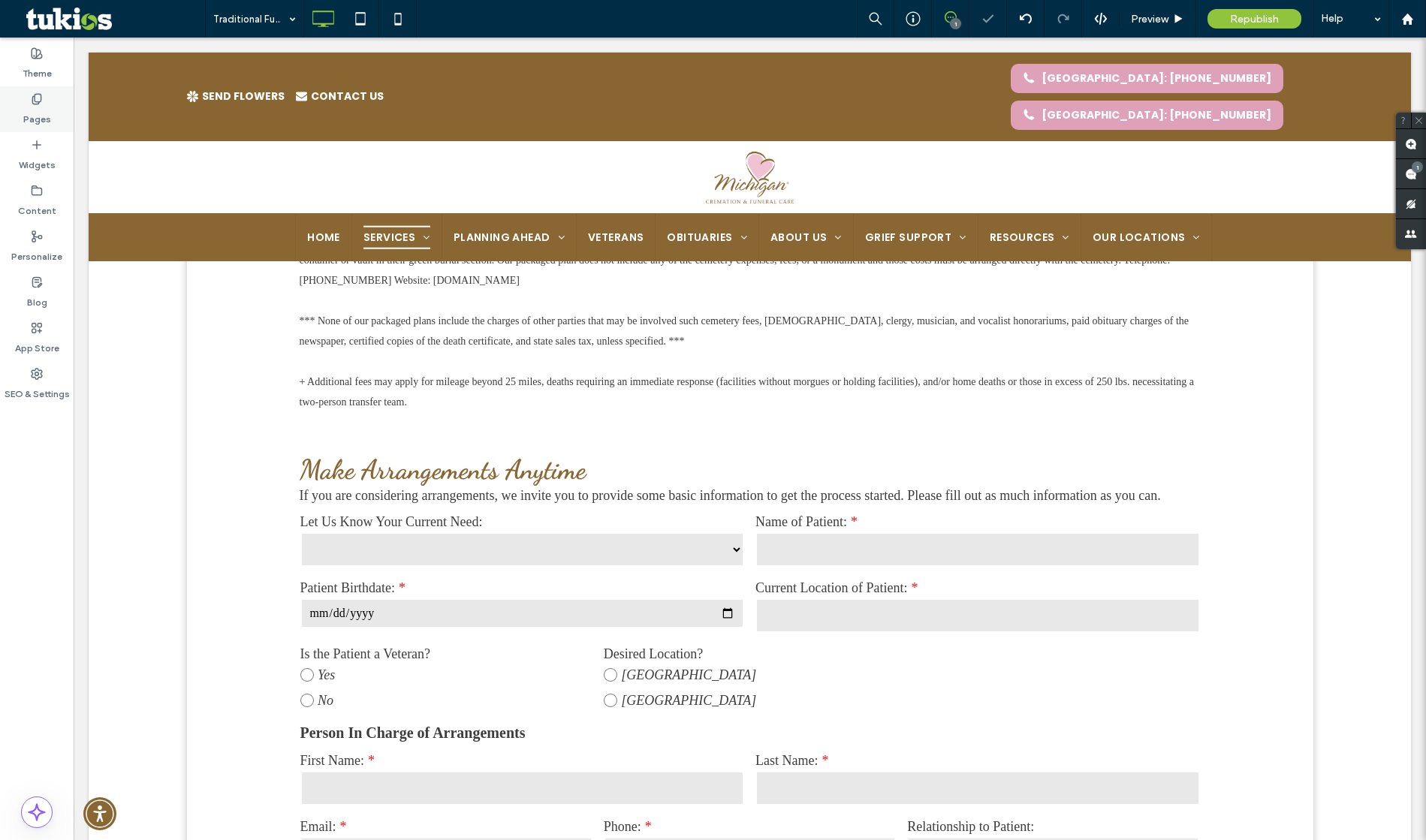
click at [52, 108] on div "Pages" at bounding box center [37, 110] width 74 height 46
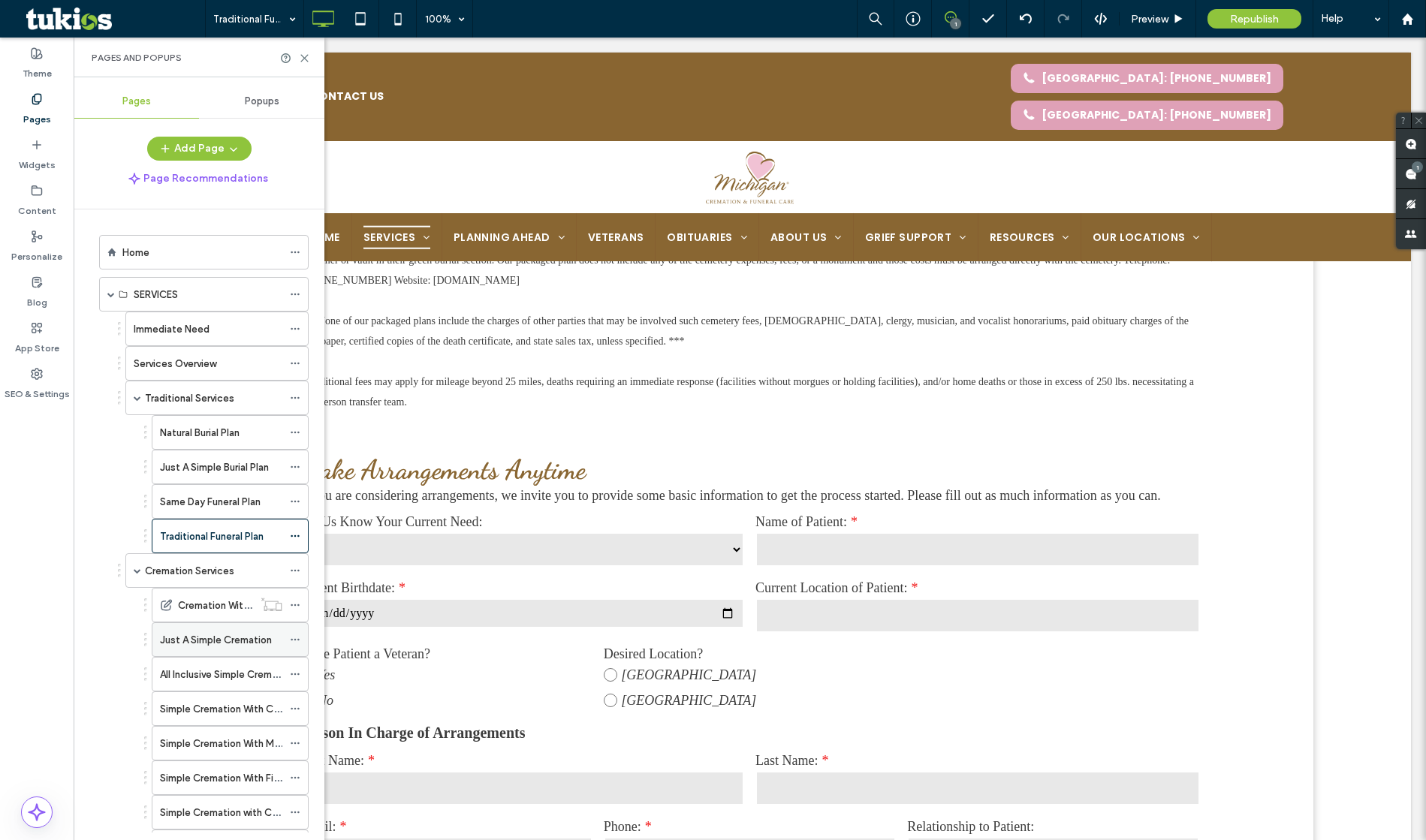
click at [236, 645] on label "Just A Simple Cremation" at bounding box center [215, 640] width 112 height 26
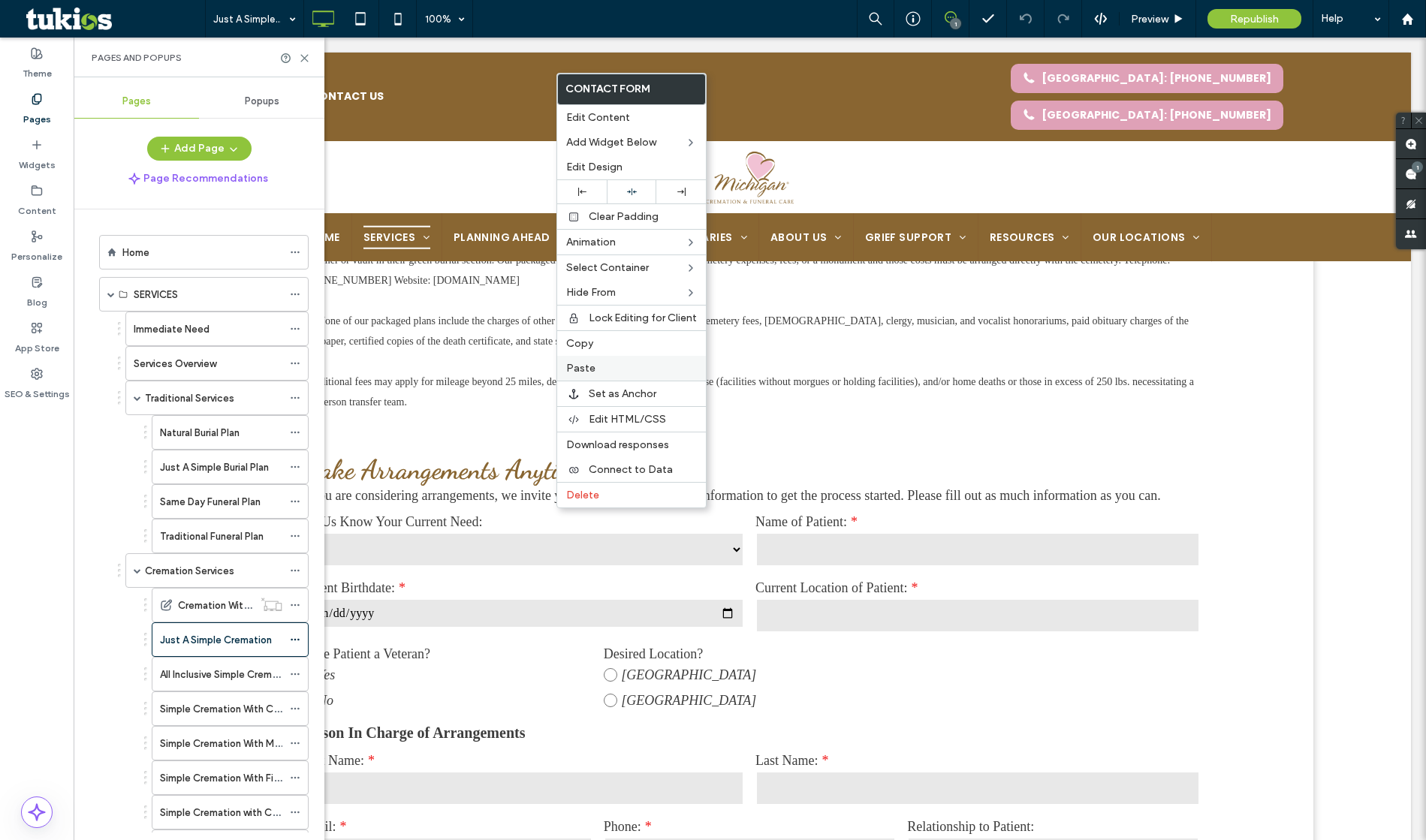
click at [606, 368] on label "Paste" at bounding box center [631, 368] width 131 height 13
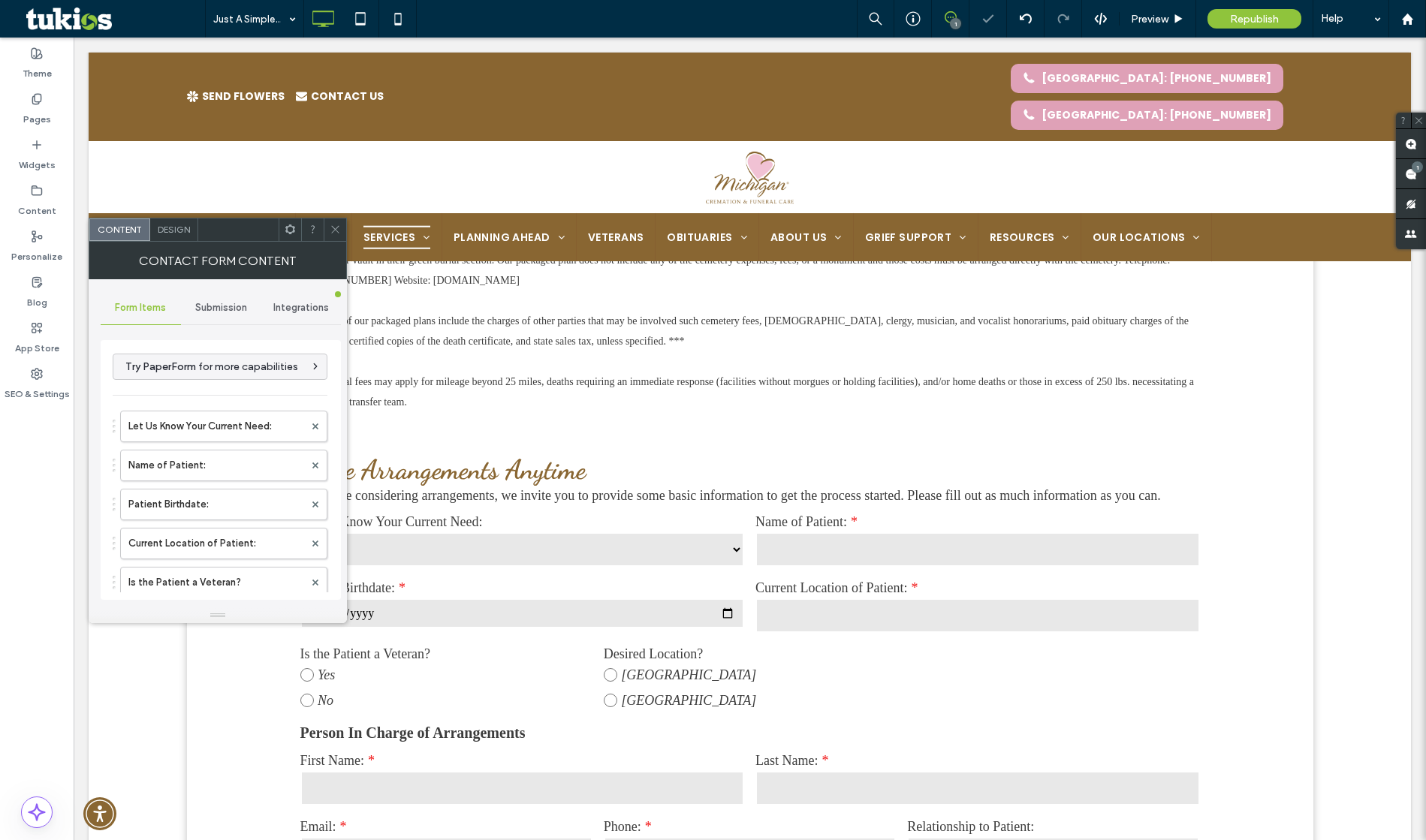
type input "********"
type input "**********"
click at [236, 312] on span "Submission" at bounding box center [221, 307] width 52 height 12
click at [150, 296] on div "Form Items" at bounding box center [141, 308] width 80 height 33
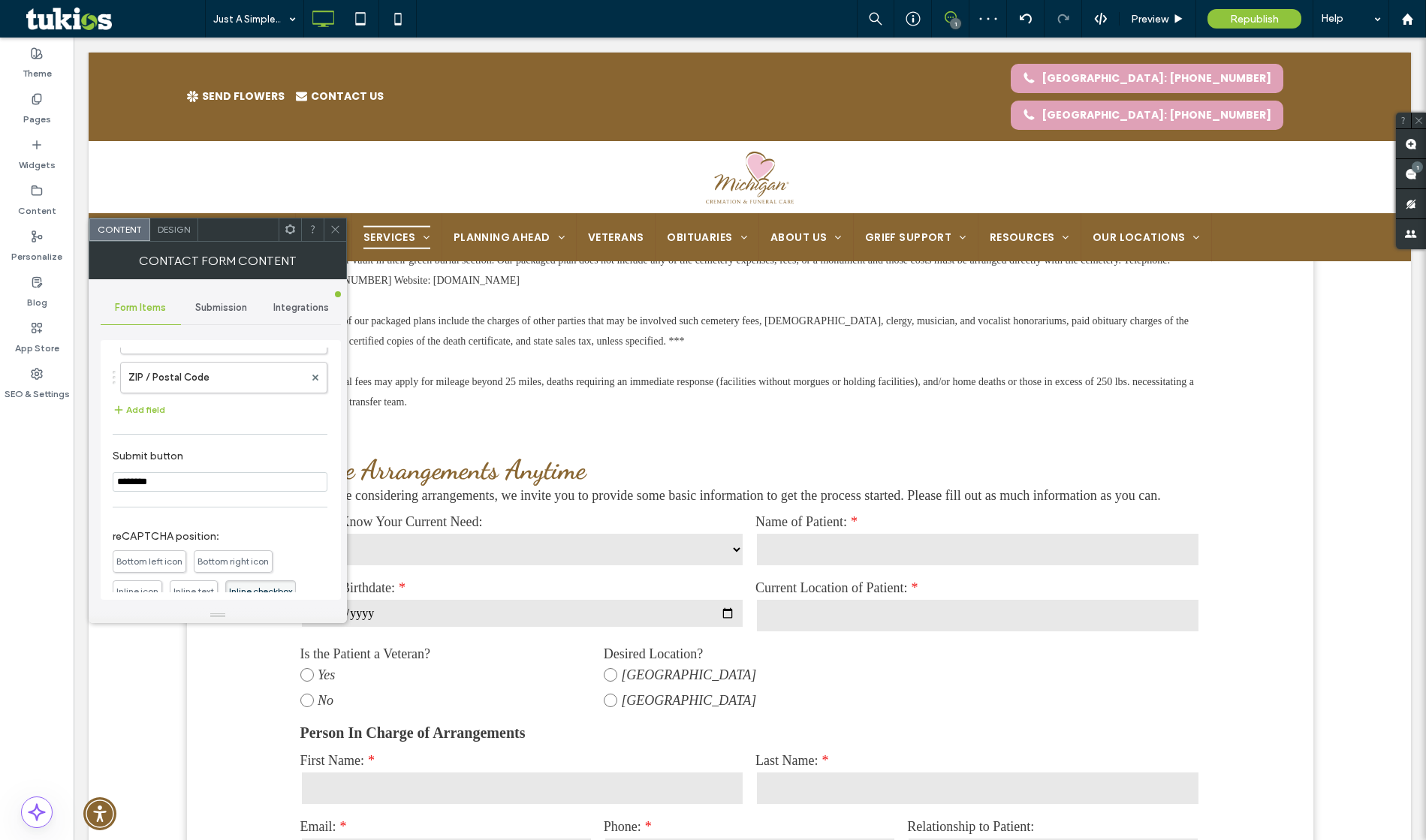
scroll to position [764, 0]
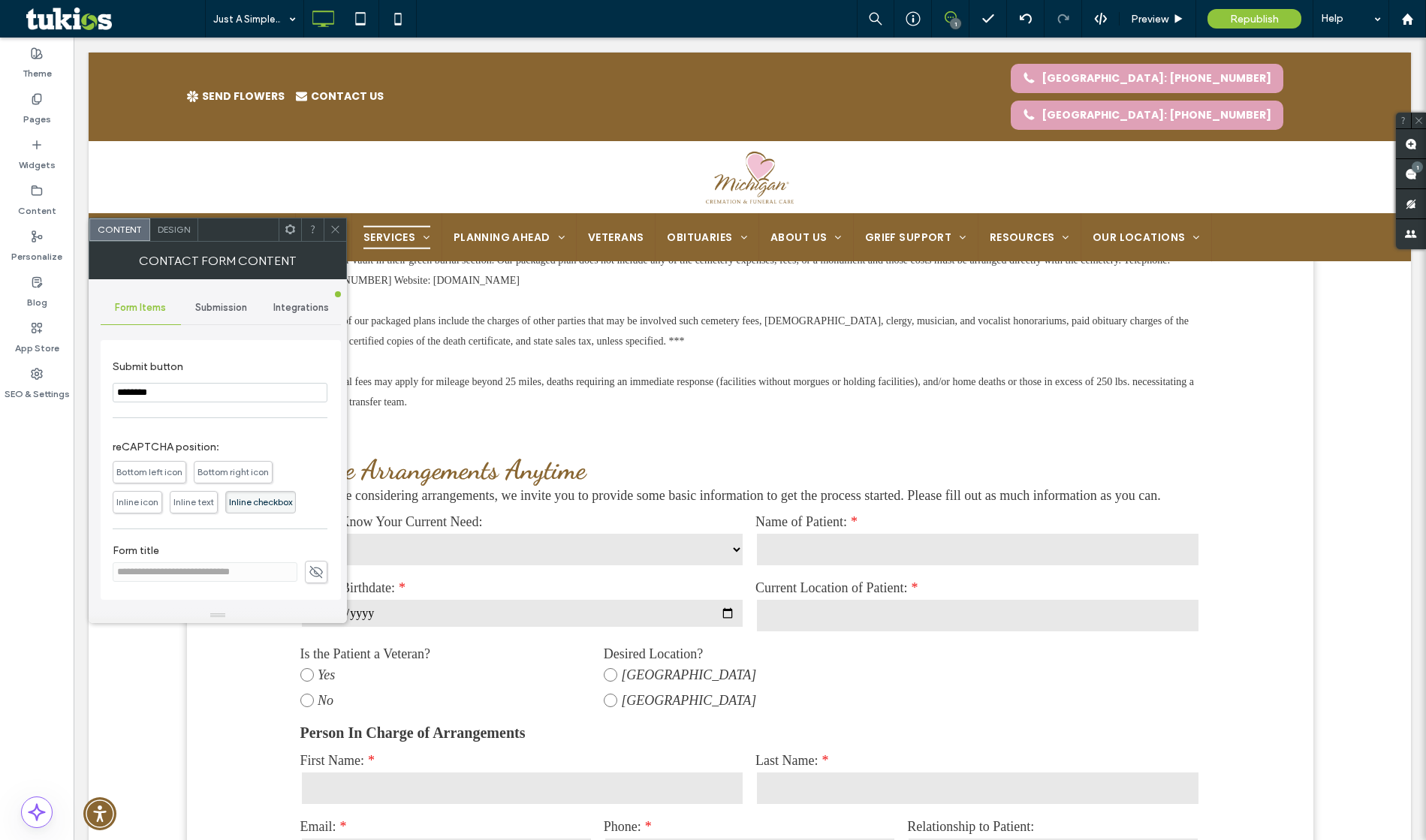
click at [309, 564] on icon at bounding box center [316, 572] width 15 height 17
drag, startPoint x: 202, startPoint y: 573, endPoint x: 179, endPoint y: 575, distance: 23.1
click at [179, 575] on input "**********" at bounding box center [205, 572] width 185 height 20
drag, startPoint x: 205, startPoint y: 571, endPoint x: 178, endPoint y: 573, distance: 27.1
click at [178, 573] on input "**********" at bounding box center [205, 572] width 185 height 20
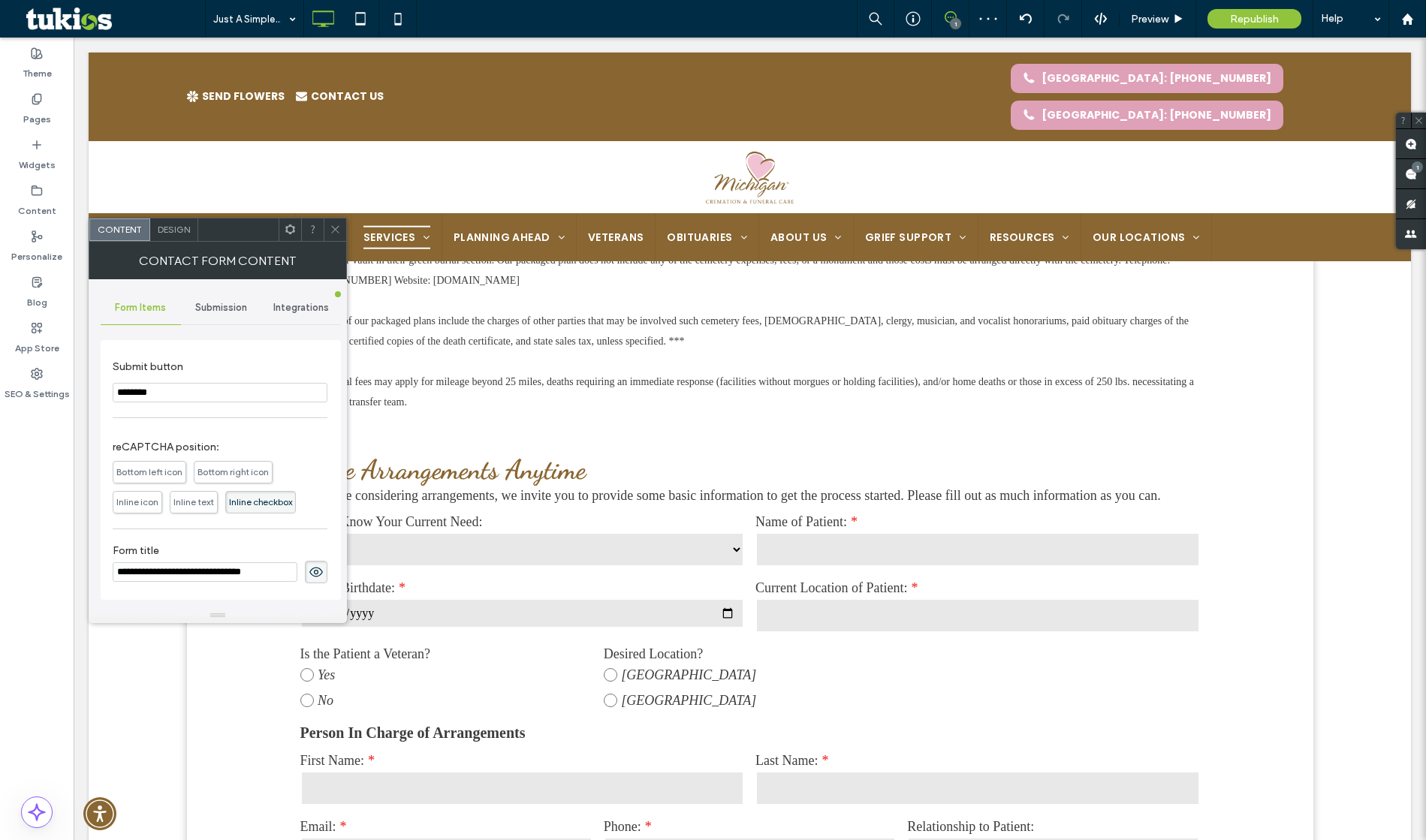
type input "**********"
click at [294, 542] on div "**********" at bounding box center [220, 564] width 215 height 54
click at [309, 572] on icon at bounding box center [316, 572] width 15 height 17
click at [339, 231] on icon at bounding box center [335, 229] width 11 height 11
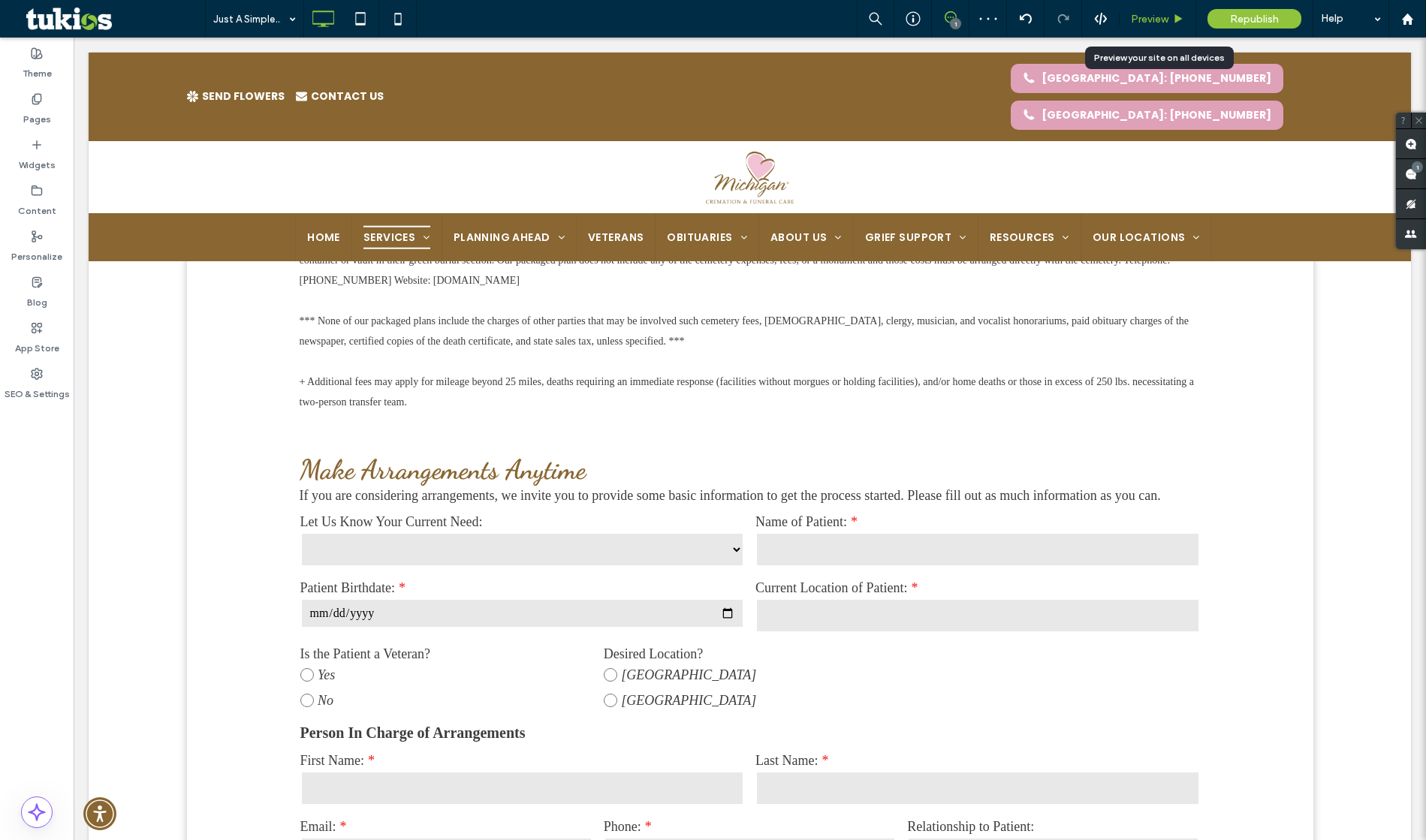
click at [1158, 23] on span "Preview" at bounding box center [1149, 19] width 37 height 13
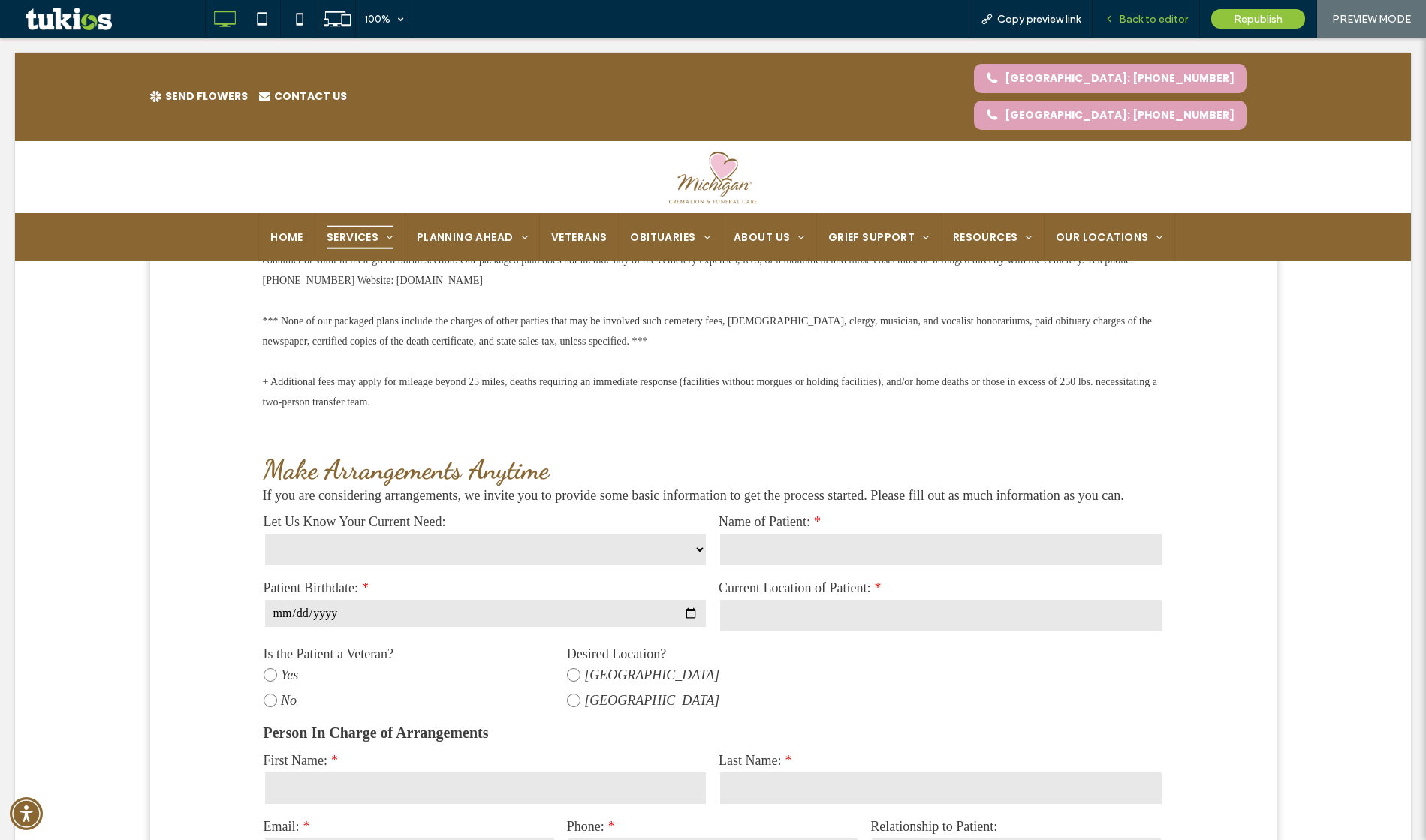
click at [1189, 16] on div "Back to editor" at bounding box center [1146, 19] width 106 height 13
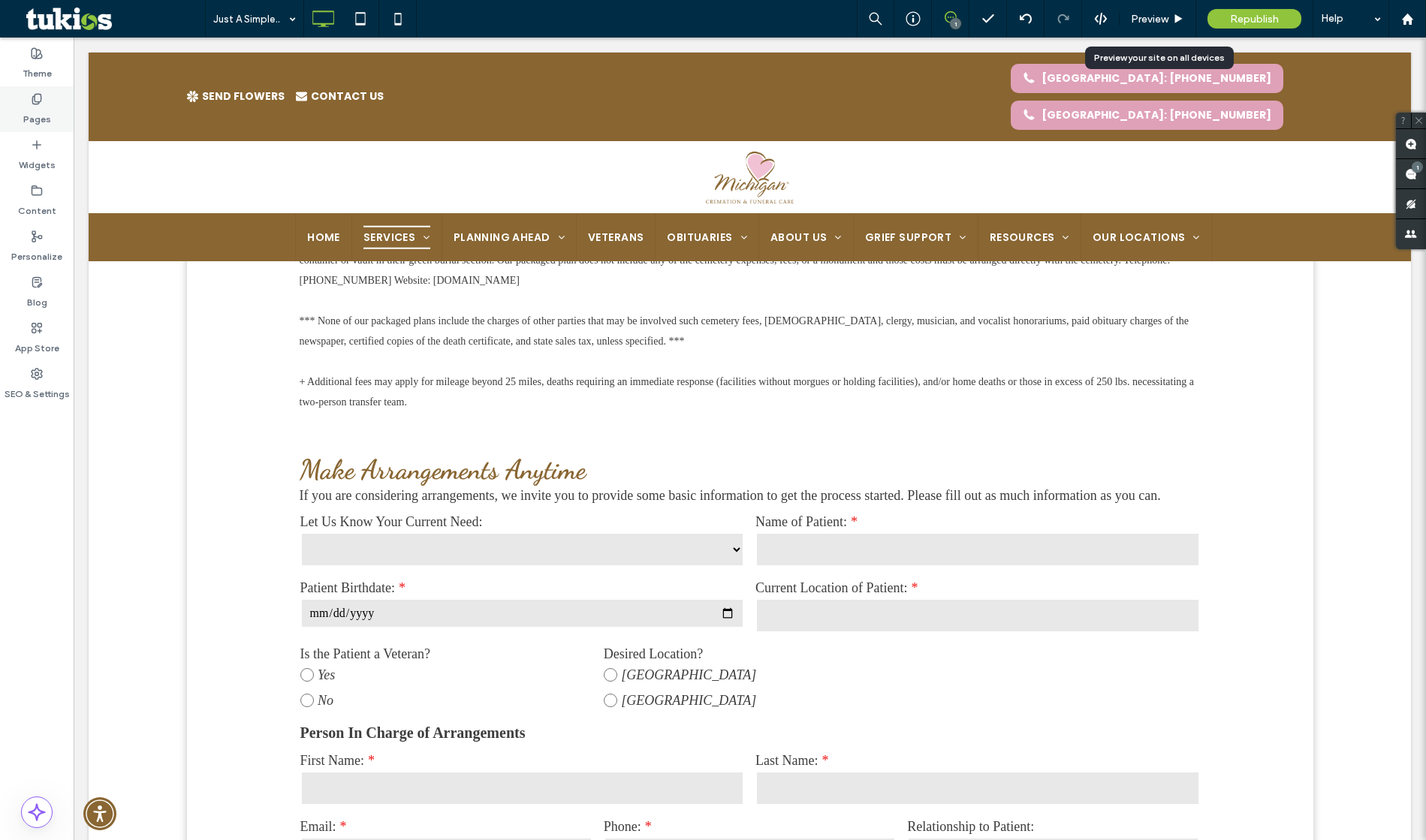
click at [45, 107] on label "Pages" at bounding box center [37, 115] width 28 height 21
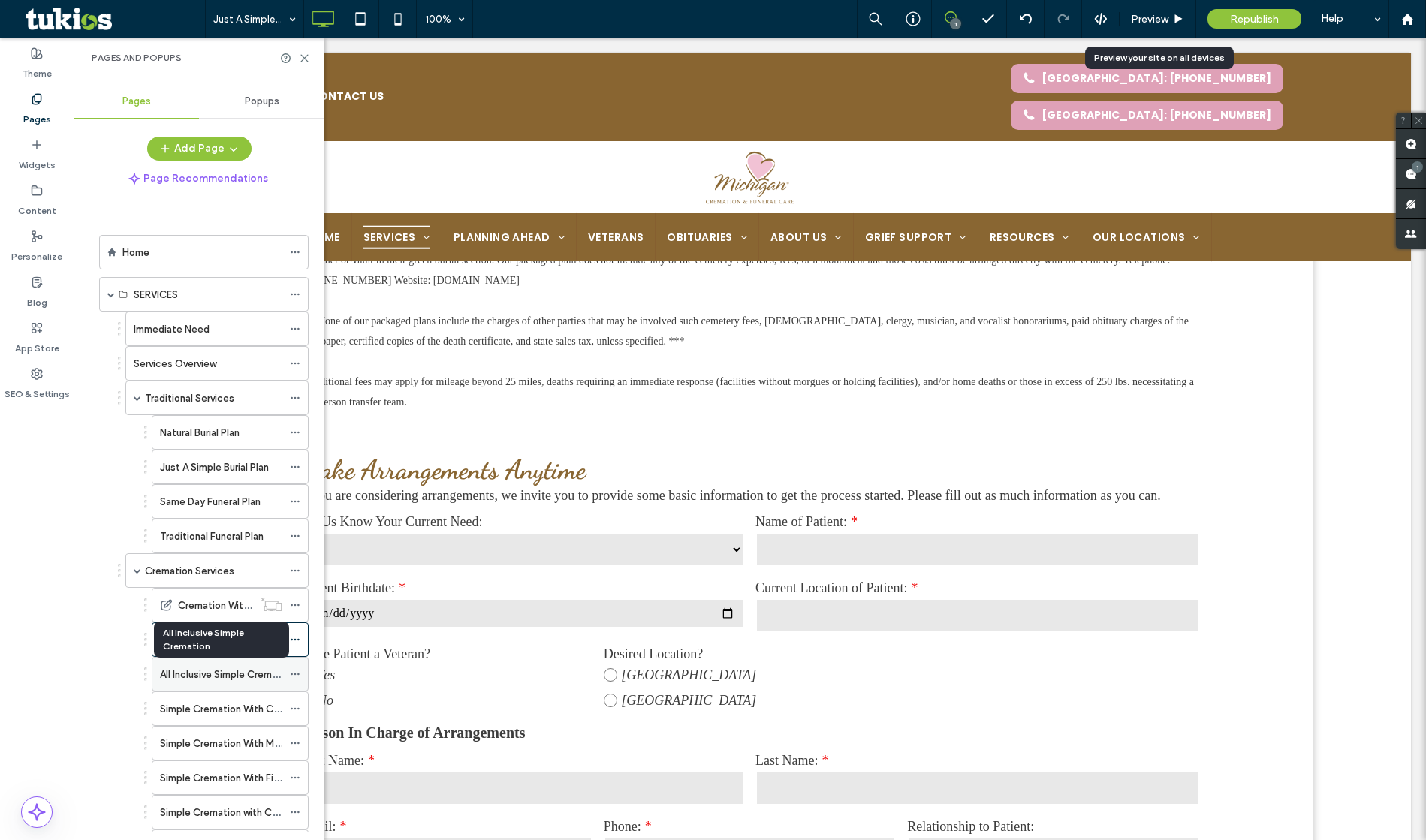
click at [239, 674] on label "All Inclusive Simple Cremation" at bounding box center [227, 674] width 135 height 26
click at [300, 58] on icon at bounding box center [304, 58] width 11 height 11
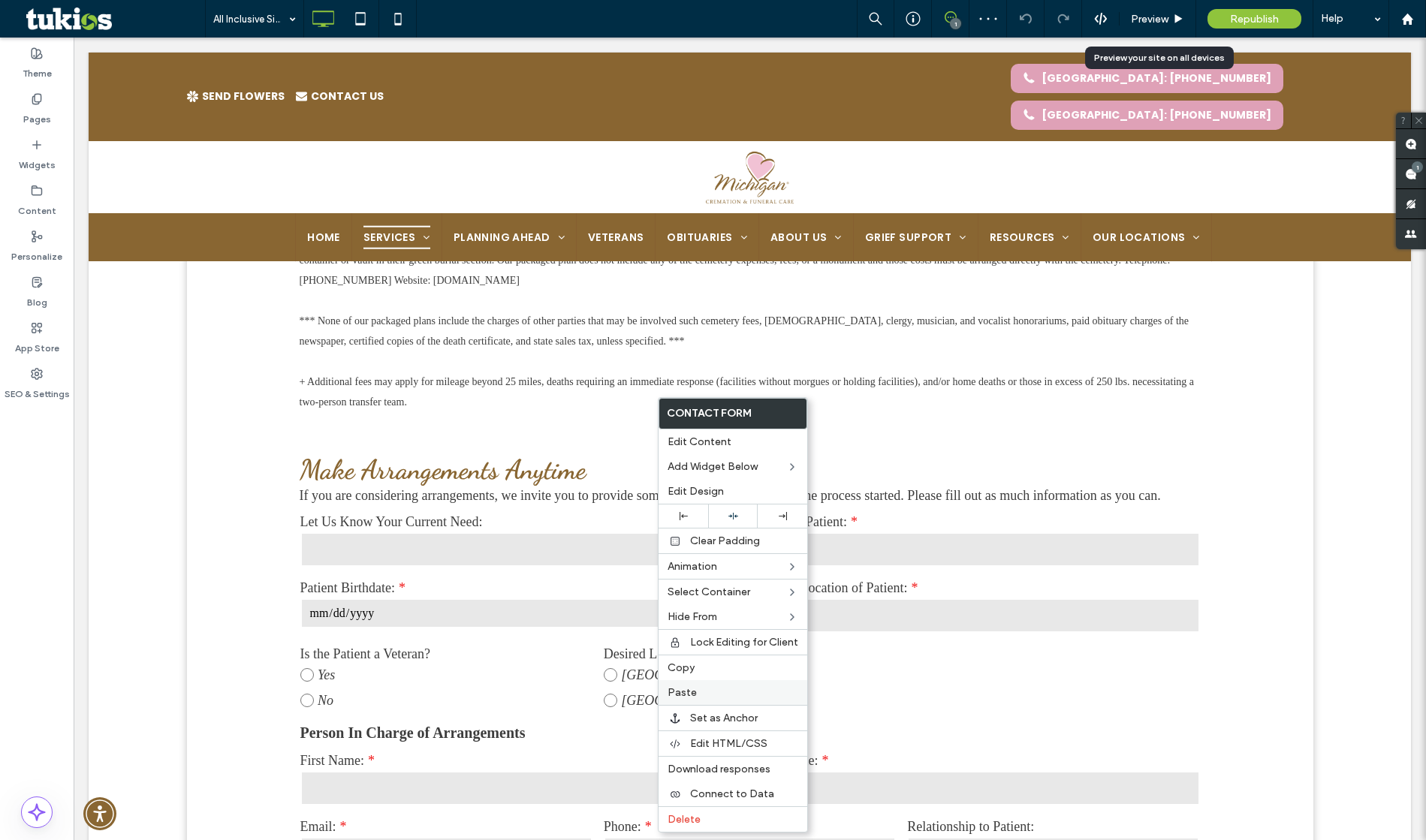
click at [710, 692] on label "Paste" at bounding box center [733, 692] width 131 height 13
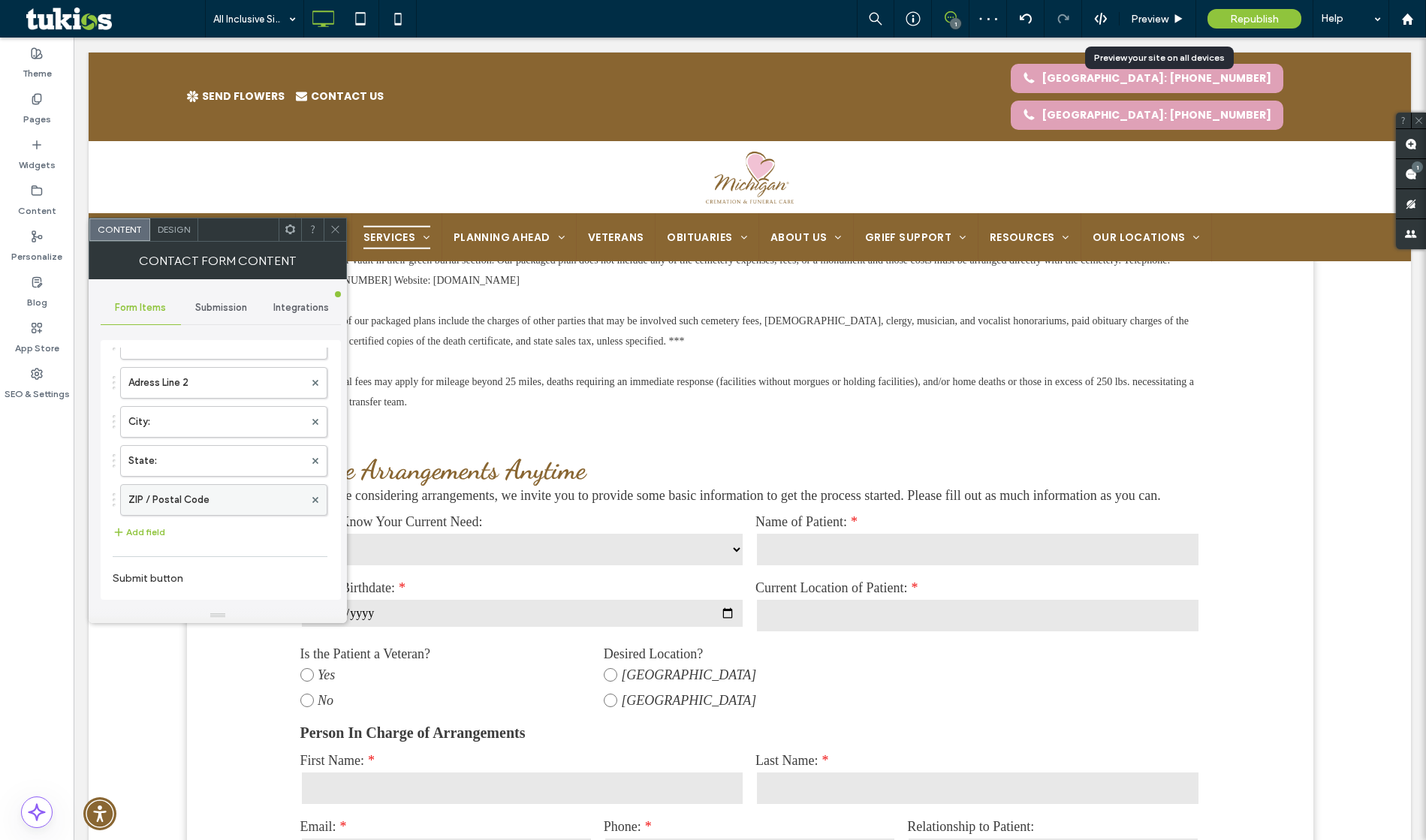
scroll to position [764, 0]
click at [310, 573] on use at bounding box center [316, 571] width 13 height 12
drag, startPoint x: 202, startPoint y: 573, endPoint x: 121, endPoint y: 574, distance: 81.0
click at [121, 574] on input "**********" at bounding box center [205, 572] width 185 height 20
click at [202, 569] on input "**********" at bounding box center [205, 572] width 185 height 20
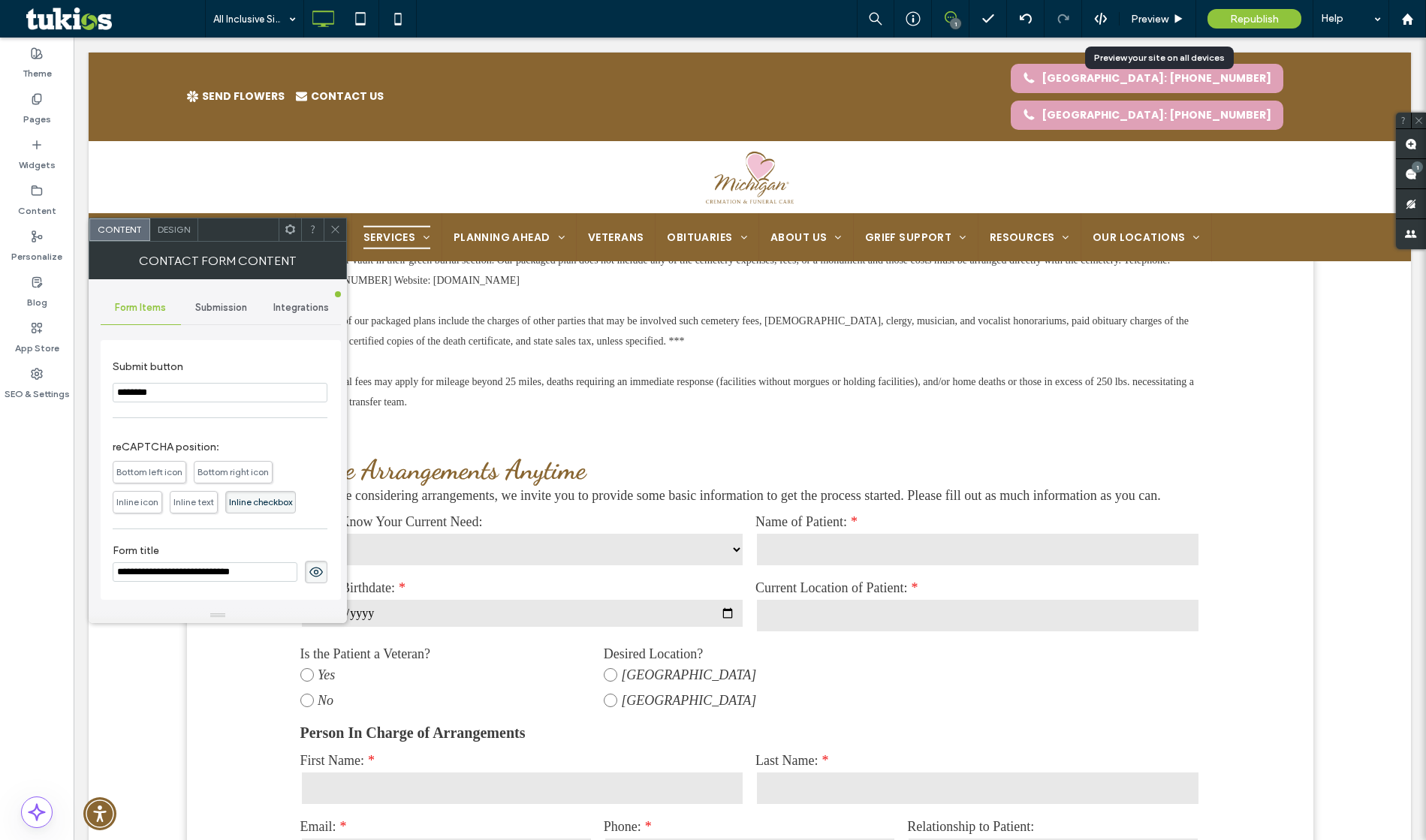
drag, startPoint x: 205, startPoint y: 572, endPoint x: 110, endPoint y: 573, distance: 95.0
click at [110, 573] on div "**********" at bounding box center [221, 469] width 241 height 260
type input "**********"
click at [217, 387] on input "********" at bounding box center [220, 392] width 215 height 20
click at [180, 358] on section "Submit button ********" at bounding box center [220, 382] width 215 height 57
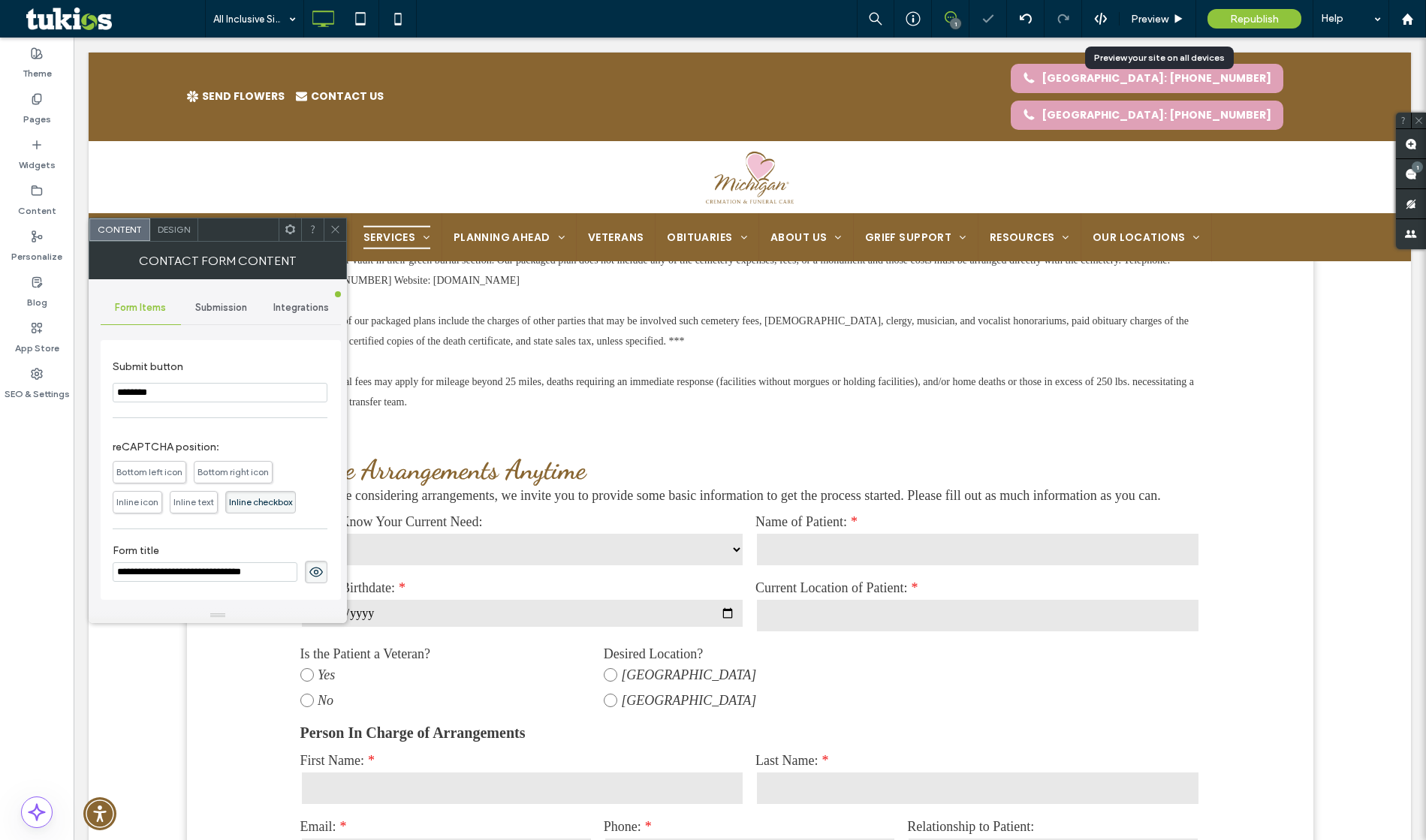
click at [309, 576] on icon at bounding box center [316, 572] width 15 height 17
click at [40, 111] on label "Pages" at bounding box center [37, 115] width 28 height 21
click at [312, 572] on icon at bounding box center [316, 572] width 15 height 17
click at [173, 569] on input "**********" at bounding box center [205, 572] width 185 height 20
type input "**********"
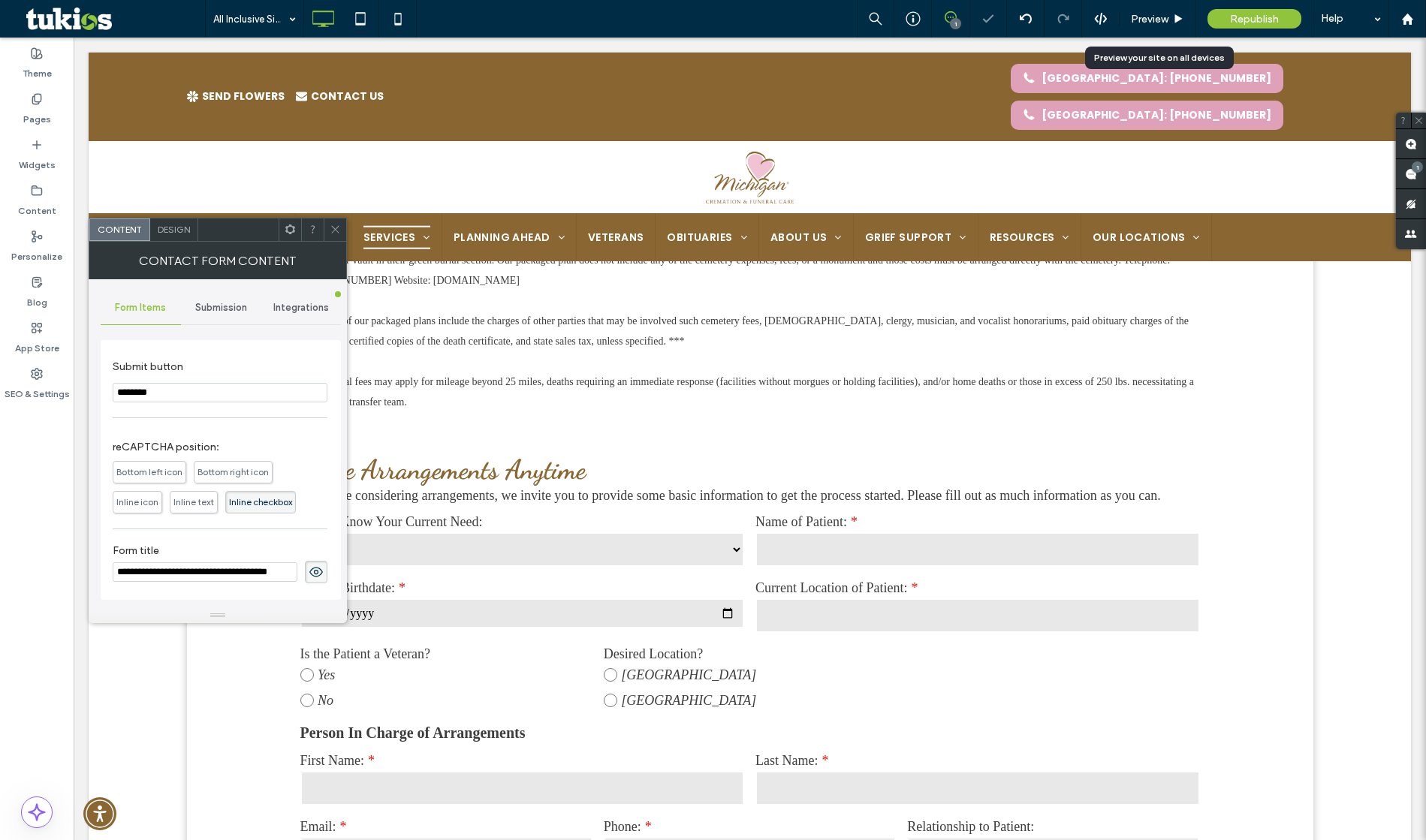
click at [314, 568] on icon at bounding box center [316, 572] width 15 height 17
click at [331, 230] on icon at bounding box center [335, 229] width 11 height 11
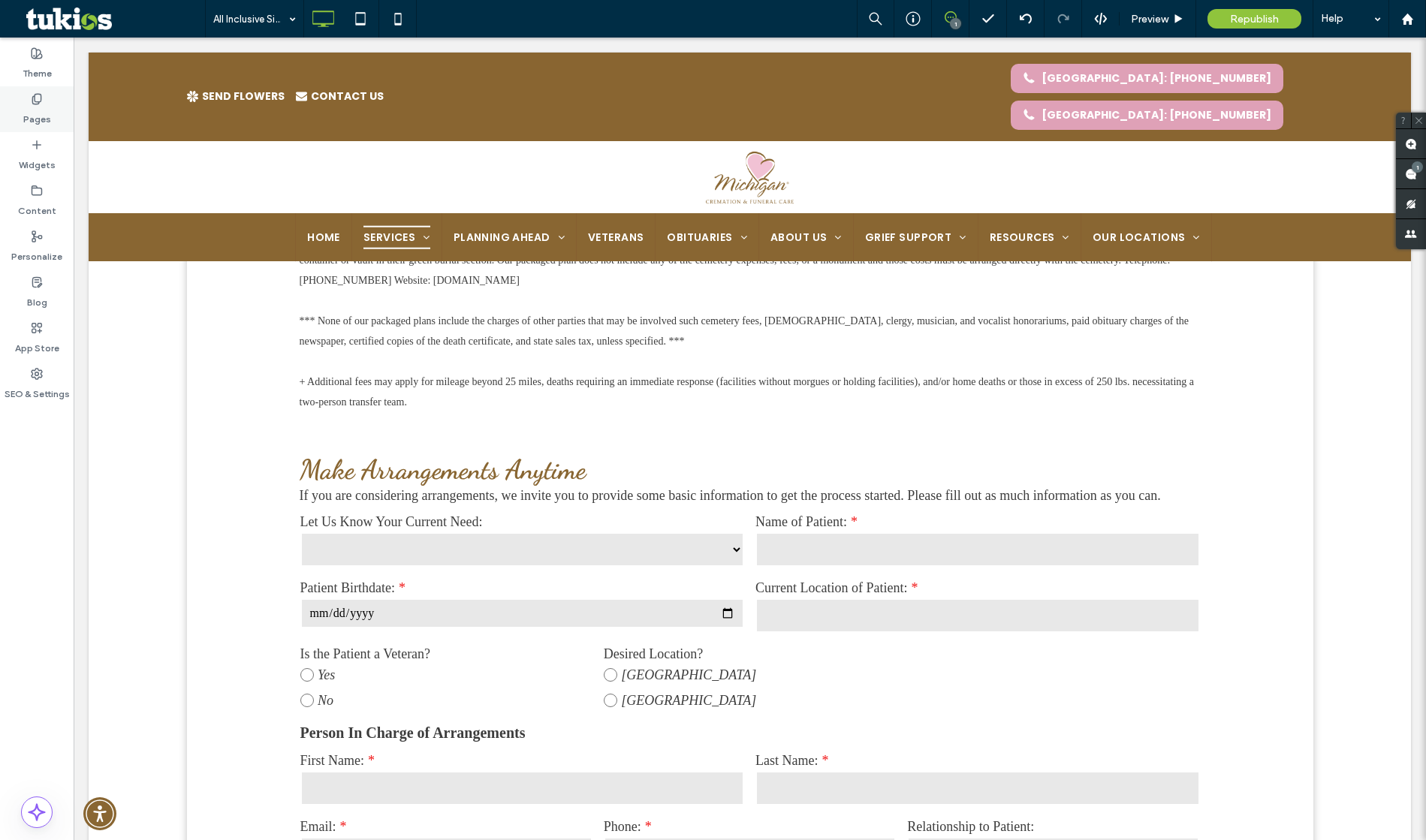
click at [24, 111] on label "Pages" at bounding box center [37, 115] width 28 height 21
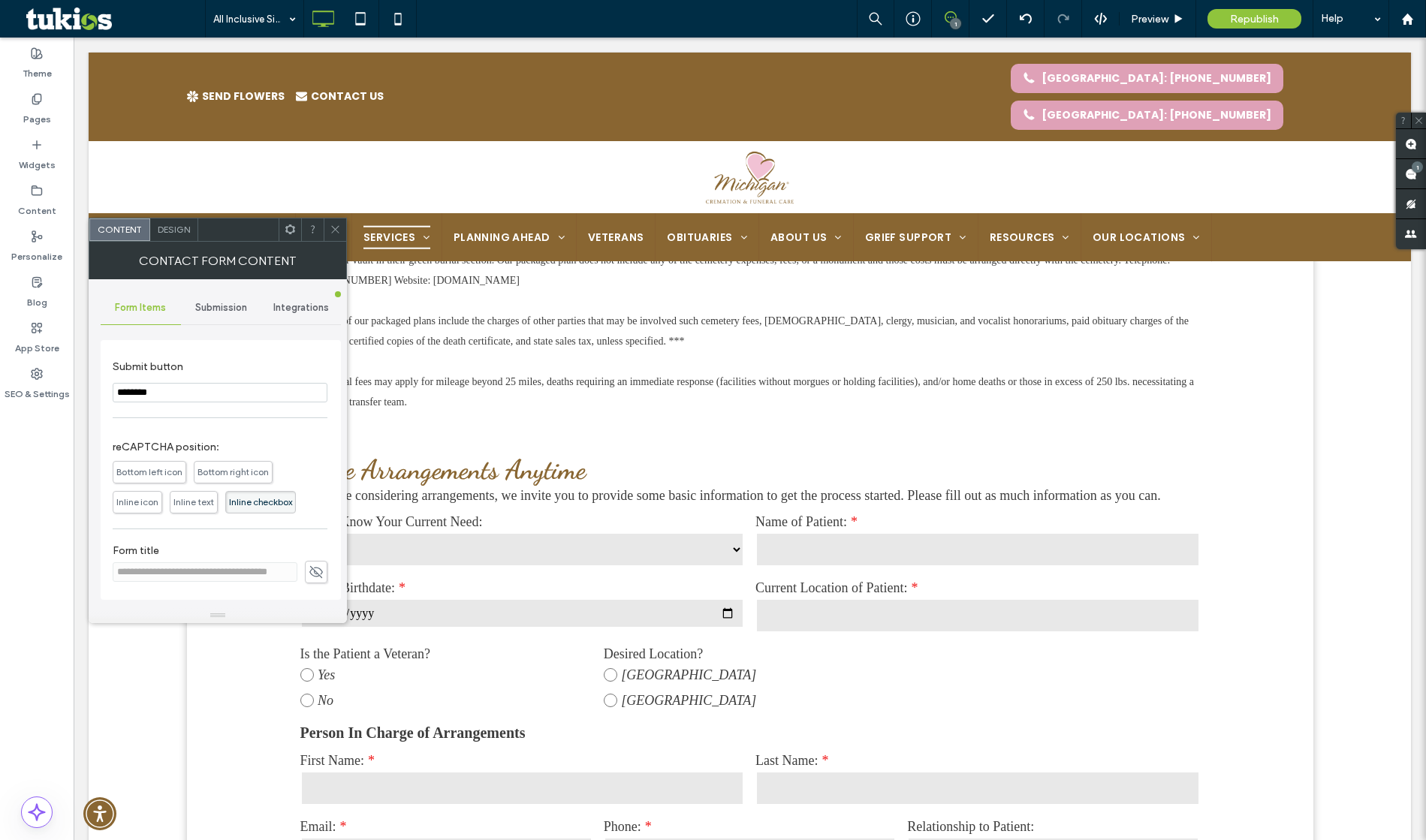
click at [331, 229] on icon at bounding box center [335, 229] width 11 height 11
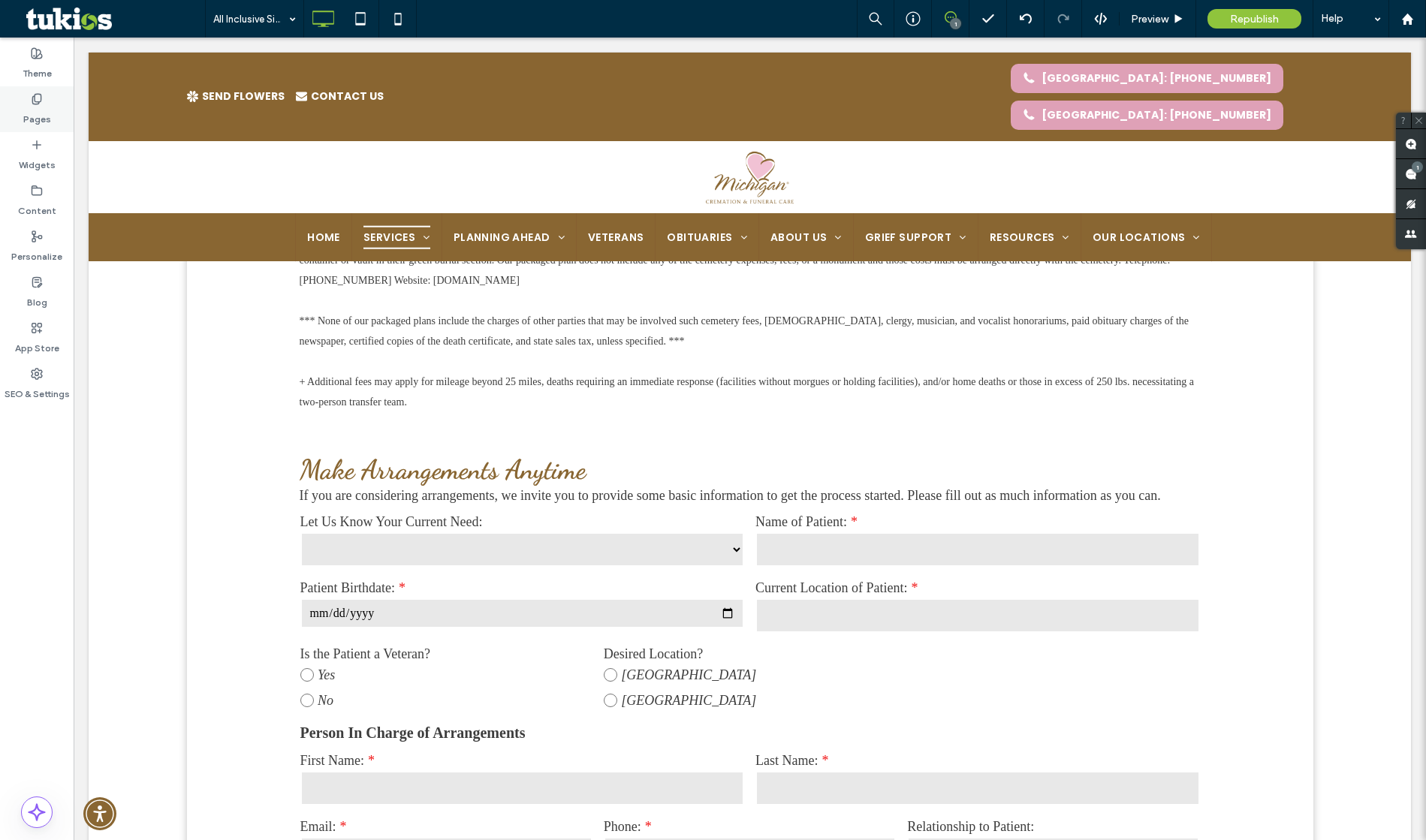
click at [57, 106] on div "Pages" at bounding box center [37, 110] width 74 height 46
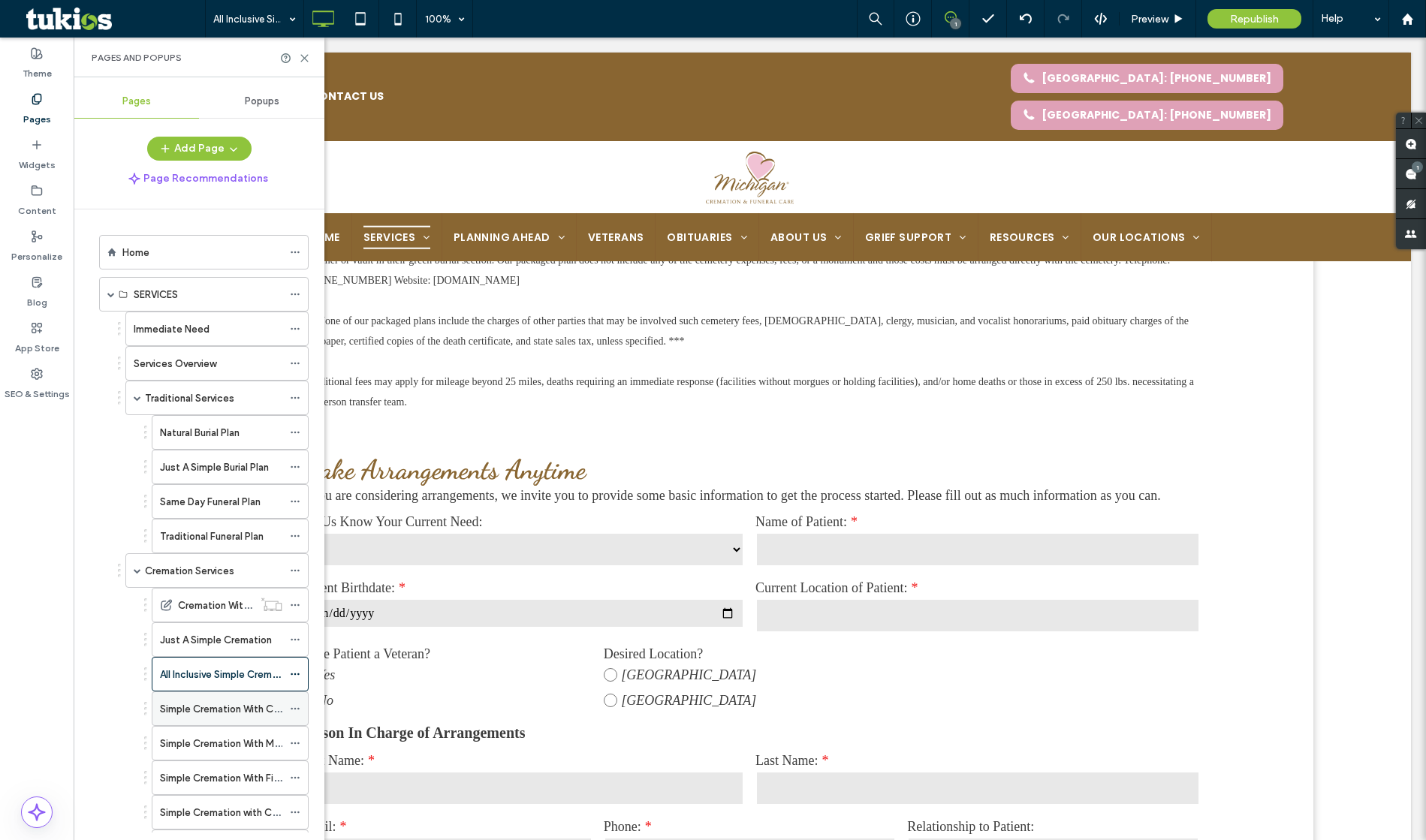
click at [224, 706] on label "Simple Cremation With Celebration Gathering" at bounding box center [264, 709] width 208 height 26
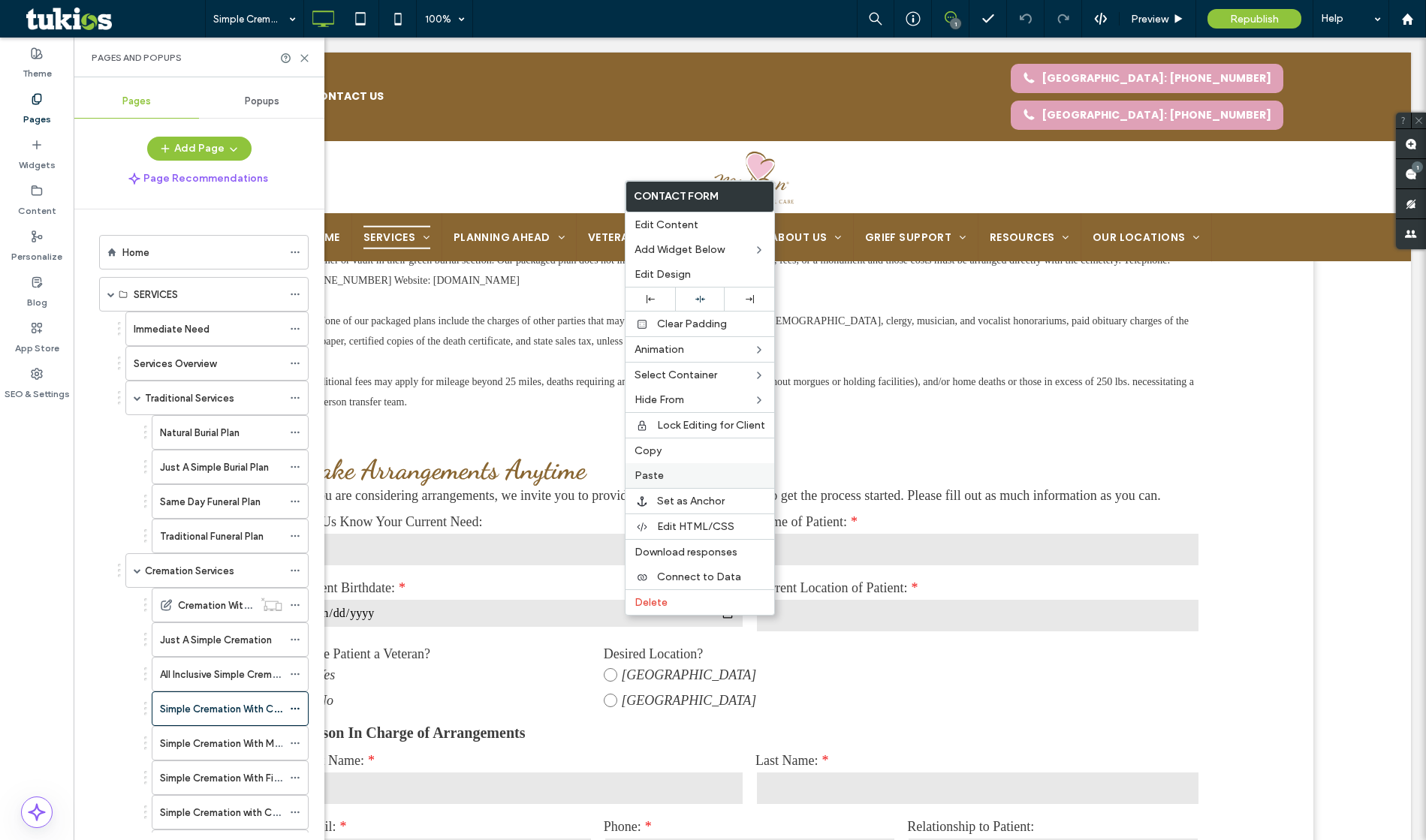
click at [665, 470] on label "Paste" at bounding box center [700, 476] width 131 height 13
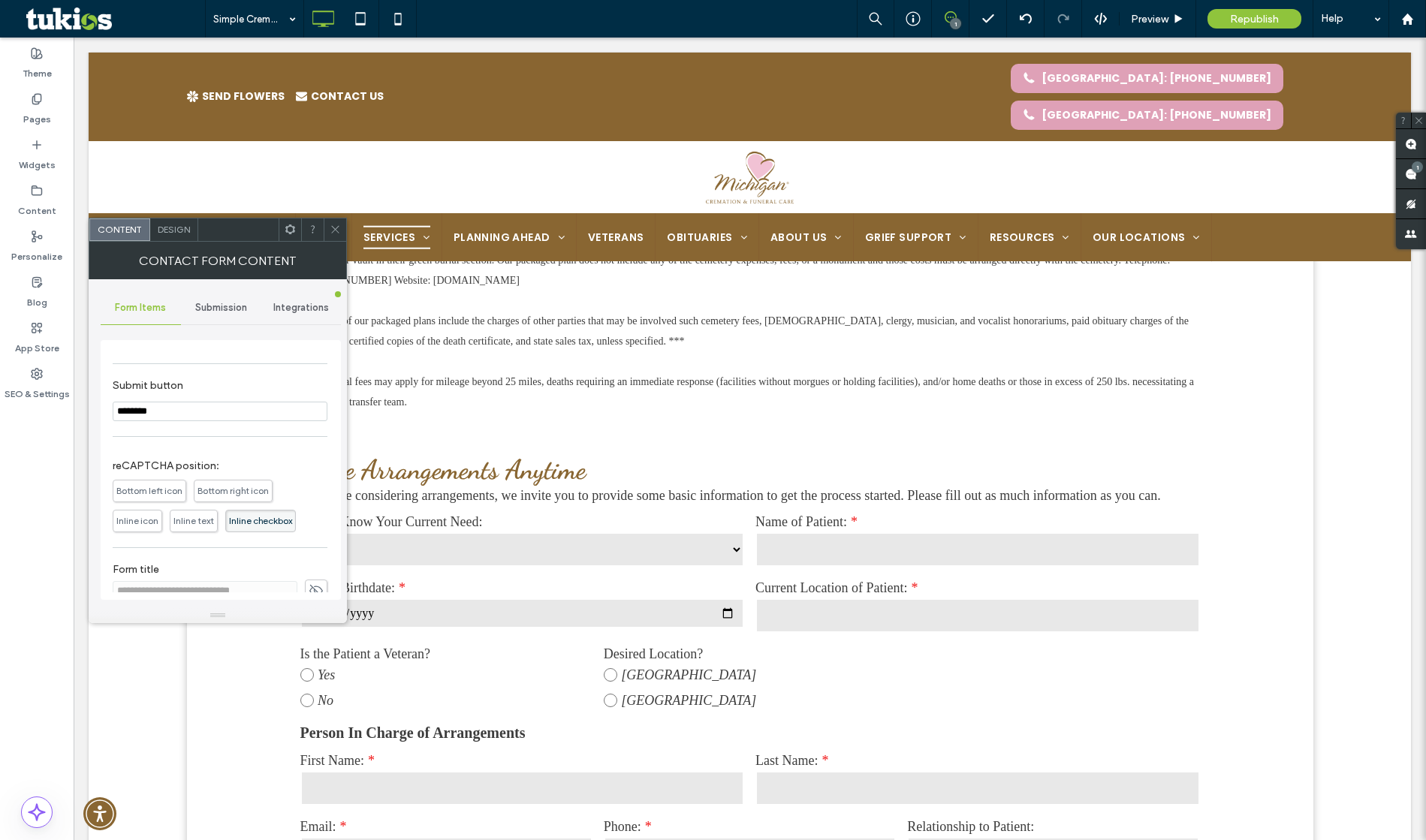
scroll to position [764, 0]
click at [309, 569] on icon at bounding box center [316, 572] width 15 height 17
drag, startPoint x: 226, startPoint y: 573, endPoint x: 91, endPoint y: 576, distance: 135.0
click at [91, 576] on div "**********" at bounding box center [218, 444] width 258 height 329
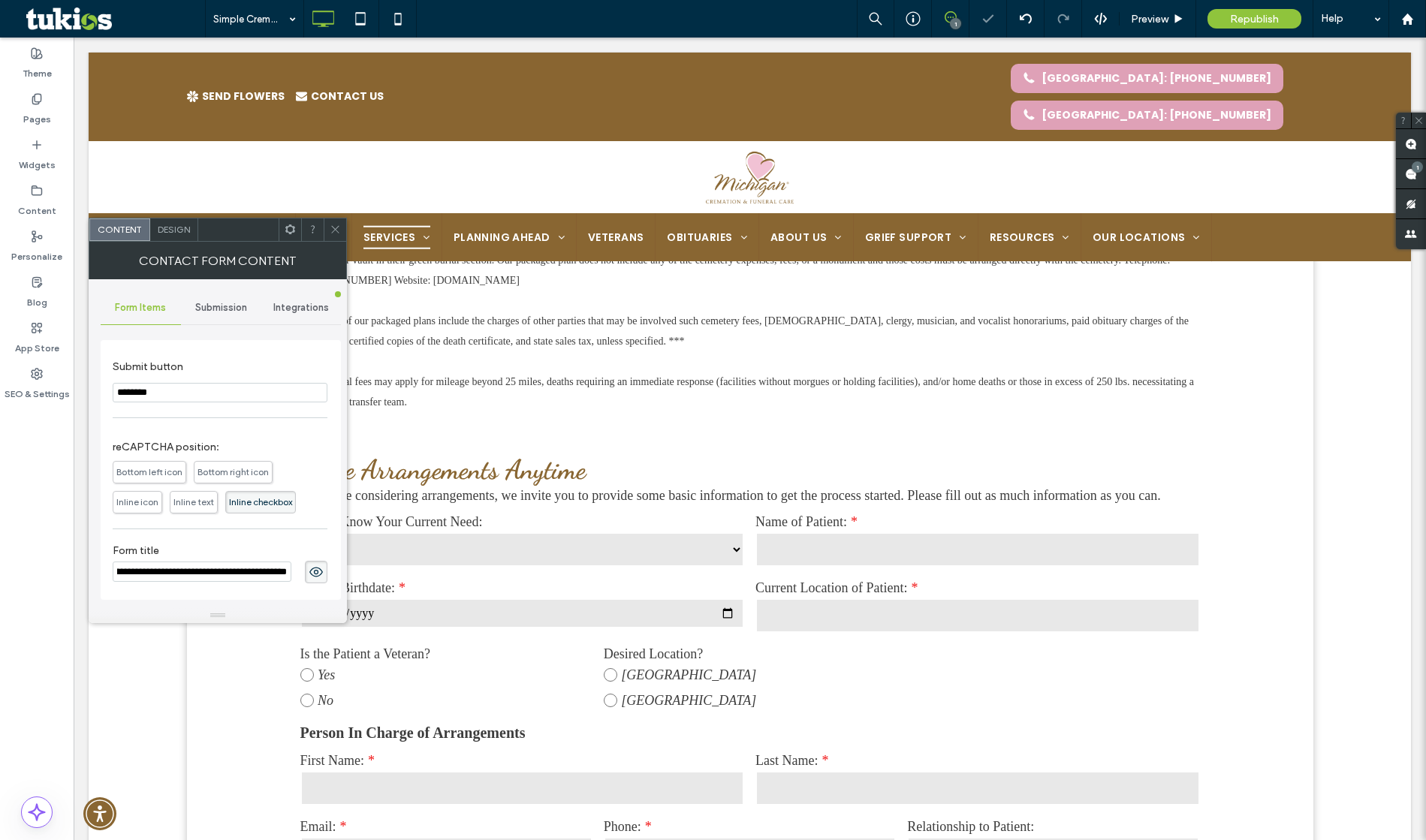
scroll to position [0, 38]
type input "**********"
drag, startPoint x: 246, startPoint y: 547, endPoint x: 256, endPoint y: 547, distance: 10.0
click at [247, 547] on label "Form title" at bounding box center [220, 553] width 215 height 17
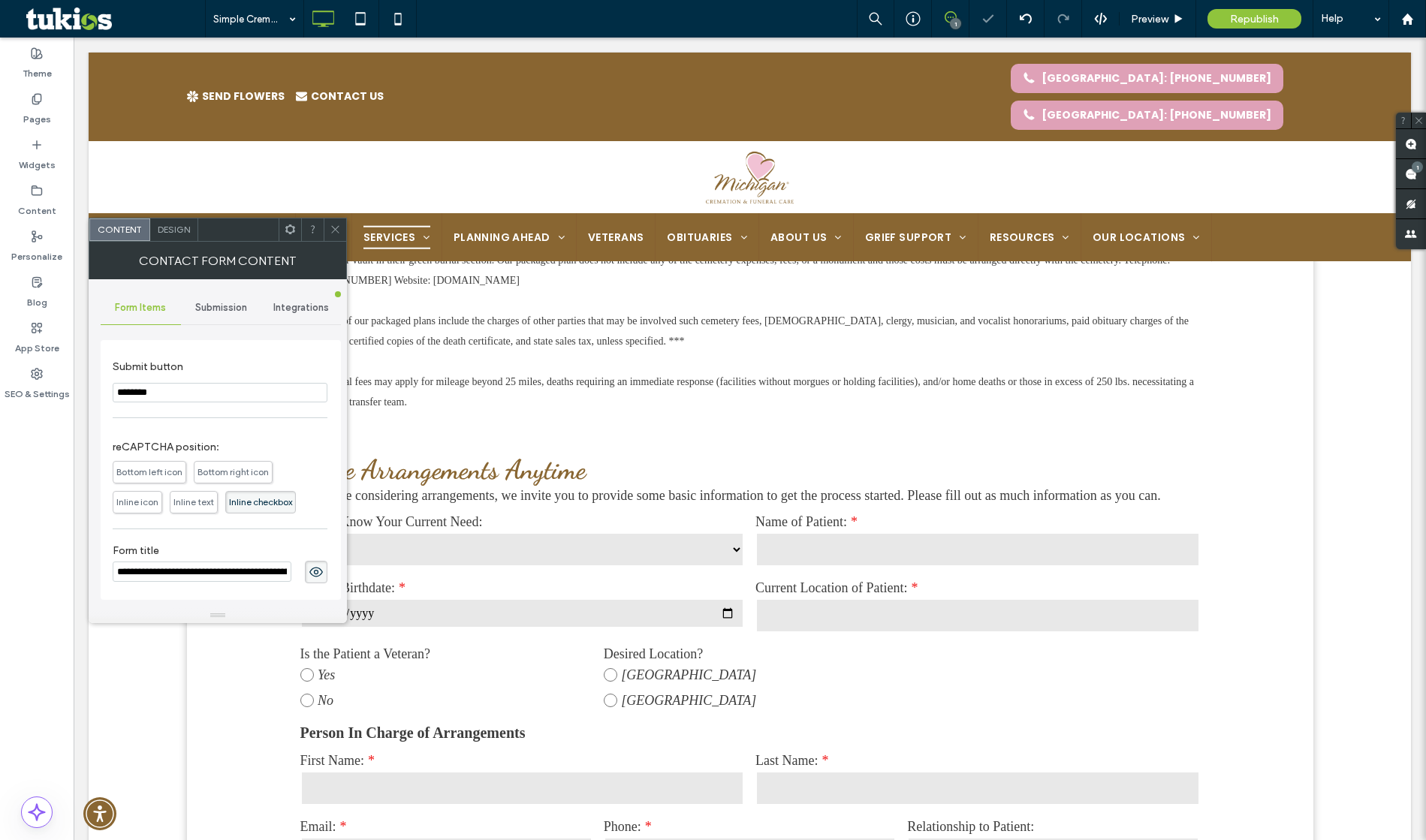
click at [309, 570] on icon at bounding box center [316, 572] width 15 height 17
click at [333, 236] on span at bounding box center [335, 229] width 11 height 22
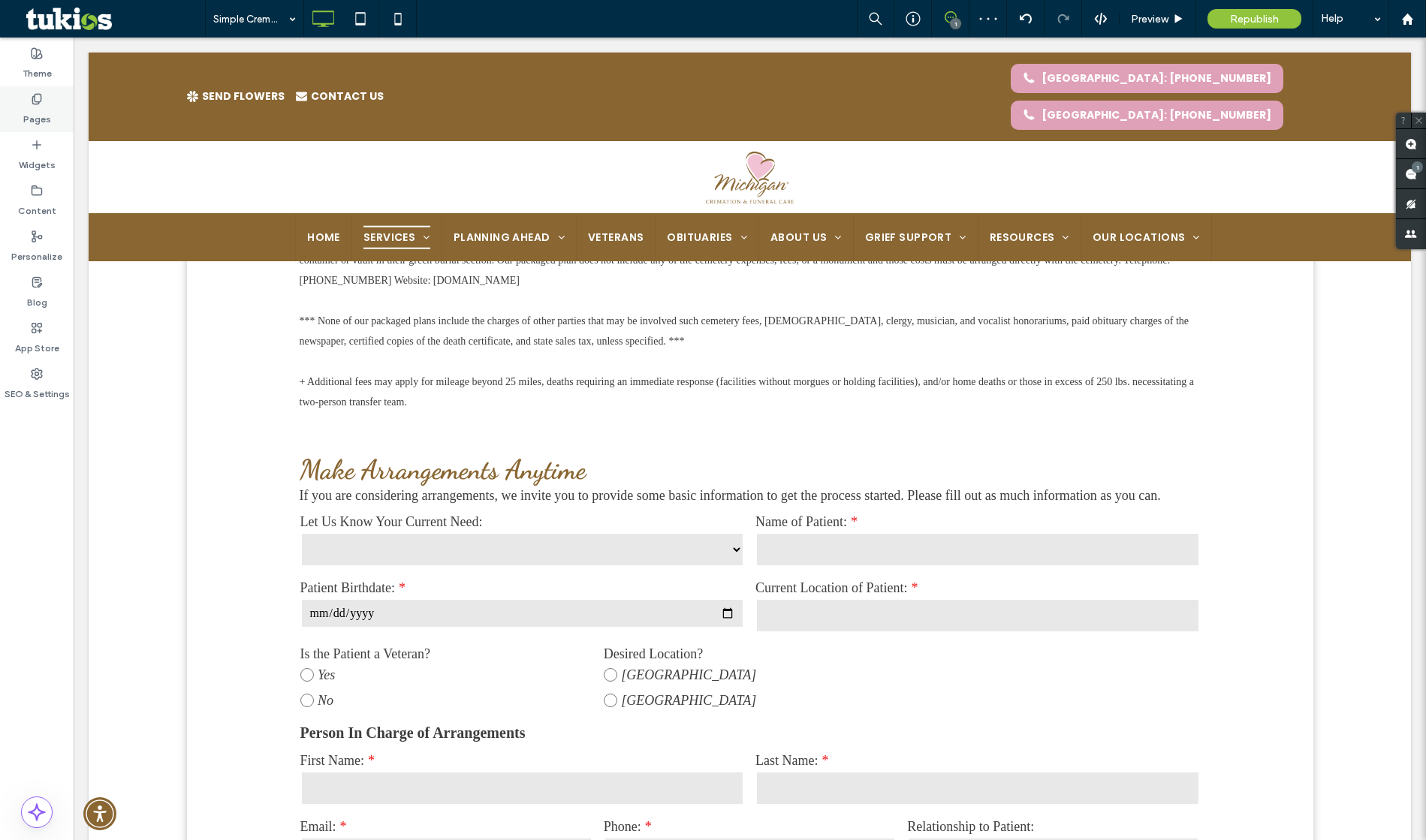
click at [37, 117] on label "Pages" at bounding box center [37, 115] width 28 height 21
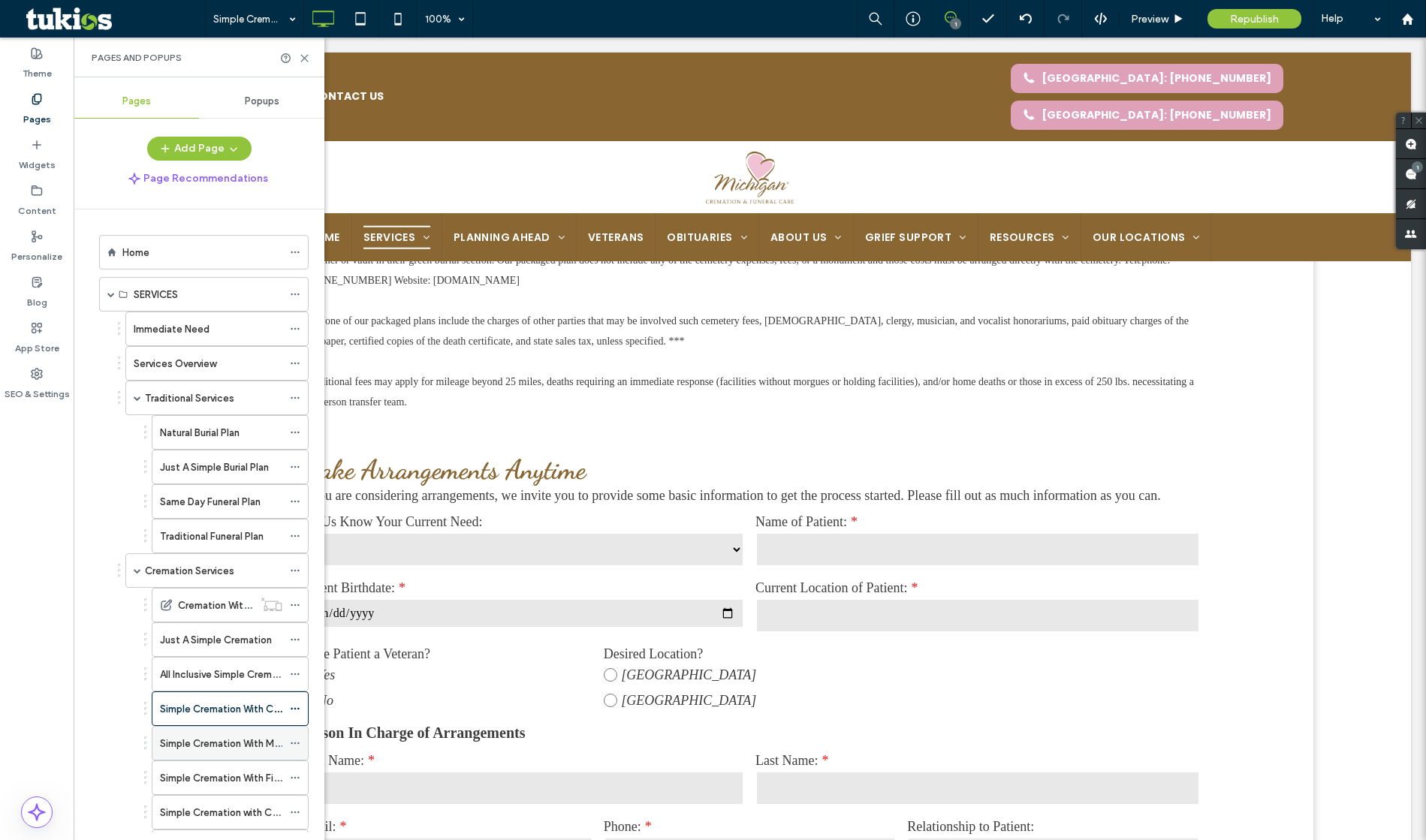
click at [239, 744] on label "Simple Cremation With Memorial Ceremony" at bounding box center [258, 743] width 197 height 26
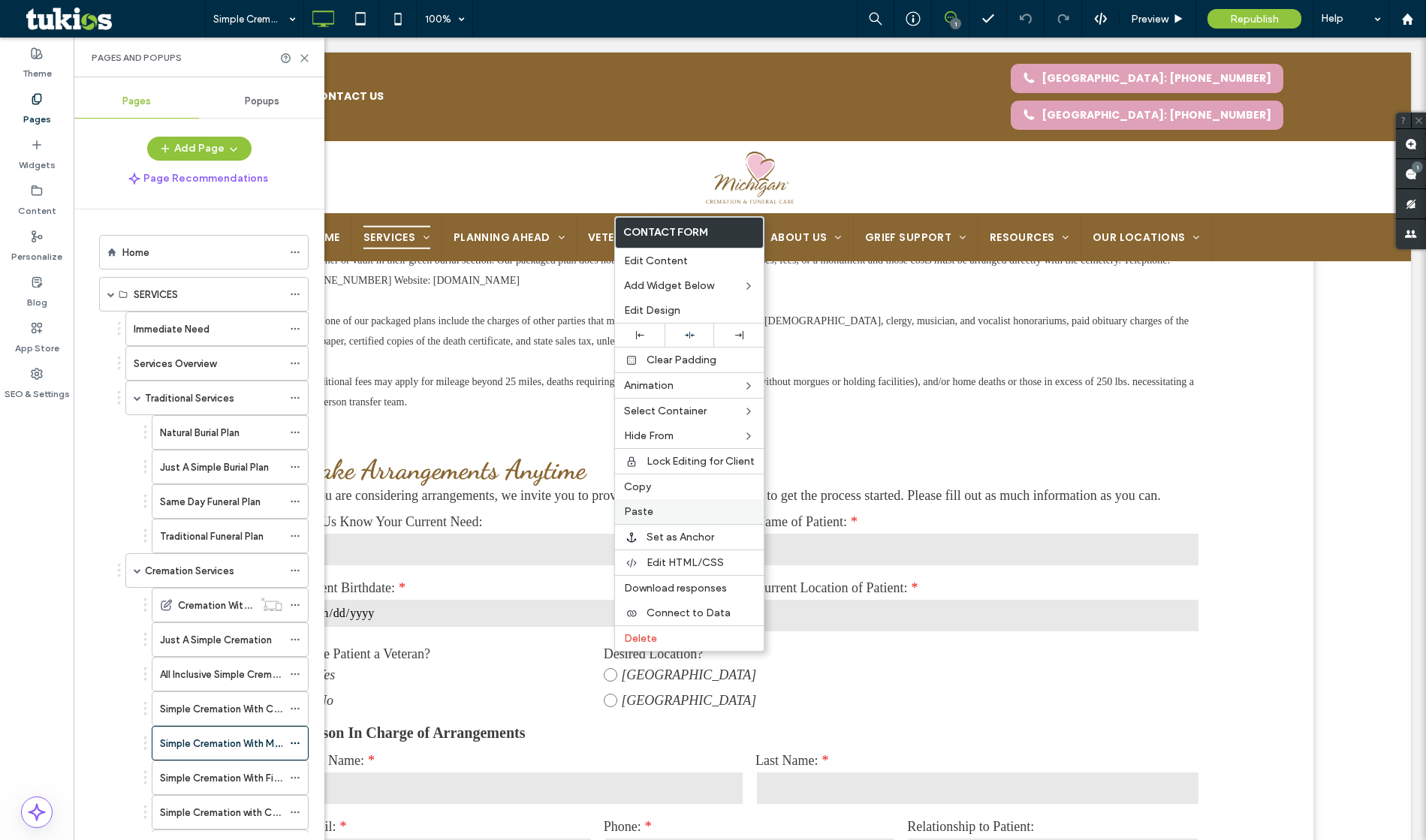
click at [630, 511] on span "Paste" at bounding box center [638, 512] width 29 height 13
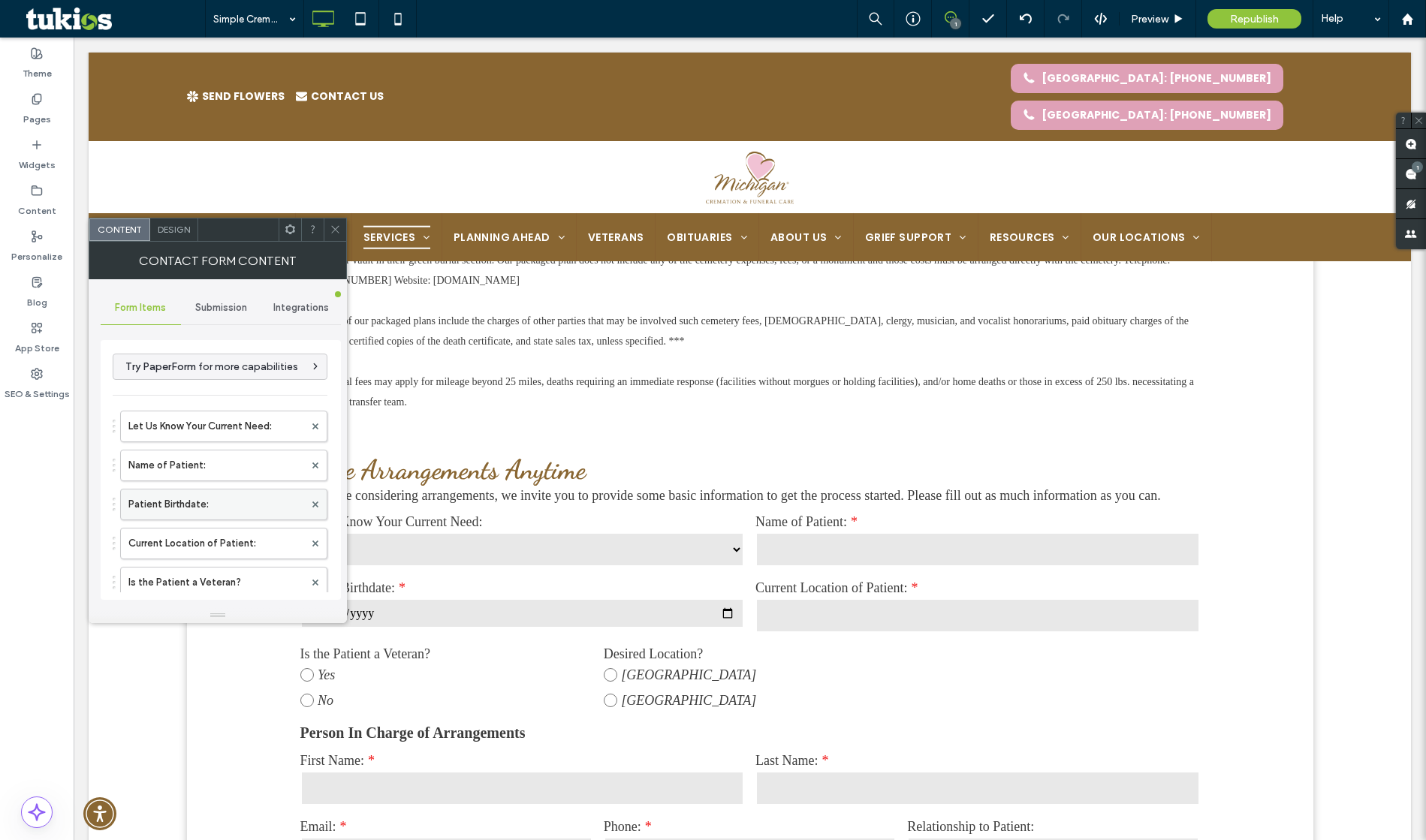
scroll to position [764, 0]
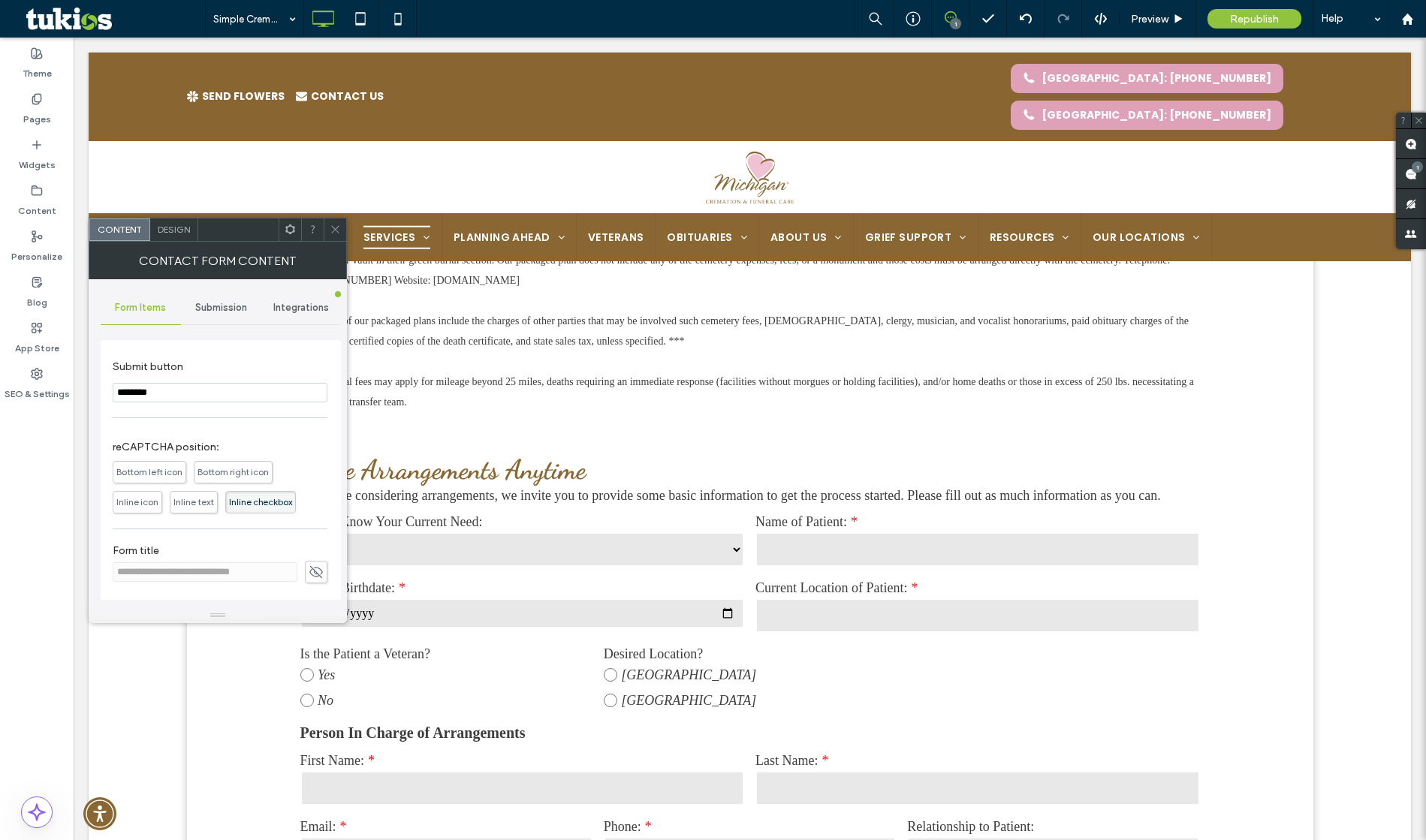
click at [305, 572] on span at bounding box center [316, 572] width 22 height 22
drag, startPoint x: 226, startPoint y: 573, endPoint x: 110, endPoint y: 572, distance: 116.0
click at [110, 572] on div "**********" at bounding box center [221, 469] width 241 height 260
type input "**********"
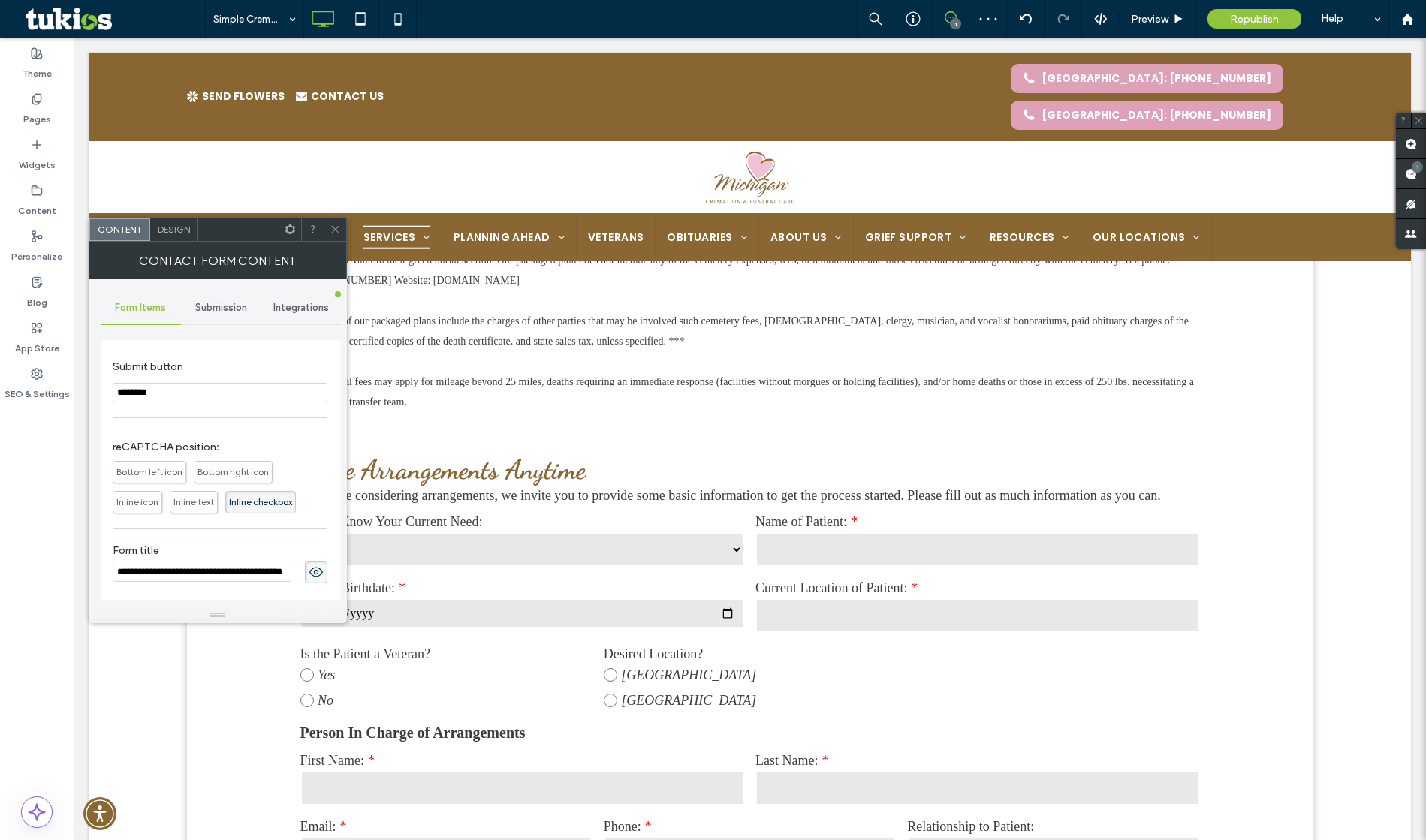
click at [290, 542] on div "**********" at bounding box center [220, 564] width 215 height 54
click at [312, 572] on use at bounding box center [316, 572] width 13 height 10
click at [336, 229] on use at bounding box center [334, 229] width 7 height 7
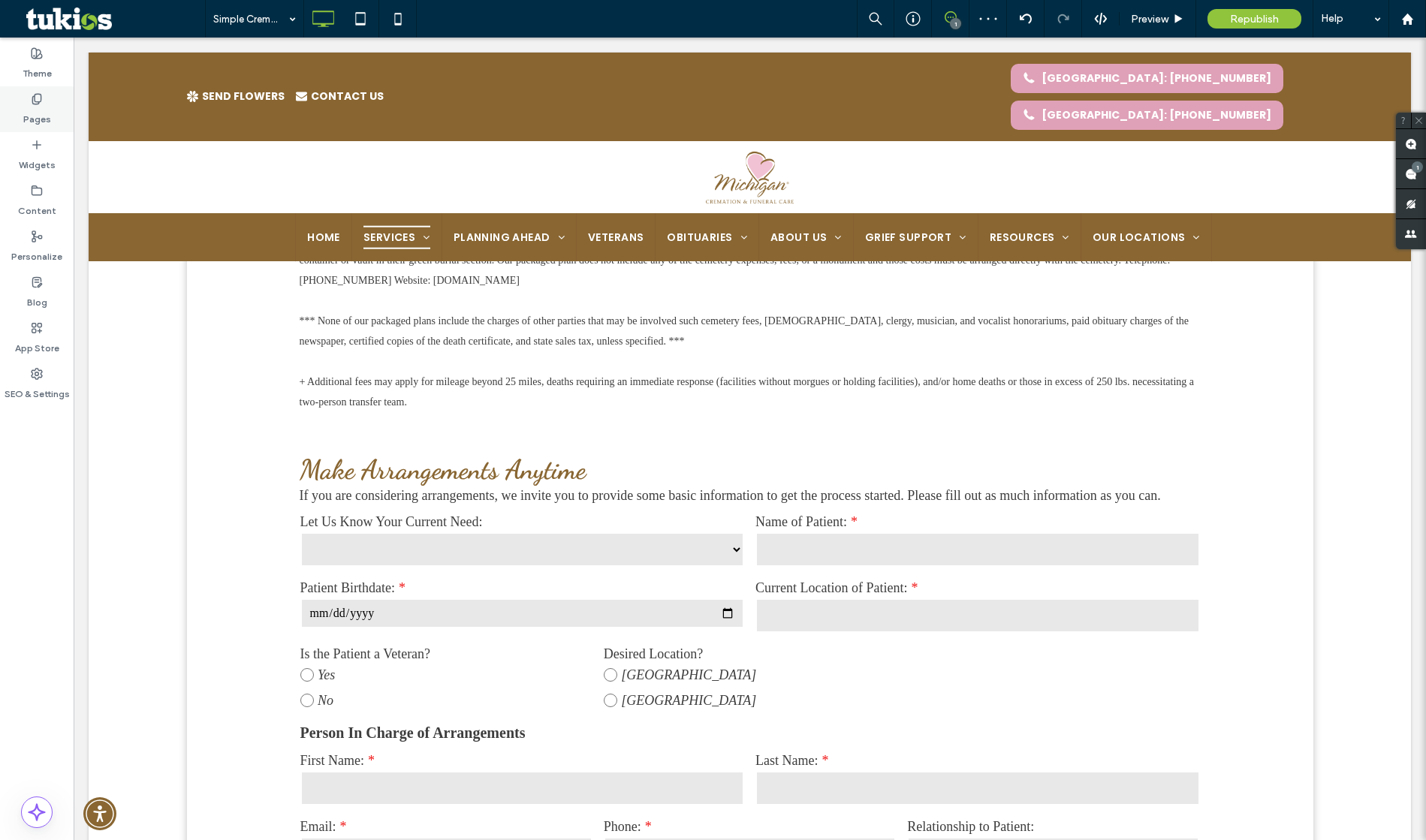
click at [36, 110] on label "Pages" at bounding box center [37, 115] width 28 height 21
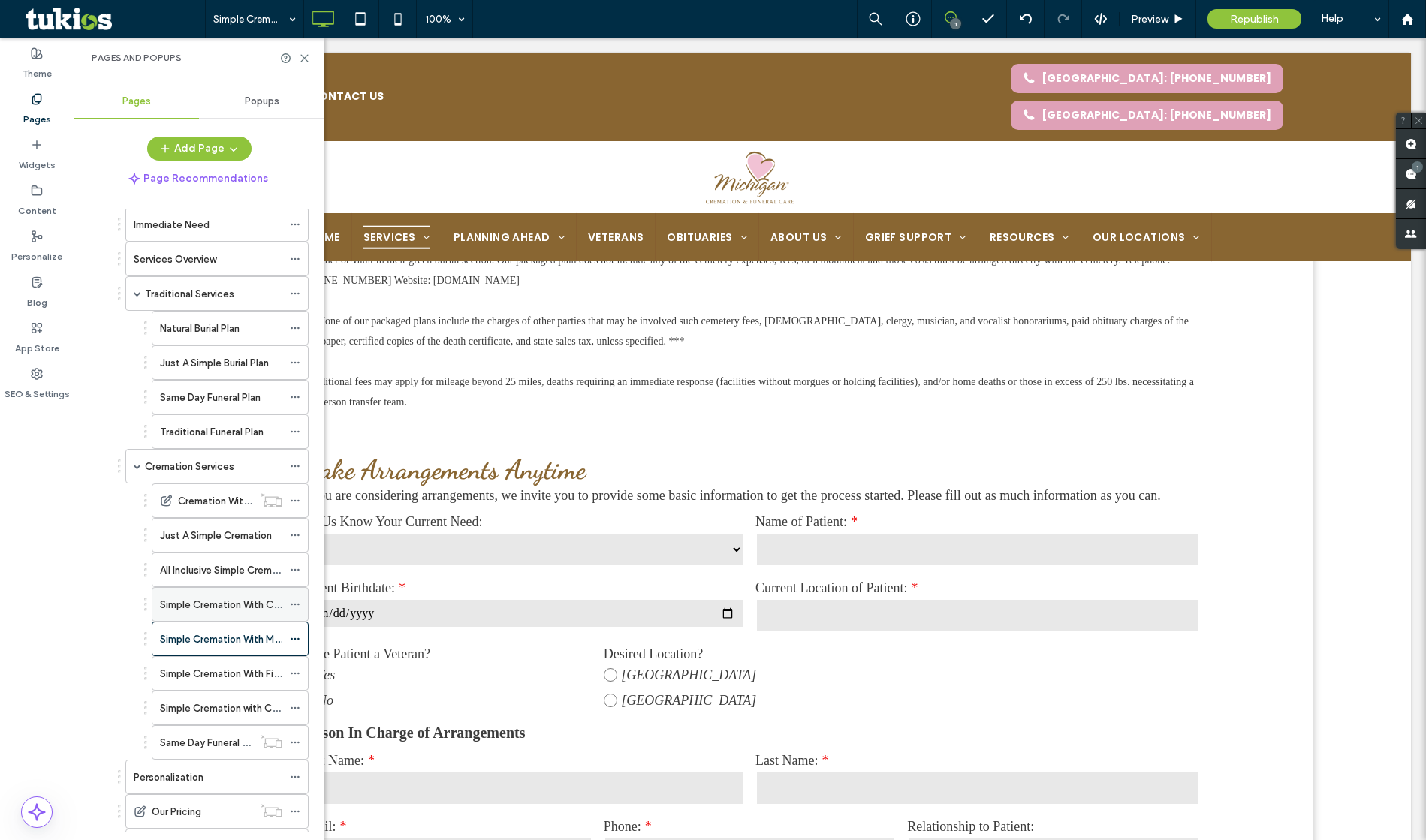
scroll to position [114, 0]
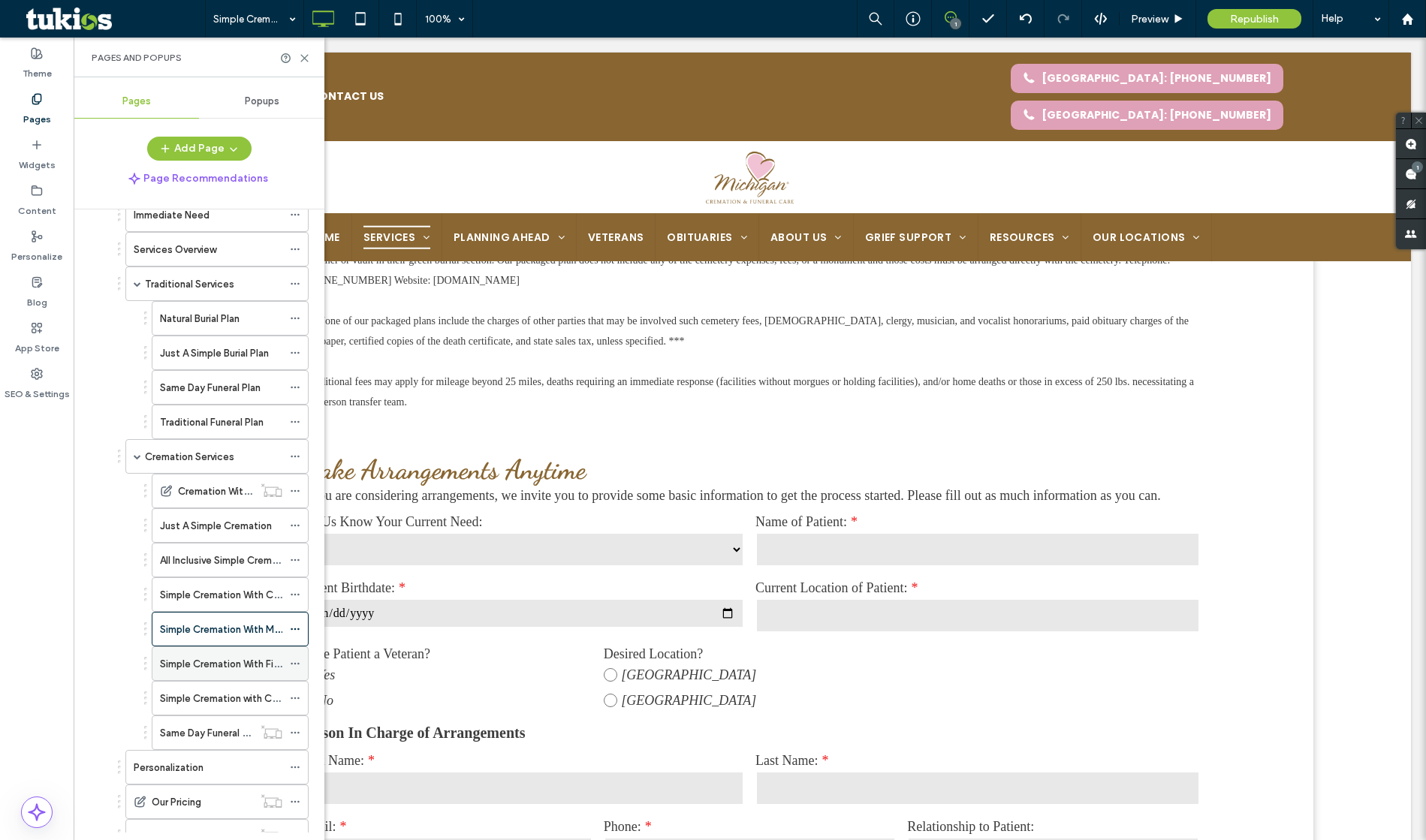
click at [228, 665] on label "Simple Cremation With Final Goodbye" at bounding box center [245, 664] width 172 height 26
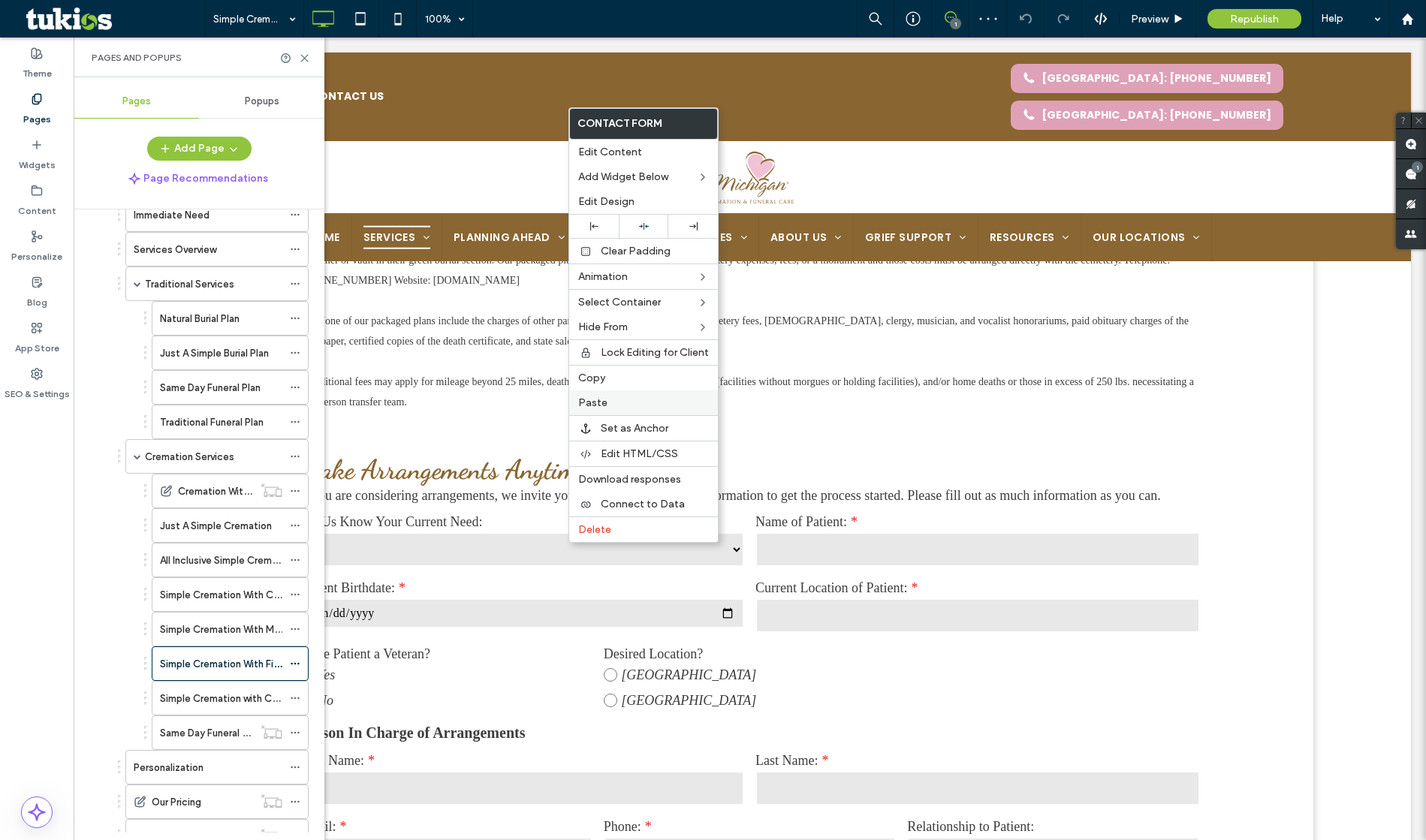
click at [618, 401] on label "Paste" at bounding box center [643, 403] width 131 height 13
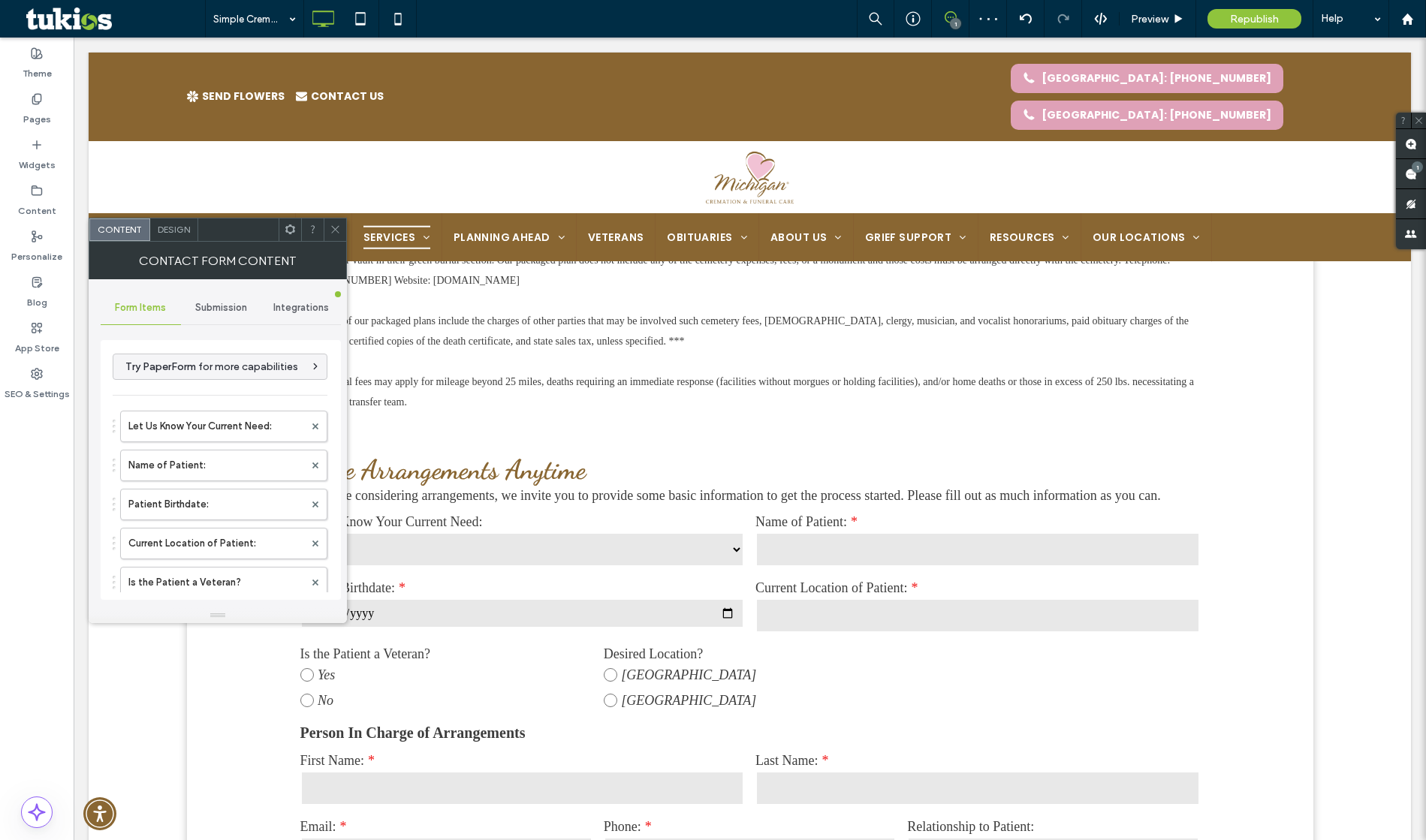
type input "********"
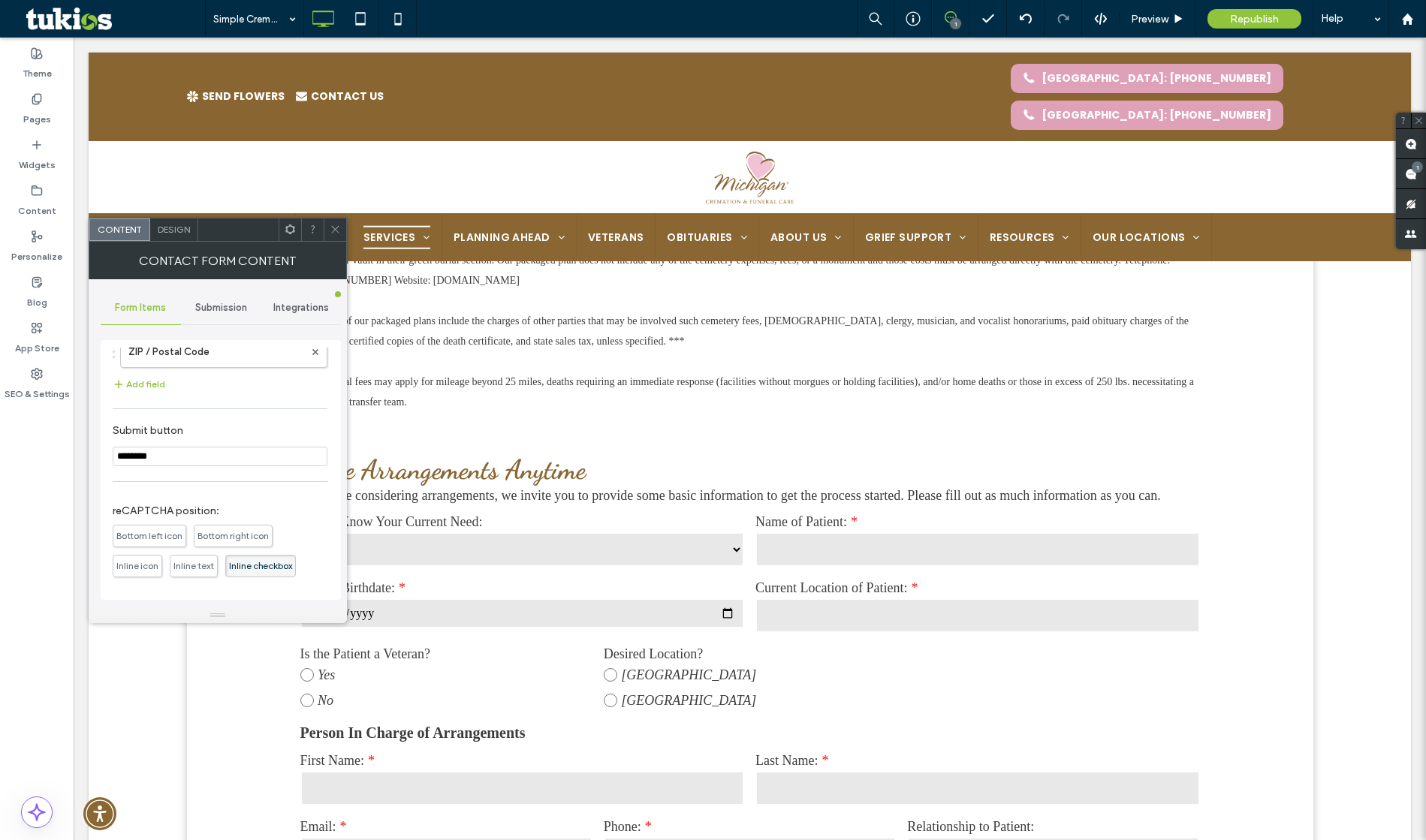
scroll to position [764, 0]
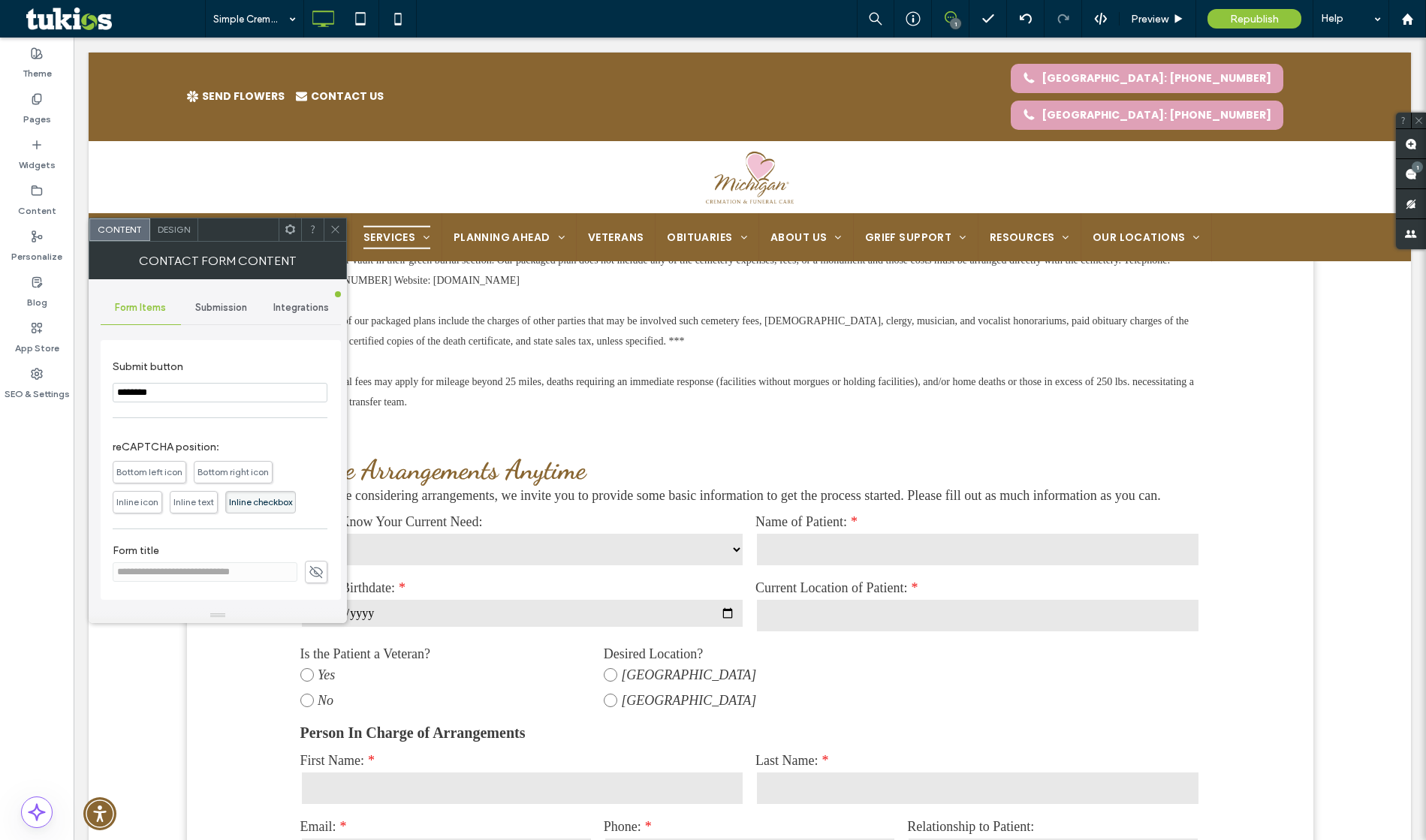
click at [310, 566] on icon at bounding box center [316, 572] width 15 height 17
drag, startPoint x: 226, startPoint y: 572, endPoint x: 118, endPoint y: 572, distance: 108.0
click at [118, 572] on input "**********" at bounding box center [205, 572] width 185 height 20
type input "**********"
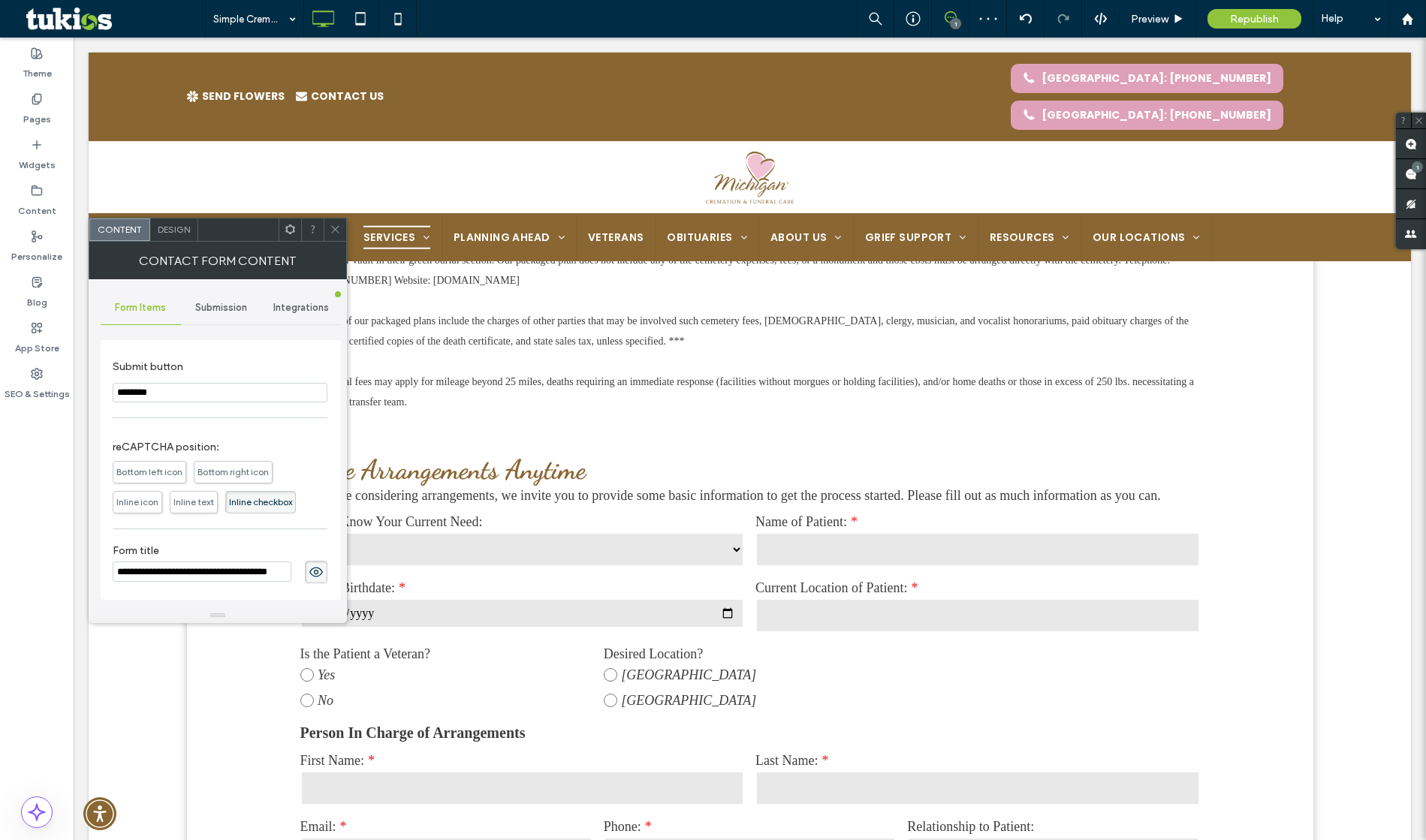
click at [198, 534] on div "**********" at bounding box center [220, 87] width 215 height 1006
click at [311, 572] on icon at bounding box center [316, 572] width 15 height 17
click at [337, 228] on use at bounding box center [334, 229] width 7 height 7
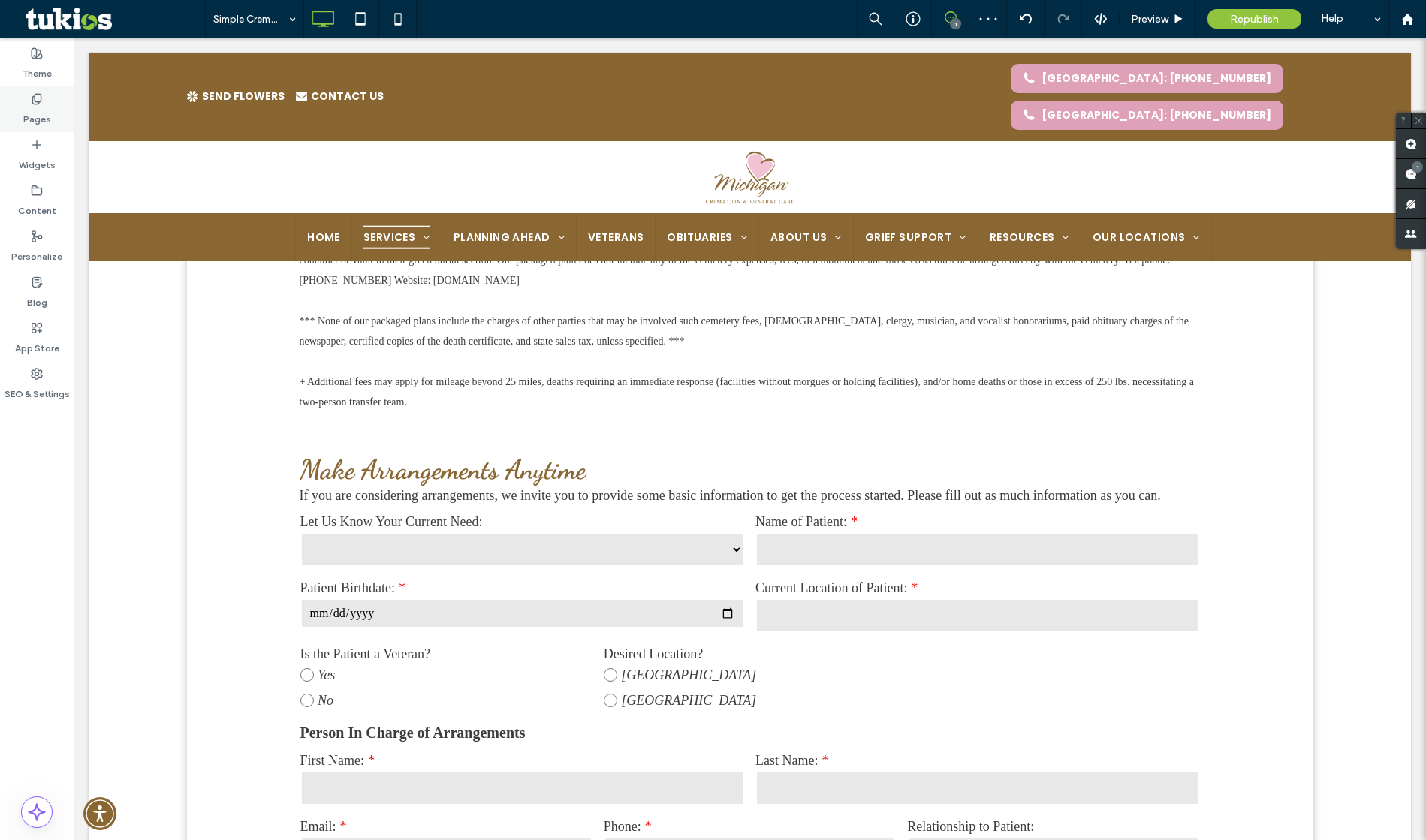
click at [33, 120] on label "Pages" at bounding box center [37, 115] width 28 height 21
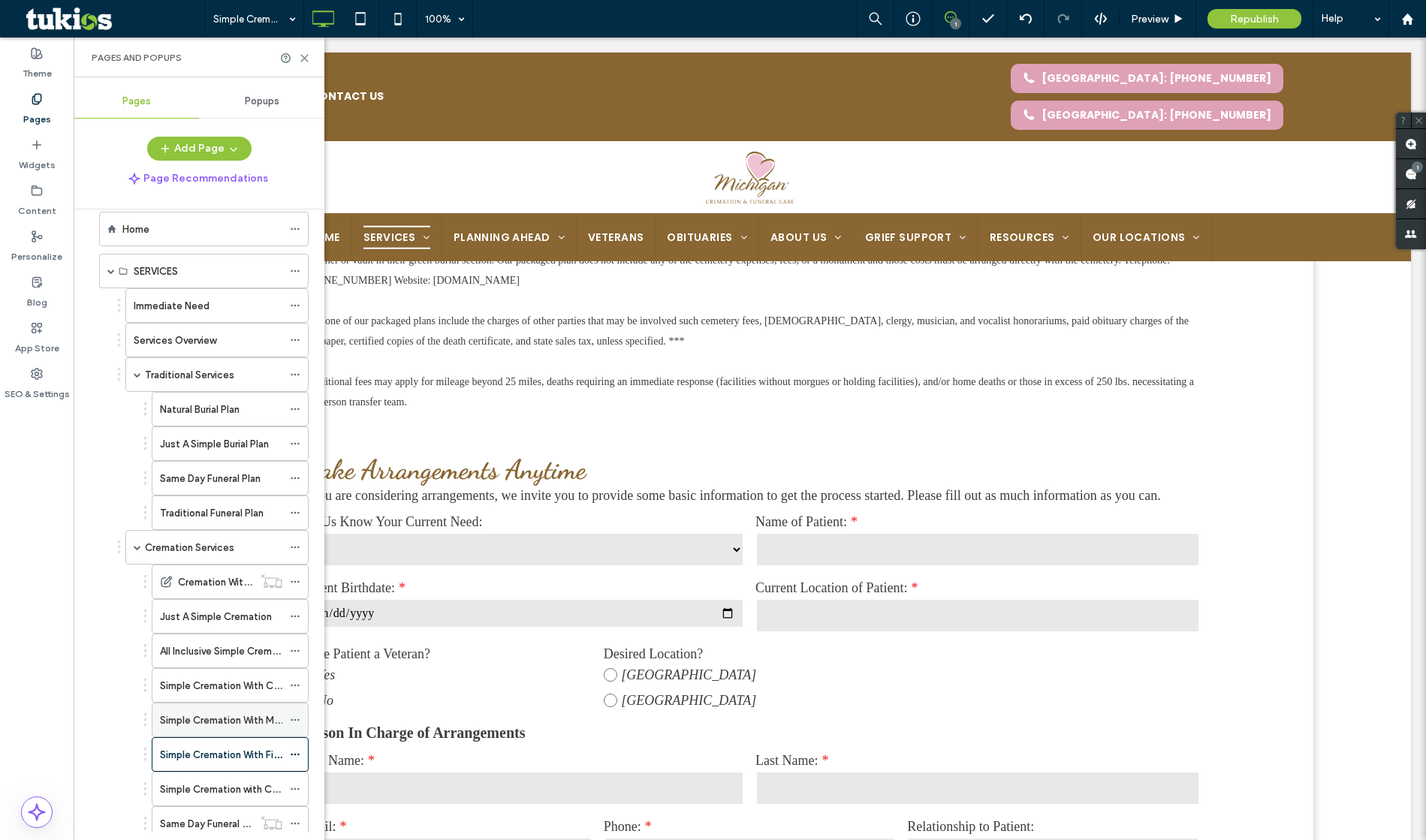
scroll to position [48, 0]
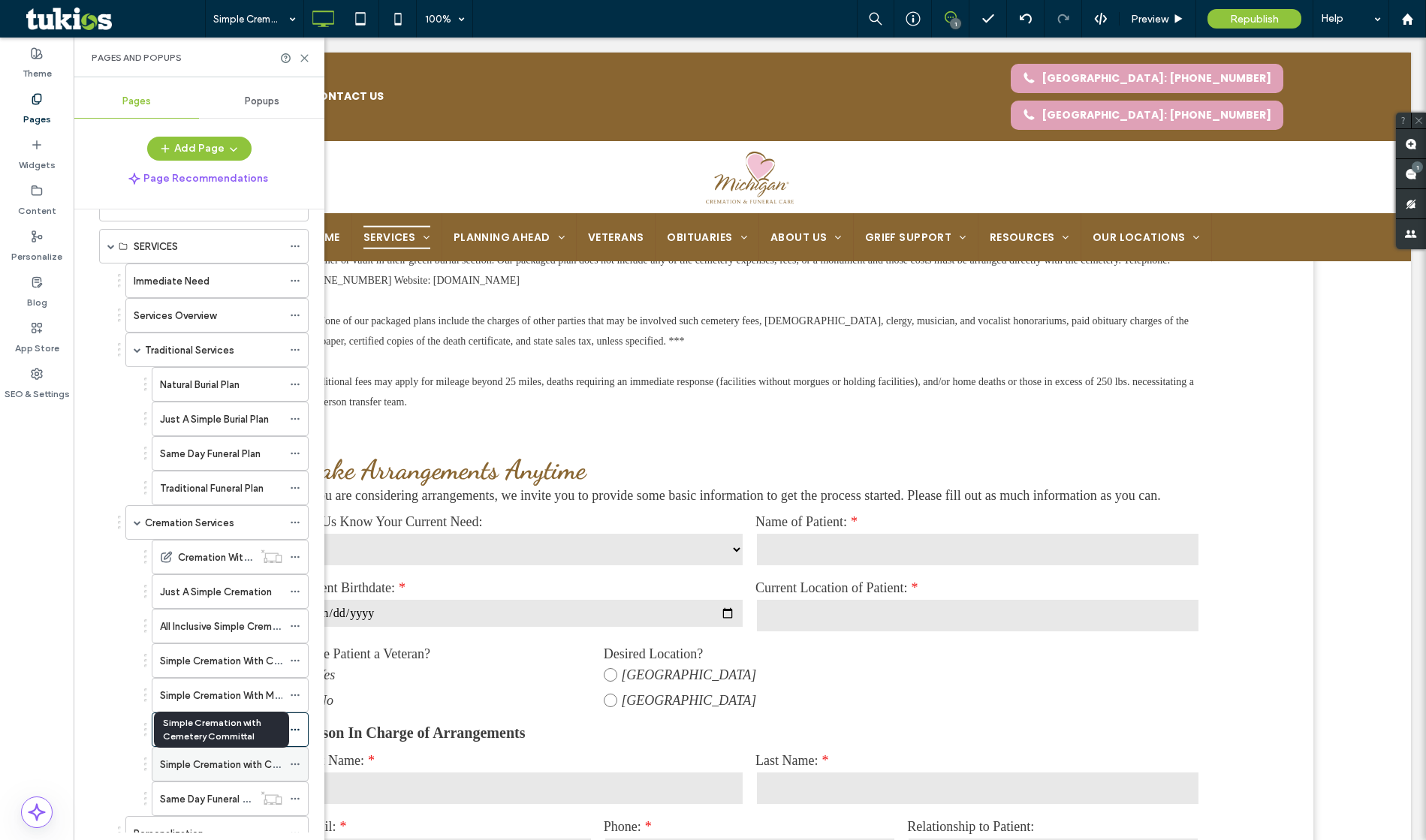
click at [216, 765] on label "Simple Cremation with Cemetery Committal" at bounding box center [260, 765] width 200 height 26
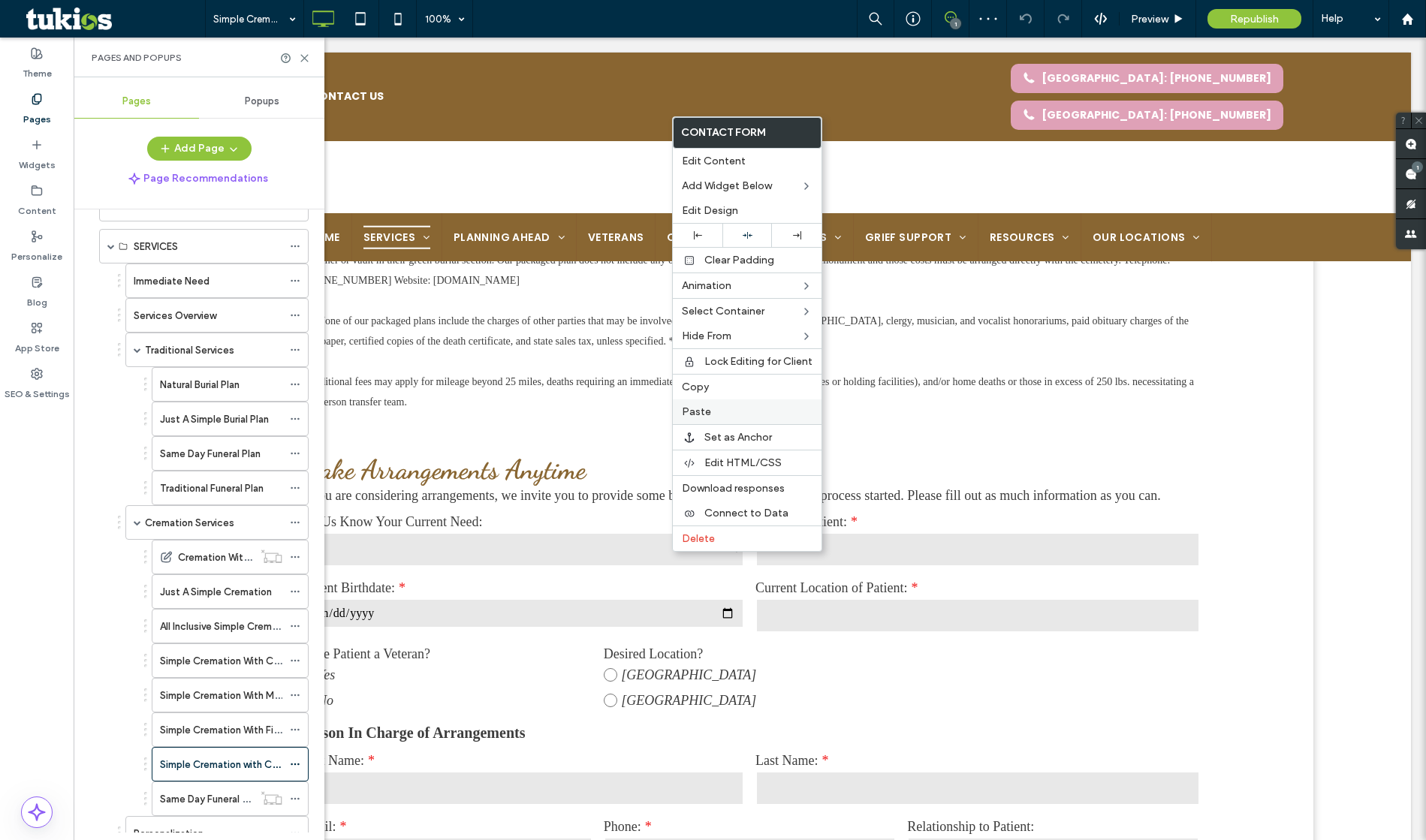
click at [701, 403] on div "Paste" at bounding box center [746, 411] width 148 height 25
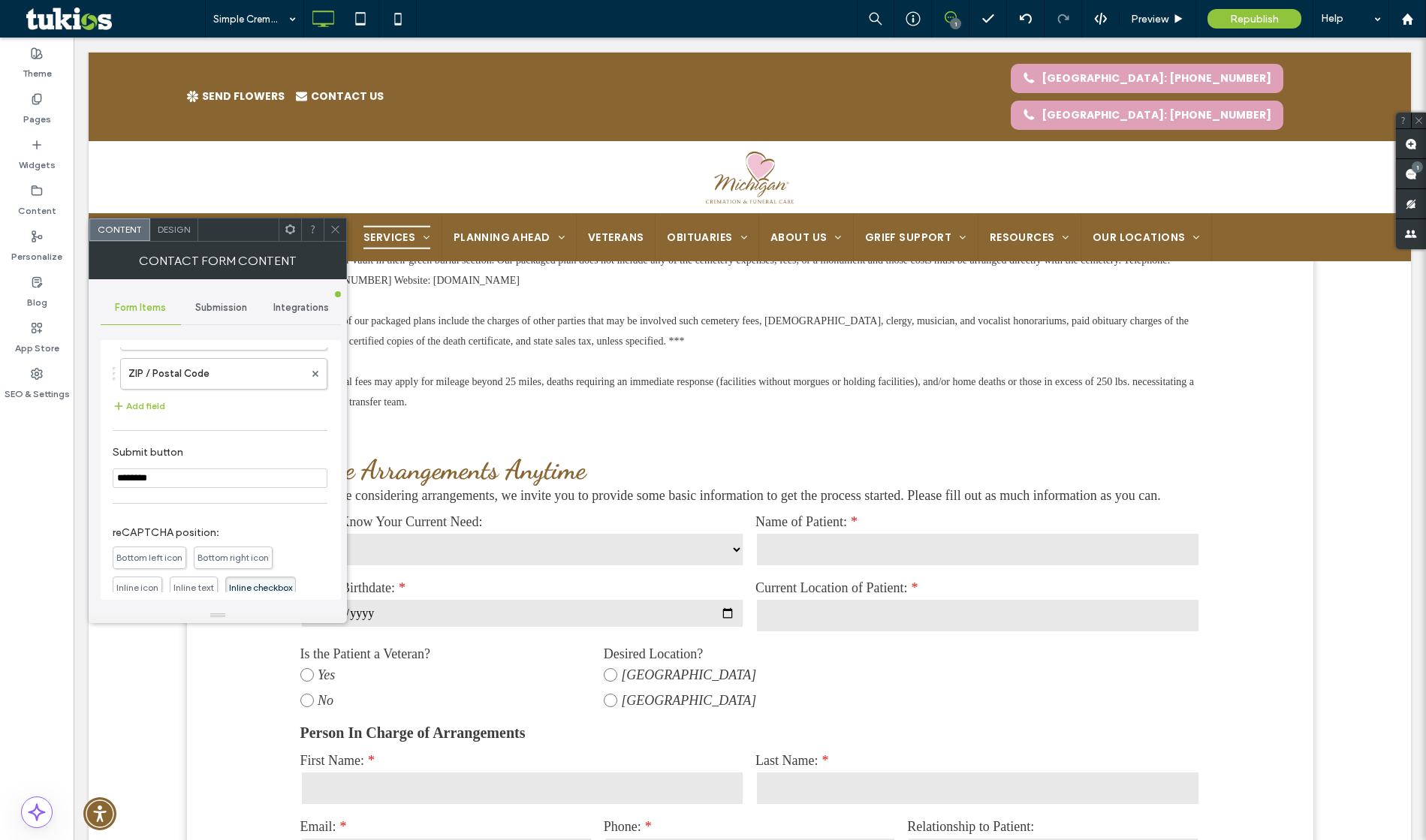
scroll to position [764, 0]
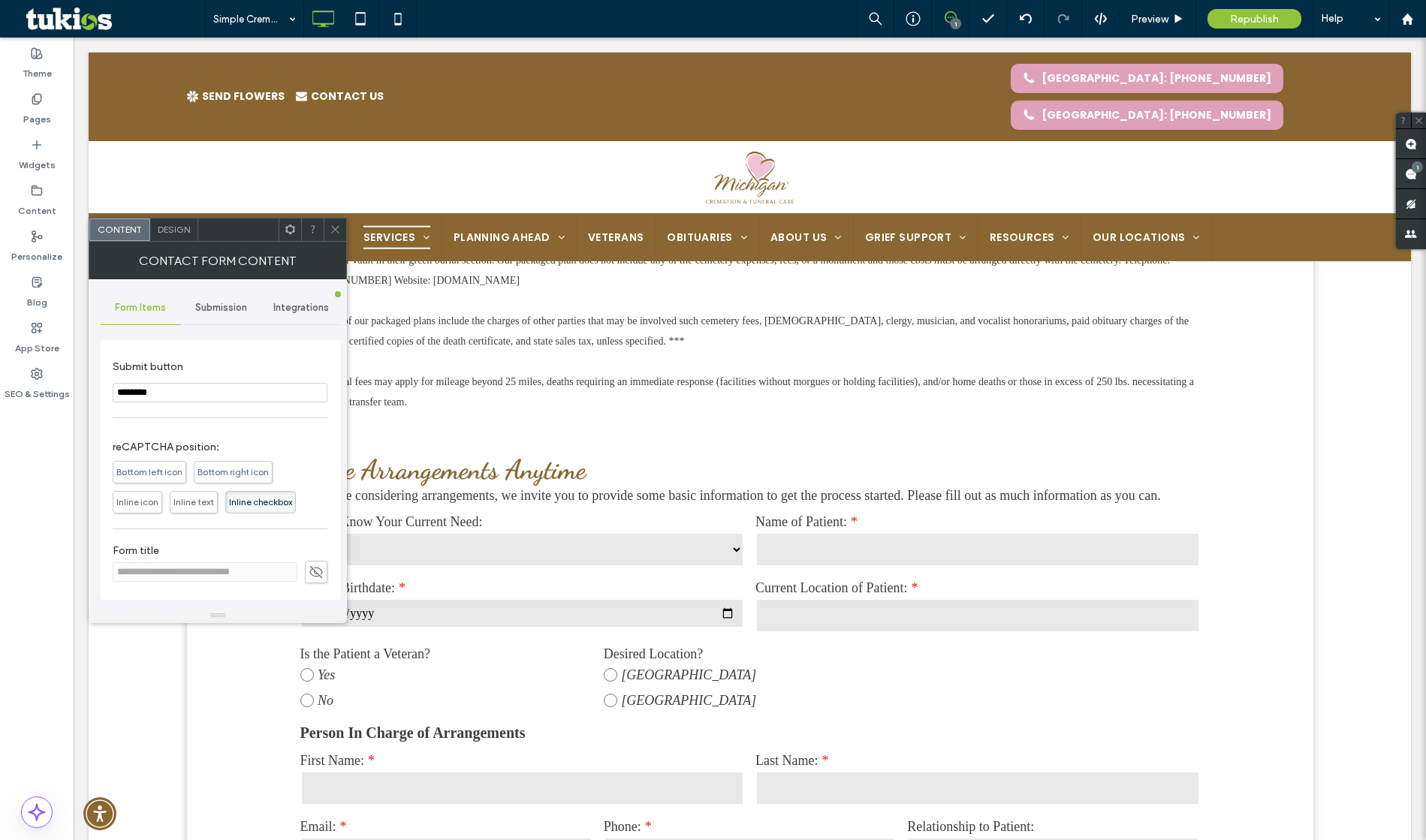
click at [313, 575] on use at bounding box center [316, 571] width 13 height 12
click at [206, 572] on input "**********" at bounding box center [205, 572] width 185 height 20
drag, startPoint x: 225, startPoint y: 571, endPoint x: 114, endPoint y: 572, distance: 111.0
click at [114, 572] on input "**********" at bounding box center [205, 572] width 185 height 20
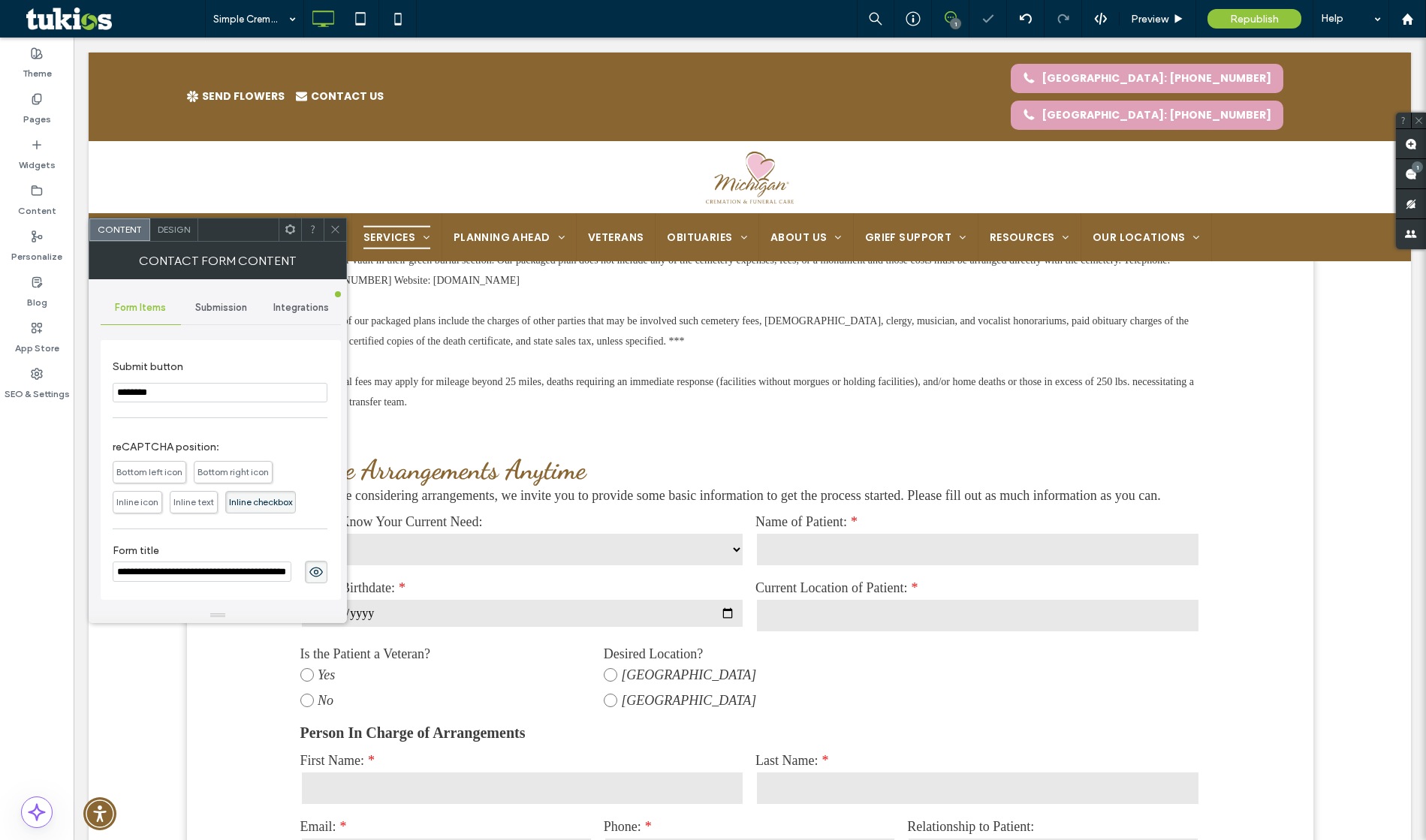
type input "**********"
click at [223, 545] on label "Form title" at bounding box center [220, 553] width 215 height 17
click at [310, 567] on use at bounding box center [316, 572] width 13 height 10
click at [336, 229] on icon at bounding box center [335, 229] width 11 height 11
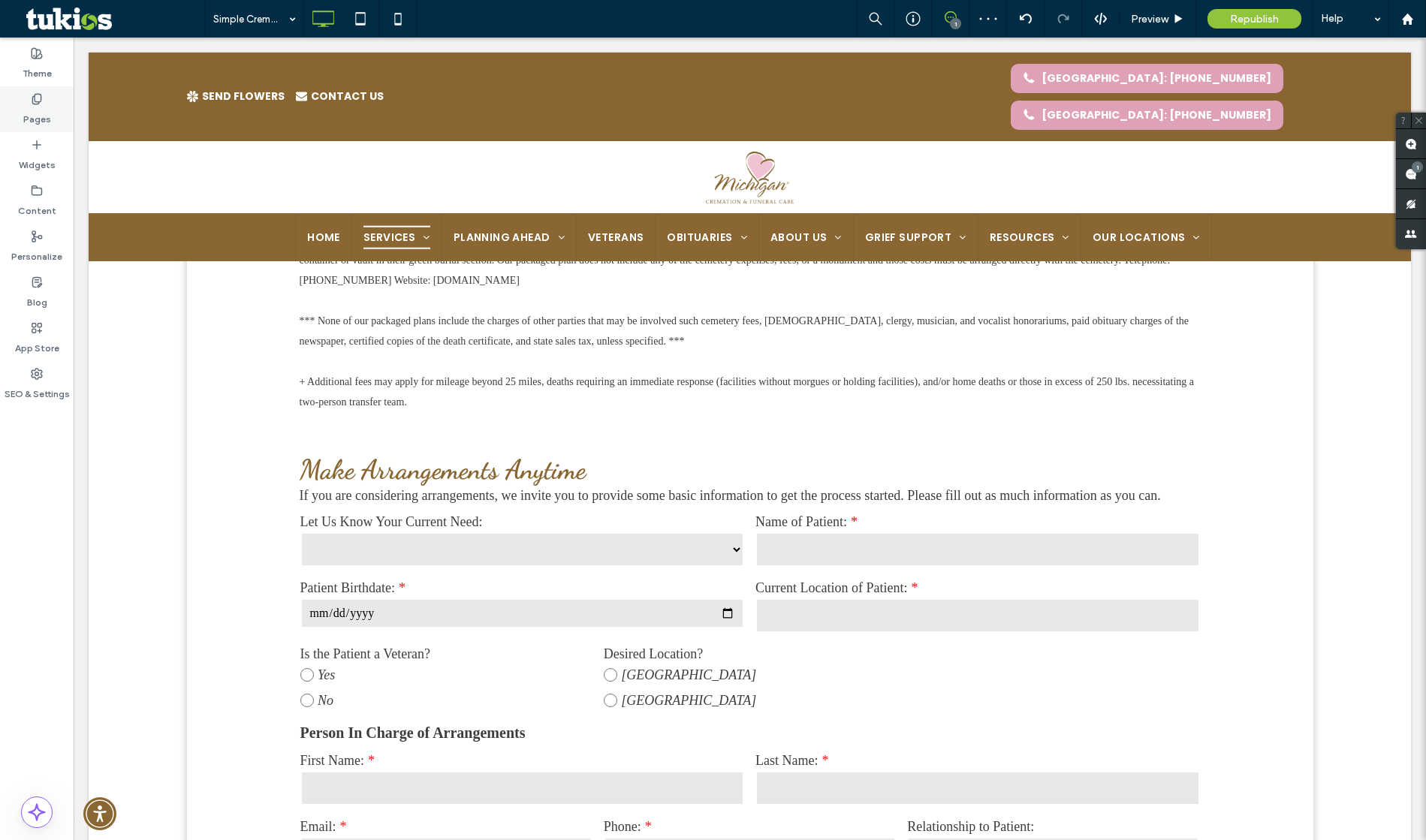
click at [41, 108] on label "Pages" at bounding box center [37, 115] width 28 height 21
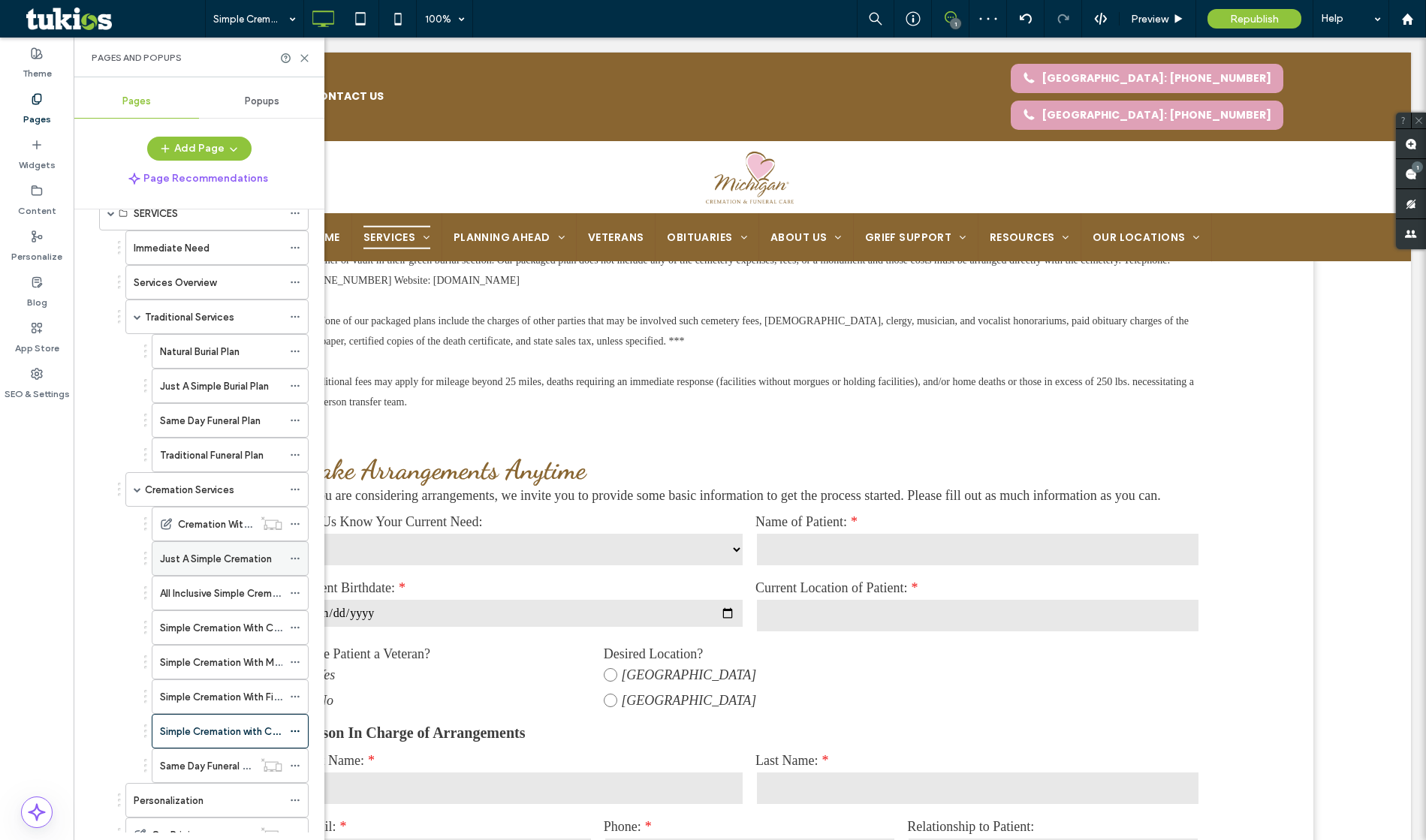
scroll to position [133, 0]
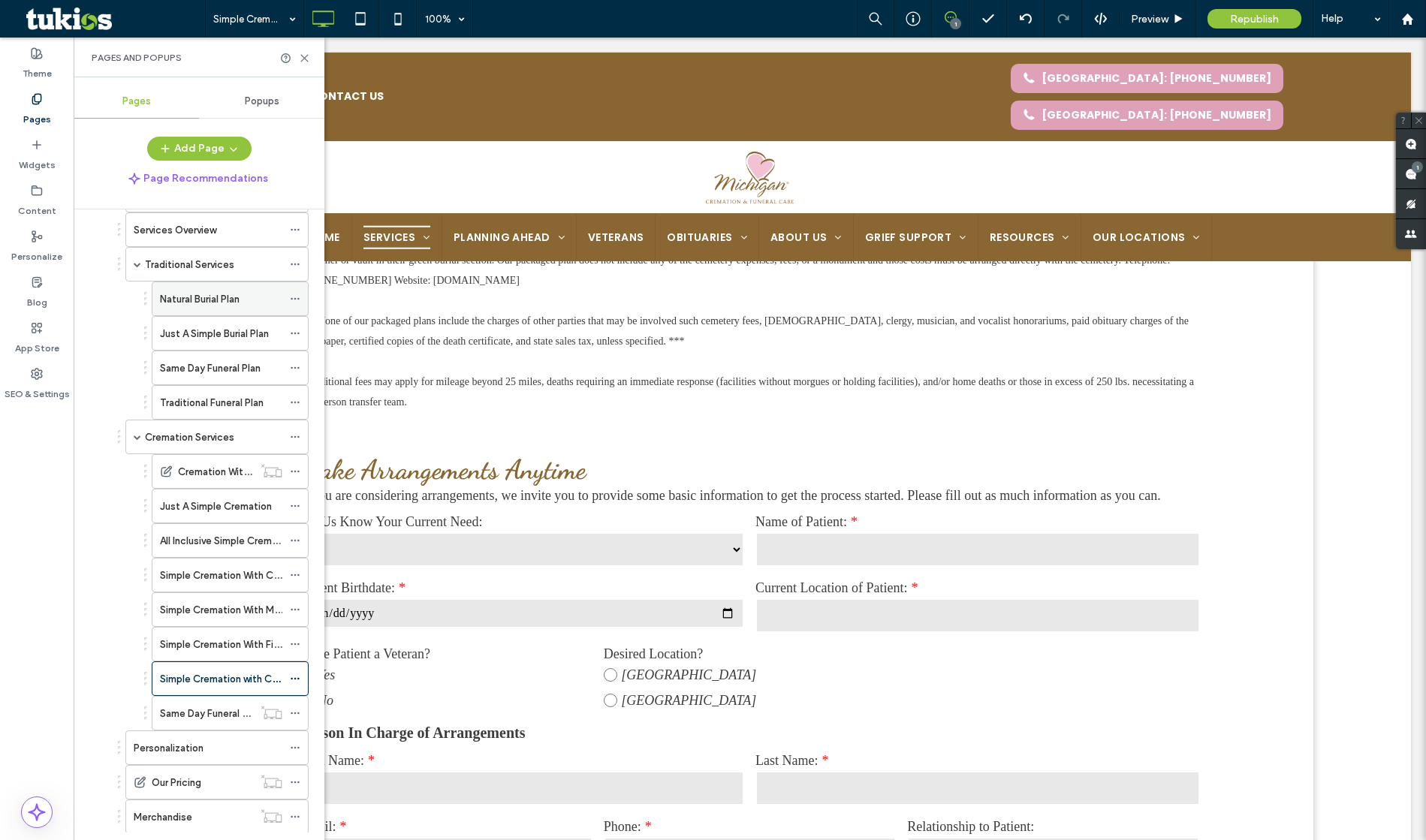
click at [234, 304] on label "Natural Burial Plan" at bounding box center [199, 299] width 79 height 26
click at [225, 326] on label "Just A Simple Burial Plan" at bounding box center [214, 333] width 109 height 26
click at [202, 374] on label "Same Day Funeral Plan" at bounding box center [210, 368] width 101 height 26
click at [236, 408] on label "Traditional Funeral Plan" at bounding box center [211, 403] width 104 height 26
click at [209, 510] on label "Just A Simple Cremation" at bounding box center [215, 506] width 112 height 26
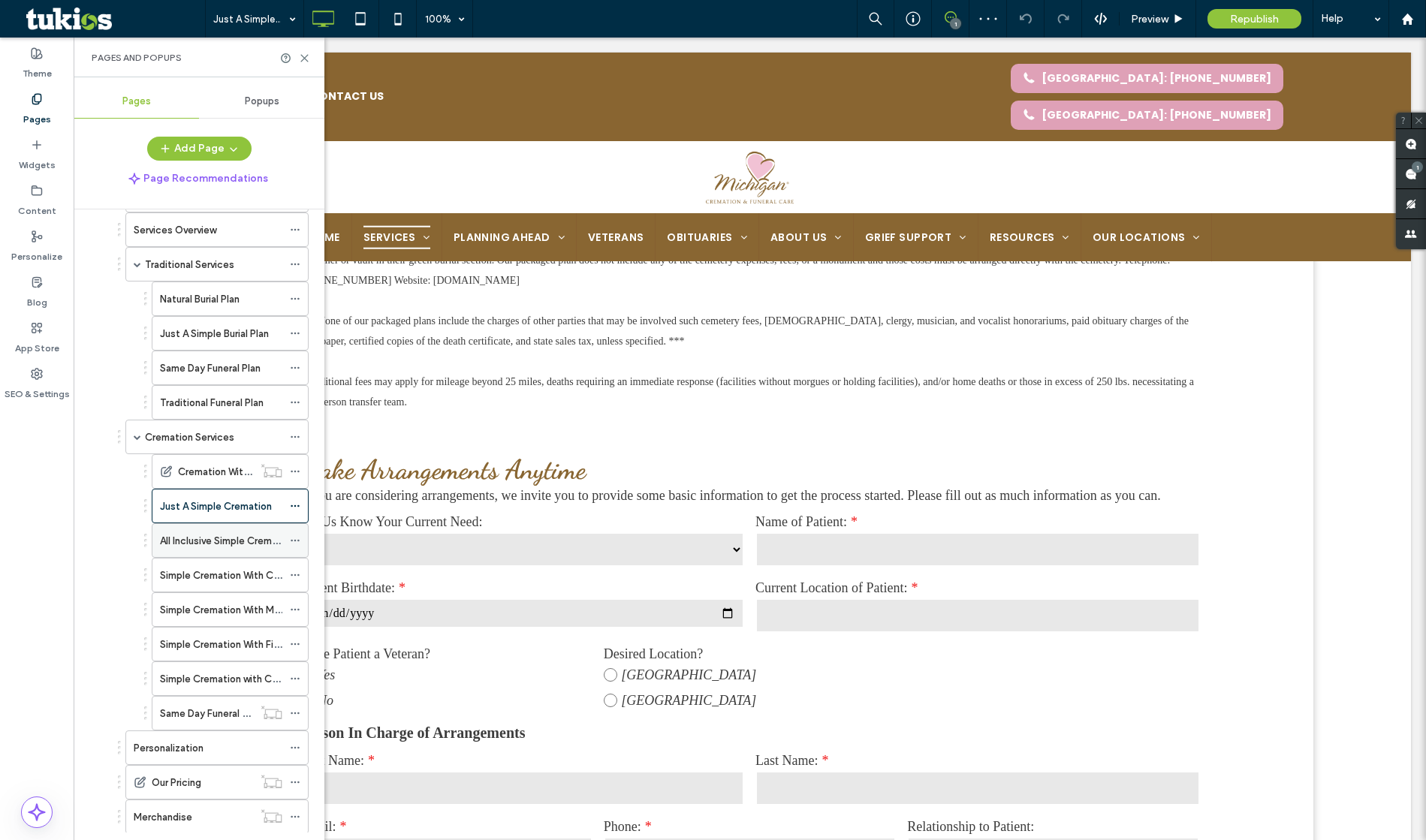
click at [172, 530] on div "All Inclusive Simple Cremation" at bounding box center [221, 541] width 122 height 33
click at [210, 573] on label "Simple Cremation With Celebration Gathering" at bounding box center [264, 575] width 208 height 26
click at [193, 301] on label "Natural Burial Plan" at bounding box center [199, 299] width 79 height 26
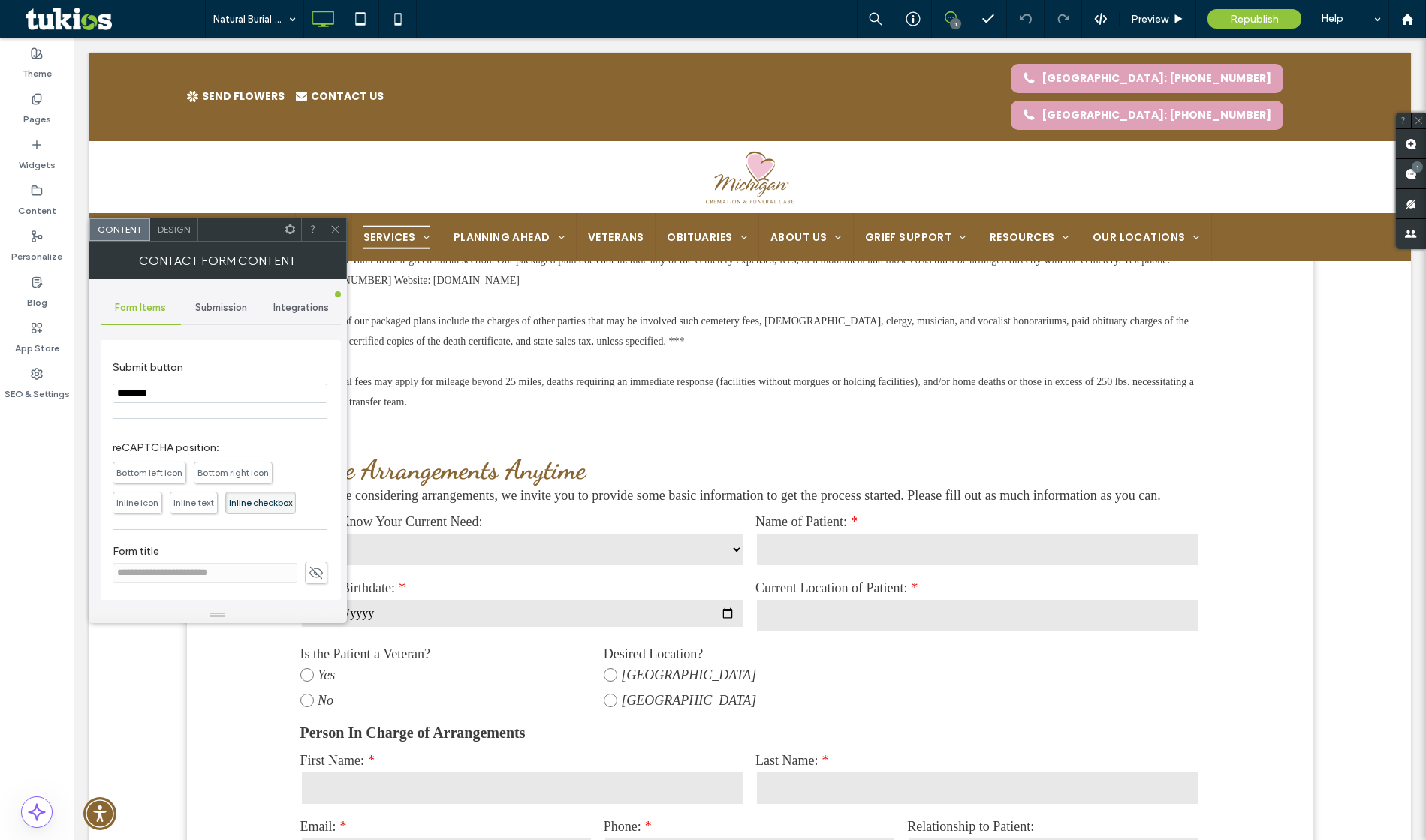
scroll to position [764, 0]
click at [331, 232] on icon at bounding box center [335, 229] width 11 height 11
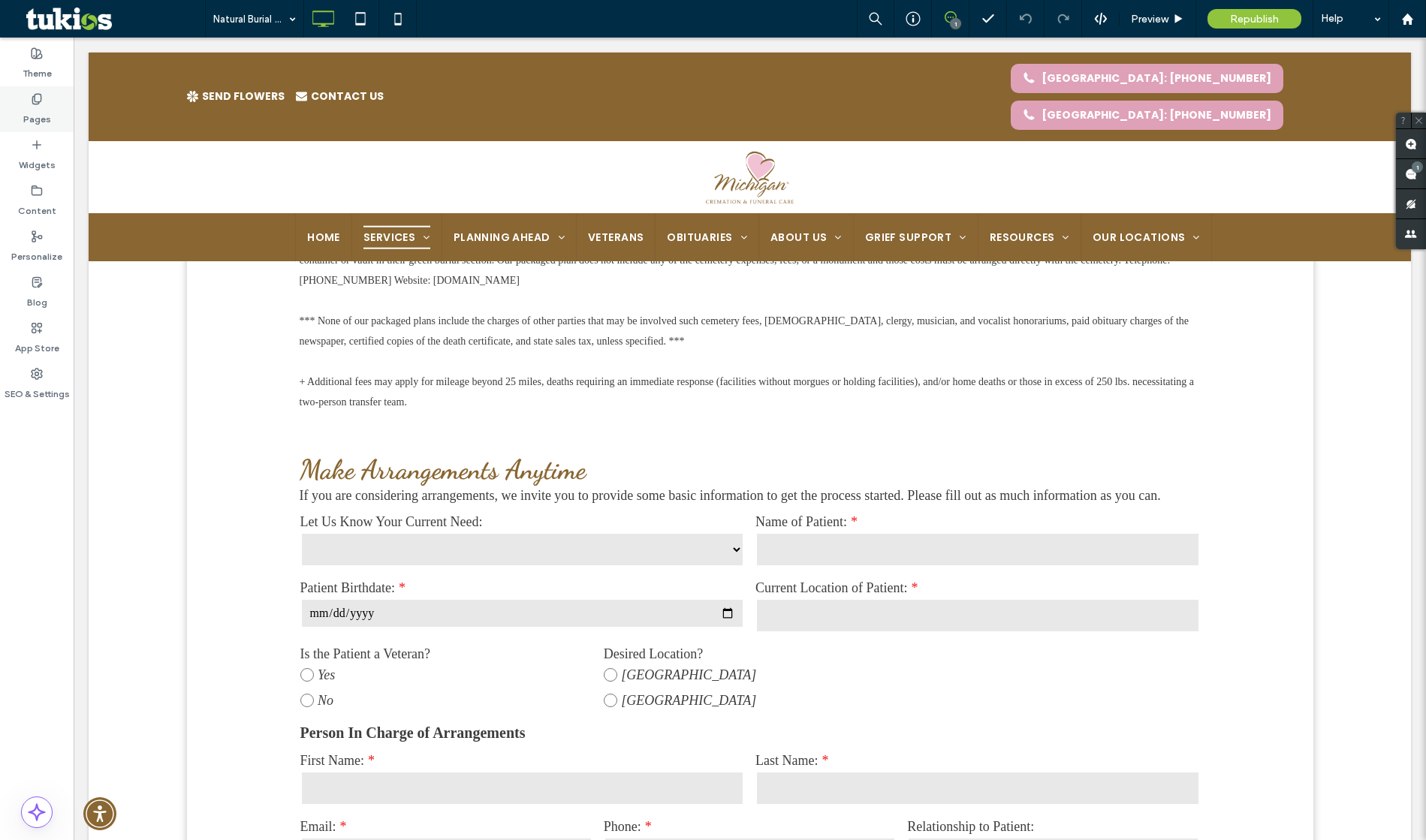
click at [35, 104] on use at bounding box center [37, 98] width 8 height 10
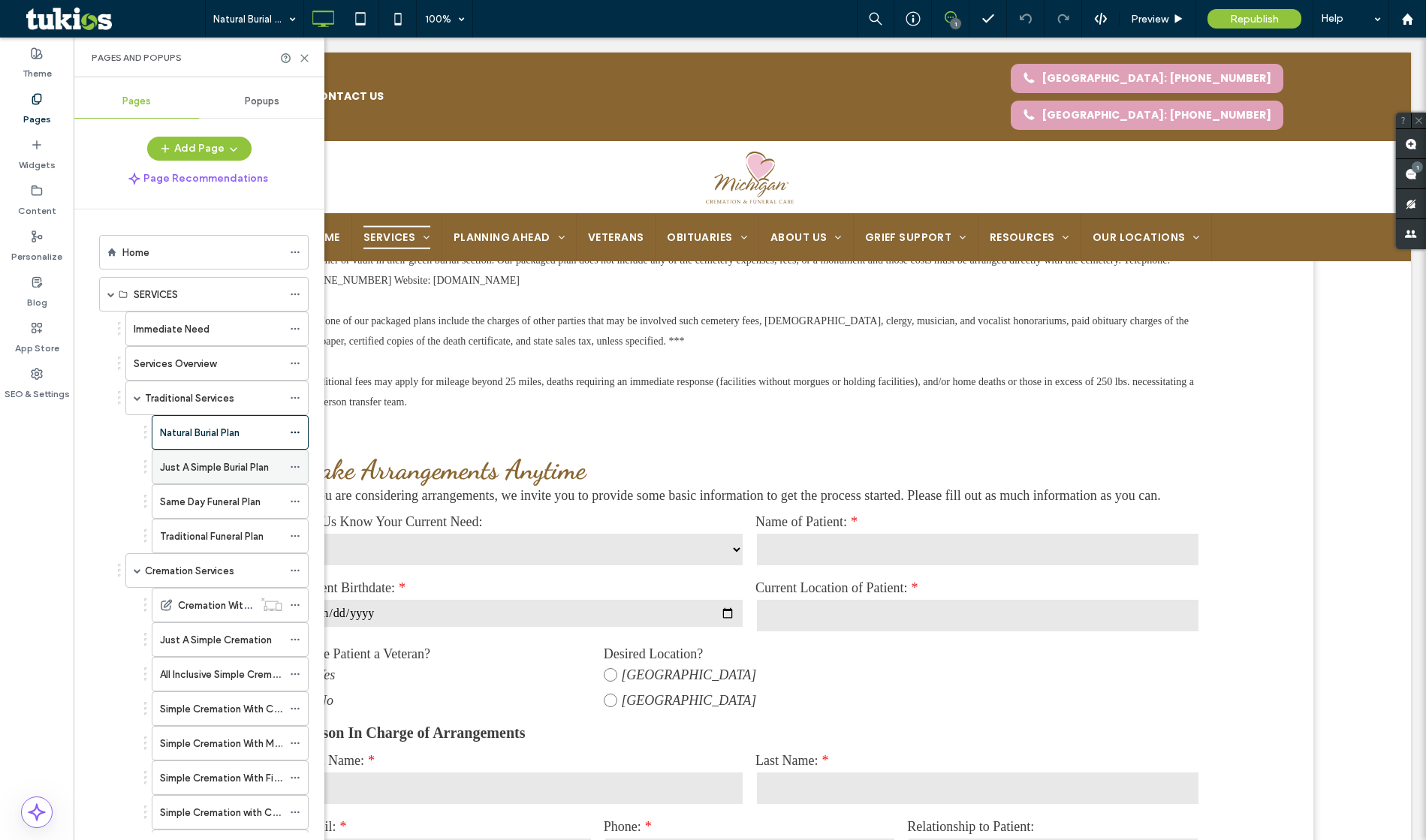
click at [223, 468] on label "Just A Simple Burial Plan" at bounding box center [214, 467] width 109 height 26
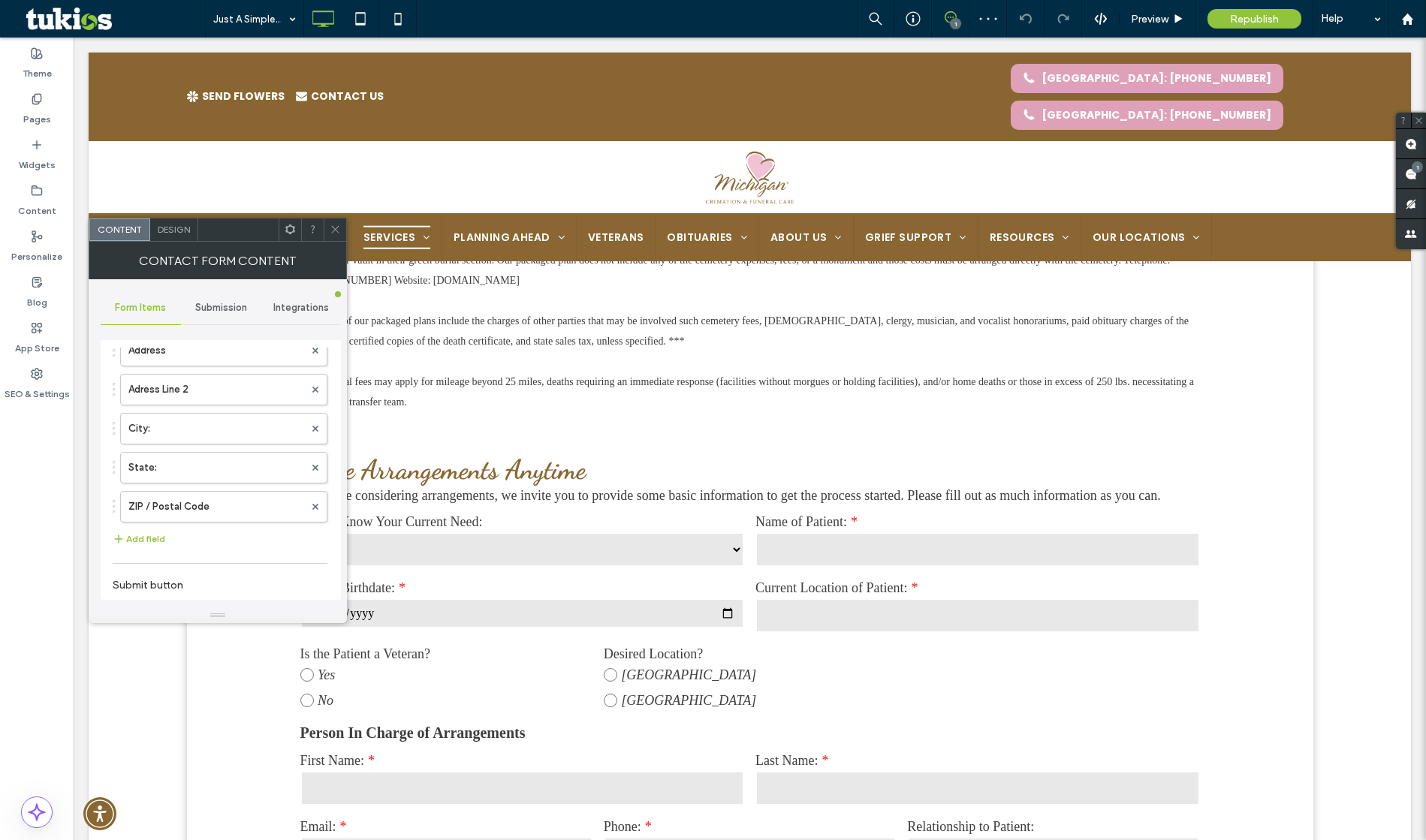
scroll to position [764, 0]
click at [335, 231] on icon at bounding box center [335, 229] width 11 height 11
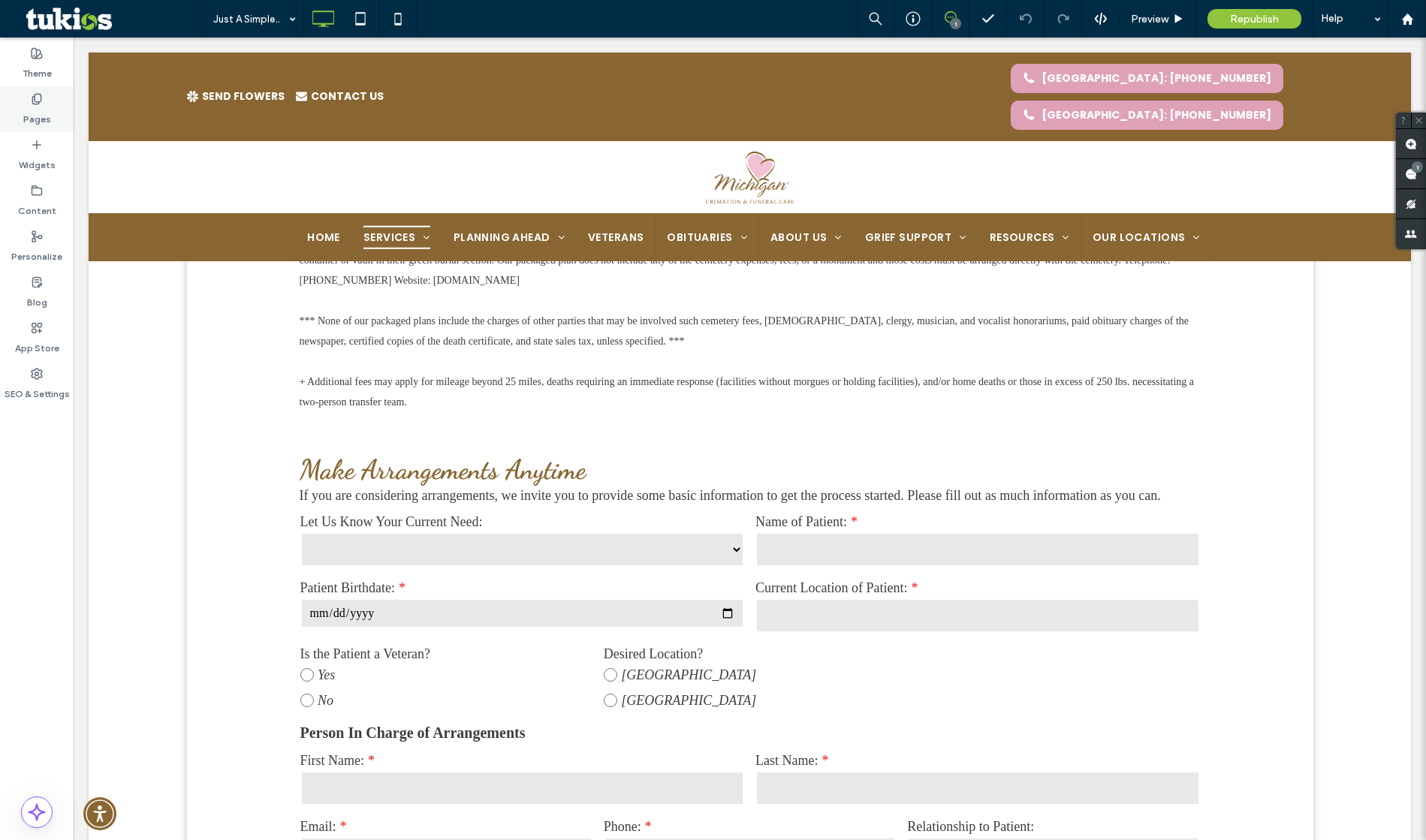
click at [33, 115] on label "Pages" at bounding box center [37, 115] width 28 height 21
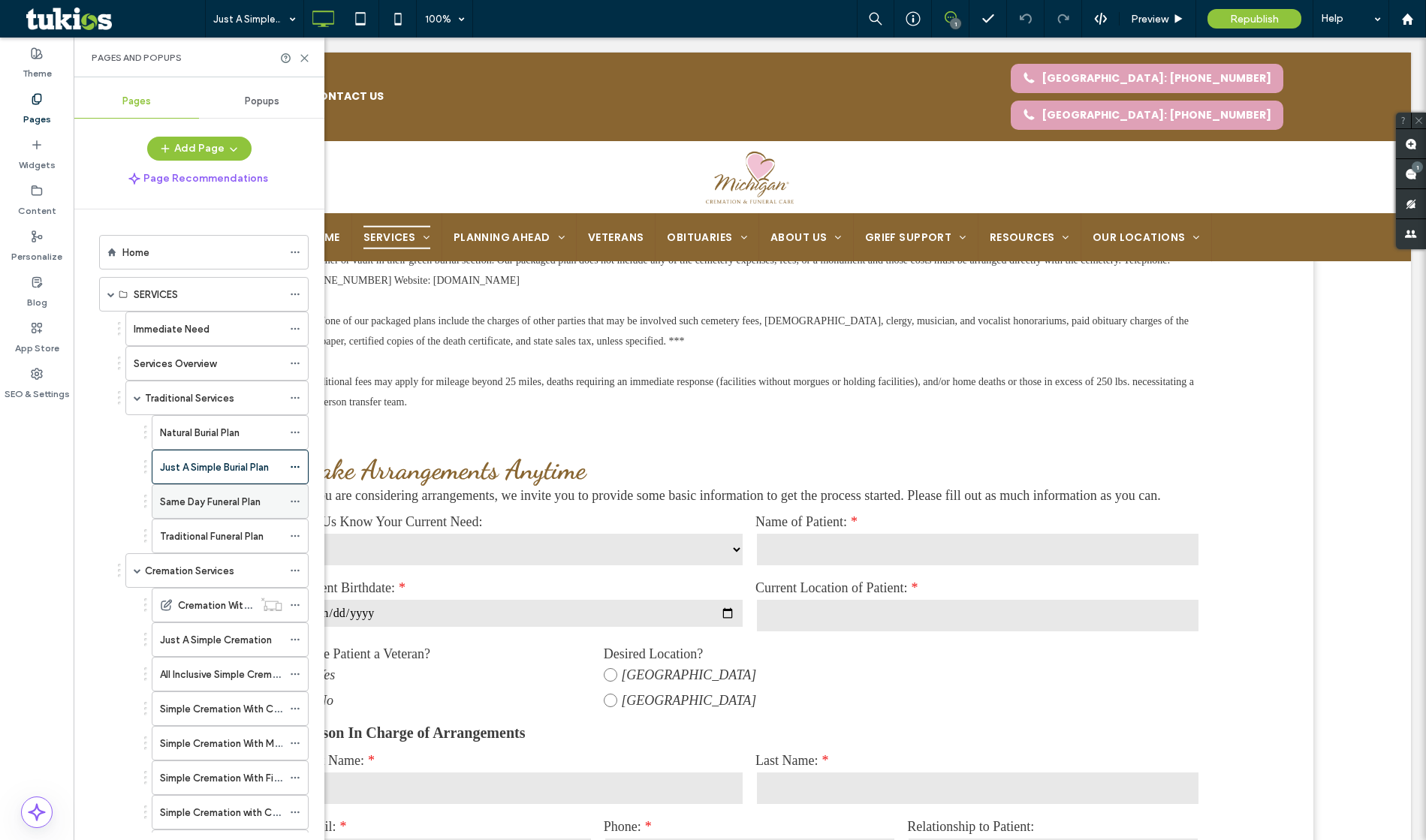
click at [214, 500] on label "Same Day Funeral Plan" at bounding box center [210, 502] width 101 height 26
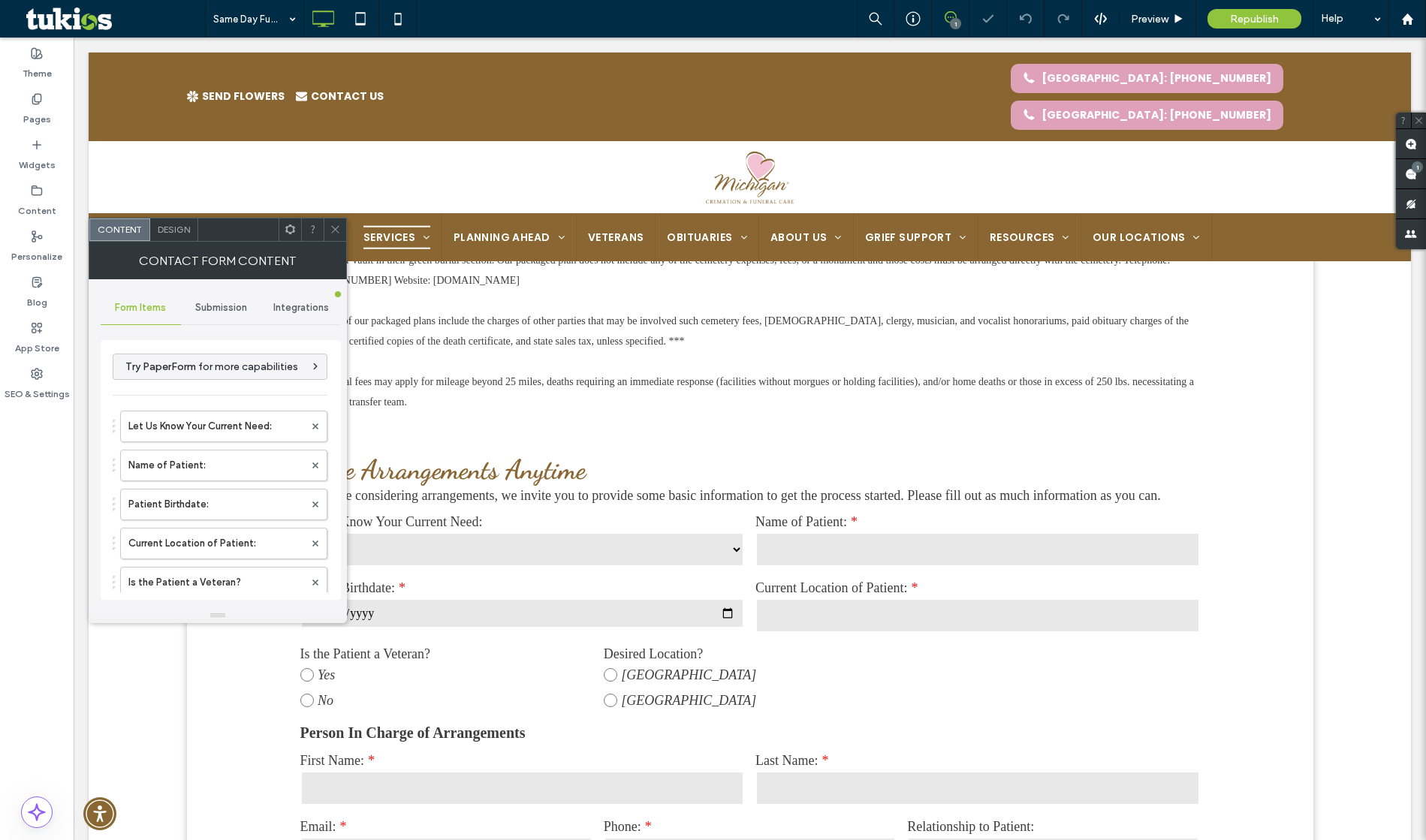
type input "********"
type input "**********"
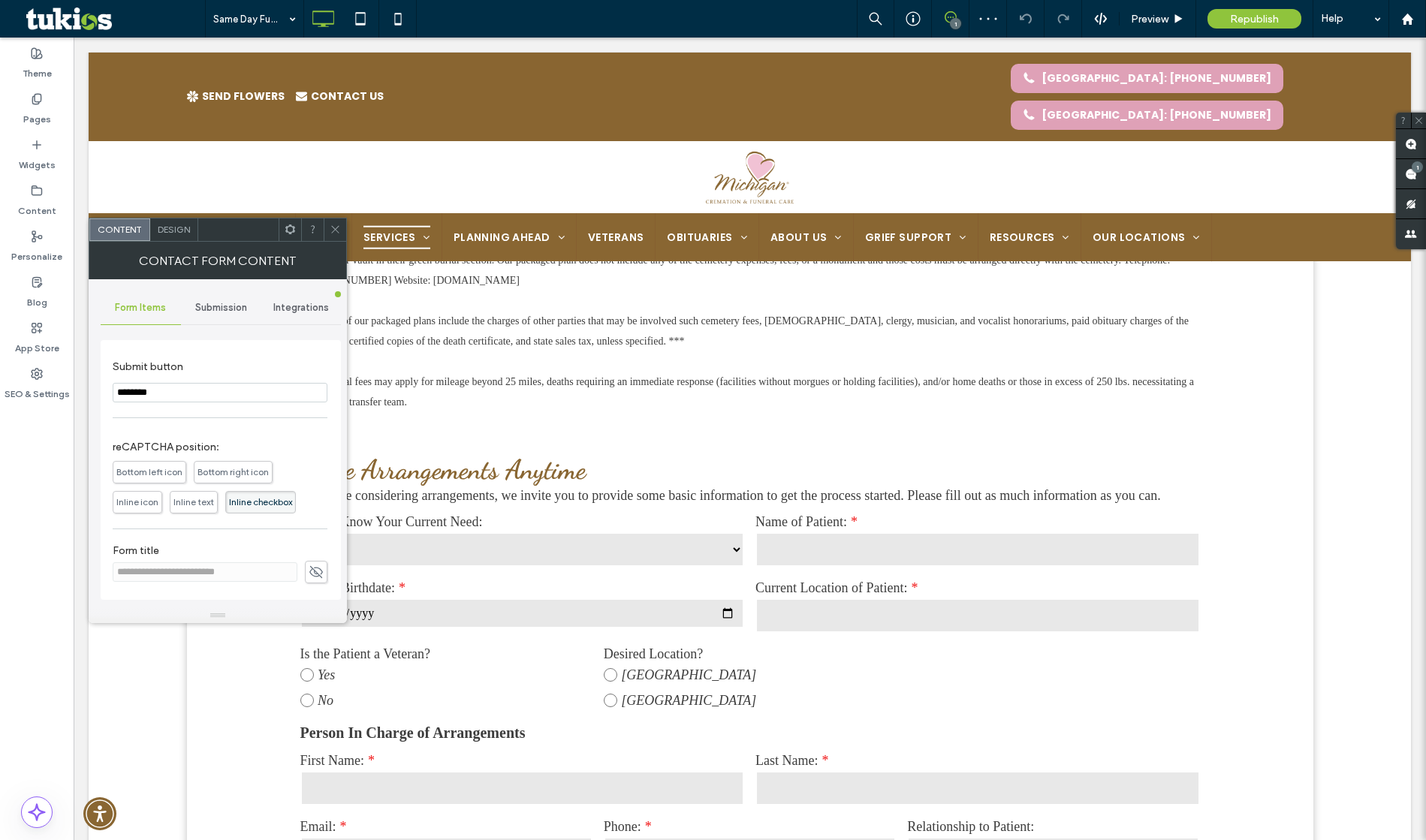
click at [332, 225] on icon at bounding box center [335, 229] width 11 height 11
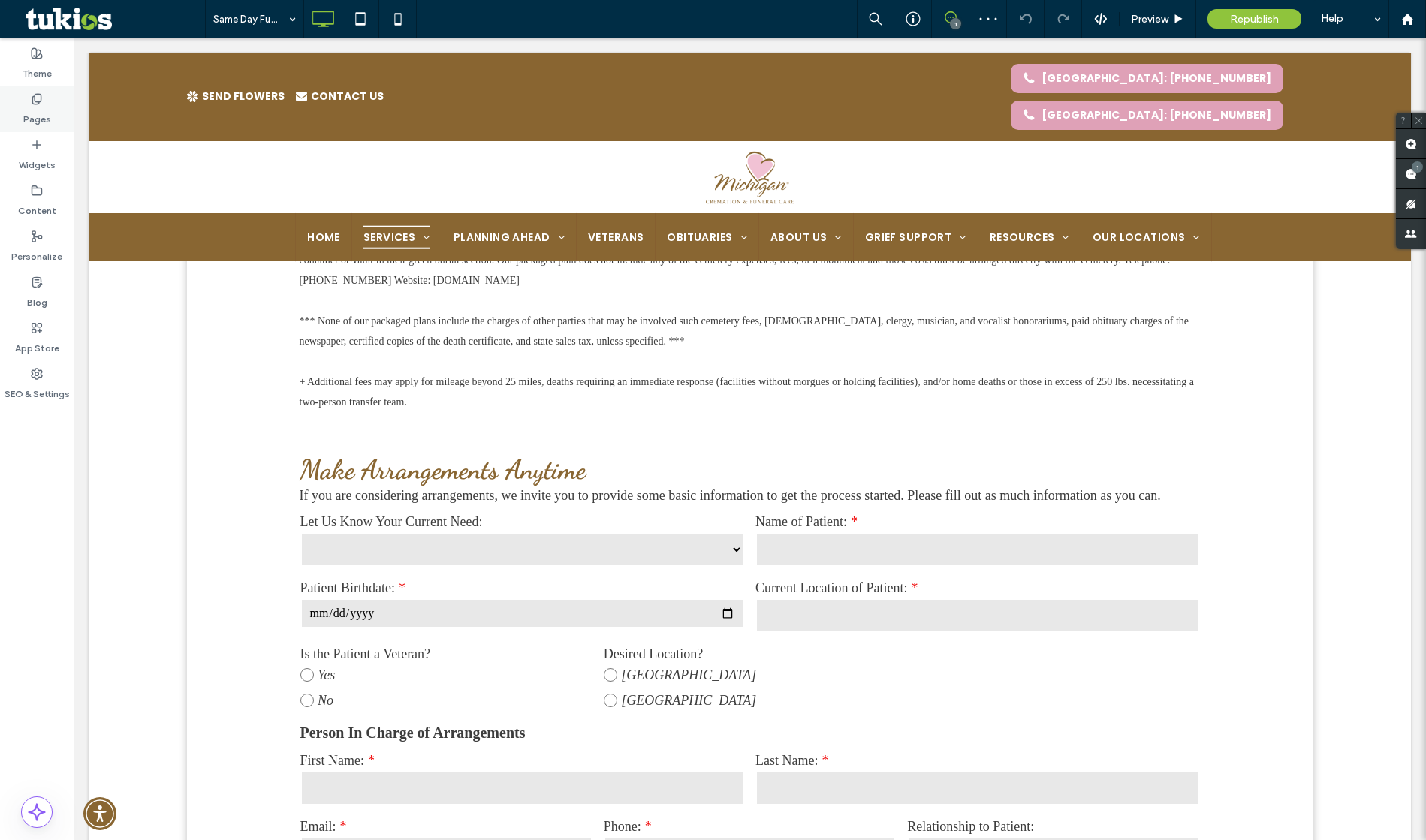
click at [40, 122] on label "Pages" at bounding box center [37, 115] width 28 height 21
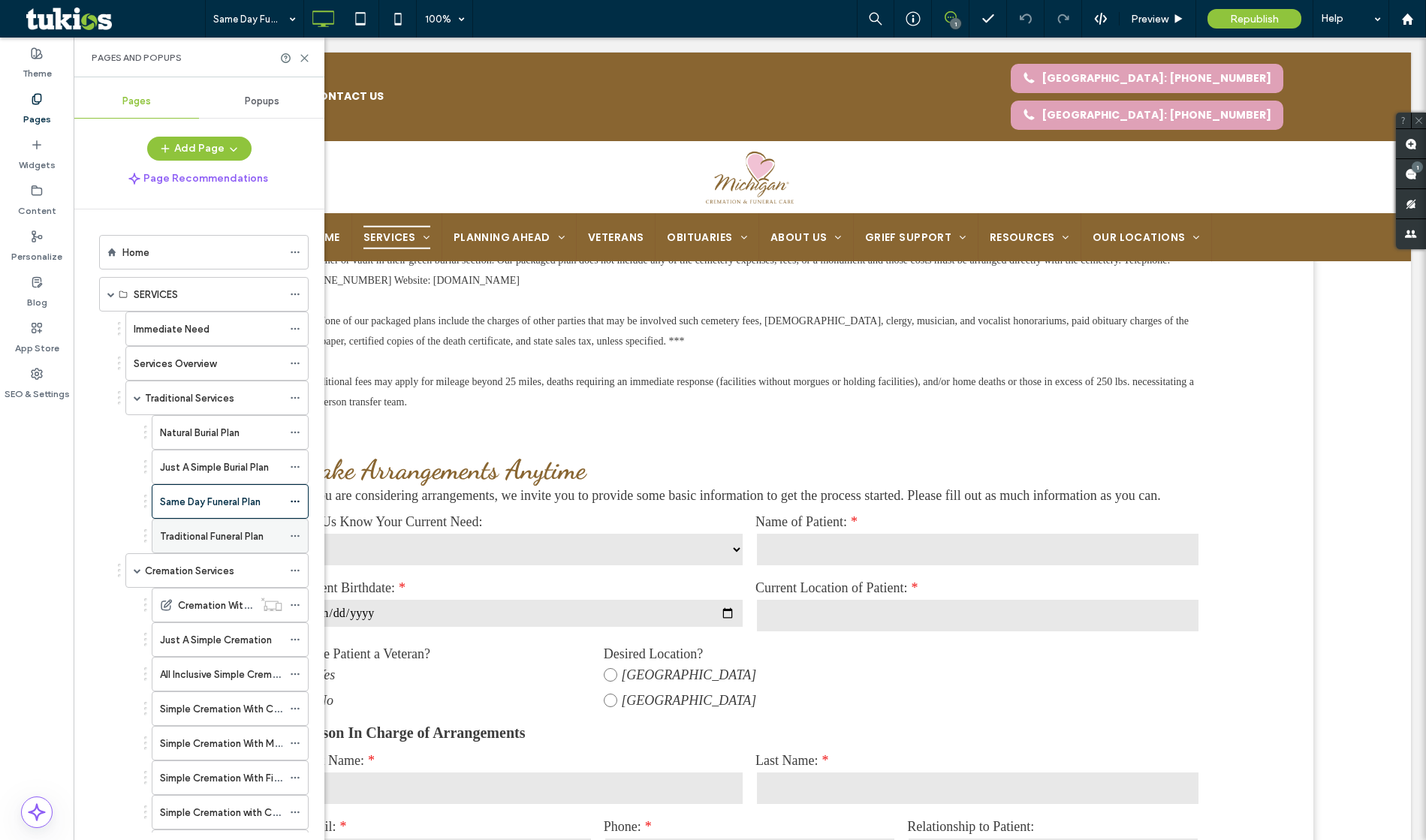
click at [226, 535] on label "Traditional Funeral Plan" at bounding box center [211, 536] width 104 height 26
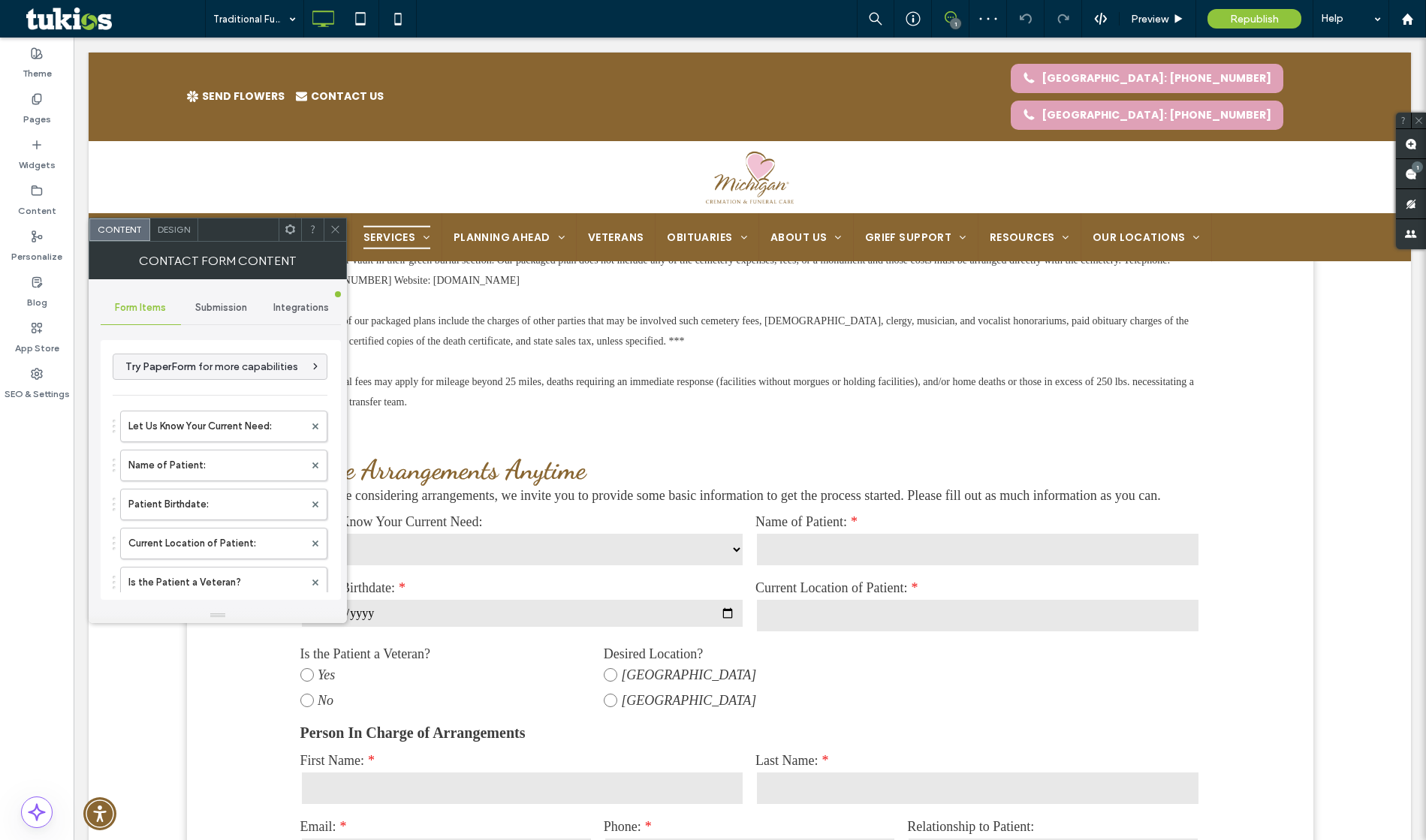
scroll to position [764, 0]
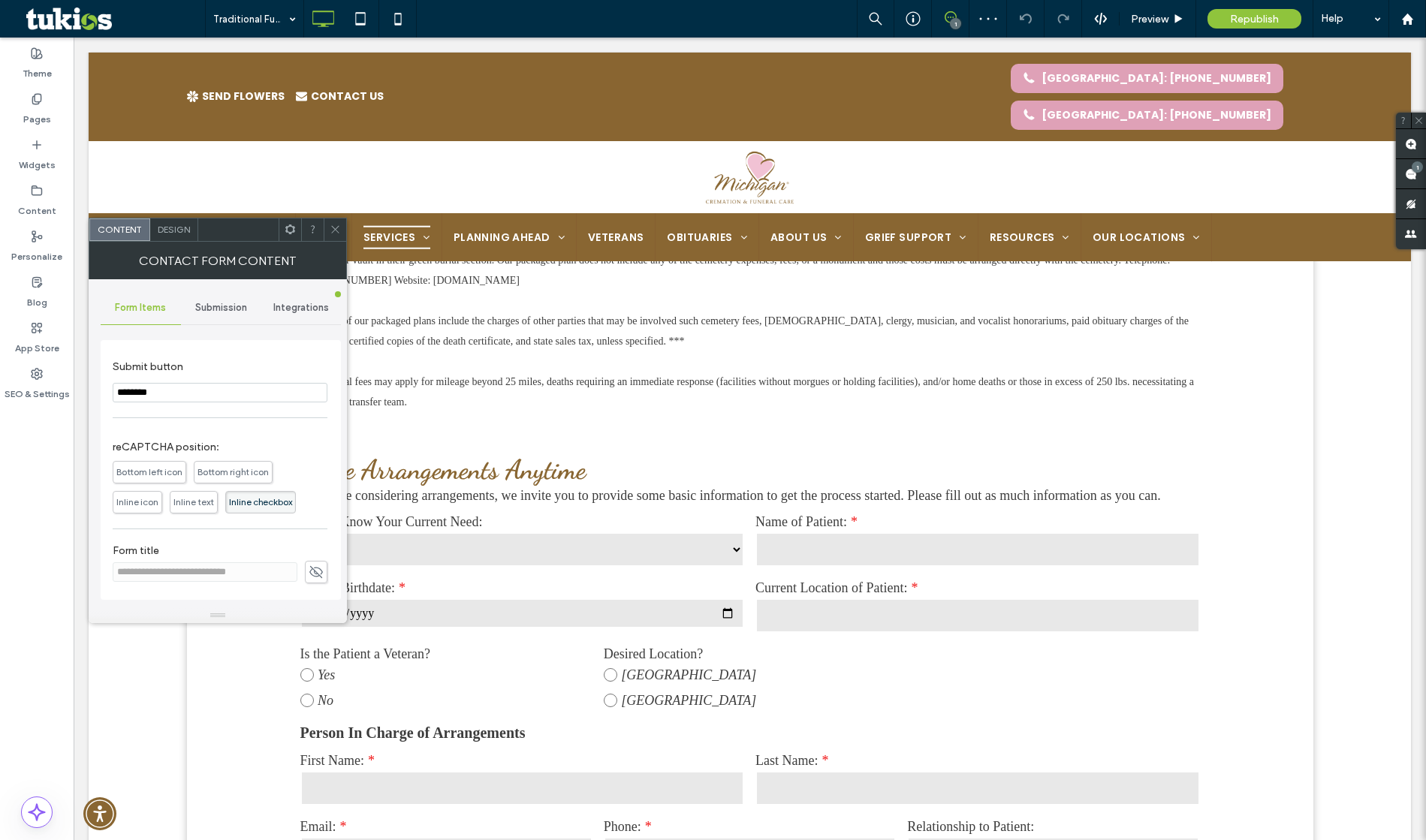
click at [333, 237] on span at bounding box center [335, 229] width 11 height 22
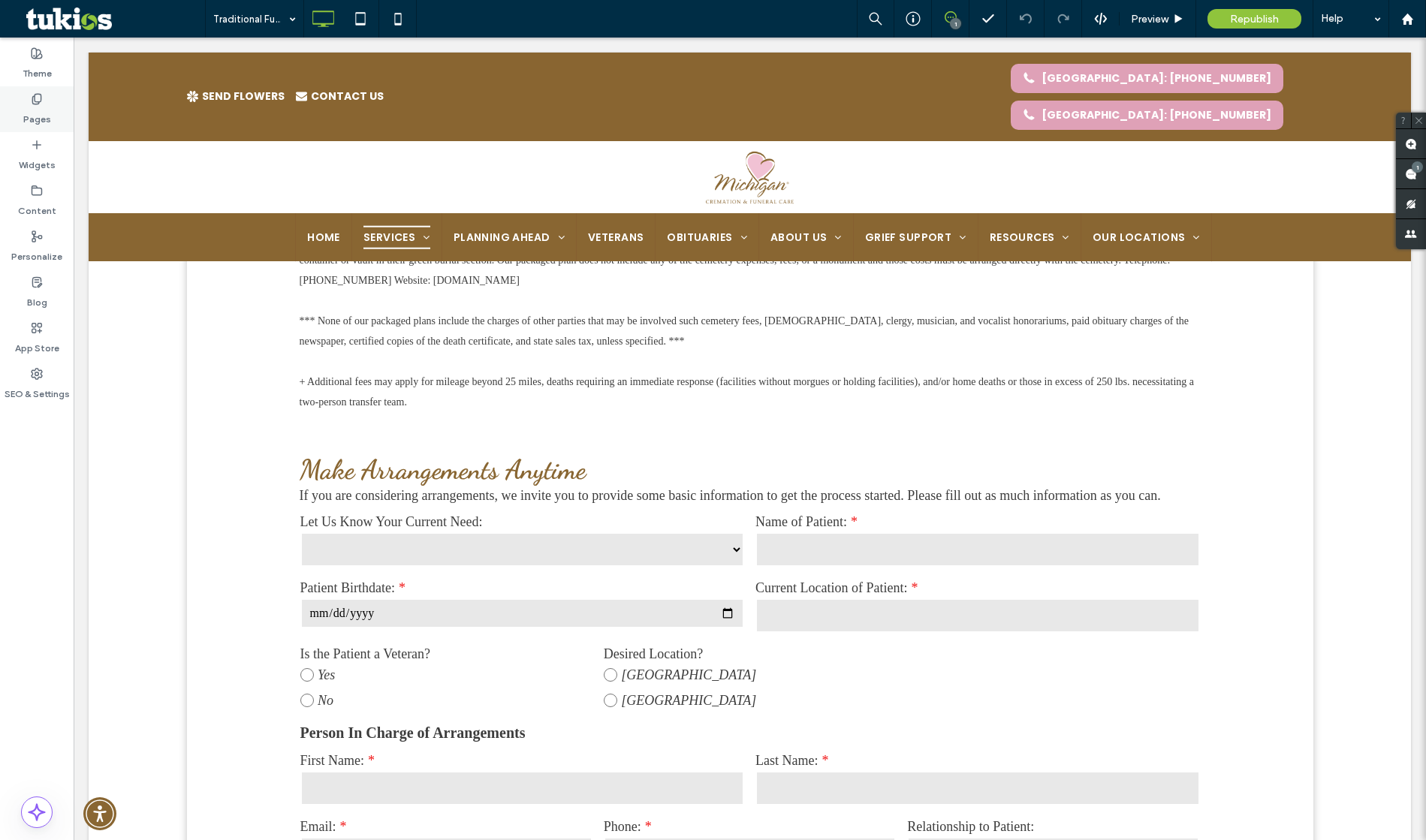
click at [29, 103] on div "Pages" at bounding box center [37, 110] width 74 height 46
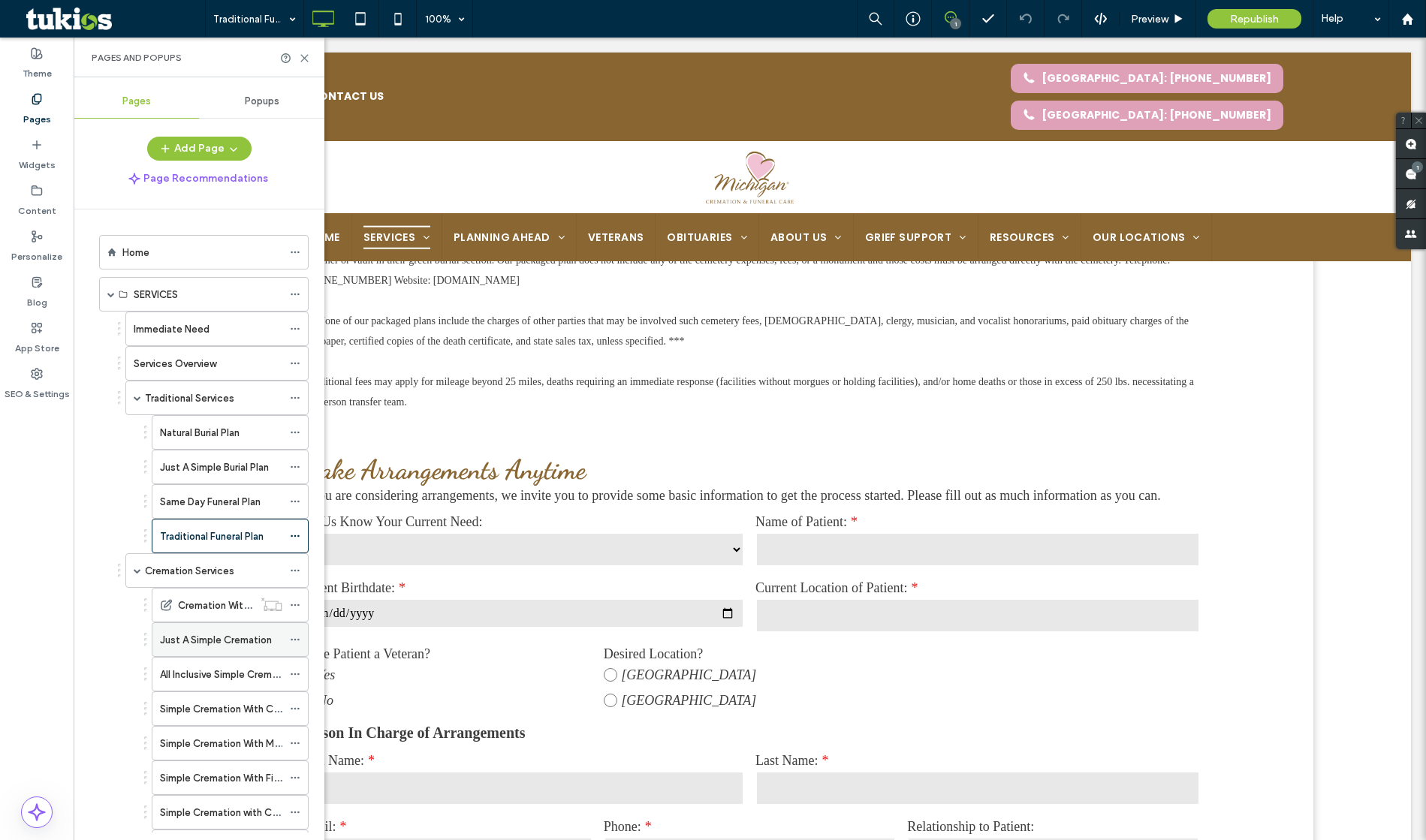
click at [229, 634] on label "Just A Simple Cremation" at bounding box center [215, 640] width 112 height 26
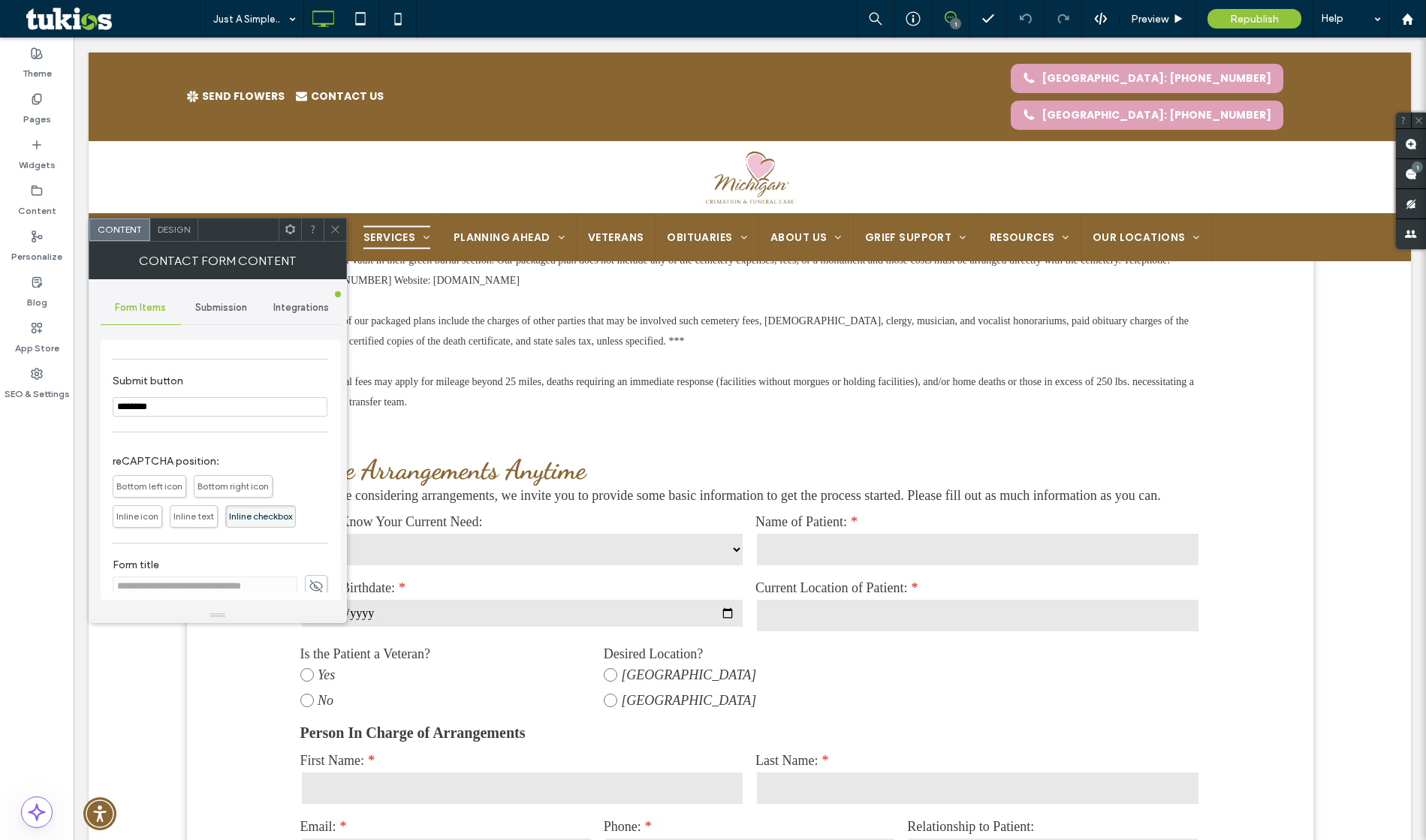
scroll to position [764, 0]
click at [340, 233] on icon at bounding box center [335, 229] width 11 height 11
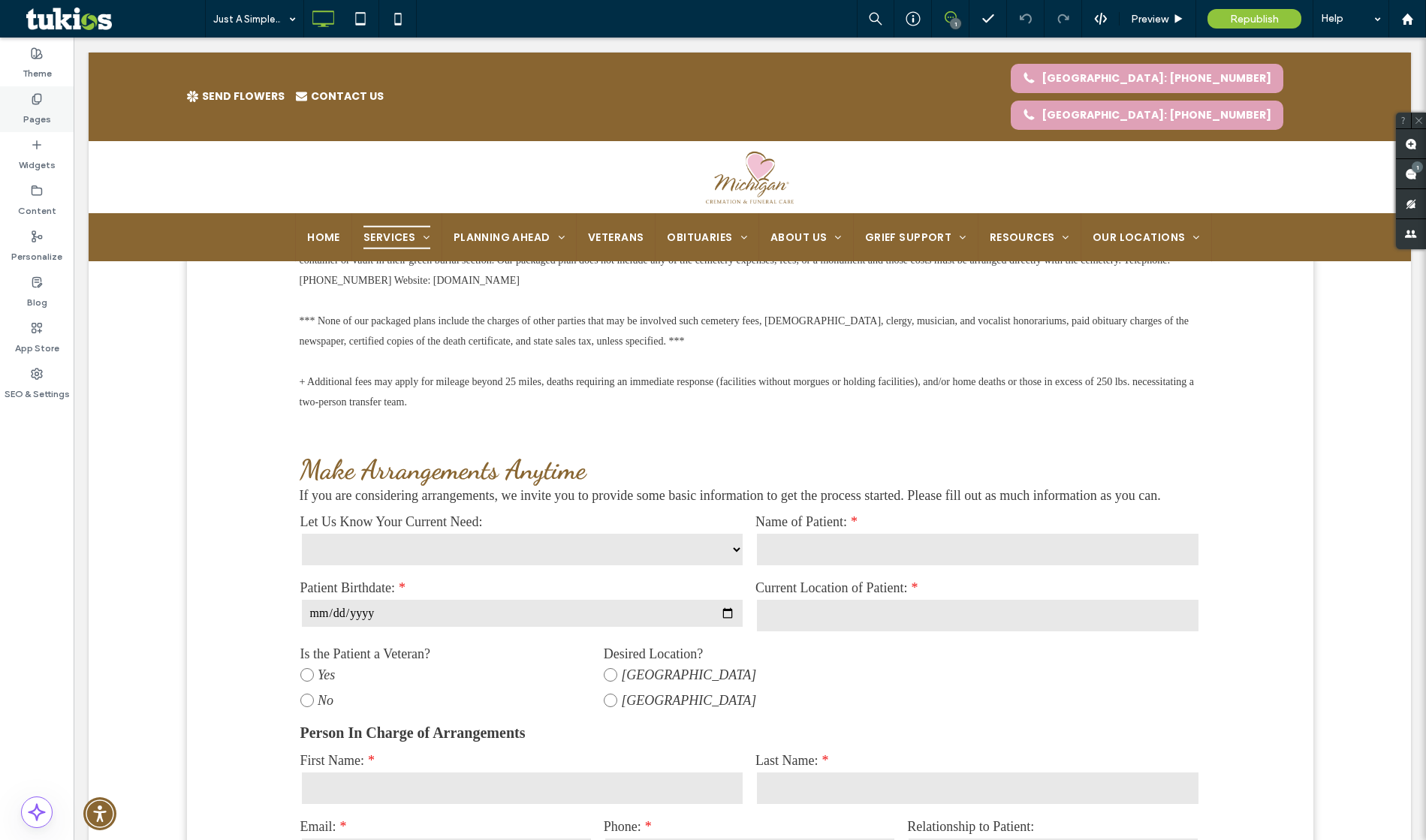
click at [48, 110] on label "Pages" at bounding box center [37, 115] width 28 height 21
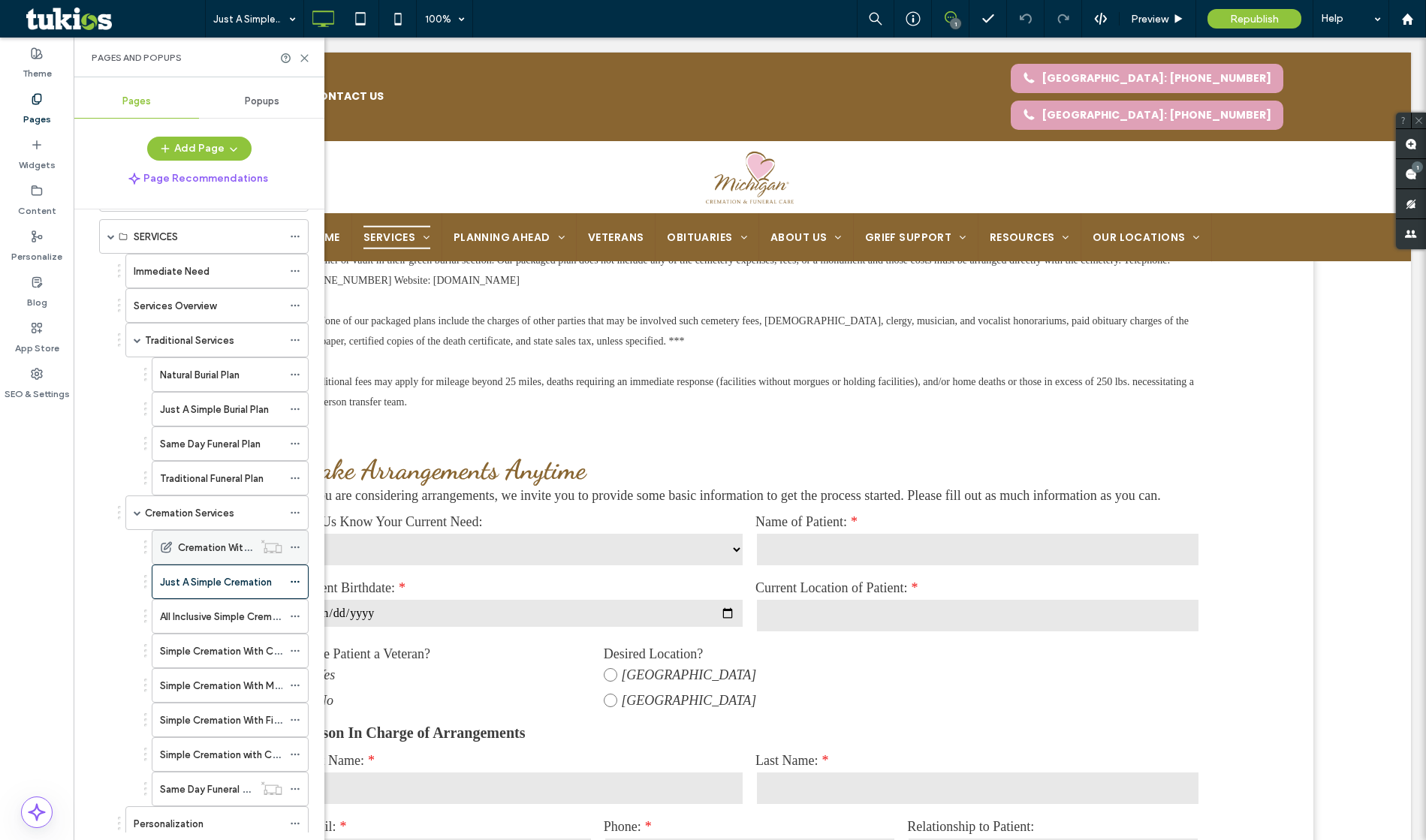
scroll to position [127, 0]
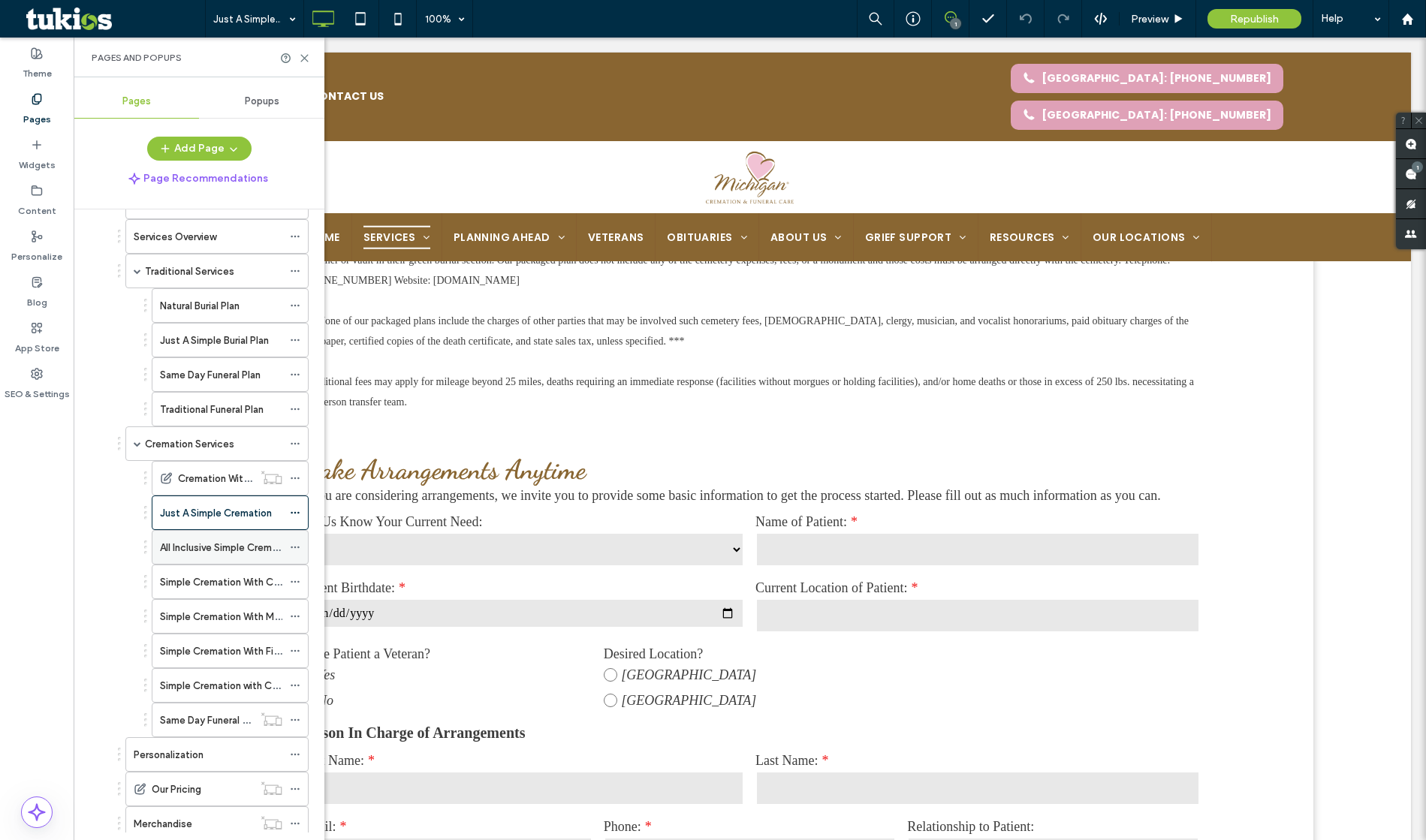
click at [238, 546] on label "All Inclusive Simple Cremation" at bounding box center [227, 547] width 135 height 26
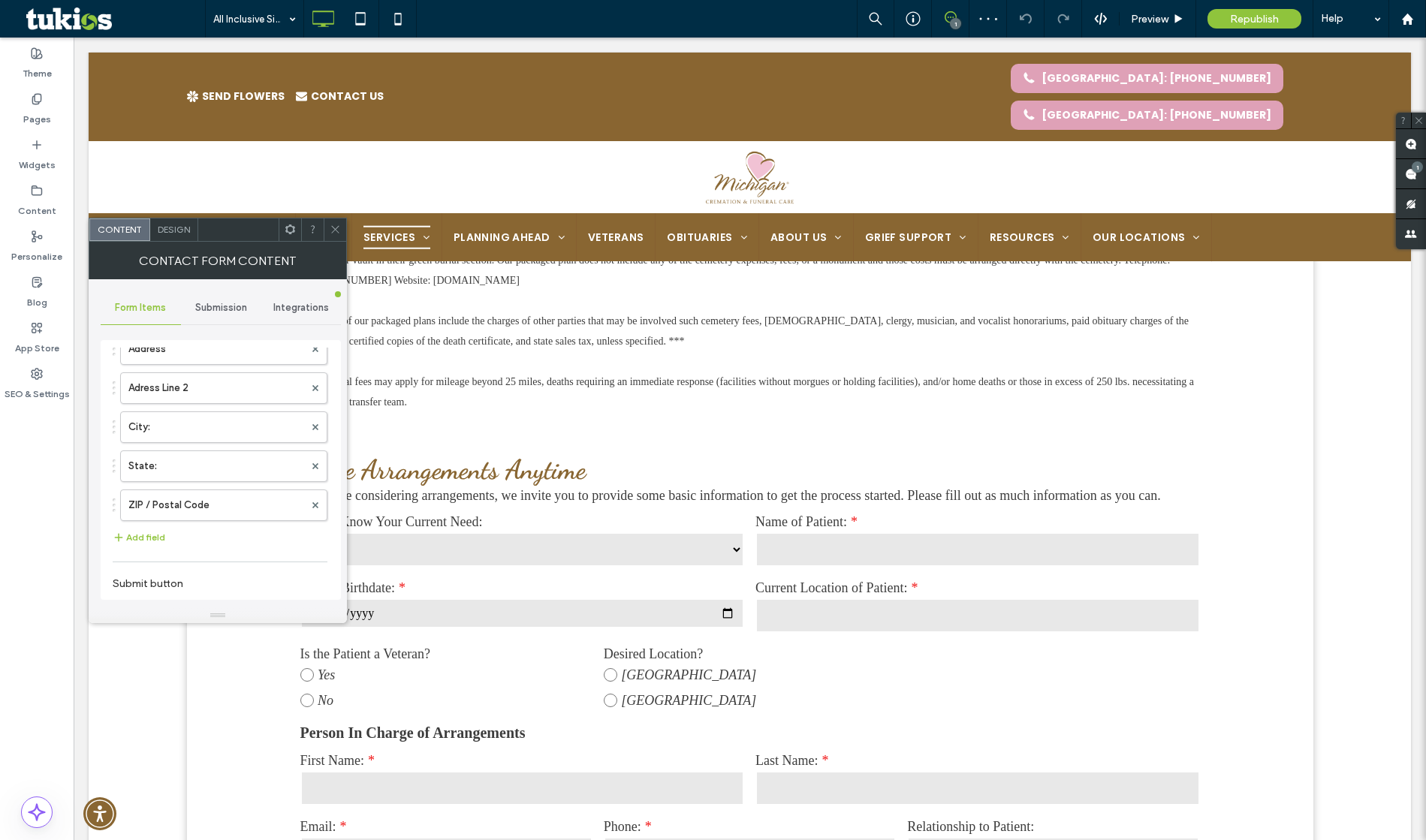
scroll to position [764, 0]
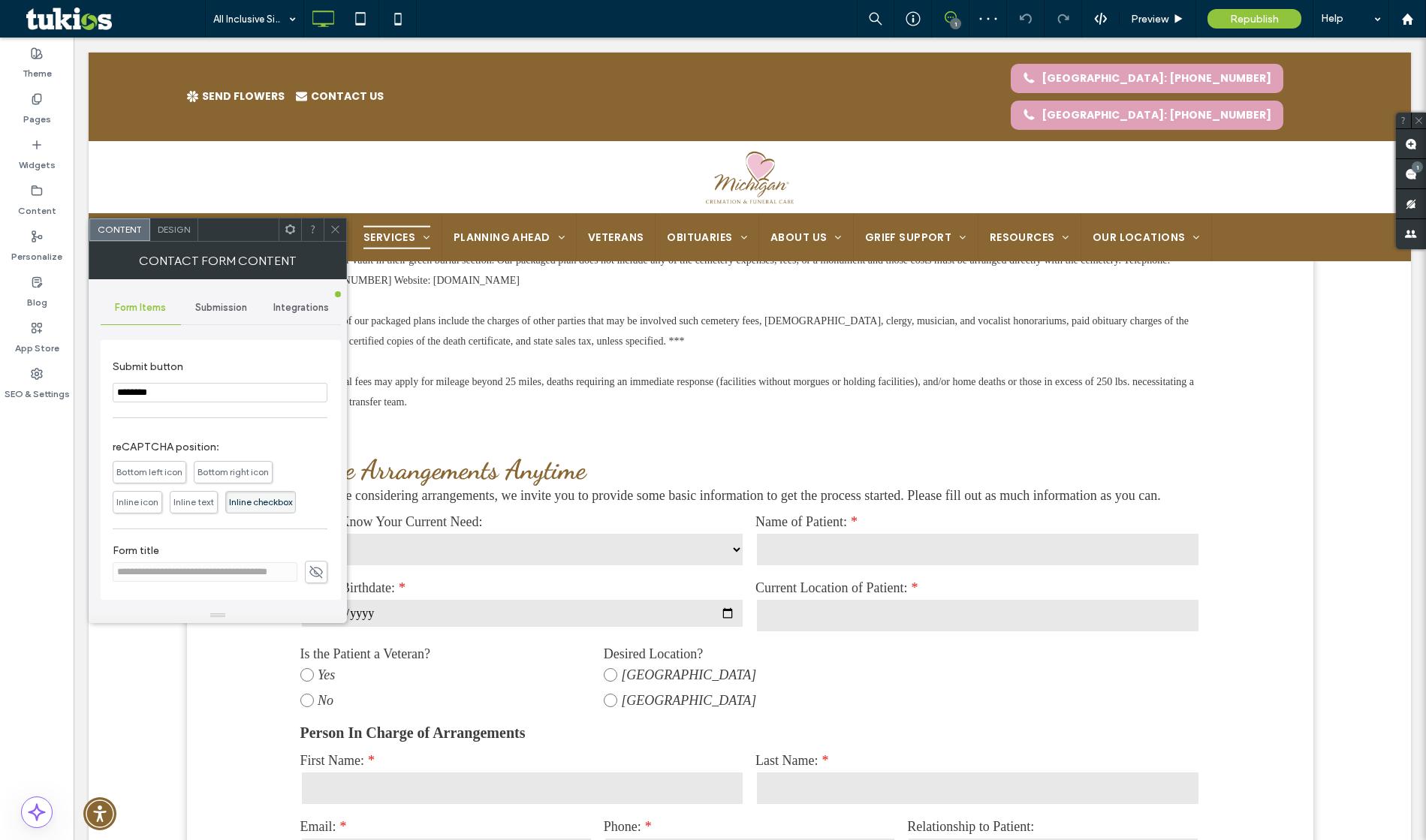
click at [336, 225] on icon at bounding box center [335, 229] width 11 height 11
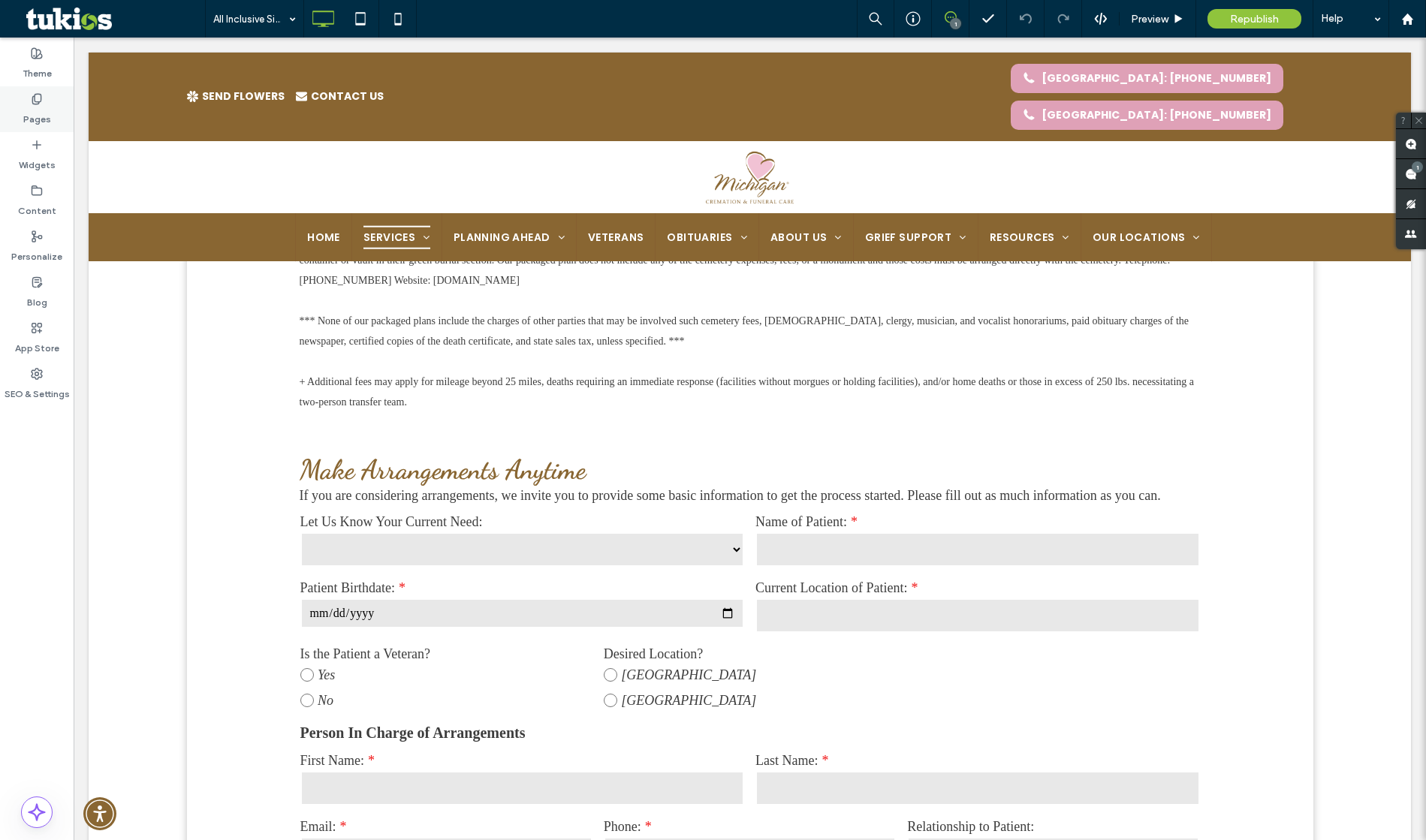
click at [40, 118] on label "Pages" at bounding box center [37, 115] width 28 height 21
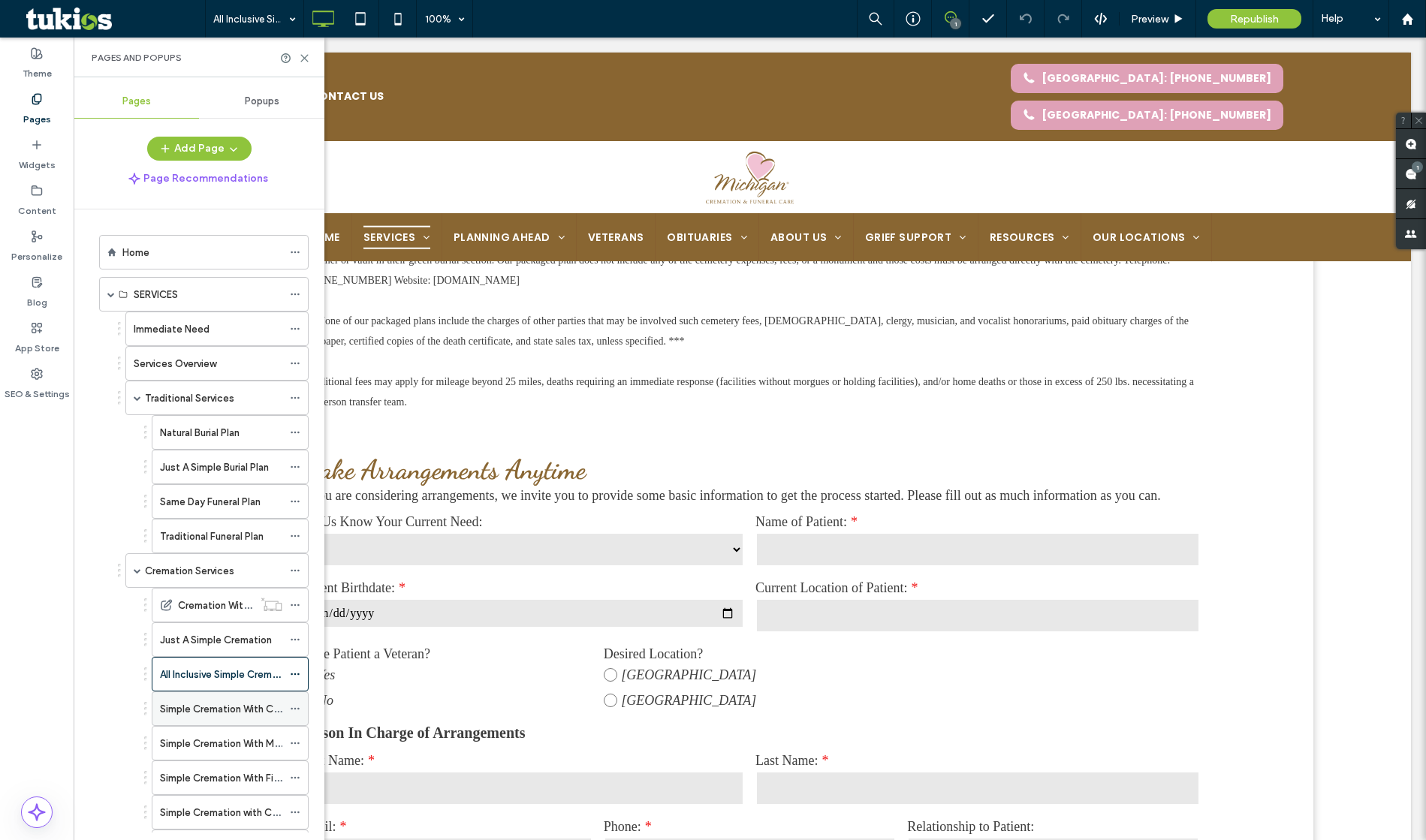
click at [222, 710] on label "Simple Cremation With Celebration Gathering" at bounding box center [264, 709] width 208 height 26
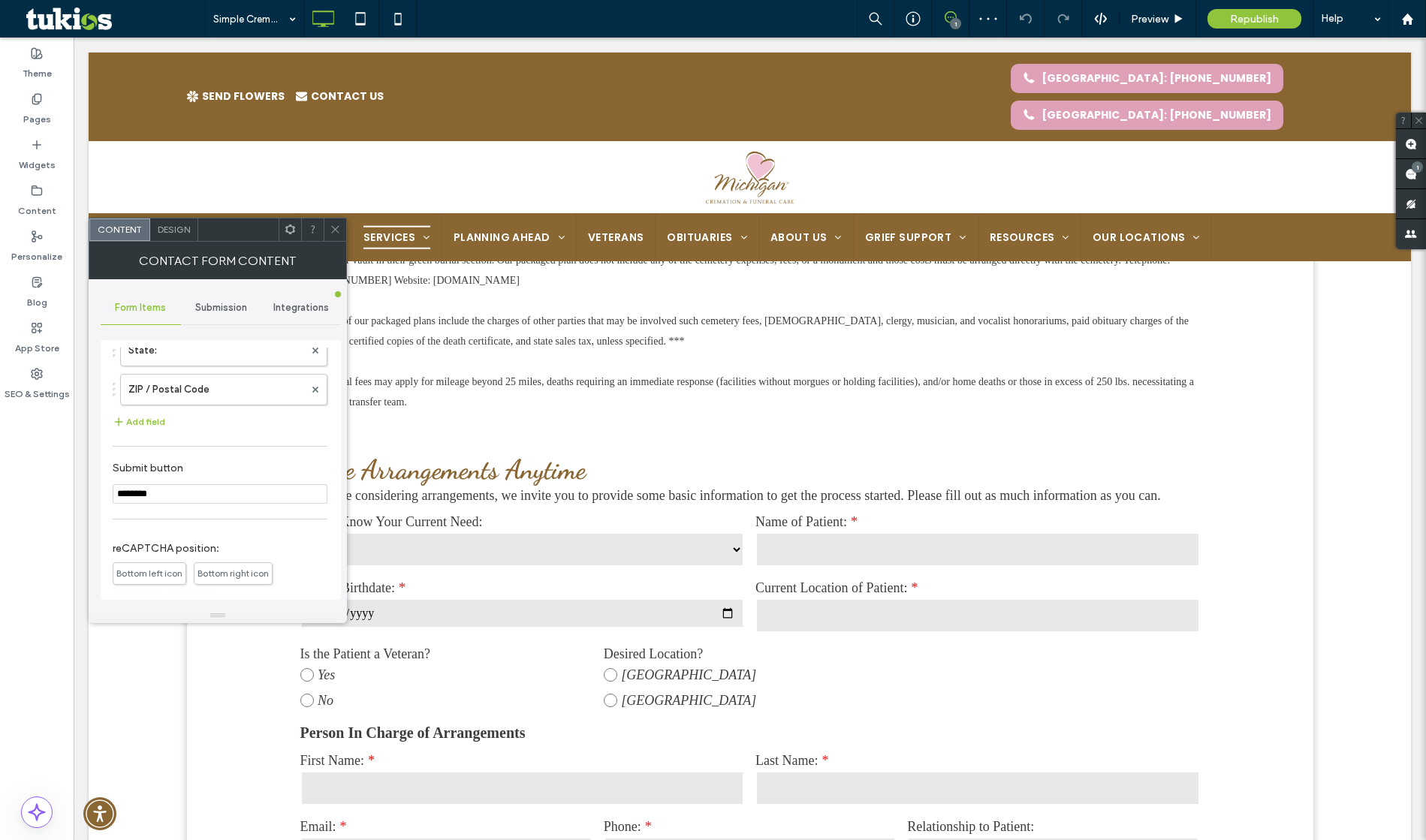
scroll to position [764, 0]
click at [331, 237] on span at bounding box center [335, 229] width 11 height 22
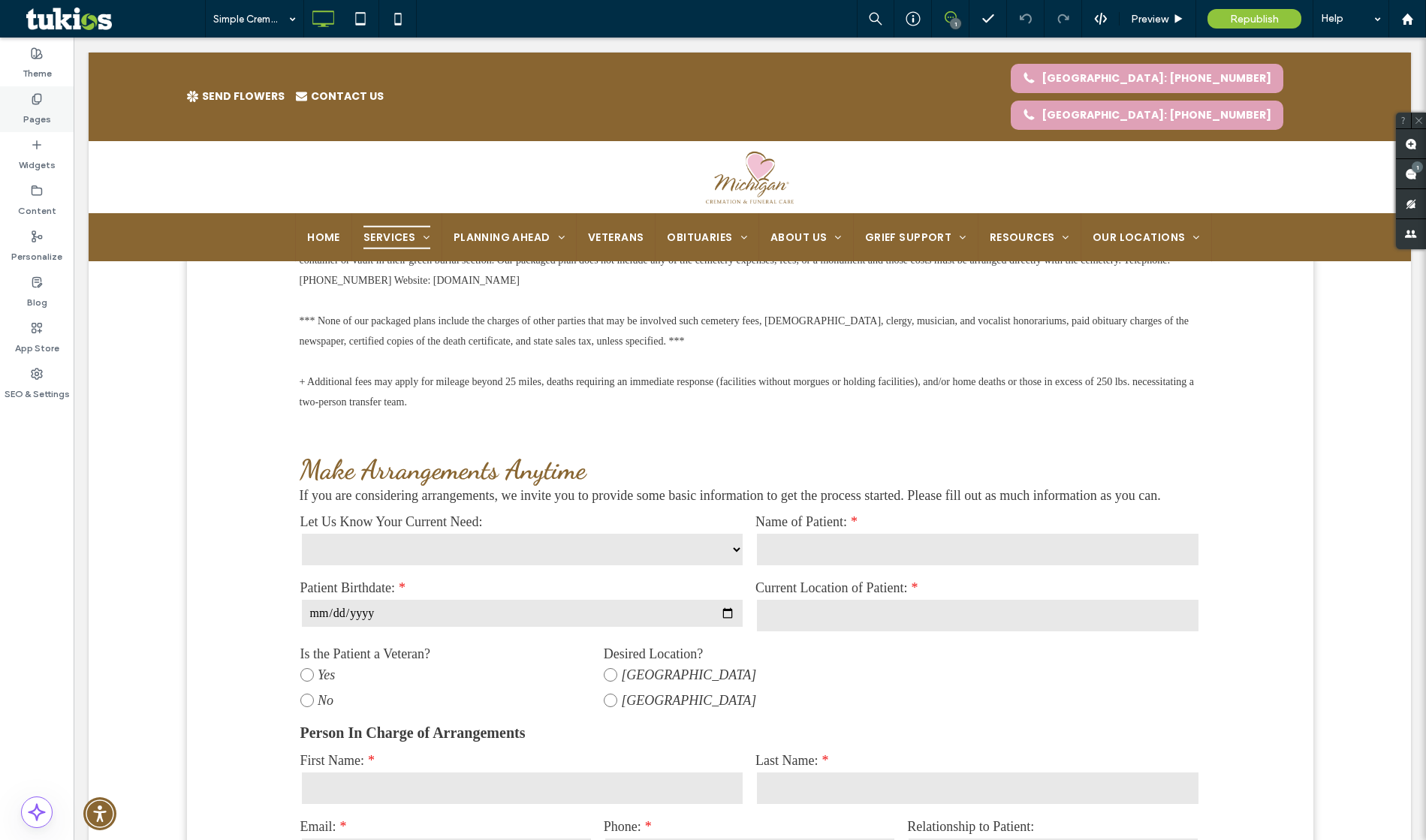
click at [35, 115] on label "Pages" at bounding box center [37, 115] width 28 height 21
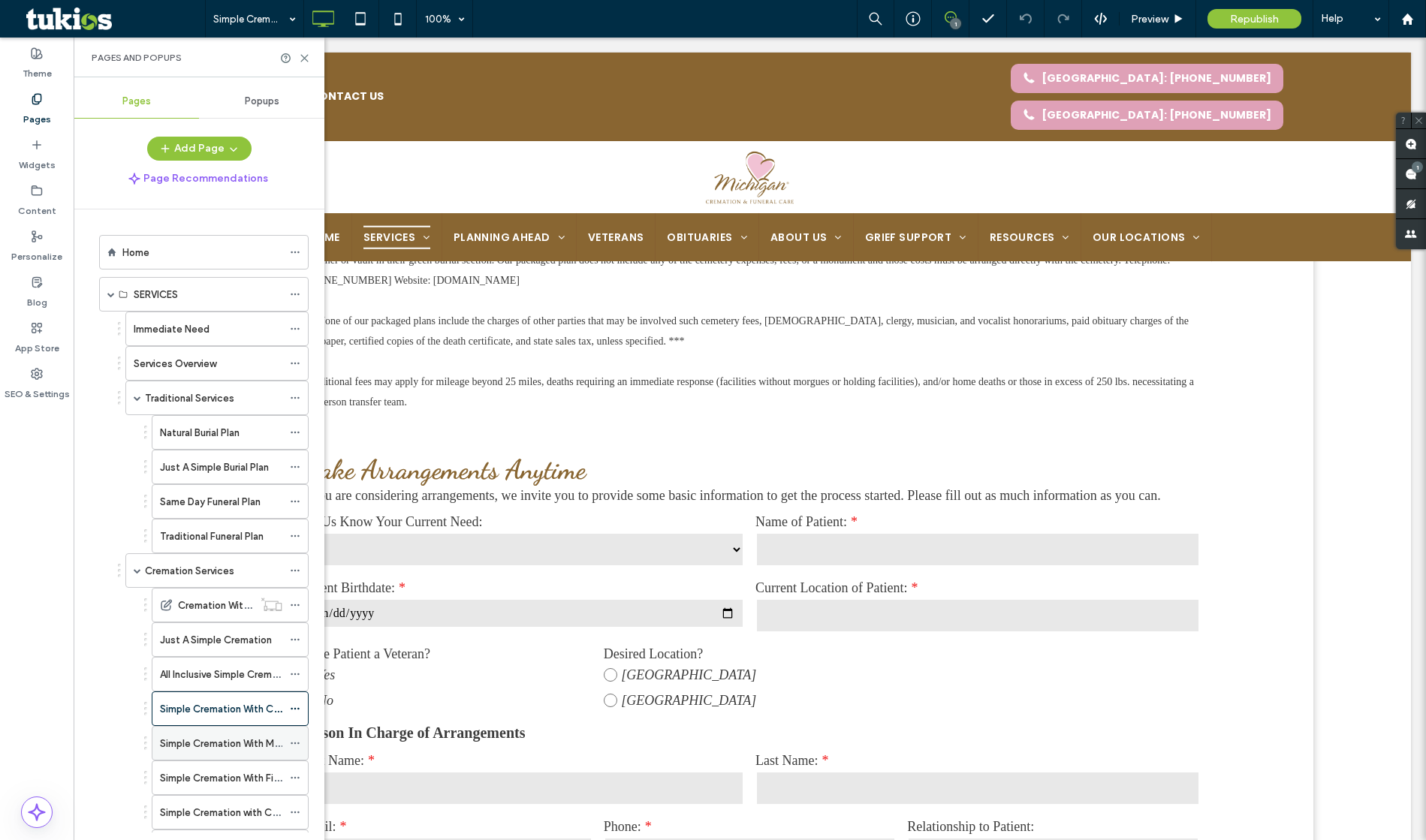
click at [244, 748] on label "Simple Cremation With Memorial Ceremony" at bounding box center [258, 743] width 197 height 26
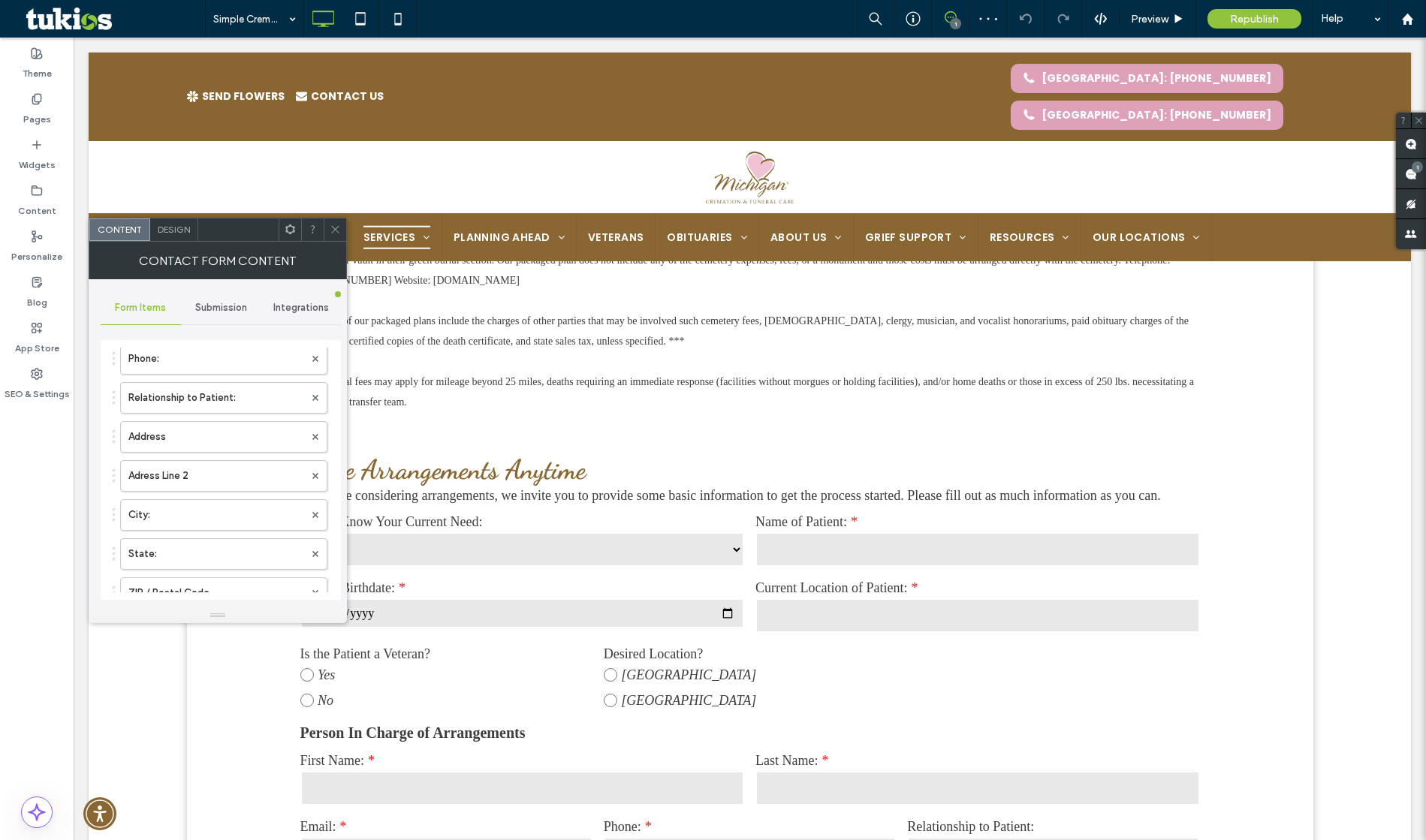
scroll to position [764, 0]
click at [337, 229] on icon at bounding box center [335, 229] width 11 height 11
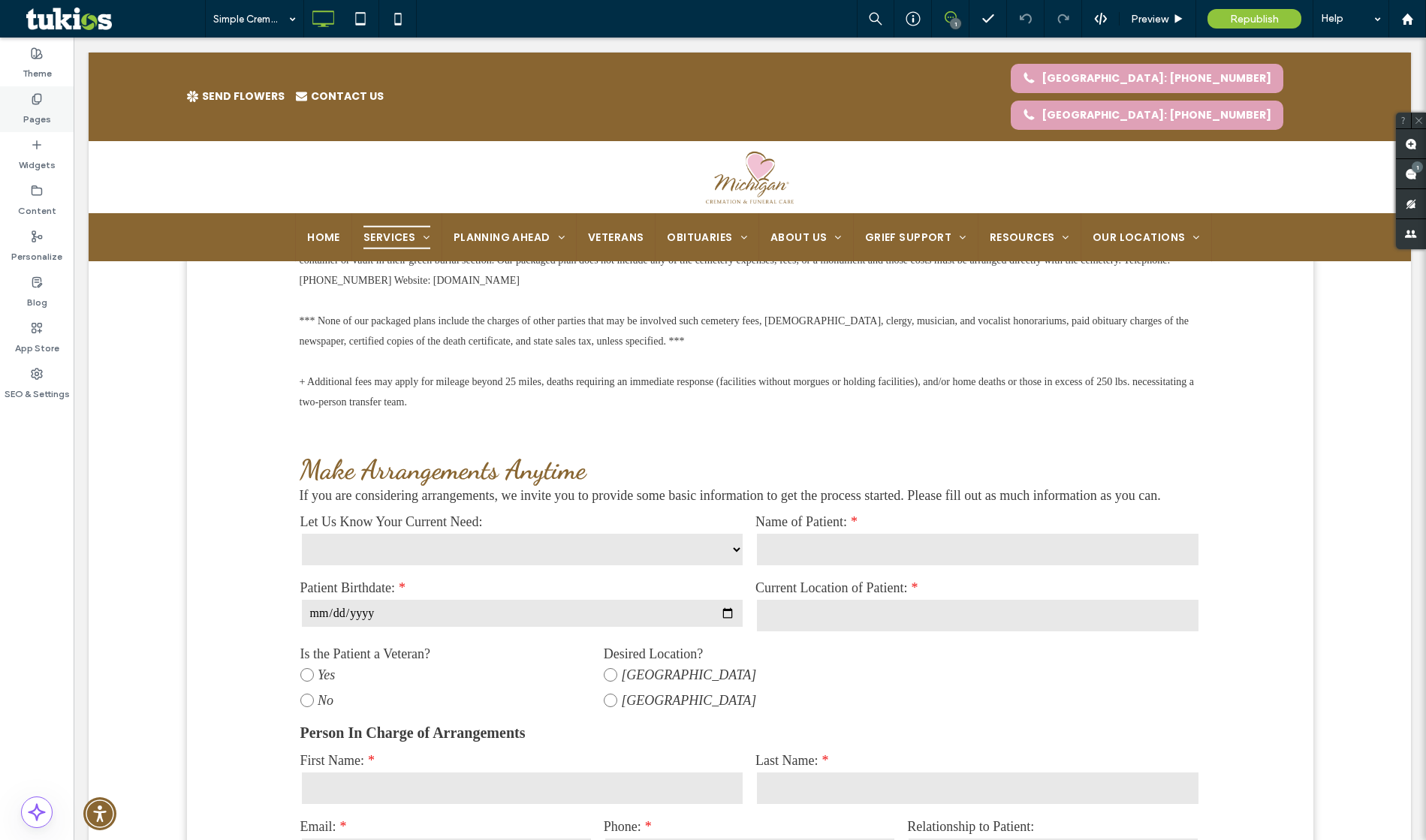
click at [35, 105] on label "Pages" at bounding box center [37, 115] width 28 height 21
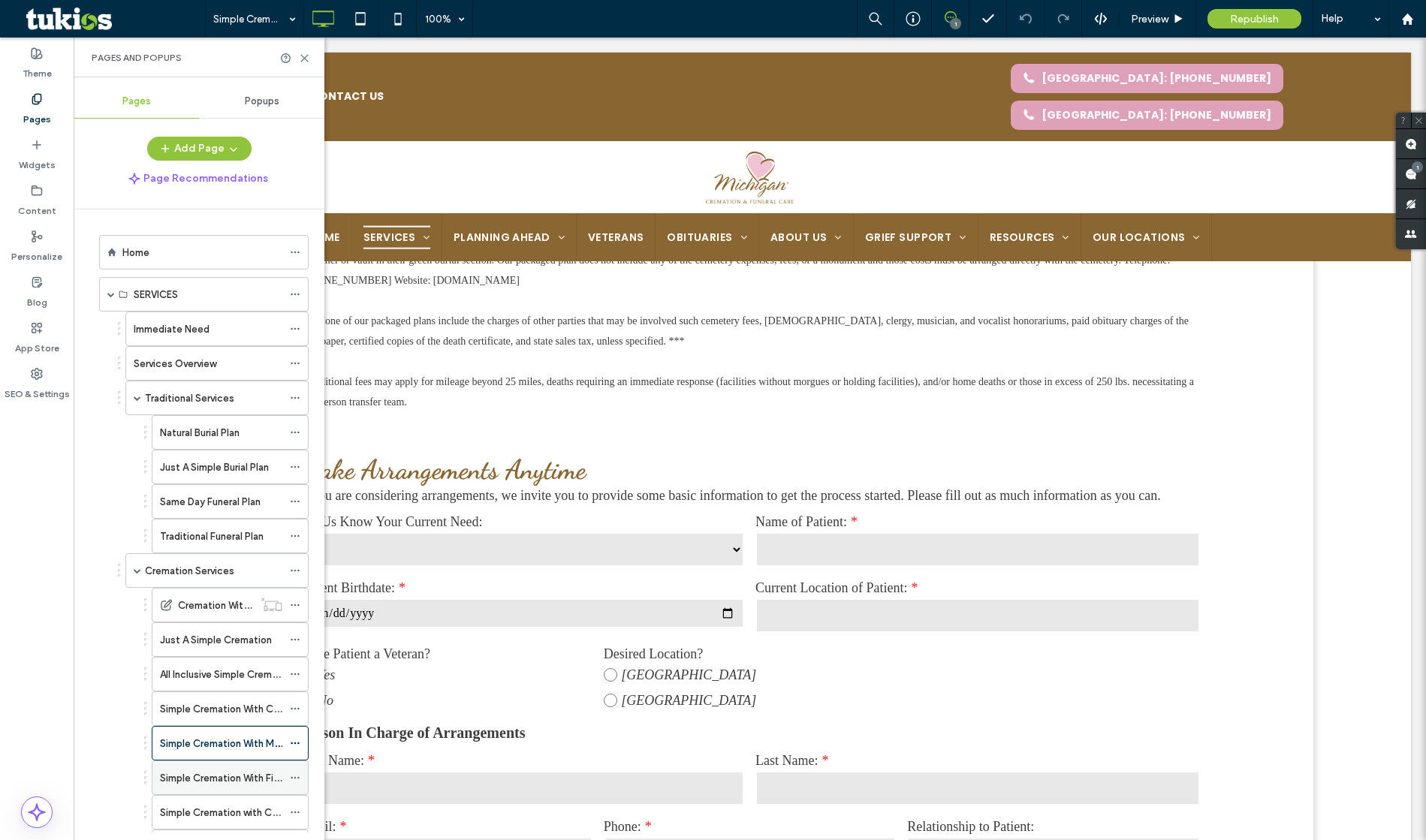
scroll to position [23, 0]
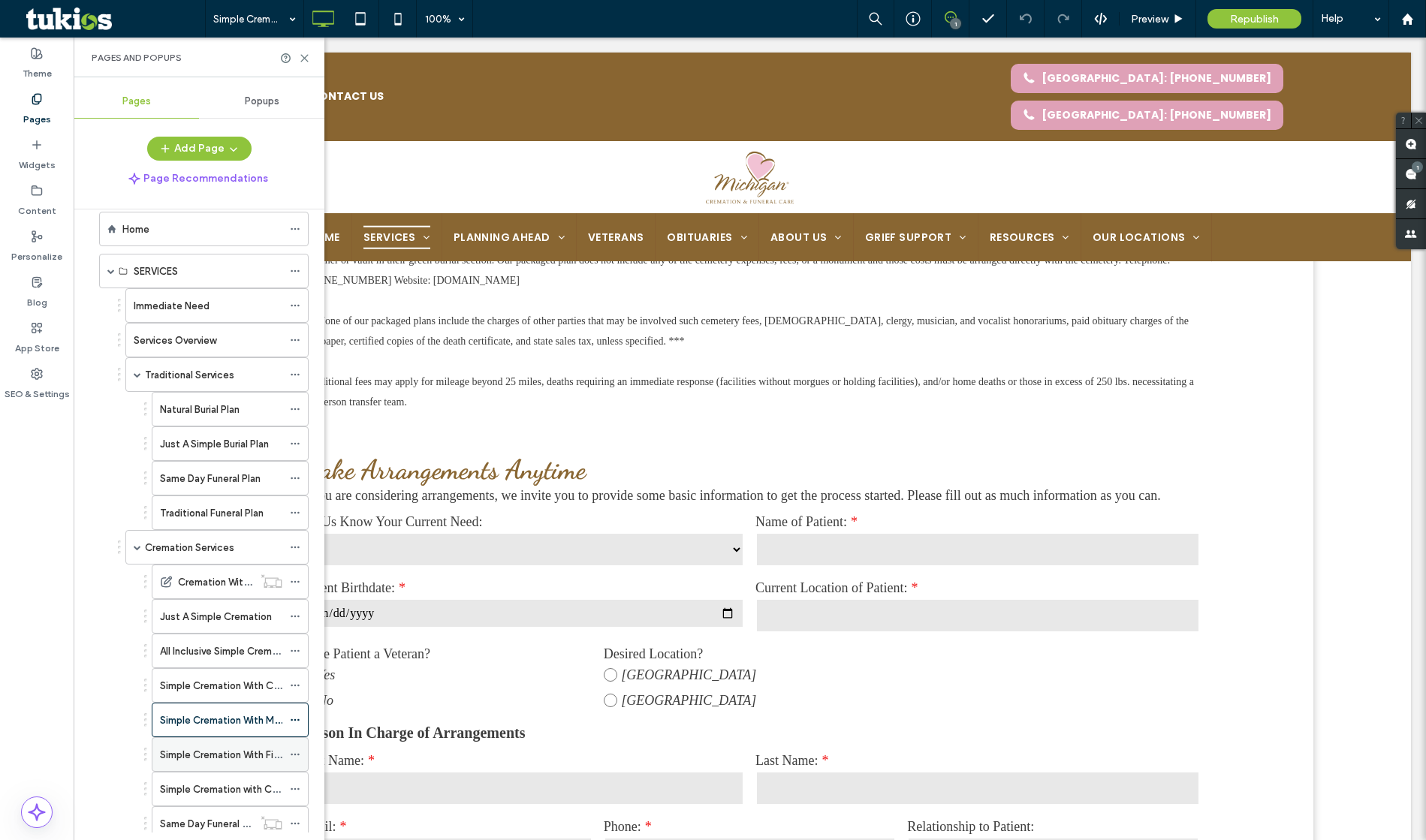
click at [222, 760] on label "Simple Cremation With Final Goodbye" at bounding box center [245, 754] width 172 height 26
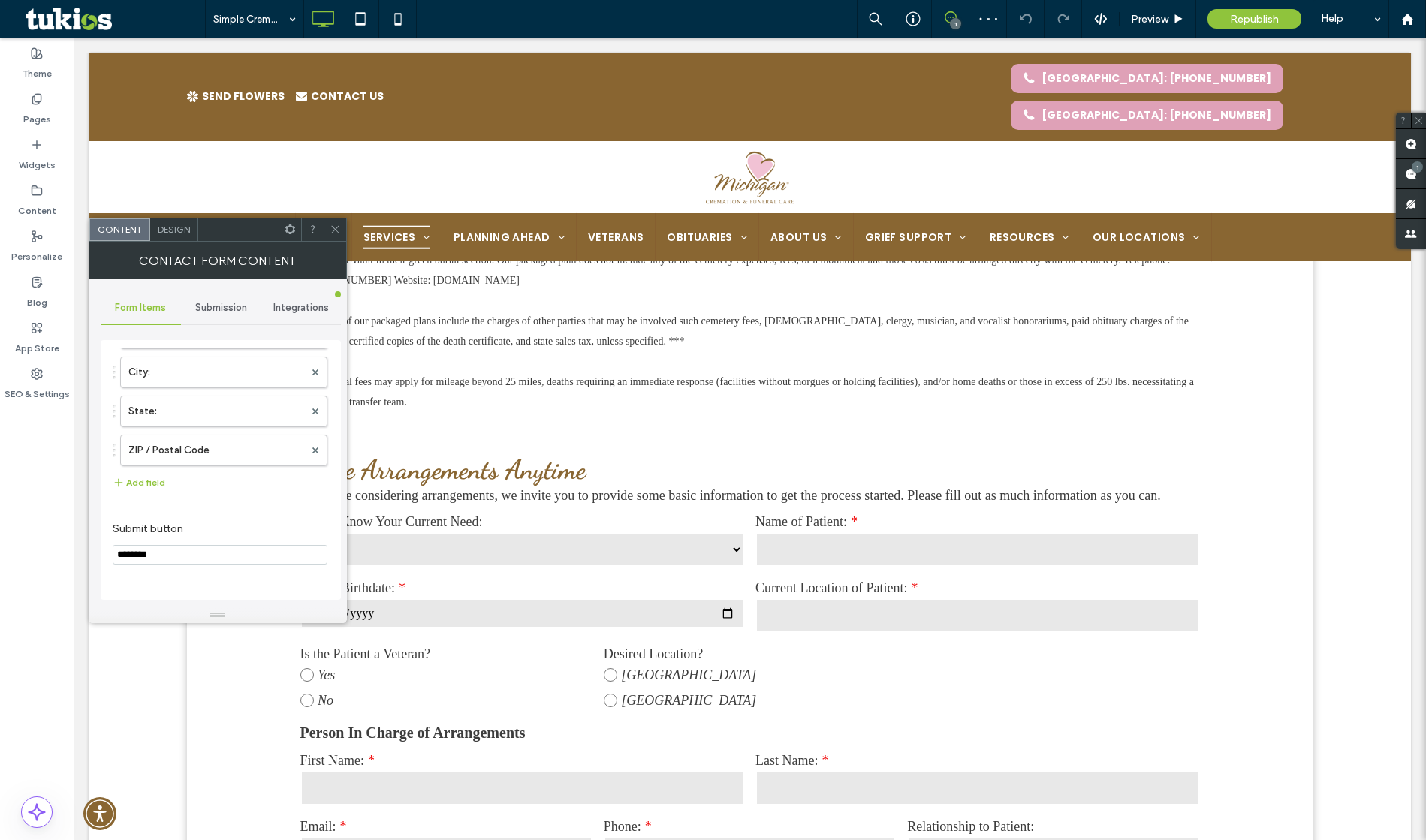
scroll to position [764, 0]
click at [328, 237] on div at bounding box center [335, 229] width 22 height 22
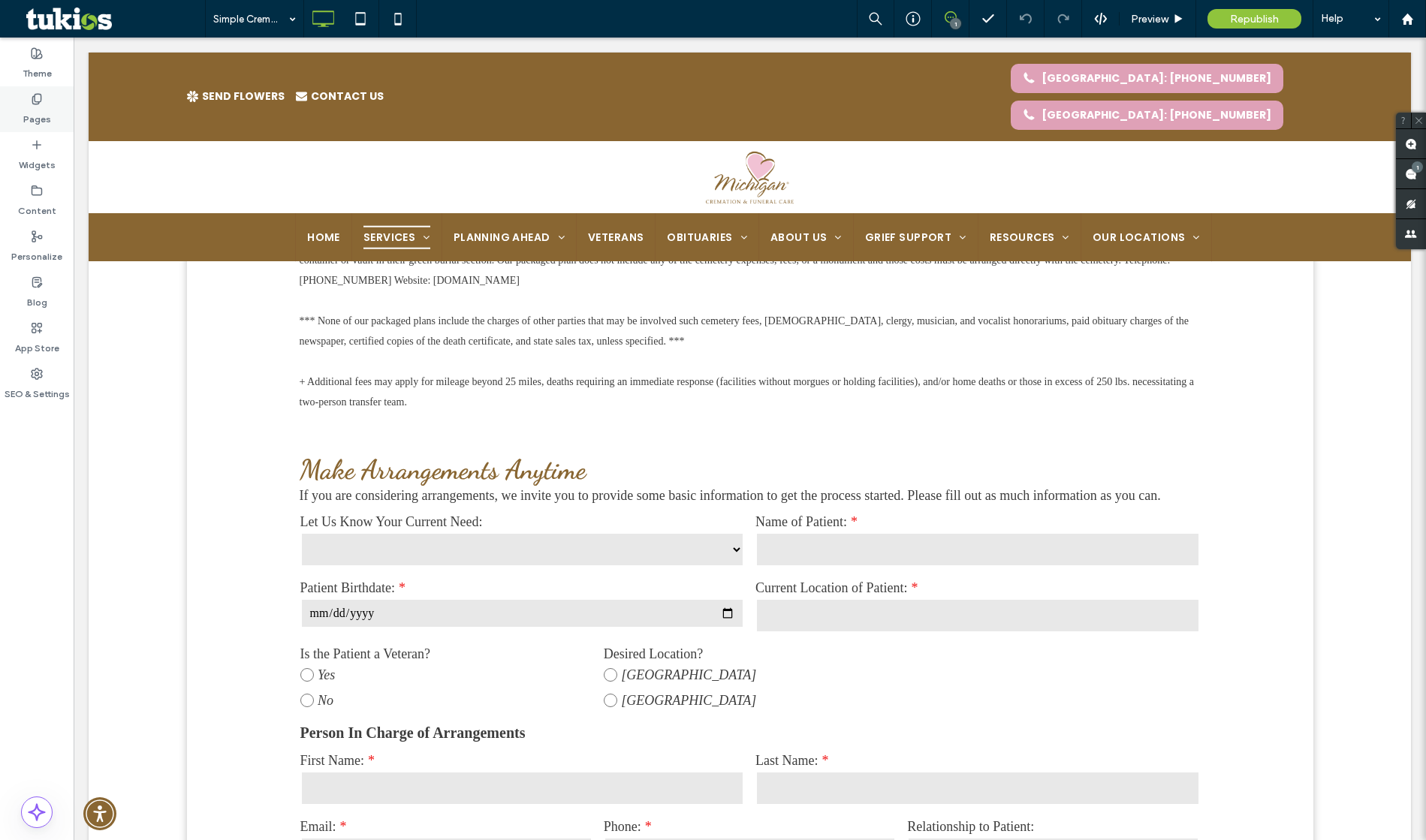
click at [25, 105] on label "Pages" at bounding box center [37, 115] width 28 height 21
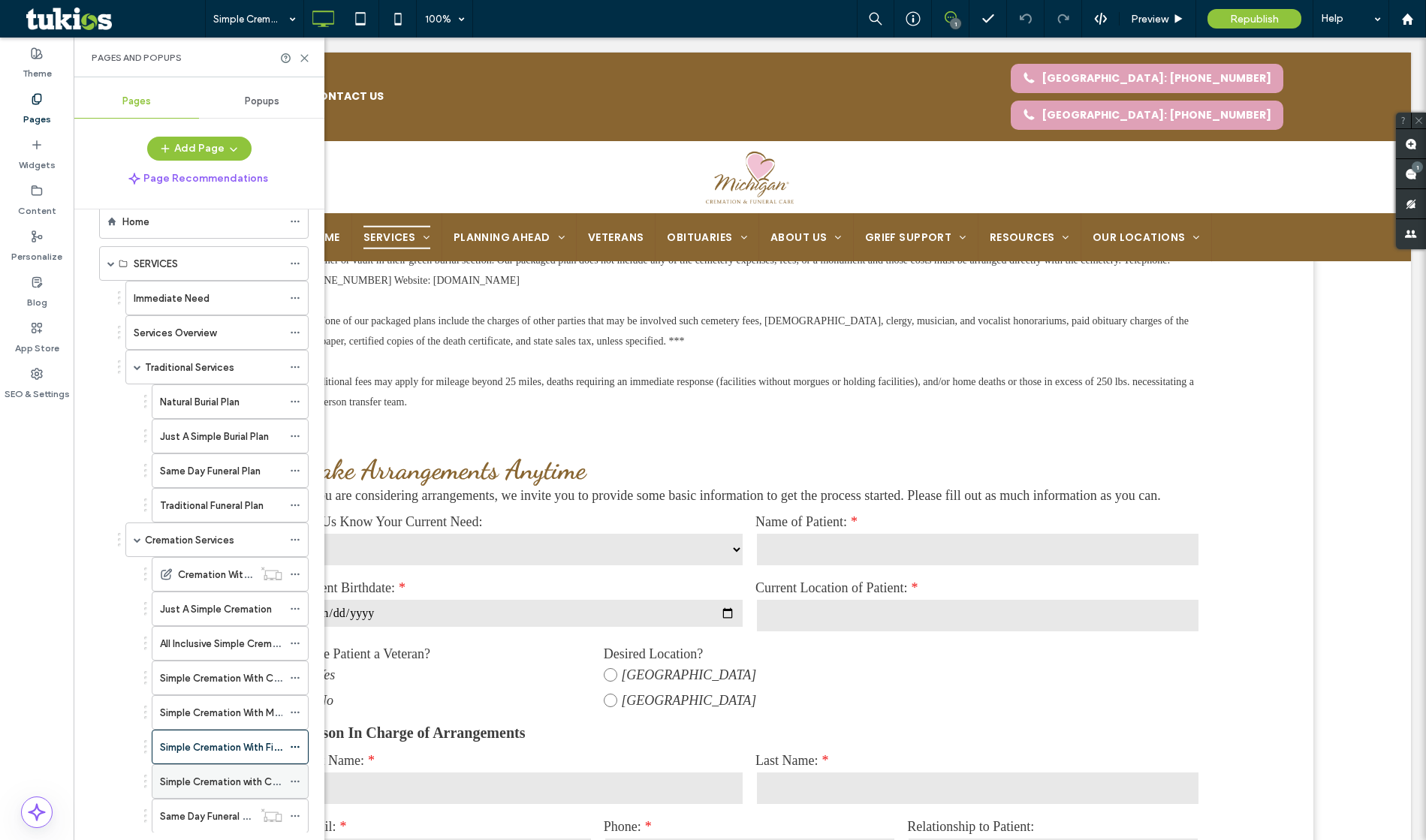
scroll to position [131, 0]
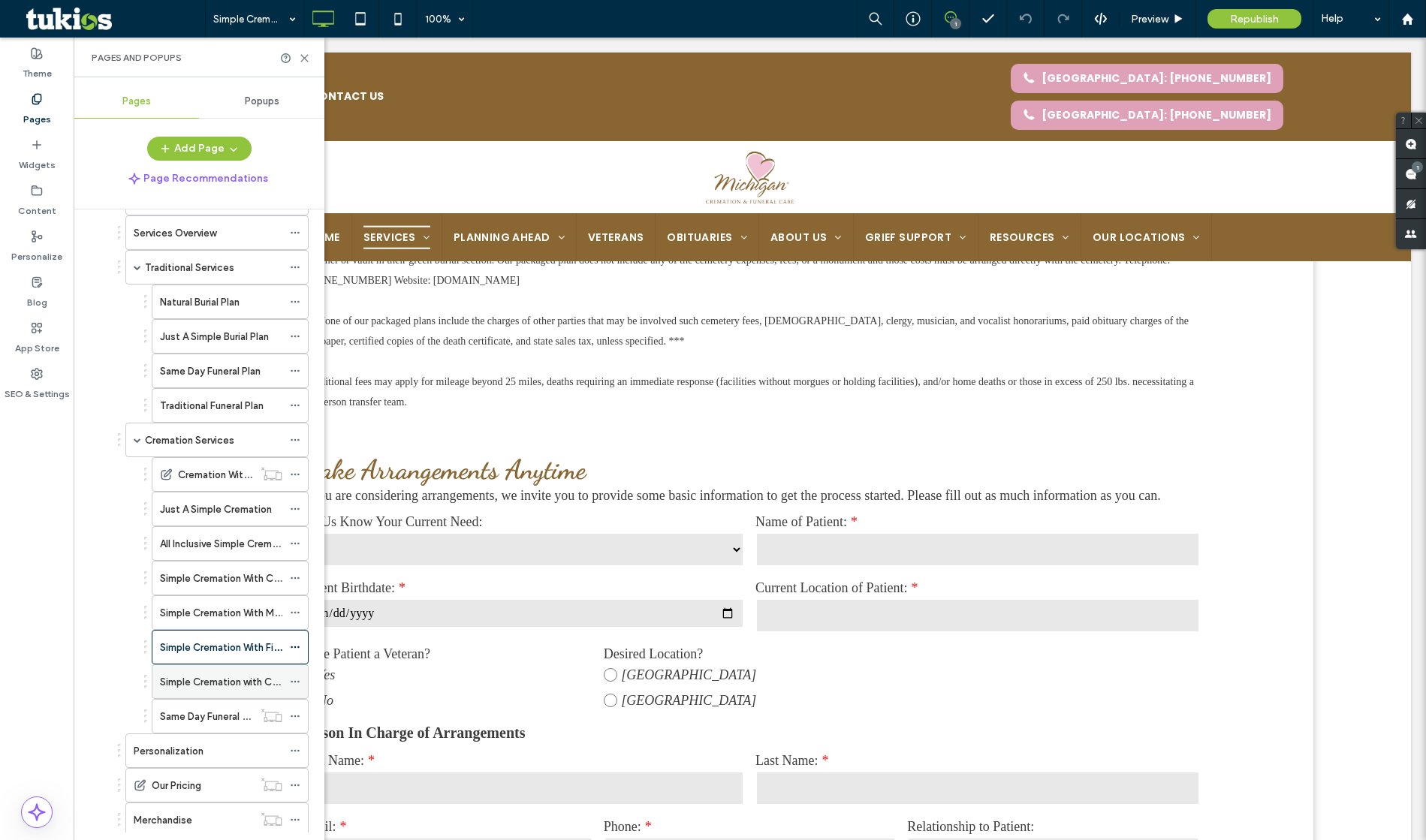
click at [233, 688] on label "Simple Cremation with Cemetery Committal" at bounding box center [260, 682] width 200 height 26
click at [233, 688] on div at bounding box center [713, 420] width 1426 height 840
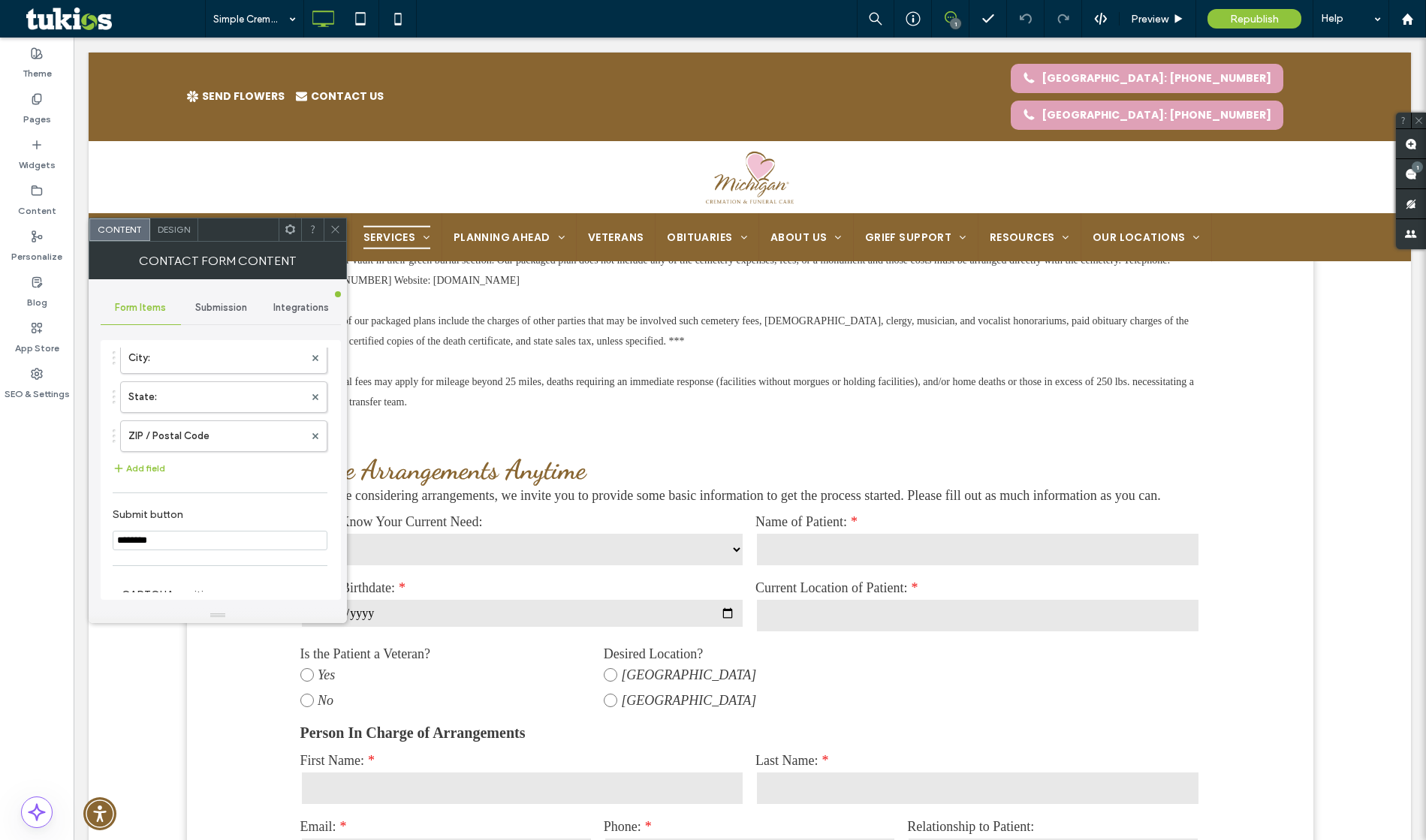
scroll to position [764, 0]
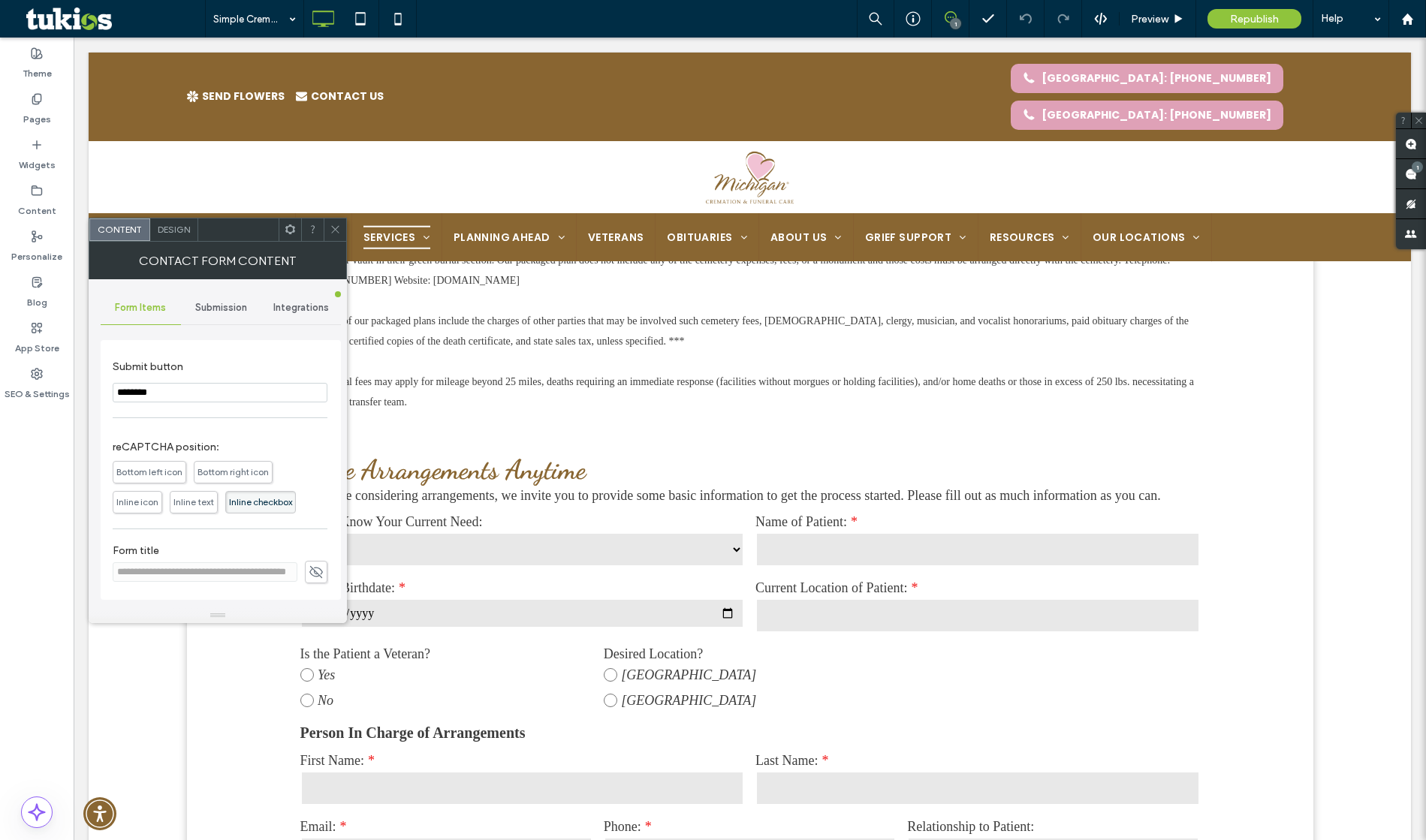
click at [339, 227] on icon at bounding box center [335, 229] width 11 height 11
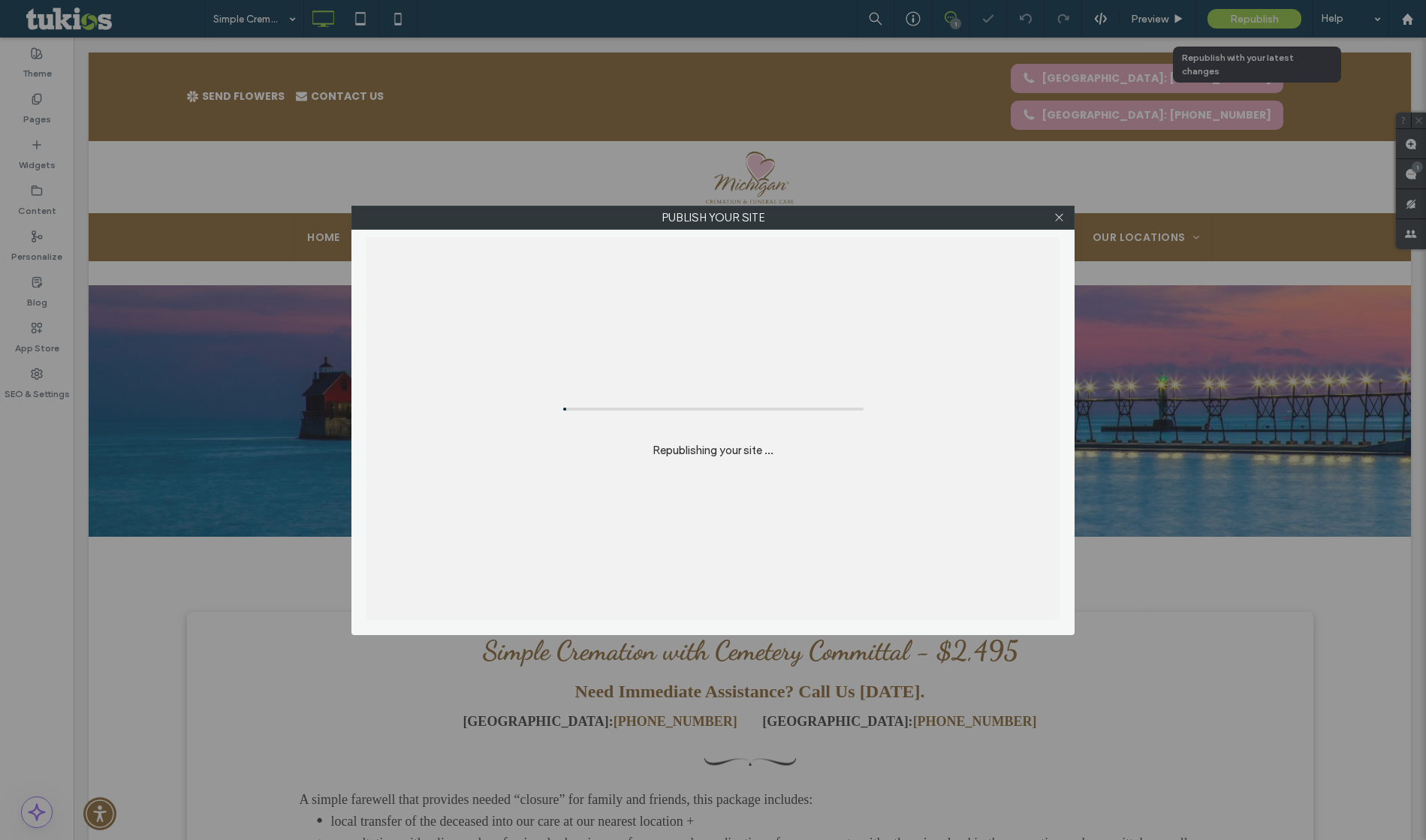
scroll to position [1042, 0]
